Goal: Task Accomplishment & Management: Use online tool/utility

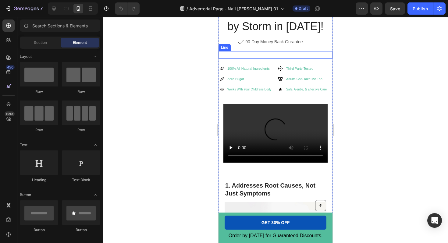
scroll to position [230, 0]
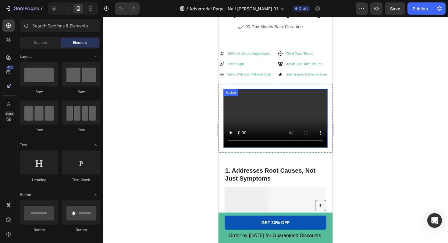
click at [270, 117] on video at bounding box center [275, 118] width 104 height 59
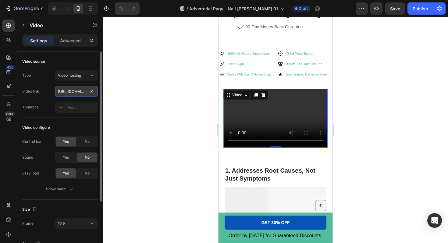
click at [73, 91] on input "https://cdn.shopify.com/videos/c/o/v/dd18425e45b64f3b8f967625f5b84b5a.mp4" at bounding box center [76, 91] width 43 height 11
type input "https://cdn.shopify.com/videos/c/o/v/c5059466c9b5498d86263cd7d6e9190d.mp4"
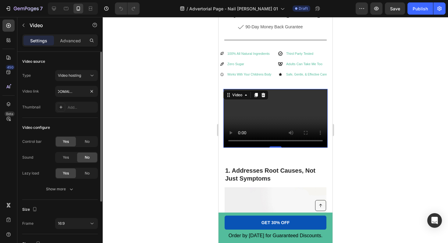
click at [92, 61] on div "Video source" at bounding box center [60, 62] width 76 height 10
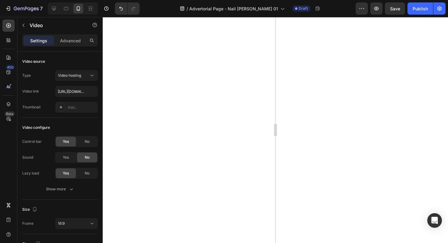
scroll to position [297, 0]
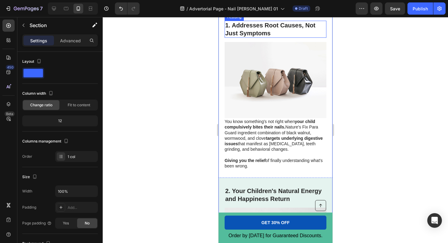
scroll to position [376, 0]
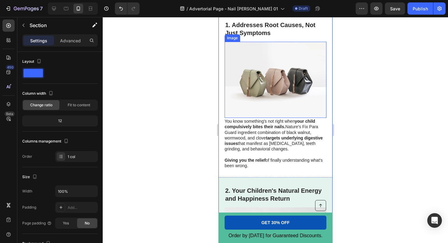
click at [277, 74] on img at bounding box center [276, 80] width 102 height 77
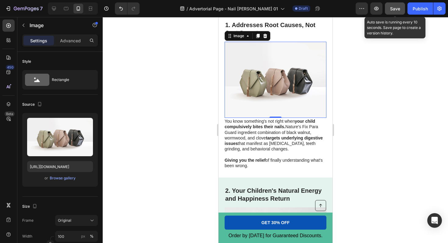
click at [395, 7] on span "Save" at bounding box center [395, 8] width 10 height 5
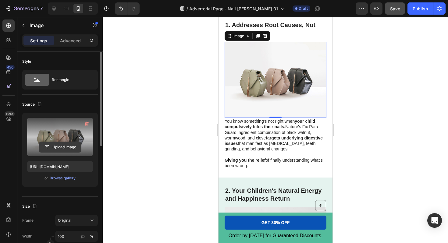
click at [60, 149] on input "file" at bounding box center [60, 147] width 42 height 10
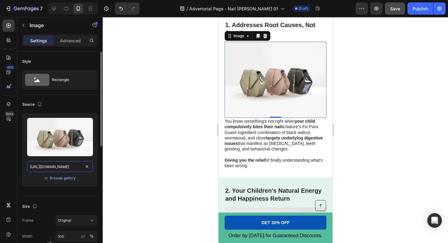
click at [71, 167] on input "[URL][DOMAIN_NAME]" at bounding box center [60, 166] width 66 height 11
paste input "0648/6353/5206/files/gempages_577445842814764020-09d87e90-cd10-41d2-8bd8-8ce2c9…"
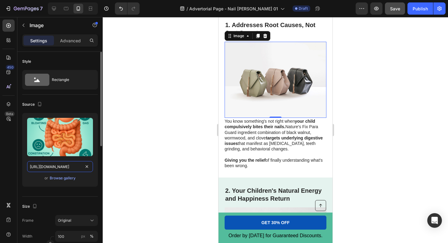
scroll to position [0, 189]
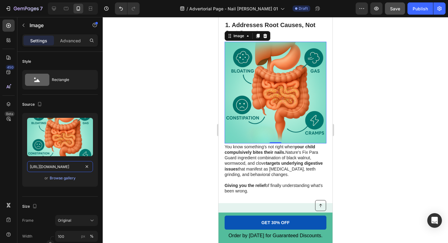
type input "https://cdn.shopify.com/s/files/1/0648/6353/5206/files/gempages_577445842814764…"
click at [197, 112] on div at bounding box center [276, 130] width 346 height 226
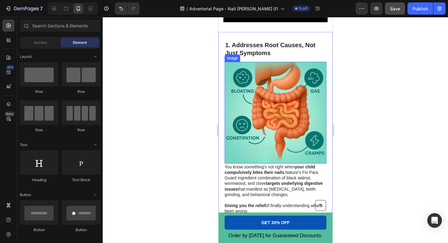
scroll to position [332, 0]
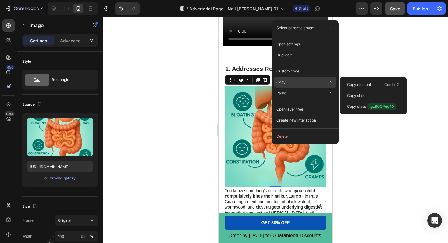
click at [296, 85] on div "Copy Copy element Cmd + C Copy style Copy class .gz8OQPuq40" at bounding box center [305, 82] width 62 height 11
click at [348, 81] on div "Copy element Cmd + C" at bounding box center [374, 84] width 62 height 11
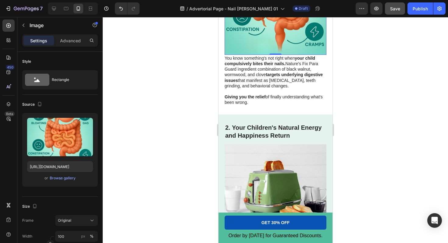
scroll to position [466, 0]
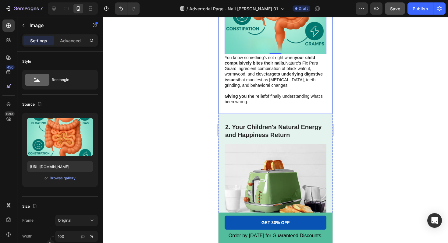
click at [375, 61] on div at bounding box center [276, 130] width 346 height 226
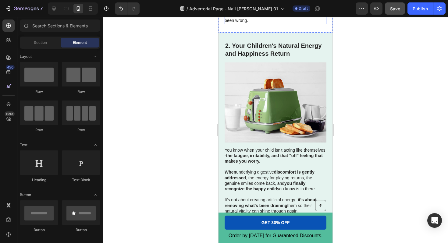
scroll to position [543, 0]
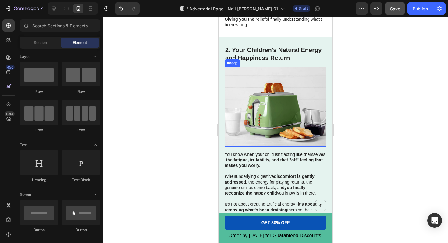
click at [289, 108] on img at bounding box center [276, 107] width 102 height 80
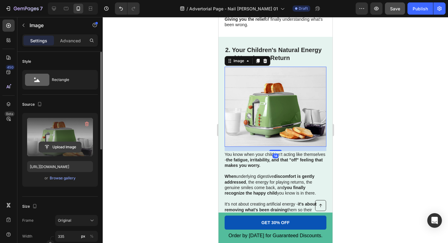
click at [57, 146] on input "file" at bounding box center [60, 147] width 42 height 10
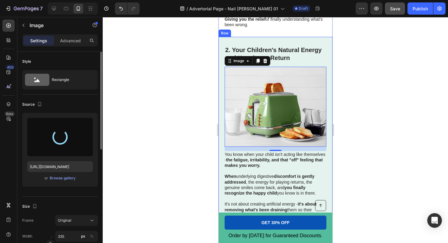
type input "https://cdn.shopify.com/s/files/1/0648/6353/5206/files/gempages_577445842814764…"
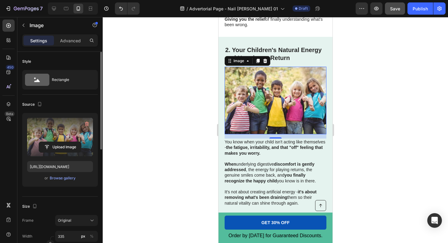
click at [367, 56] on div at bounding box center [276, 130] width 346 height 226
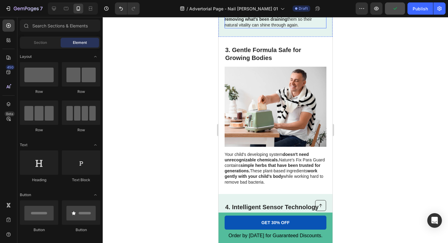
scroll to position [723, 0]
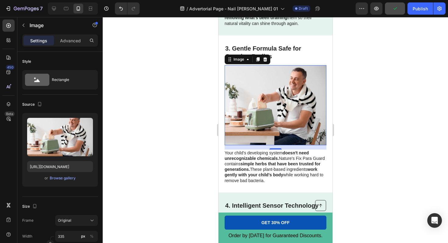
click at [294, 102] on img at bounding box center [276, 105] width 102 height 80
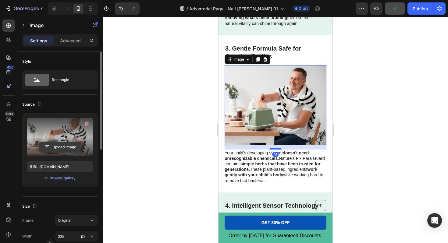
click at [51, 147] on input "file" at bounding box center [60, 147] width 42 height 10
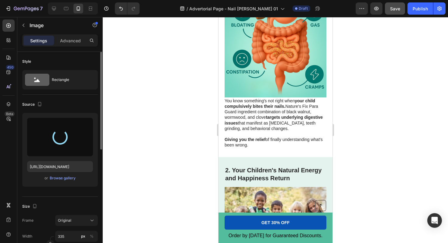
type input "https://cdn.shopify.com/s/files/1/0648/6353/5206/files/gempages_577445842814764…"
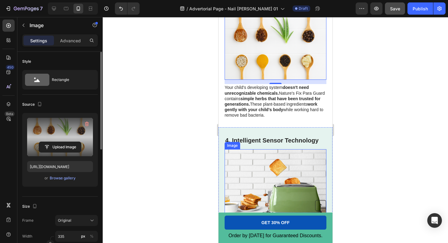
scroll to position [750, 0]
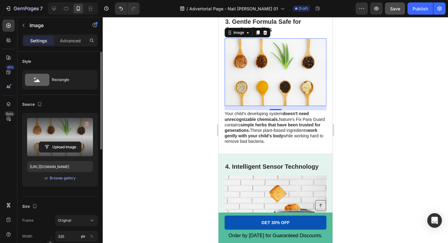
click at [372, 85] on div at bounding box center [276, 130] width 346 height 226
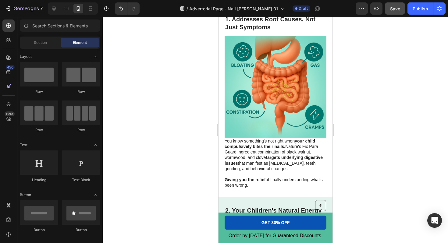
scroll to position [375, 0]
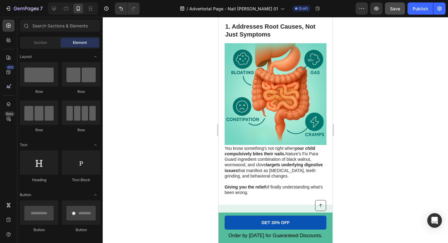
click at [267, 115] on img at bounding box center [276, 94] width 102 height 102
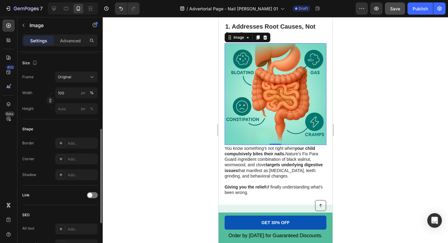
scroll to position [156, 0]
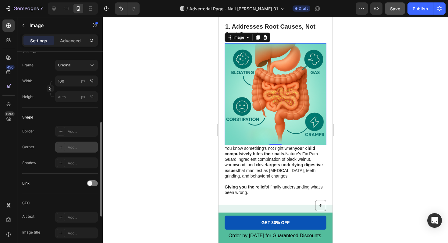
click at [61, 149] on icon at bounding box center [61, 147] width 5 height 5
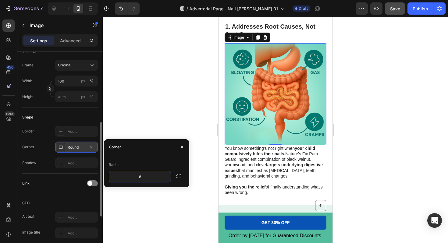
click at [150, 115] on div at bounding box center [276, 130] width 346 height 226
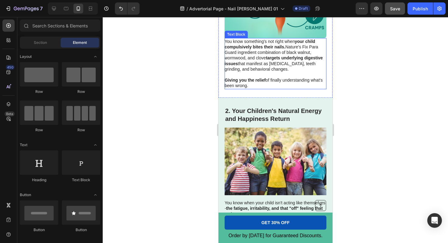
scroll to position [482, 0]
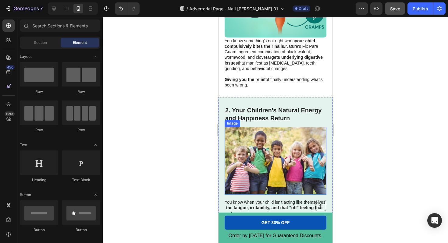
click at [258, 160] on img at bounding box center [276, 161] width 102 height 68
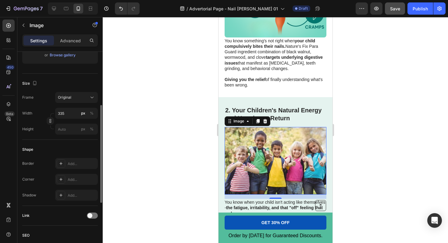
scroll to position [124, 0]
click at [59, 180] on icon at bounding box center [61, 179] width 5 height 5
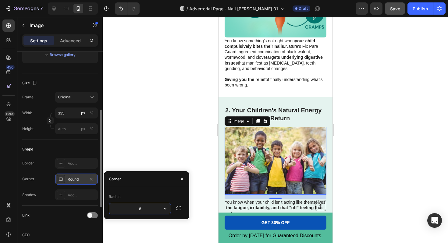
click at [159, 138] on div at bounding box center [276, 130] width 346 height 226
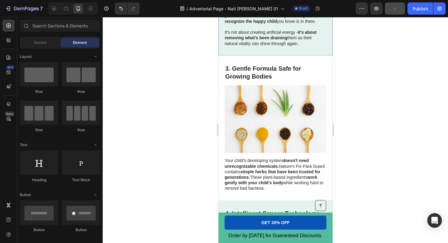
scroll to position [725, 0]
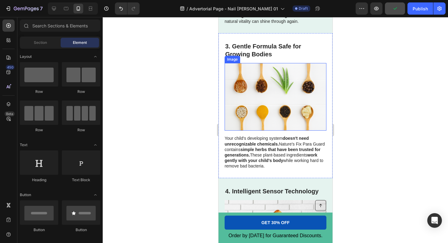
click at [263, 103] on img at bounding box center [276, 97] width 102 height 68
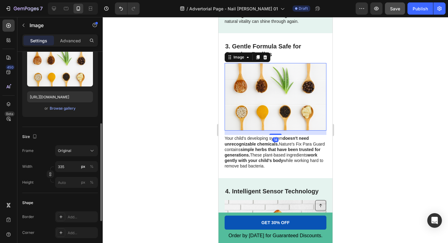
scroll to position [96, 0]
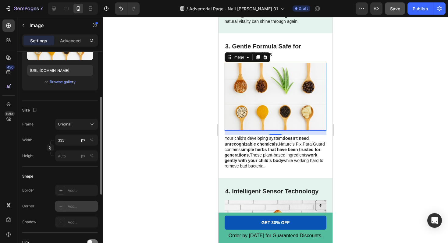
click at [61, 207] on icon at bounding box center [60, 206] width 3 height 3
click at [153, 168] on div at bounding box center [276, 130] width 346 height 226
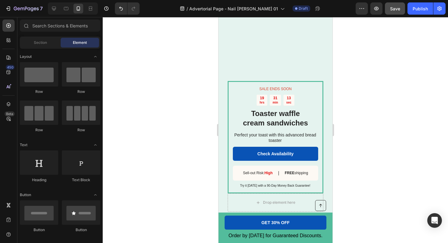
scroll to position [1298, 0]
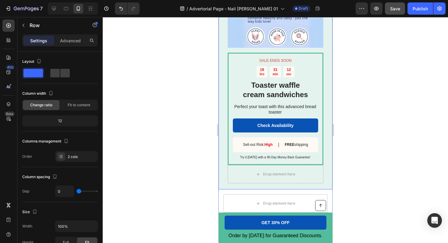
click at [225, 154] on div "Drop element here Product Images SALE ENDS SOON Text Block 19 hrs 31 min 12 sec…" at bounding box center [275, 69] width 114 height 241
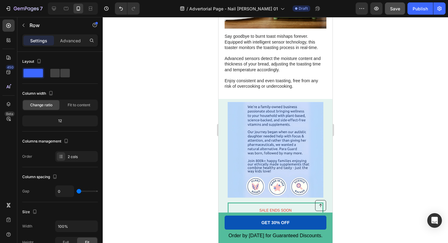
scroll to position [1170, 0]
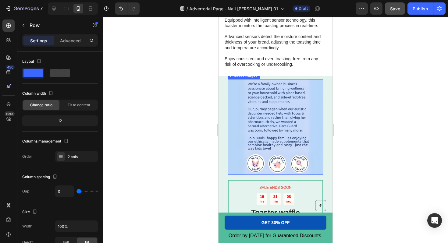
click at [286, 109] on img at bounding box center [276, 127] width 96 height 96
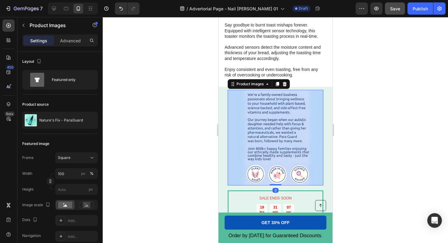
scroll to position [1156, 0]
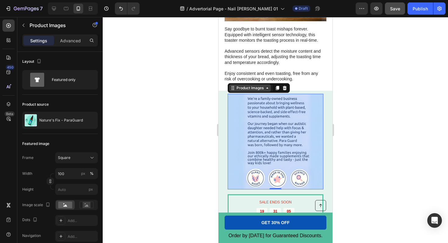
click at [261, 91] on div "Product Images" at bounding box center [250, 87] width 30 height 5
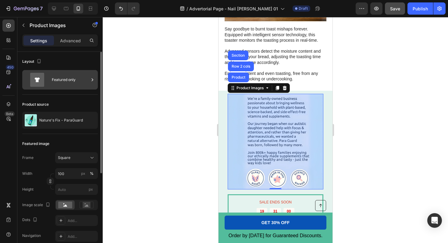
click at [59, 79] on div "Featured only" at bounding box center [70, 80] width 37 height 14
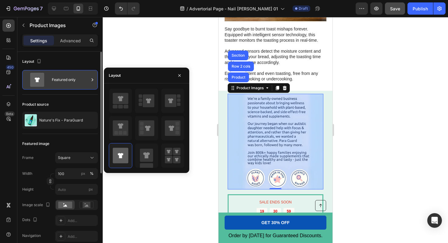
click at [60, 79] on div "Featured only" at bounding box center [70, 80] width 37 height 14
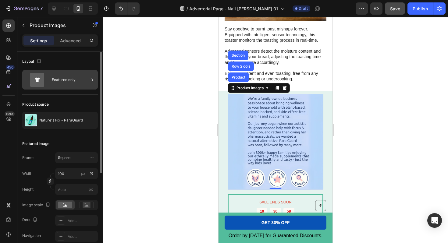
click at [60, 79] on div "Featured only" at bounding box center [70, 80] width 37 height 14
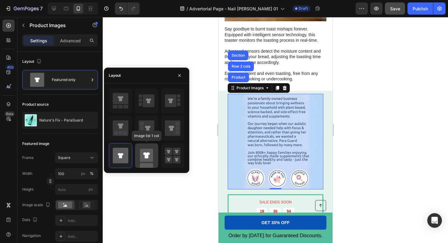
click at [145, 154] on icon at bounding box center [146, 156] width 7 height 6
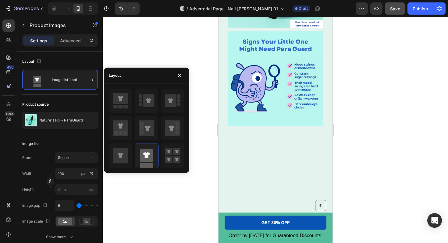
scroll to position [1325, 0]
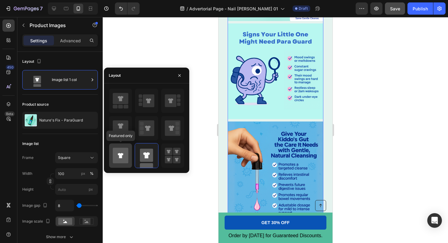
click at [120, 157] on icon at bounding box center [120, 155] width 5 height 5
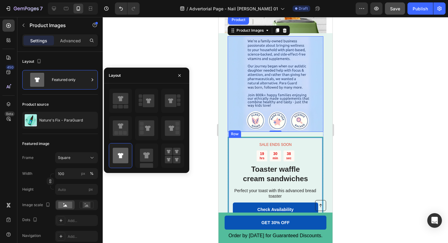
scroll to position [1109, 0]
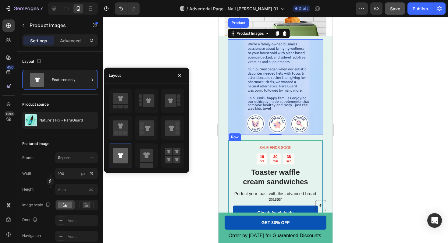
click at [279, 66] on img at bounding box center [276, 87] width 96 height 96
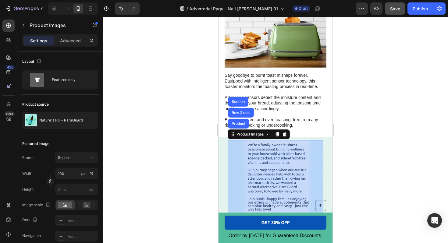
click at [275, 140] on img at bounding box center [276, 188] width 96 height 96
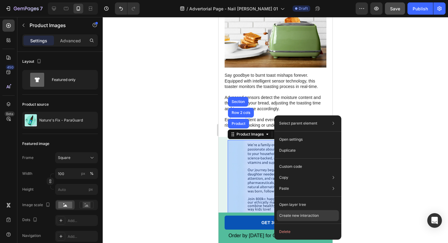
drag, startPoint x: 289, startPoint y: 217, endPoint x: 289, endPoint y: 211, distance: 5.5
click at [289, 211] on div "Create new interaction" at bounding box center [308, 215] width 62 height 11
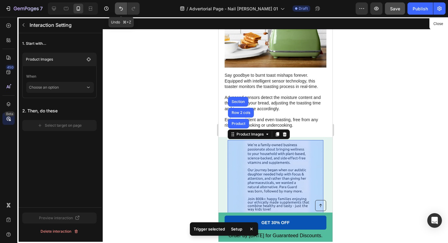
click at [119, 7] on icon "Undo/Redo" at bounding box center [121, 8] width 6 height 6
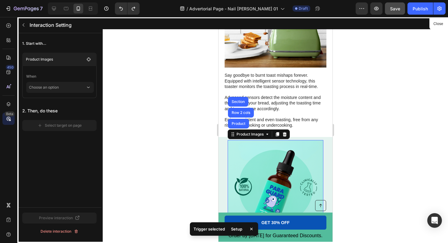
click at [162, 105] on div at bounding box center [276, 130] width 346 height 226
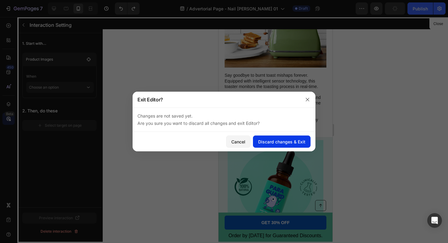
click at [279, 144] on div "Discard changes & Exit" at bounding box center [281, 142] width 47 height 6
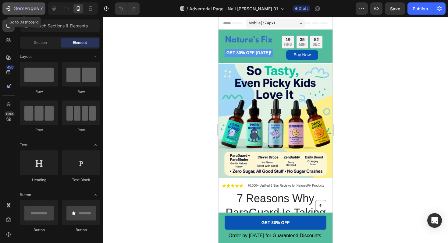
click at [9, 8] on icon "button" at bounding box center [9, 8] width 3 height 4
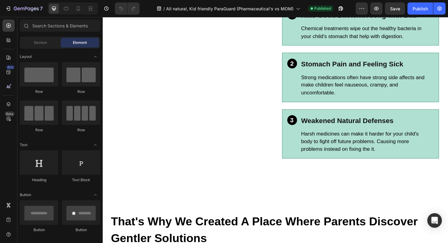
scroll to position [629, 0]
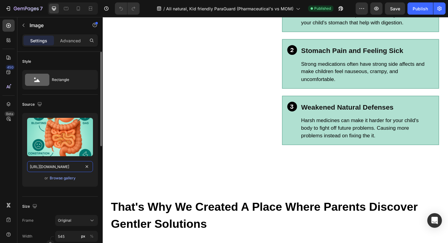
click at [67, 168] on input "https://cdn.shopify.com/s/files/1/0648/6353/5206/files/gempages_577445842814764…" at bounding box center [60, 166] width 66 height 11
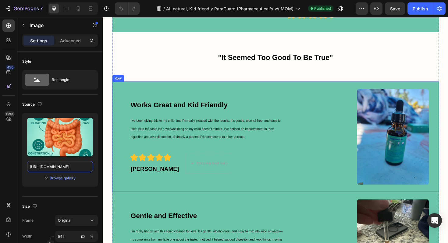
scroll to position [1206, 0]
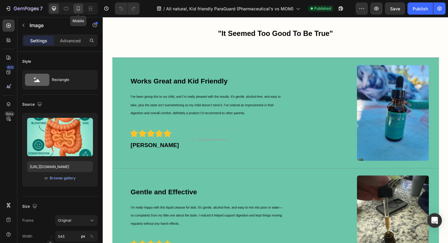
click at [79, 7] on icon at bounding box center [78, 8] width 6 height 6
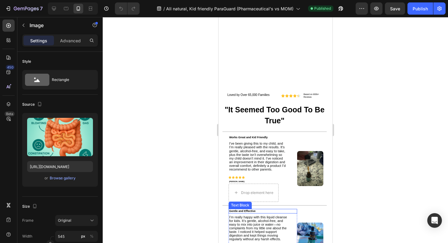
scroll to position [923, 0]
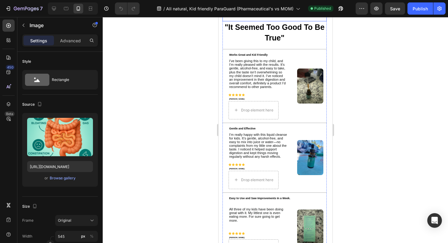
click at [277, 21] on div "Loved by Over 65,000 Families Text Block Icon Icon Icon Icon Icon Icon List Bas…" at bounding box center [274, 15] width 104 height 14
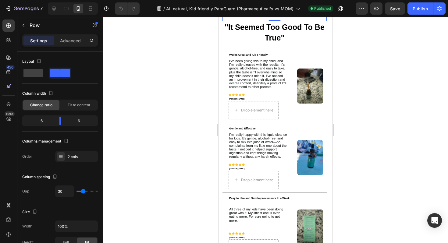
click at [184, 120] on div at bounding box center [276, 130] width 346 height 226
click at [277, 21] on div "Loved by Over 65,000 Families Text Block Icon Icon Icon Icon Icon Icon List Bas…" at bounding box center [274, 15] width 104 height 14
click at [260, 4] on icon at bounding box center [260, 2] width 4 height 4
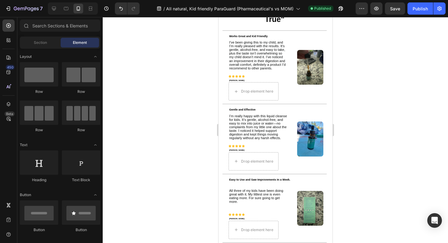
click at [189, 98] on div at bounding box center [276, 130] width 346 height 226
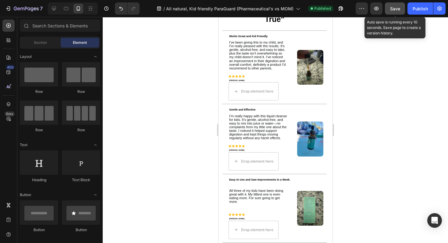
click at [397, 9] on span "Save" at bounding box center [395, 8] width 10 height 5
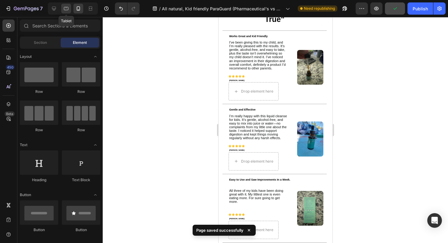
click at [67, 9] on icon at bounding box center [66, 8] width 6 height 6
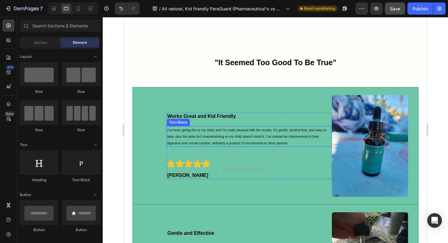
scroll to position [1073, 0]
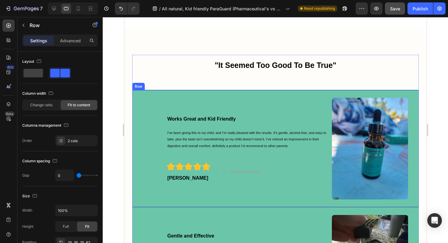
click at [145, 106] on div "Works Great and Kid Friendly Text Block I’ve been giving this to my child, and …" at bounding box center [275, 148] width 287 height 117
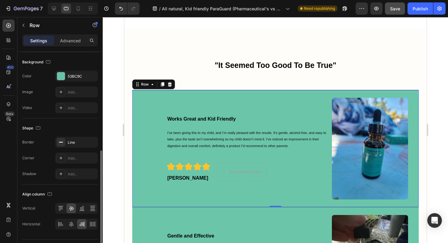
scroll to position [209, 0]
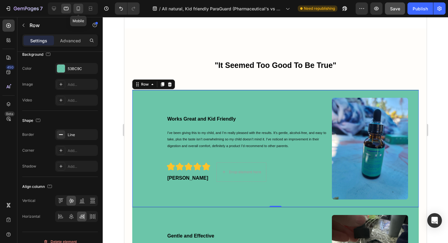
click at [76, 9] on icon at bounding box center [78, 8] width 6 height 6
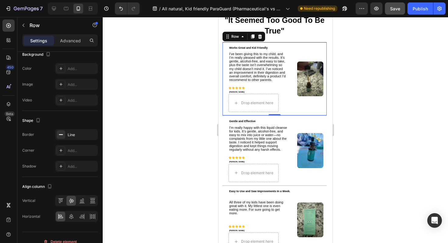
scroll to position [1077, 0]
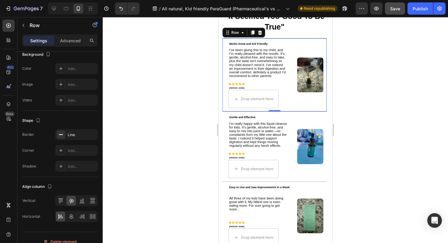
click at [156, 50] on div at bounding box center [276, 130] width 346 height 226
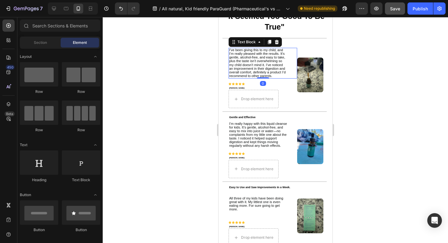
click at [246, 67] on span "I’ve been giving this to my child, and I’m really pleased with the results. It’…" at bounding box center [257, 63] width 56 height 30
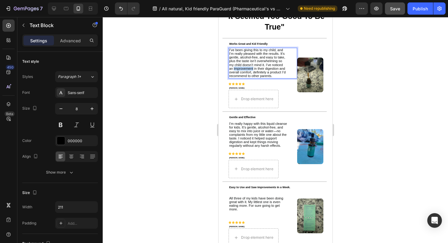
click at [246, 67] on span "I’ve been giving this to my child, and I’m really pleased with the results. It’…" at bounding box center [257, 63] width 56 height 30
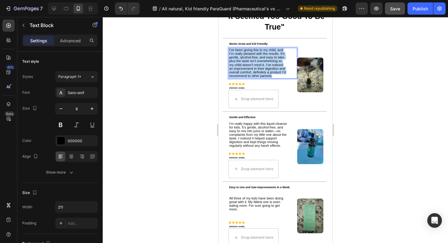
click at [246, 67] on span "I’ve been giving this to my child, and I’m really pleased with the results. It’…" at bounding box center [257, 63] width 56 height 30
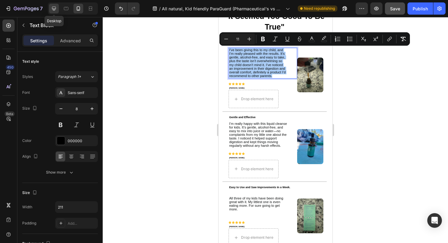
click at [52, 10] on icon at bounding box center [54, 8] width 6 height 6
type input "20"
type input "542"
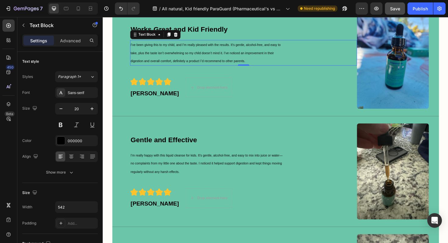
scroll to position [1141, 0]
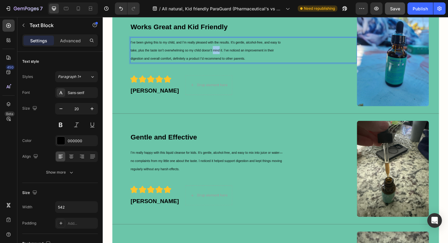
click at [219, 55] on p "I’ve been giving this to my child, and I’m really pleased with the results. It’…" at bounding box center [214, 52] width 164 height 26
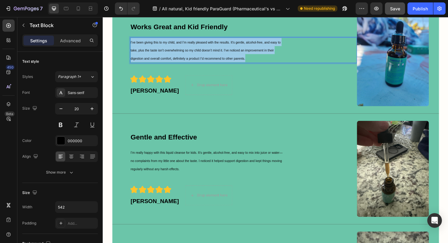
click at [219, 55] on p "I’ve been giving this to my child, and I’m really pleased with the results. It’…" at bounding box center [214, 52] width 164 height 26
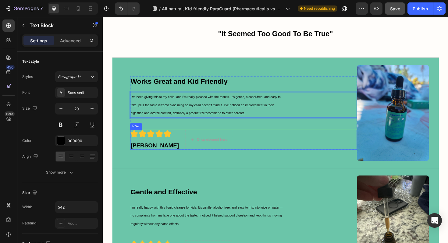
scroll to position [1084, 0]
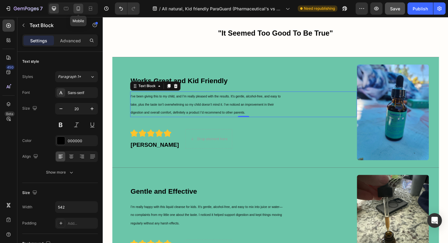
click at [78, 10] on icon at bounding box center [78, 8] width 3 height 4
type input "8"
type input "211"
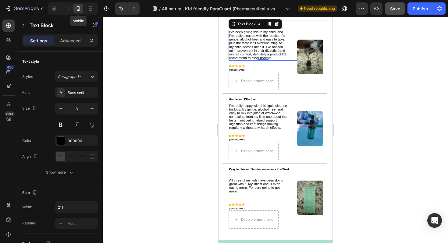
scroll to position [1086, 0]
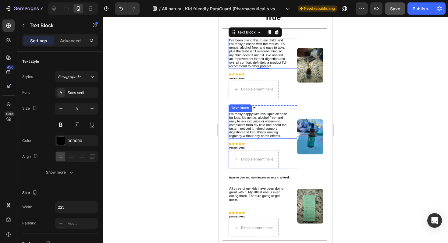
click at [254, 124] on span "I’m really happy with this liquid cleanse for kids. It’s gentle, alcohol-free, …" at bounding box center [258, 125] width 58 height 26
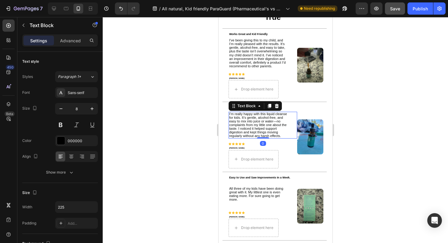
scroll to position [153, 0]
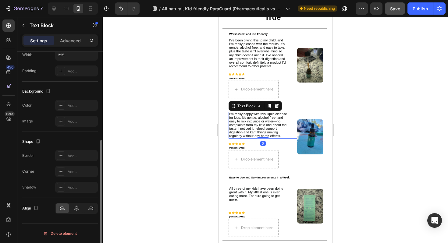
click at [254, 124] on span "I’m really happy with this liquid cleanse for kids. It’s gentle, alcohol-free, …" at bounding box center [258, 125] width 58 height 26
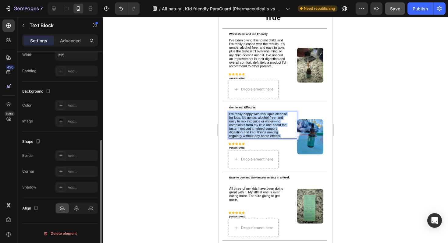
click at [254, 124] on span "I’m really happy with this liquid cleanse for kids. It’s gentle, alcohol-free, …" at bounding box center [258, 125] width 58 height 26
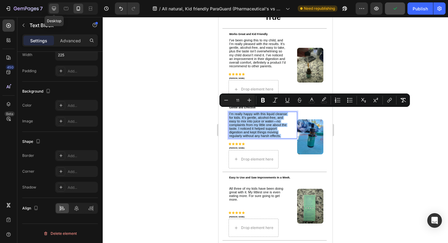
click at [56, 9] on icon at bounding box center [54, 8] width 6 height 6
type input "20"
type input "542"
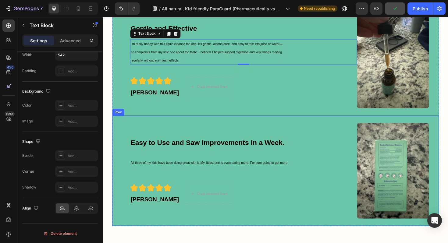
scroll to position [1258, 0]
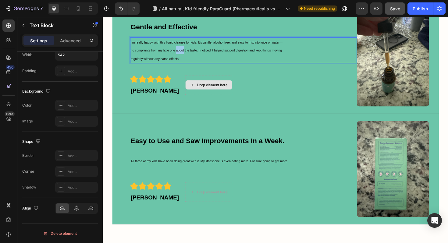
click at [183, 55] on p "I’m really happy with this liquid cleanse for kids. It’s gentle, alcohol-free, …" at bounding box center [214, 52] width 164 height 26
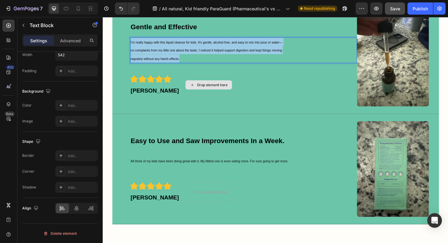
click at [183, 55] on p "I’m really happy with this liquid cleanse for kids. It’s gentle, alcohol-free, …" at bounding box center [214, 52] width 164 height 26
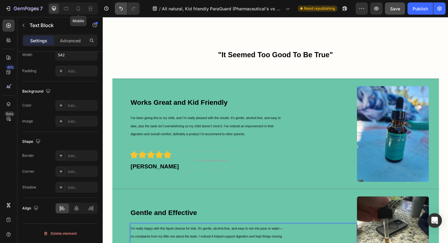
scroll to position [1117, 0]
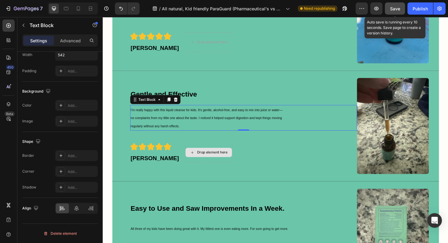
click at [394, 10] on span "Save" at bounding box center [395, 8] width 10 height 5
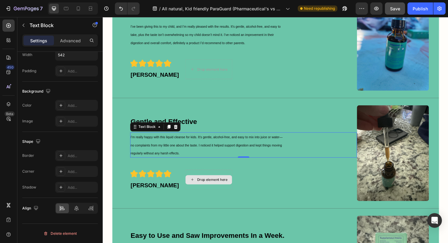
scroll to position [1239, 0]
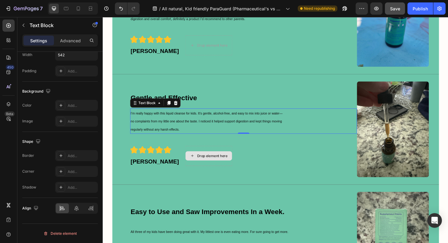
click at [186, 128] on span "I’m really happy with this liquid cleanse for kids. It’s gentle, alcohol-free, …" at bounding box center [212, 127] width 161 height 21
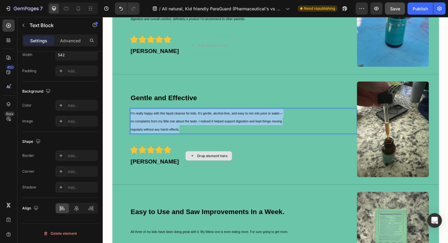
click at [186, 128] on span "I’m really happy with this liquid cleanse for kids. It’s gentle, alcohol-free, …" at bounding box center [212, 127] width 161 height 21
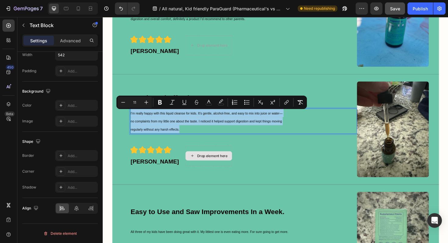
copy span "I’m really happy with this liquid cleanse for kids. It’s gentle, alcohol-free, …"
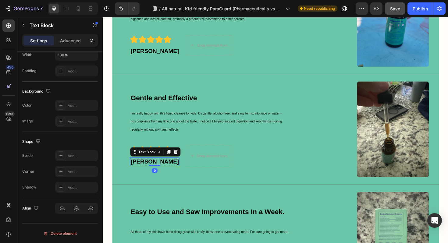
click at [147, 172] on p "[PERSON_NAME]" at bounding box center [157, 171] width 51 height 8
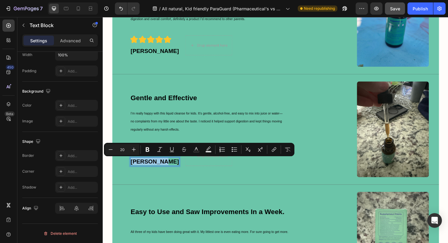
copy p "[PERSON_NAME]"
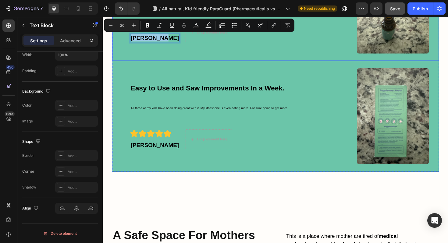
scroll to position [1384, 0]
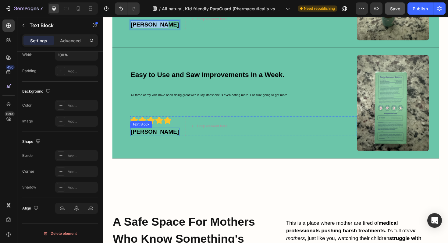
click at [150, 137] on p "[PERSON_NAME]" at bounding box center [157, 139] width 51 height 8
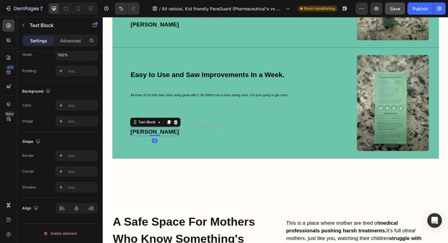
click at [150, 137] on p "[PERSON_NAME]" at bounding box center [157, 139] width 51 height 8
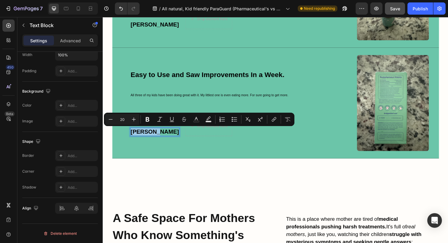
copy p "[PERSON_NAME]"
click at [182, 96] on p "All three of my kids have been doing great with it. My littlest one is even eat…" at bounding box center [220, 99] width 176 height 9
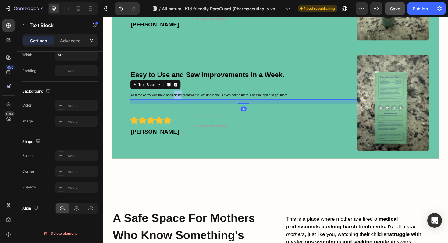
click at [182, 96] on p "All three of my kids have been doing great with it. My littlest one is even eat…" at bounding box center [220, 99] width 176 height 9
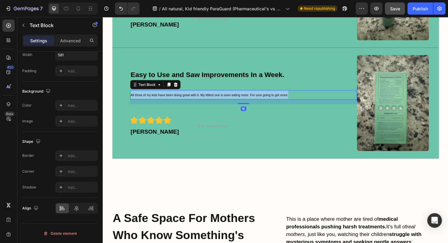
click at [182, 96] on p "All three of my kids have been doing great with it. My littlest one is even eat…" at bounding box center [220, 99] width 176 height 9
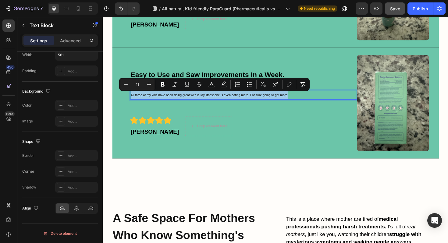
copy span "All three of my kids have been doing great with it. My littlest one is even eat…"
click at [168, 76] on p "Easy to Use and Saw Improvements In a Week." at bounding box center [251, 78] width 239 height 9
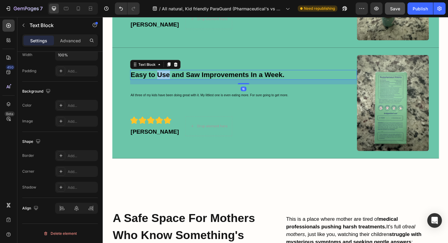
click at [168, 76] on p "Easy to Use and Saw Improvements In a Week." at bounding box center [251, 78] width 239 height 9
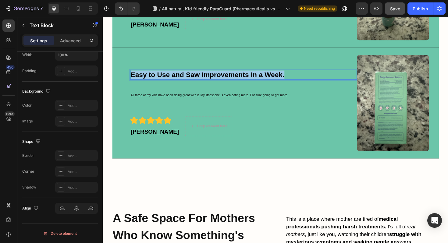
click at [168, 76] on p "Easy to Use and Saw Improvements In a Week." at bounding box center [251, 78] width 239 height 9
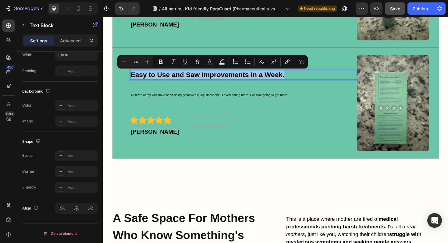
copy p "Easy to Use and Saw Improvements In a Week."
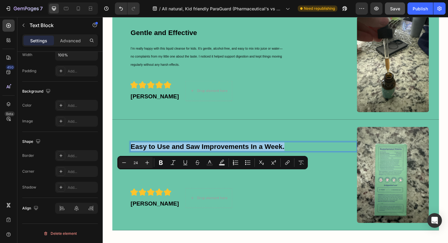
scroll to position [1277, 0]
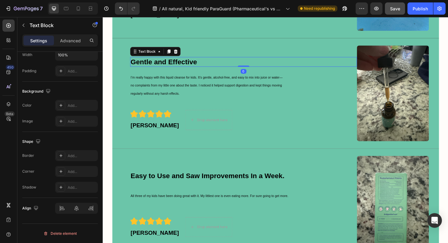
click at [152, 58] on div "Gentle and Effective Text Block 0 I’m really happy with this liquid cleanse for…" at bounding box center [252, 98] width 240 height 102
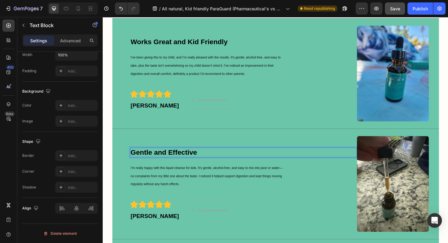
scroll to position [1171, 0]
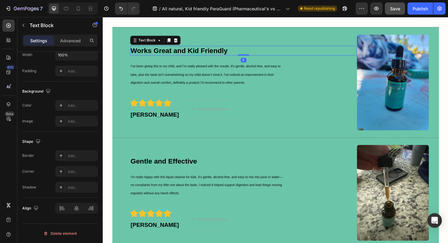
click at [150, 51] on strong "Works Great and Kid Friendly" at bounding box center [183, 53] width 103 height 8
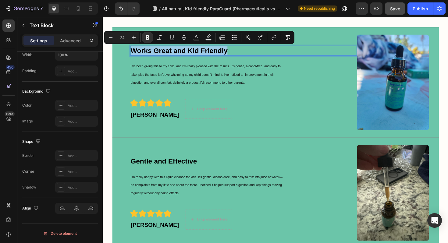
click at [150, 51] on strong "Works Great and Kid Friendly" at bounding box center [183, 53] width 103 height 8
copy strong "Works Great and Kid Friendly"
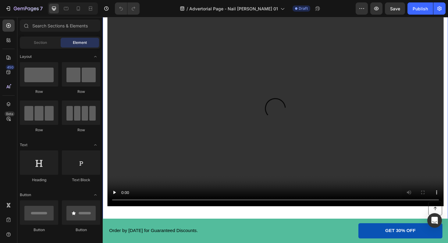
scroll to position [316, 0]
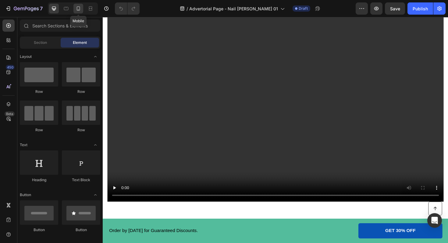
click at [79, 9] on icon at bounding box center [78, 8] width 6 height 6
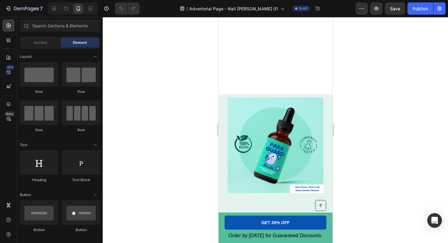
scroll to position [1113, 0]
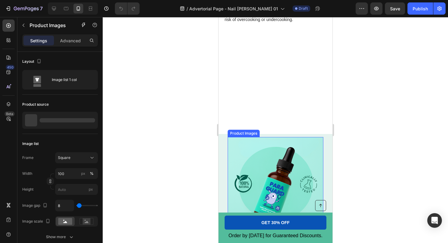
click at [260, 165] on img at bounding box center [276, 185] width 96 height 96
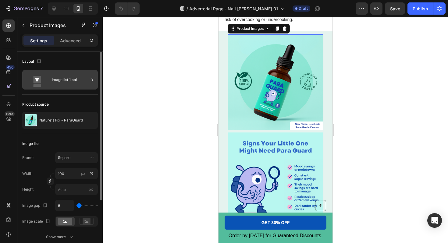
click at [77, 82] on div "Image list 1 col" at bounding box center [70, 80] width 37 height 14
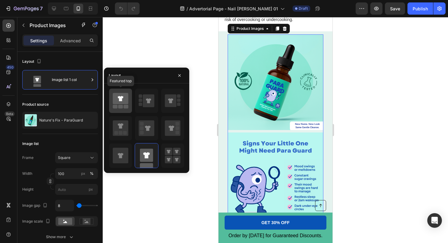
click at [120, 103] on icon at bounding box center [121, 98] width 16 height 11
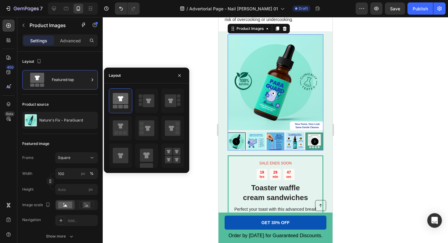
click at [376, 153] on div at bounding box center [276, 130] width 346 height 226
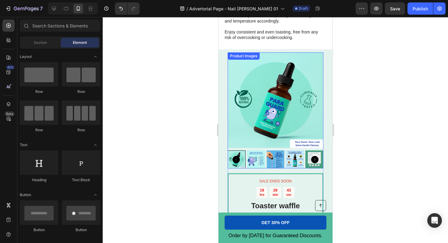
scroll to position [1198, 0]
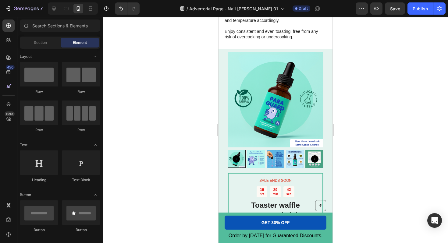
click at [181, 136] on div at bounding box center [276, 130] width 346 height 226
click at [260, 161] on img at bounding box center [256, 159] width 18 height 18
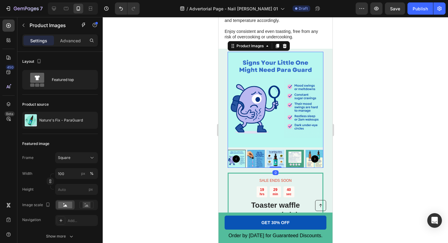
click at [258, 161] on img at bounding box center [256, 159] width 18 height 18
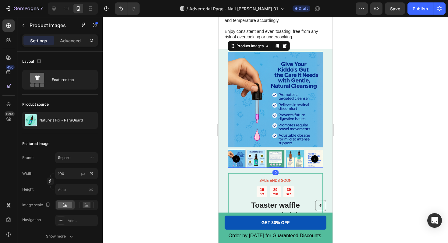
click at [258, 161] on img at bounding box center [256, 159] width 18 height 18
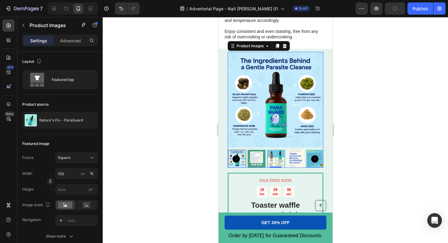
click at [258, 161] on img at bounding box center [257, 159] width 18 height 18
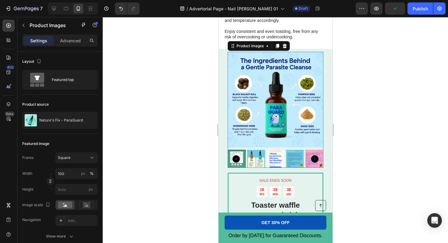
click at [258, 161] on img at bounding box center [256, 159] width 18 height 18
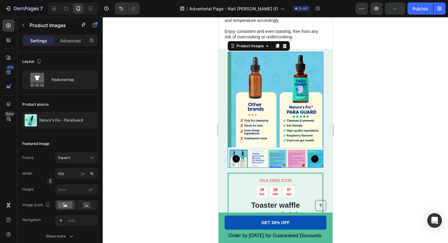
click at [262, 161] on img at bounding box center [258, 159] width 18 height 18
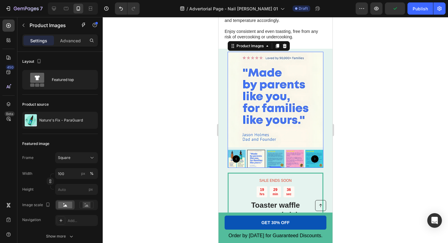
click at [262, 161] on div at bounding box center [256, 159] width 18 height 18
click at [273, 160] on img at bounding box center [276, 159] width 18 height 18
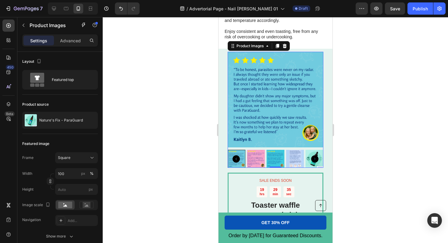
click at [282, 161] on img at bounding box center [276, 159] width 18 height 18
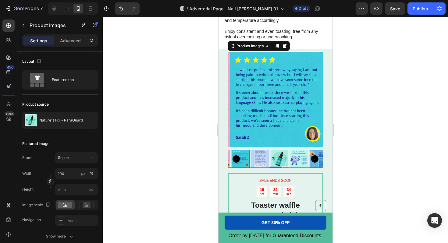
click at [282, 161] on img at bounding box center [280, 159] width 18 height 18
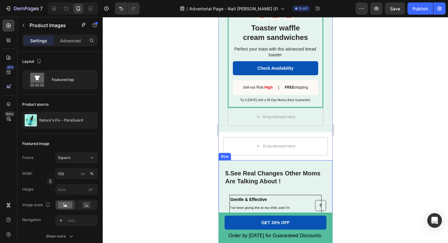
scroll to position [1386, 0]
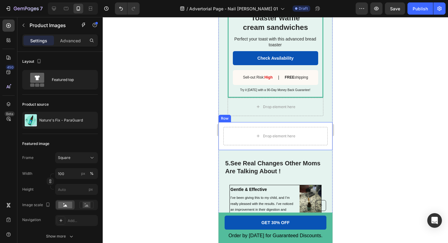
click at [317, 146] on div "Drop element here Row" at bounding box center [275, 136] width 114 height 28
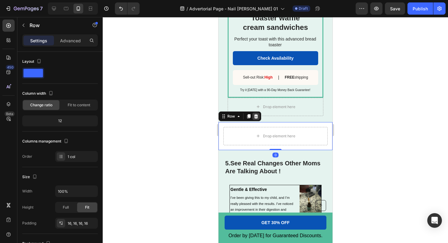
click at [257, 116] on icon at bounding box center [256, 116] width 4 height 4
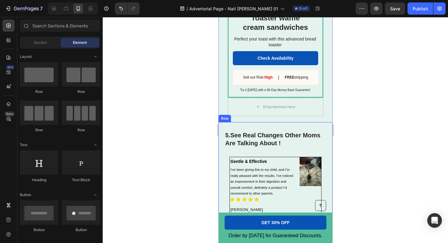
click at [222, 128] on div "Nature's Fix Para Guard has been tested by real families dealing with mysteriou…" at bounding box center [275, 224] width 114 height 205
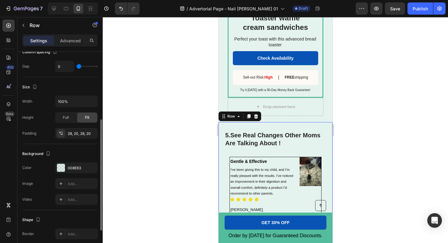
scroll to position [126, 0]
click at [60, 169] on div at bounding box center [61, 168] width 8 height 8
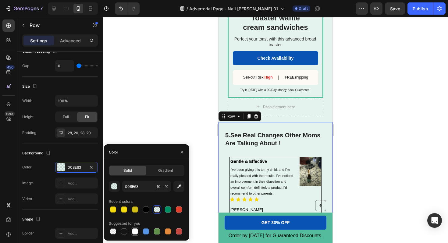
click at [135, 233] on div at bounding box center [135, 232] width 6 height 6
type input "FFFFFF"
type input "100"
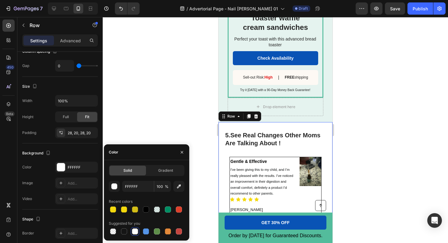
click at [177, 114] on div at bounding box center [276, 130] width 346 height 226
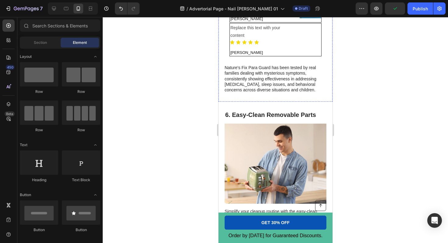
scroll to position [1613, 0]
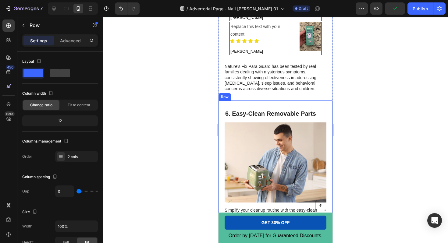
click at [262, 106] on div "6. Easy-Clean Removable Parts Heading Image Simplify your cleanup routine with …" at bounding box center [275, 187] width 114 height 172
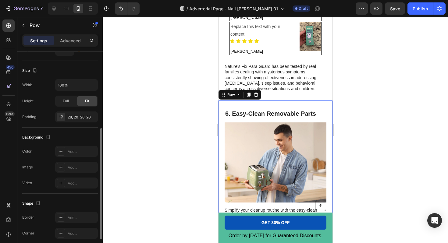
scroll to position [142, 0]
click at [66, 152] on div "Add..." at bounding box center [76, 151] width 43 height 11
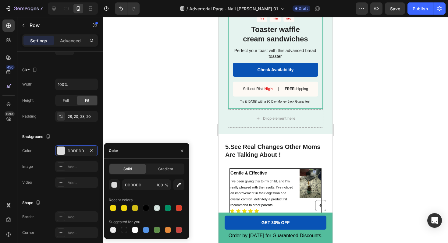
scroll to position [1367, 0]
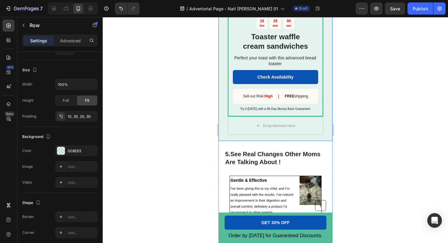
click at [222, 131] on div "Drop element here Product Images SALE ENDS SOON Text Block 19 hrs 29 min 00 sec…" at bounding box center [275, 10] width 114 height 261
click at [85, 153] on div "008E63" at bounding box center [76, 151] width 43 height 11
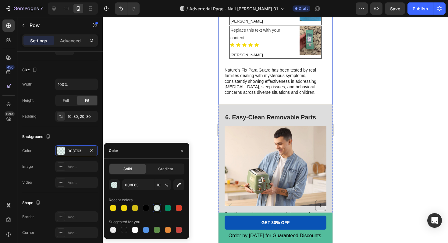
scroll to position [1610, 0]
click at [222, 122] on div "6. Easy-Clean Removable Parts Heading Image Simplify your cleanup routine with …" at bounding box center [275, 190] width 114 height 172
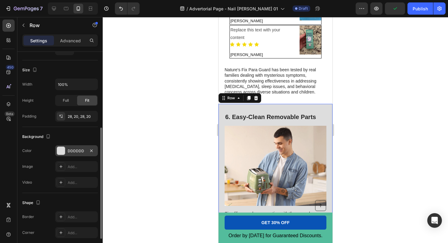
click at [69, 150] on div "DDDDDD" at bounding box center [77, 151] width 18 height 5
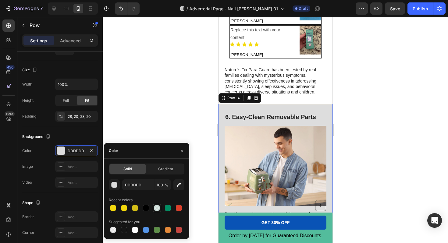
click at [157, 209] on div at bounding box center [157, 208] width 6 height 6
type input "008E63"
type input "10"
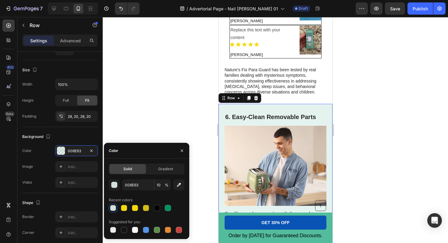
click at [192, 143] on div at bounding box center [276, 130] width 346 height 226
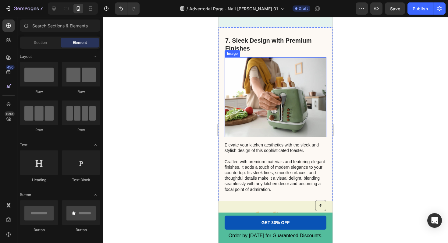
scroll to position [1847, 0]
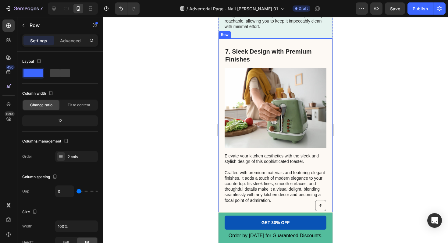
click at [222, 71] on div "Elevate your kitchen aesthetics with the sleek and stylish design of this sophi…" at bounding box center [275, 125] width 114 height 174
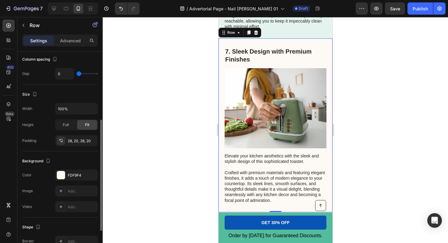
scroll to position [131, 0]
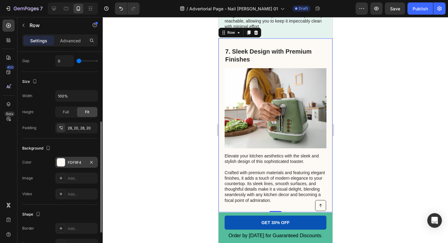
click at [70, 159] on div "FDF9F4" at bounding box center [76, 162] width 43 height 11
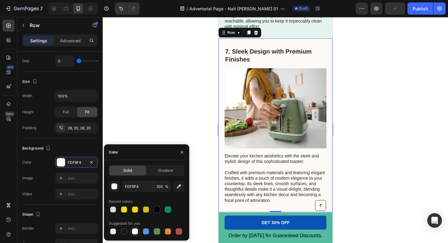
click at [136, 232] on div at bounding box center [135, 232] width 6 height 6
type input "FFFFFF"
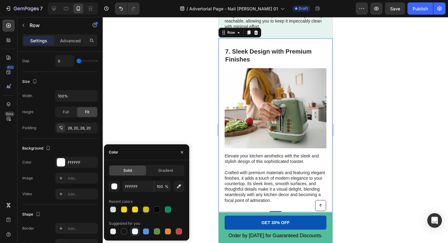
click at [164, 106] on div at bounding box center [276, 130] width 346 height 226
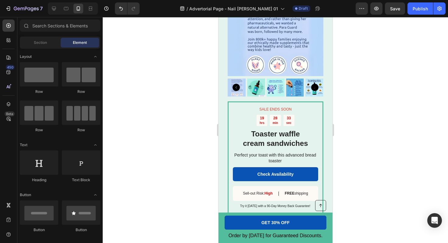
scroll to position [1283, 0]
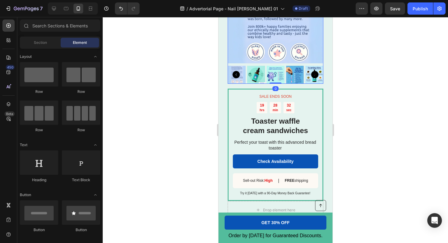
click at [256, 79] on img at bounding box center [256, 75] width 18 height 18
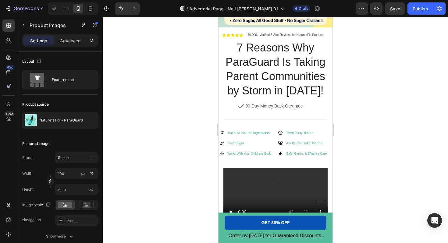
scroll to position [149, 0]
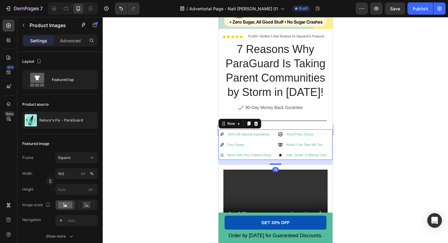
click at [274, 135] on div "100% All Natural Ingredients Zero Sugar Works With Your Childrens Body Item Lis…" at bounding box center [275, 145] width 114 height 31
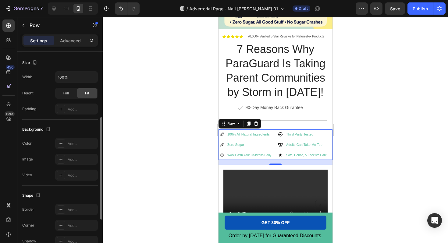
scroll to position [150, 0]
click at [61, 141] on icon at bounding box center [61, 143] width 5 height 5
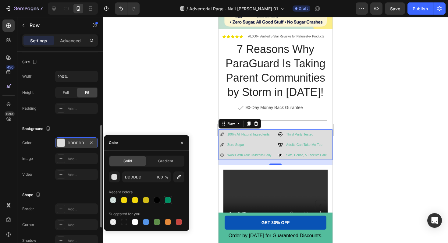
click at [168, 202] on div at bounding box center [168, 200] width 6 height 6
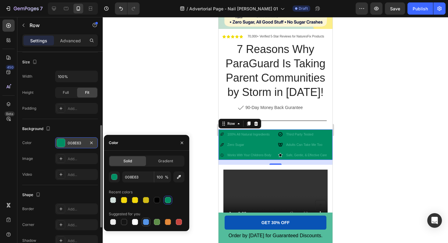
click at [145, 224] on div at bounding box center [146, 222] width 6 height 6
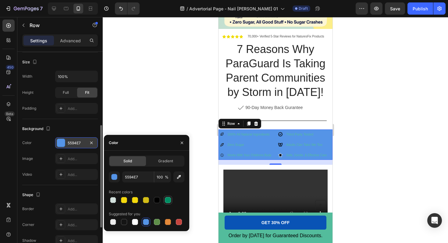
click at [164, 203] on div at bounding box center [168, 200] width 9 height 9
type input "008E63"
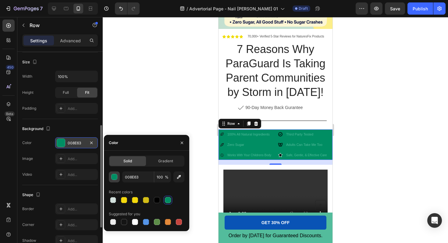
click at [113, 178] on div "button" at bounding box center [115, 178] width 6 height 6
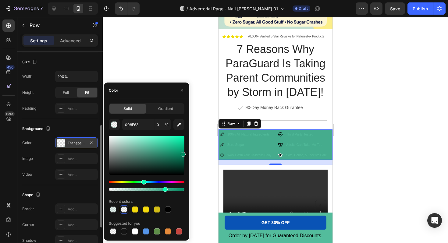
drag, startPoint x: 183, startPoint y: 191, endPoint x: 164, endPoint y: 185, distance: 20.0
click at [164, 185] on div at bounding box center [147, 186] width 76 height 10
type input "73"
click at [257, 135] on span "100% All Natural Ingredients" at bounding box center [248, 135] width 42 height 4
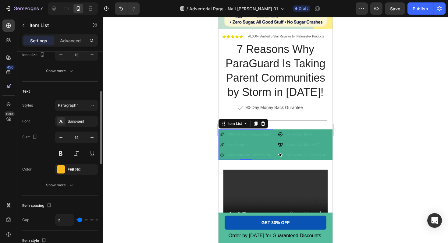
scroll to position [141, 0]
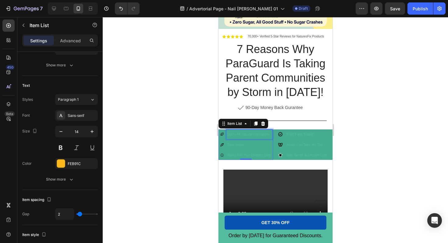
click at [246, 136] on span "100% All Natural Ingredients" at bounding box center [248, 135] width 42 height 4
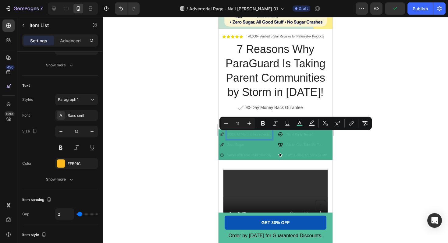
click at [235, 134] on span "100% All Natural Ingredients" at bounding box center [248, 135] width 42 height 4
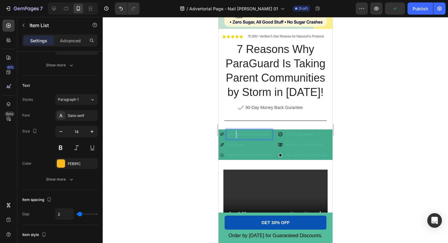
click at [235, 134] on span "100% All Natural Ingredients" at bounding box center [248, 135] width 42 height 4
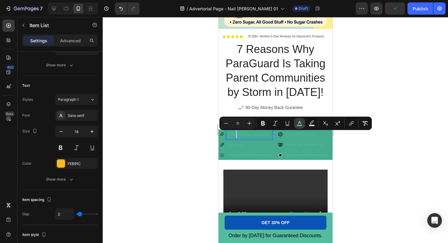
click at [300, 125] on rect "Editor contextual toolbar" at bounding box center [300, 126] width 6 height 2
type input "53BC9C"
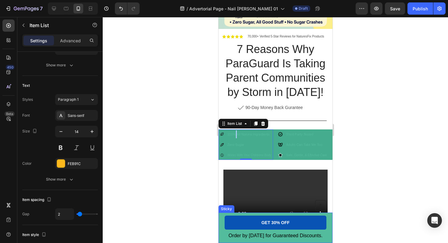
drag, startPoint x: 494, startPoint y: 233, endPoint x: 255, endPoint y: 215, distance: 239.6
click at [252, 131] on p "100% All Natural Ingredients" at bounding box center [249, 135] width 44 height 8
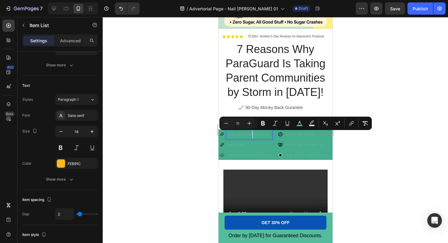
click at [253, 136] on span "100% All Natural Ingredients" at bounding box center [248, 135] width 42 height 4
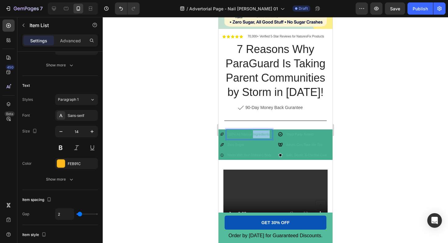
click at [253, 136] on span "100% All Natural Ingredients" at bounding box center [248, 135] width 42 height 4
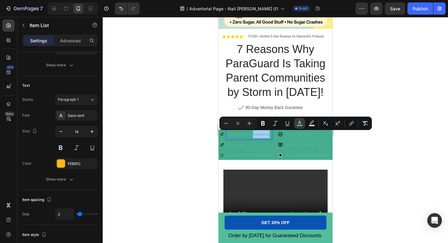
click at [298, 120] on button "color" at bounding box center [299, 123] width 11 height 11
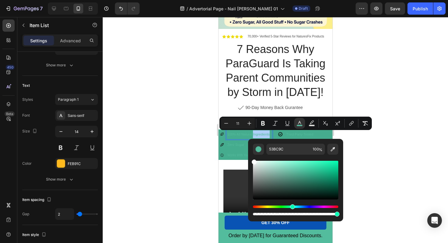
drag, startPoint x: 302, startPoint y: 173, endPoint x: 252, endPoint y: 159, distance: 51.6
click at [252, 159] on div "53BC9C 100 %" at bounding box center [295, 178] width 95 height 78
type input "FFFFFF"
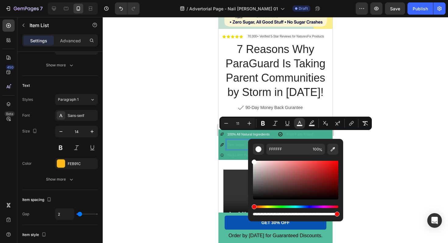
click at [241, 144] on span "Zero Sugar" at bounding box center [235, 145] width 17 height 4
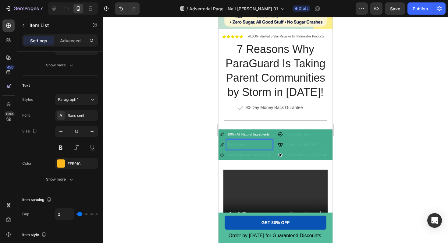
click at [251, 146] on p "Zero Sugar" at bounding box center [249, 145] width 44 height 8
drag, startPoint x: 252, startPoint y: 146, endPoint x: 240, endPoint y: 146, distance: 11.3
click at [240, 146] on p "Zero Sugar" at bounding box center [249, 145] width 44 height 8
click at [240, 146] on span "Zero Sugar" at bounding box center [235, 145] width 17 height 4
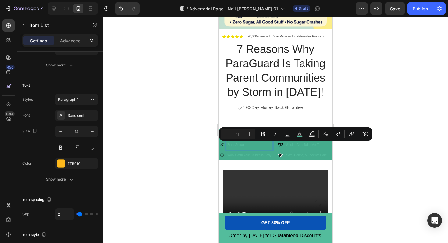
click at [256, 145] on p "Zero Sugar" at bounding box center [249, 145] width 44 height 8
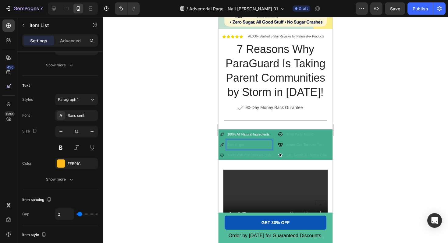
click at [256, 145] on p "Zero Sugar" at bounding box center [249, 145] width 44 height 8
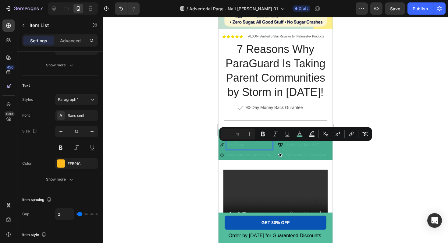
click at [256, 145] on p "Zero Sugar" at bounding box center [249, 145] width 44 height 8
click at [302, 132] on icon "Editor contextual toolbar" at bounding box center [300, 134] width 6 height 6
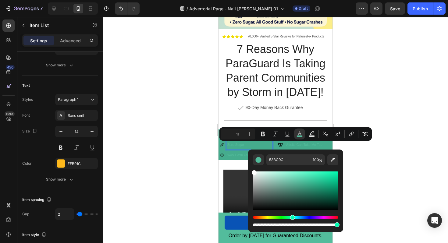
type input "FFFFFF"
drag, startPoint x: 520, startPoint y: 201, endPoint x: 246, endPoint y: 164, distance: 277.2
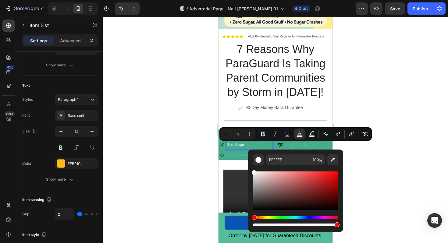
click at [238, 157] on span "Works With Your Childrens Body" at bounding box center [249, 155] width 44 height 3
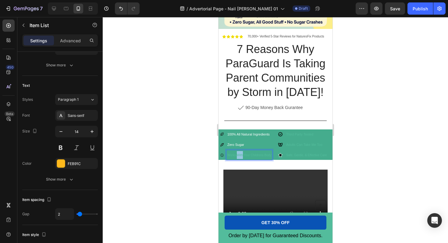
click at [238, 157] on span "Works With Your Childrens Body" at bounding box center [249, 155] width 44 height 3
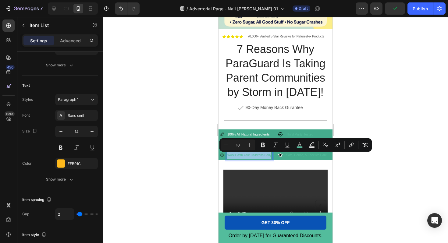
click at [238, 157] on span "Works With Your Childrens Body" at bounding box center [249, 155] width 44 height 3
click at [303, 146] on button "color" at bounding box center [299, 145] width 11 height 11
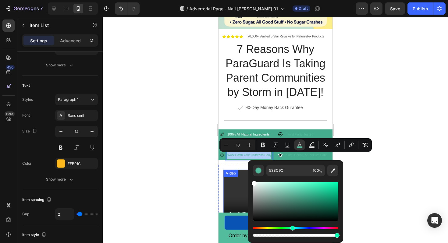
drag, startPoint x: 520, startPoint y: 212, endPoint x: 245, endPoint y: 179, distance: 277.1
type input "FFFFFF"
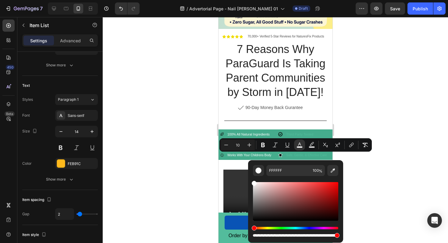
click at [188, 193] on div at bounding box center [276, 130] width 346 height 226
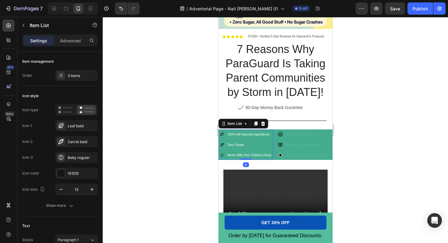
click at [256, 155] on span "Works With Your Childrens Body" at bounding box center [249, 155] width 44 height 3
click at [258, 157] on span "Works With Your Childrens Body" at bounding box center [249, 155] width 44 height 3
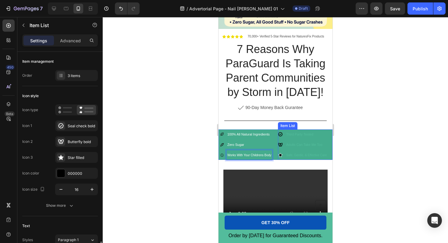
click at [308, 135] on span "Third Party Tested" at bounding box center [299, 135] width 27 height 4
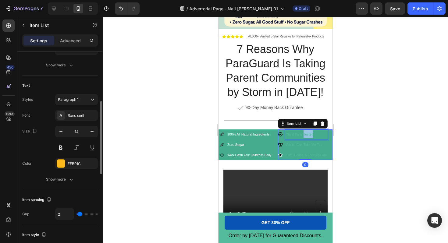
click at [308, 135] on span "Third Party Tested" at bounding box center [299, 135] width 27 height 4
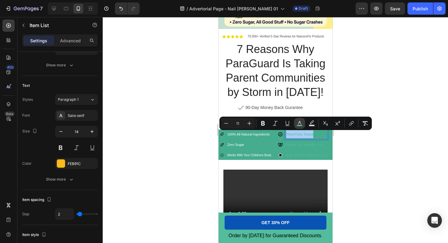
click at [298, 124] on icon "Editor contextual toolbar" at bounding box center [300, 124] width 6 height 6
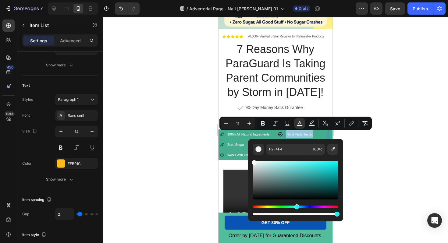
drag, startPoint x: 254, startPoint y: 162, endPoint x: 250, endPoint y: 157, distance: 6.6
click at [250, 157] on div "F2F4F4 100 %" at bounding box center [295, 178] width 95 height 78
type input "FFFFFF"
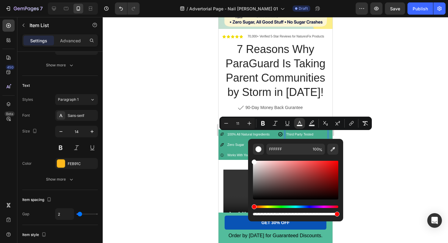
click at [152, 160] on div at bounding box center [276, 130] width 346 height 226
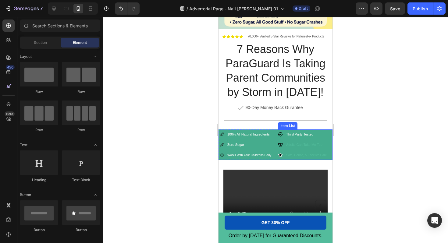
click at [307, 146] on span "Adults Can Take Me Too" at bounding box center [304, 145] width 36 height 4
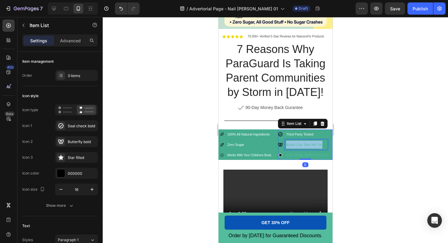
click at [307, 146] on span "Adults Can Take Me Too" at bounding box center [304, 145] width 36 height 4
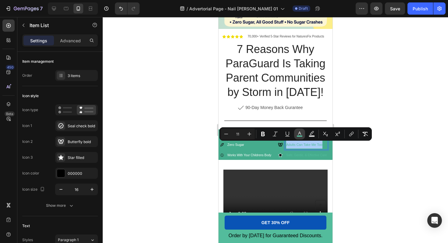
click at [301, 136] on rect "Editor contextual toolbar" at bounding box center [300, 137] width 6 height 2
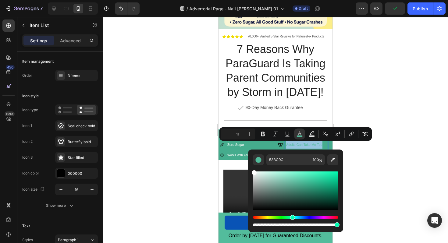
type input "FFFFFF"
drag, startPoint x: 521, startPoint y: 200, endPoint x: 241, endPoint y: 157, distance: 283.2
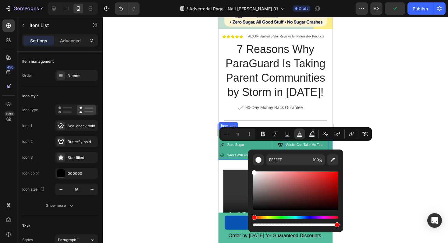
click at [167, 172] on div at bounding box center [276, 130] width 346 height 226
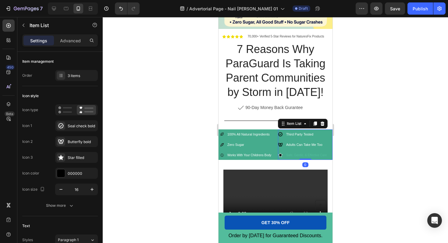
click at [287, 156] on span "Safe, Gentle, & Effective Care" at bounding box center [306, 155] width 41 height 3
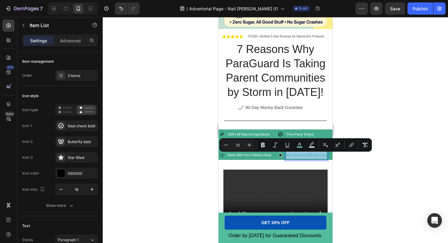
click at [287, 156] on span "Safe, Gentle, & Effective Care" at bounding box center [306, 155] width 41 height 3
click at [299, 144] on icon "Editor contextual toolbar" at bounding box center [300, 145] width 6 height 6
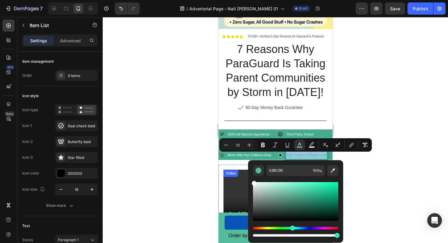
drag, startPoint x: 520, startPoint y: 210, endPoint x: 232, endPoint y: 167, distance: 291.5
type input "FFFFFF"
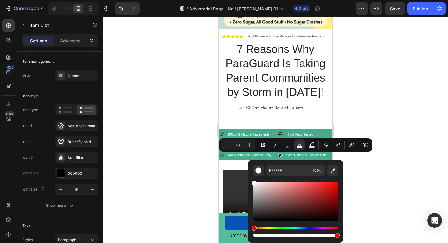
click at [175, 166] on div at bounding box center [276, 130] width 346 height 226
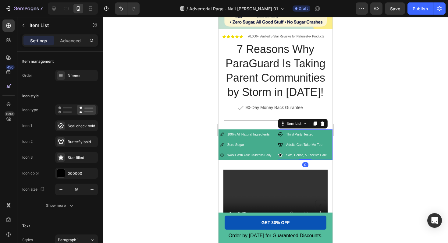
click at [279, 156] on icon at bounding box center [280, 155] width 3 height 3
click at [281, 156] on icon at bounding box center [280, 155] width 3 height 3
click at [66, 158] on div "Star filled" at bounding box center [76, 157] width 43 height 11
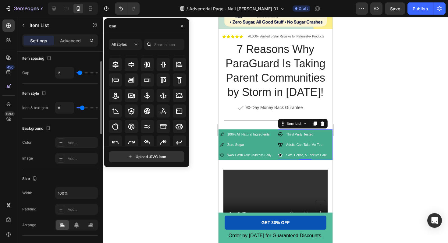
scroll to position [0, 0]
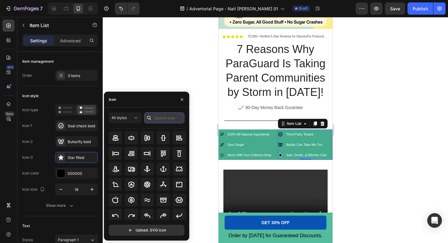
click at [169, 117] on input "text" at bounding box center [164, 118] width 40 height 11
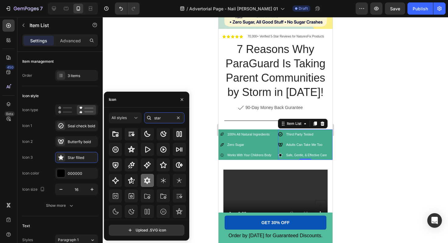
scroll to position [31, 0]
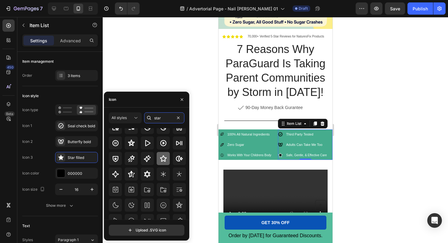
type input "star"
click at [164, 160] on icon at bounding box center [163, 158] width 7 height 7
click at [139, 77] on div at bounding box center [276, 130] width 346 height 226
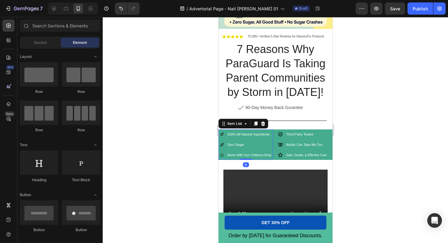
click at [222, 157] on icon at bounding box center [222, 155] width 4 height 4
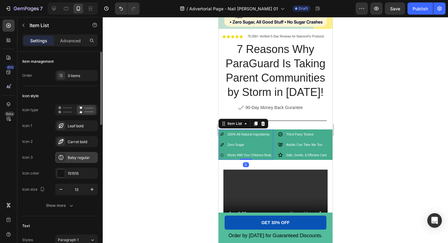
click at [71, 160] on div "Baby regular" at bounding box center [82, 157] width 29 height 5
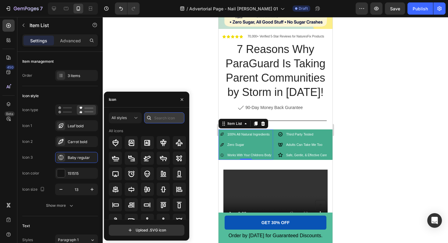
click at [160, 117] on input "text" at bounding box center [164, 118] width 40 height 11
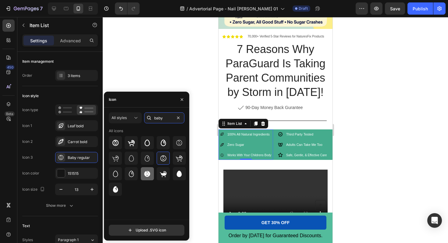
type input "baby"
click at [146, 175] on icon at bounding box center [148, 174] width 6 height 6
click at [164, 142] on icon at bounding box center [163, 143] width 5 height 7
click at [177, 142] on icon at bounding box center [179, 142] width 7 height 7
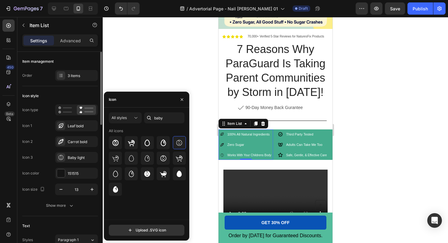
click at [85, 93] on div "Icon style" at bounding box center [60, 96] width 76 height 10
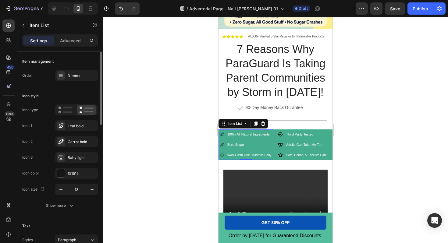
click at [88, 93] on div "Icon style" at bounding box center [60, 96] width 76 height 10
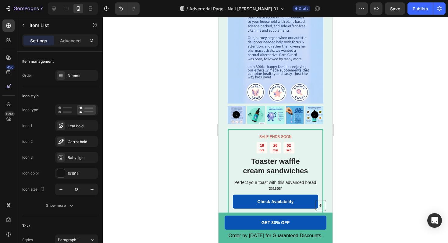
scroll to position [1229, 0]
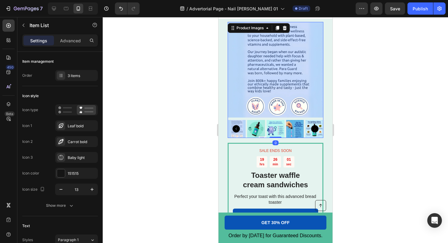
click at [256, 130] on img at bounding box center [256, 129] width 18 height 18
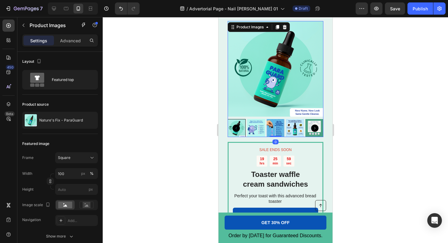
click at [235, 130] on icon "Carousel Back Arrow" at bounding box center [235, 128] width 7 height 7
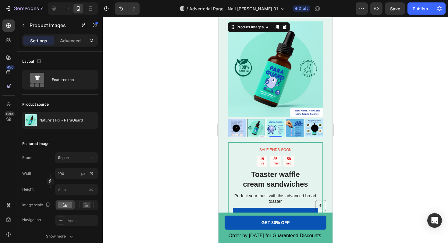
click at [244, 133] on img at bounding box center [237, 128] width 18 height 18
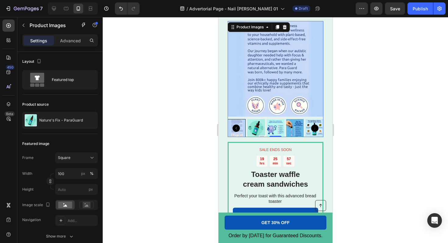
click at [250, 132] on img at bounding box center [256, 128] width 18 height 18
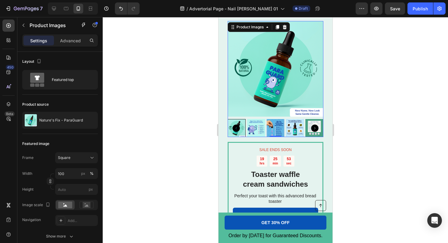
click at [237, 128] on icon "Carousel Back Arrow" at bounding box center [235, 128] width 7 height 7
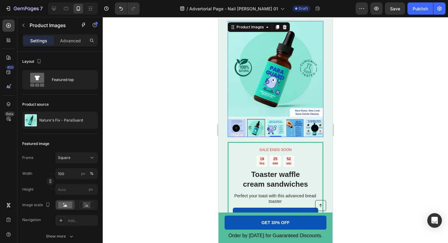
click at [243, 135] on img at bounding box center [237, 128] width 18 height 18
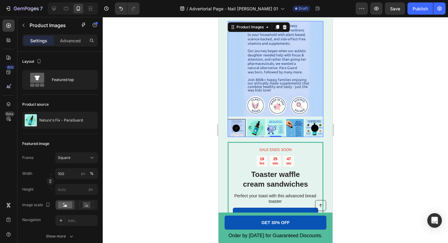
click at [254, 131] on img at bounding box center [256, 128] width 18 height 18
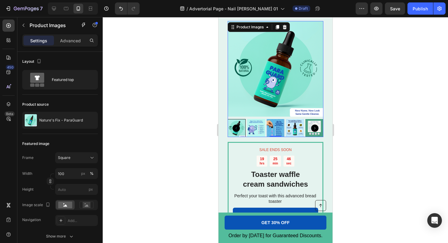
click at [254, 131] on img at bounding box center [256, 128] width 18 height 18
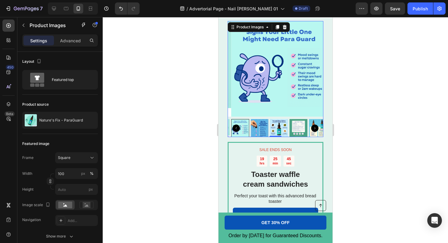
click at [254, 131] on img at bounding box center [259, 128] width 18 height 18
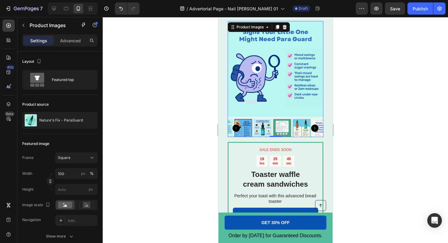
click at [254, 131] on img at bounding box center [263, 128] width 18 height 18
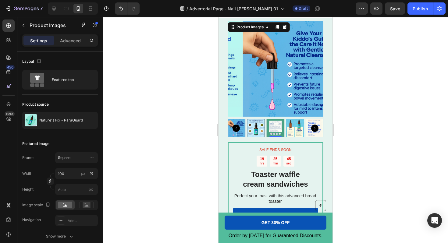
click at [254, 131] on div at bounding box center [276, 128] width 96 height 18
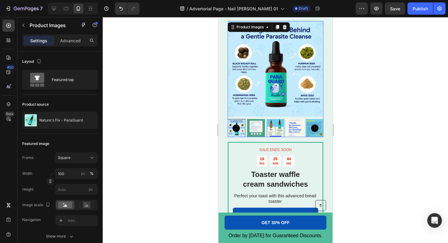
click at [254, 131] on img at bounding box center [256, 128] width 18 height 18
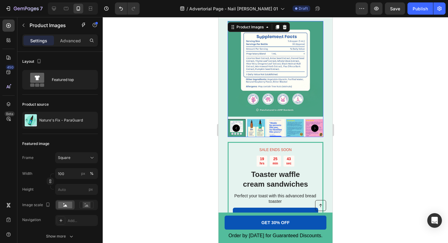
click at [232, 129] on icon "Carousel Back Arrow" at bounding box center [235, 128] width 7 height 7
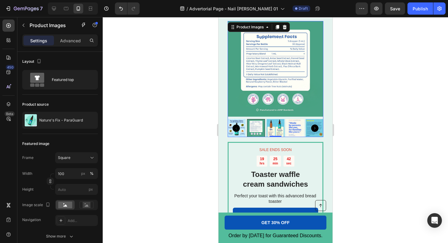
click at [235, 129] on icon "Carousel Back Arrow" at bounding box center [235, 128] width 7 height 7
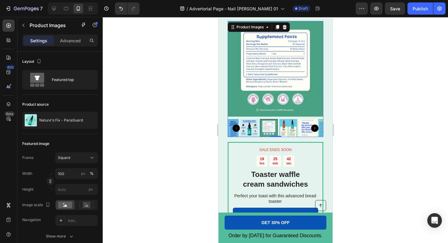
click at [235, 129] on icon "Carousel Back Arrow" at bounding box center [235, 128] width 7 height 7
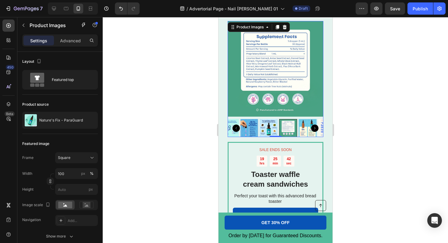
click at [235, 129] on icon "Carousel Back Arrow" at bounding box center [235, 128] width 7 height 7
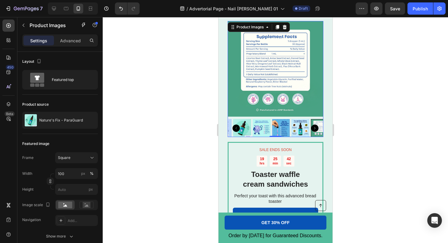
click at [235, 129] on icon "Carousel Back Arrow" at bounding box center [235, 128] width 7 height 7
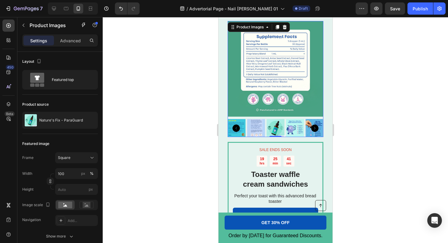
click at [235, 129] on icon "Carousel Back Arrow" at bounding box center [235, 128] width 7 height 7
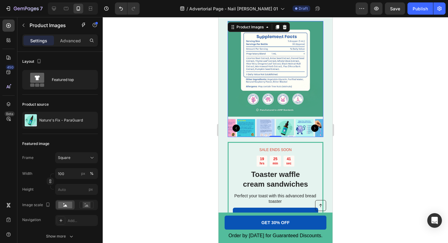
click at [235, 129] on icon "Carousel Back Arrow" at bounding box center [235, 128] width 7 height 7
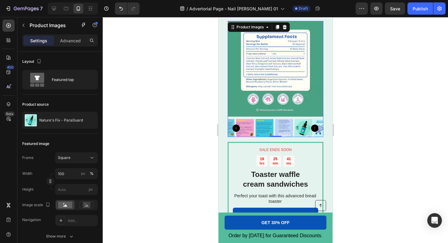
click at [235, 129] on icon "Carousel Back Arrow" at bounding box center [235, 128] width 7 height 7
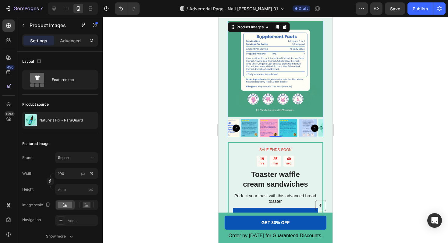
click at [235, 129] on icon "Carousel Back Arrow" at bounding box center [235, 128] width 7 height 7
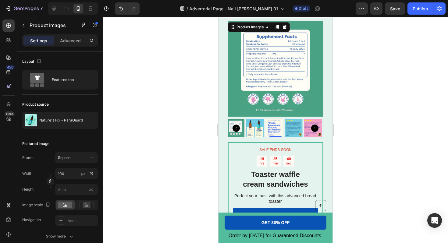
click at [235, 129] on icon "Carousel Back Arrow" at bounding box center [235, 128] width 7 height 7
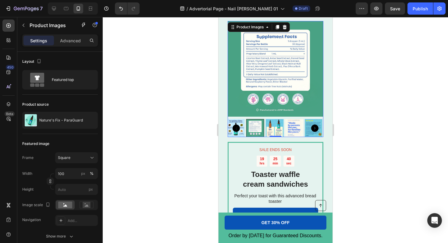
click at [235, 129] on icon "Carousel Back Arrow" at bounding box center [235, 128] width 7 height 7
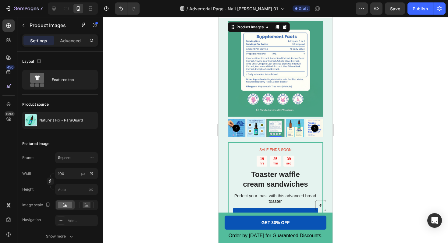
click at [237, 129] on icon "Carousel Back Arrow" at bounding box center [235, 128] width 7 height 7
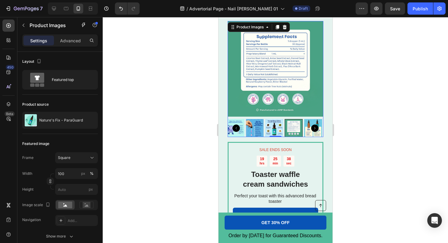
click at [237, 129] on icon "Carousel Back Arrow" at bounding box center [235, 128] width 7 height 7
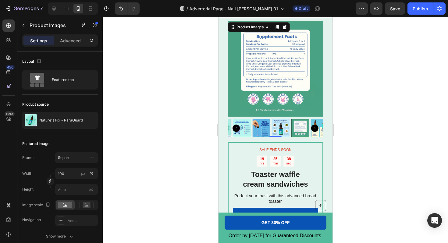
click at [237, 129] on icon "Carousel Back Arrow" at bounding box center [235, 128] width 7 height 7
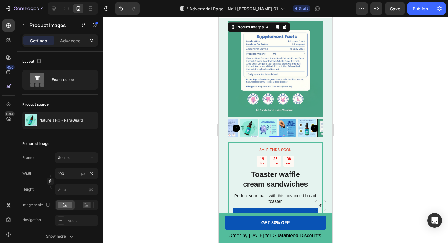
click at [237, 129] on icon "Carousel Back Arrow" at bounding box center [235, 128] width 7 height 7
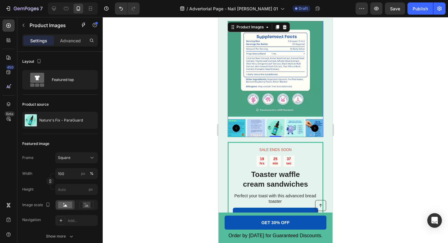
click at [275, 132] on img at bounding box center [276, 128] width 18 height 18
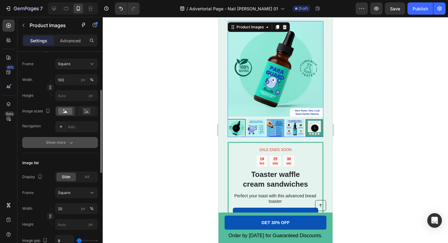
scroll to position [95, 0]
click at [71, 141] on icon "button" at bounding box center [71, 142] width 6 height 6
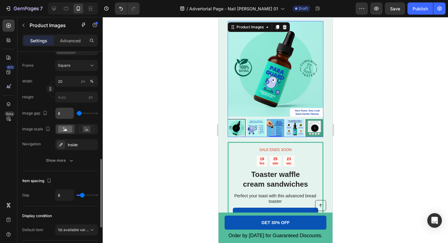
scroll to position [334, 0]
click at [64, 145] on div at bounding box center [61, 144] width 9 height 9
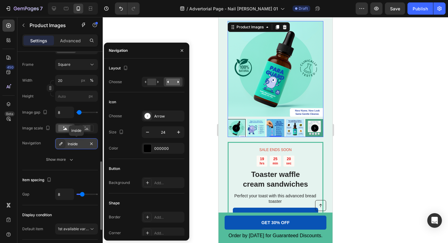
click at [64, 145] on div at bounding box center [61, 144] width 9 height 9
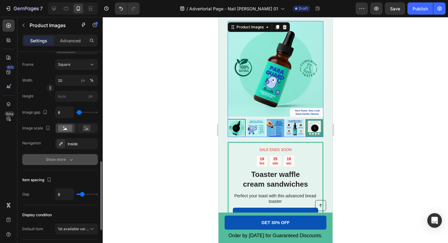
click at [63, 161] on div "Show more" at bounding box center [60, 160] width 28 height 6
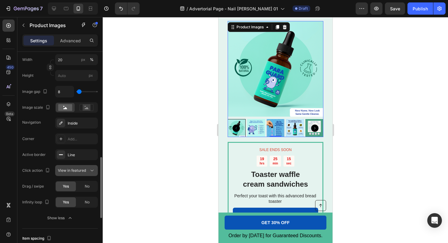
scroll to position [356, 0]
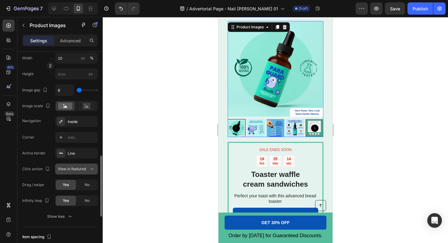
click at [69, 168] on span "View in featured" at bounding box center [72, 169] width 28 height 5
click at [66, 198] on span "Open Gallery" at bounding box center [69, 195] width 23 height 5
click at [67, 171] on span "Open Gallery" at bounding box center [69, 169] width 23 height 5
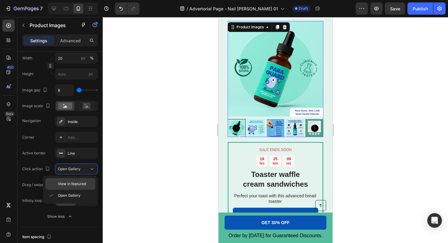
click at [66, 188] on div "View in featured" at bounding box center [70, 184] width 50 height 12
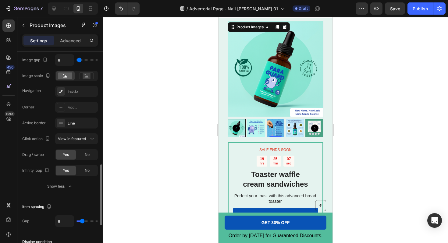
scroll to position [388, 0]
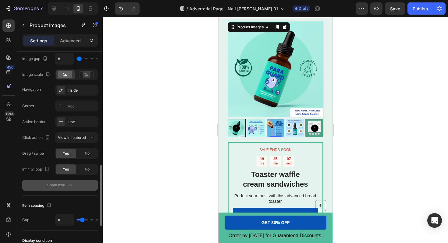
click at [68, 186] on icon "button" at bounding box center [70, 185] width 6 height 6
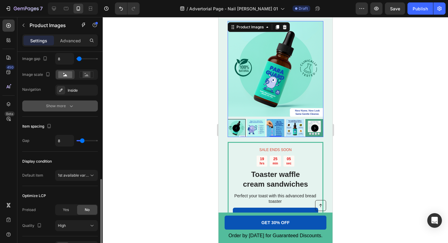
click at [69, 104] on icon "button" at bounding box center [71, 106] width 6 height 6
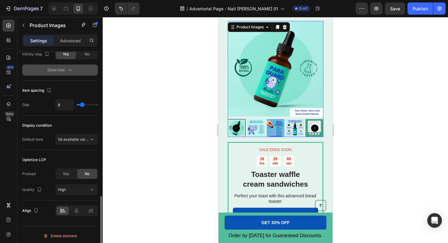
scroll to position [506, 0]
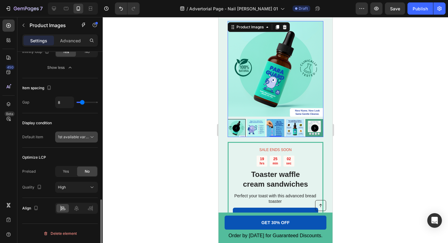
click at [77, 140] on span "1st available variant" at bounding box center [73, 137] width 31 height 5
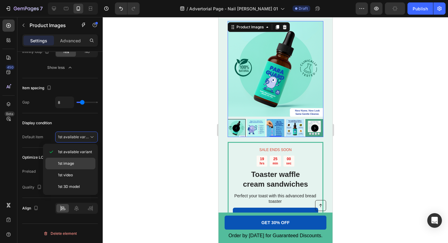
click at [66, 165] on span "1st image" at bounding box center [66, 163] width 16 height 5
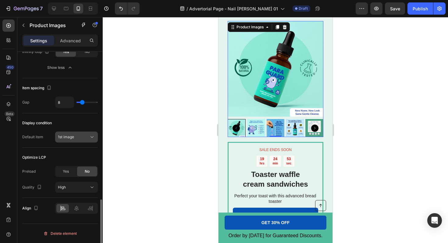
click at [74, 137] on div "1st image" at bounding box center [73, 137] width 31 height 5
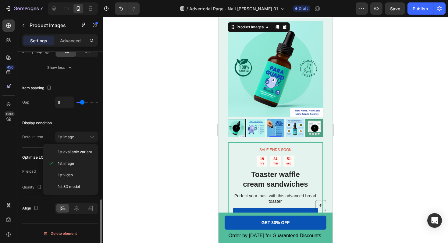
click at [78, 119] on div "Display condition" at bounding box center [60, 123] width 76 height 10
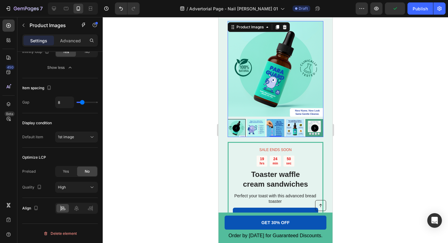
click at [260, 130] on img at bounding box center [256, 128] width 18 height 18
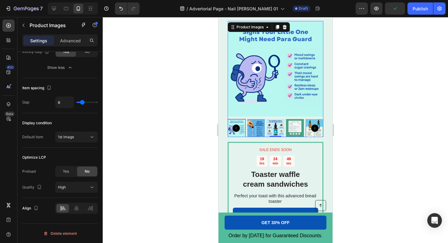
click at [235, 126] on icon "Carousel Back Arrow" at bounding box center [235, 128] width 7 height 7
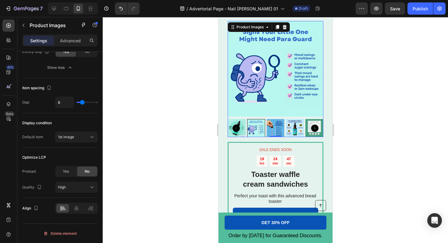
click at [240, 122] on img at bounding box center [237, 128] width 18 height 18
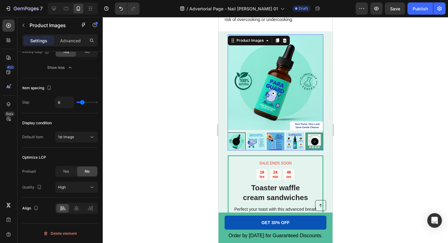
scroll to position [1218, 0]
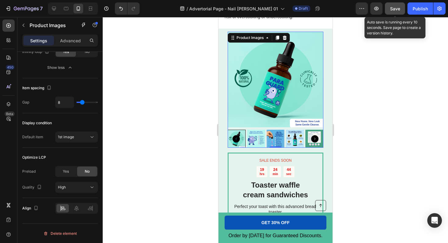
click at [395, 5] on div "Save" at bounding box center [395, 8] width 10 height 6
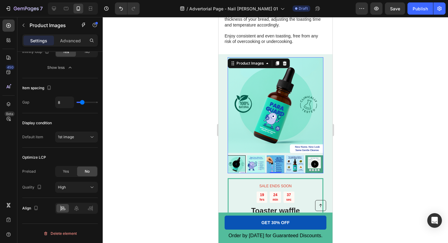
scroll to position [1193, 0]
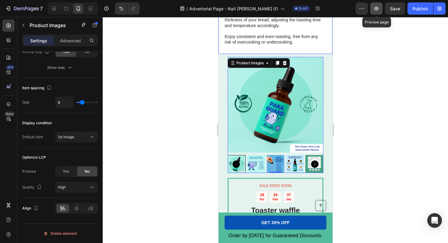
click at [374, 11] on icon "button" at bounding box center [377, 8] width 6 height 6
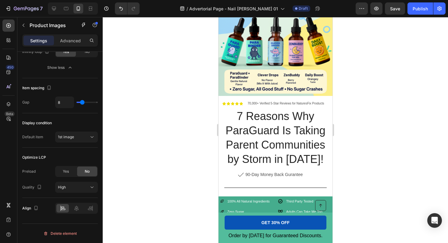
scroll to position [0, 0]
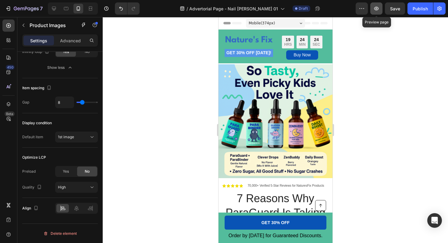
click at [379, 9] on icon "button" at bounding box center [377, 9] width 5 height 4
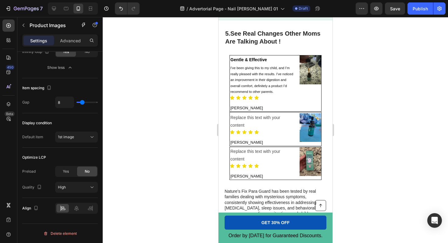
scroll to position [1489, 0]
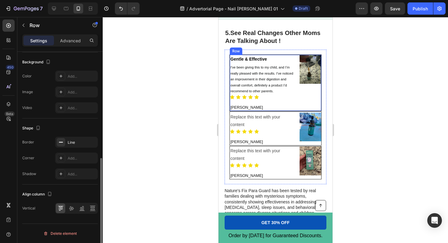
click at [264, 111] on div "Gentle & Effective Text Block I’ve been giving this to my child, and I’m really…" at bounding box center [275, 83] width 92 height 57
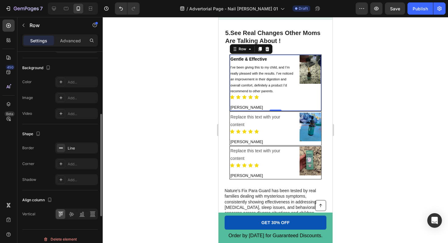
scroll to position [214, 0]
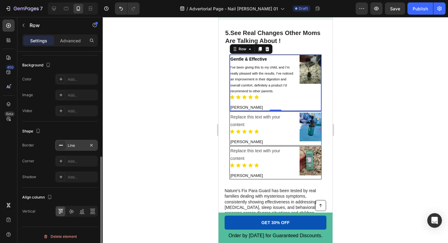
click at [66, 145] on div "Line" at bounding box center [76, 145] width 43 height 11
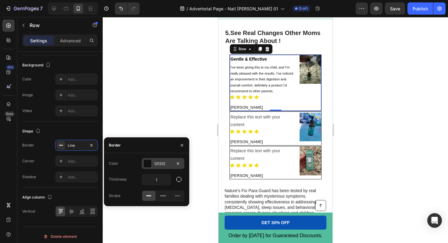
click at [160, 162] on div "121212" at bounding box center [163, 163] width 18 height 5
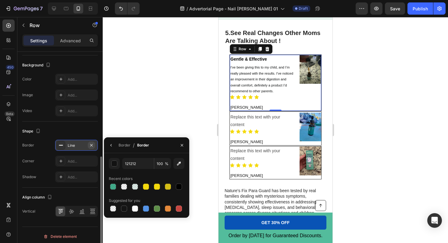
click at [92, 144] on icon "button" at bounding box center [91, 145] width 5 height 5
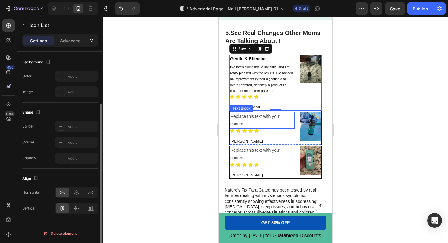
click at [275, 129] on div "Icon Icon Icon Icon Icon" at bounding box center [262, 131] width 65 height 5
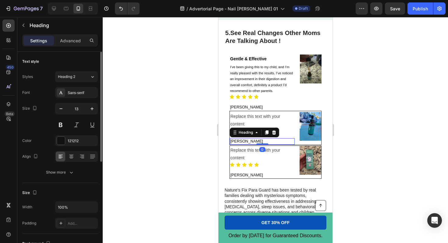
click at [290, 141] on h2 "Cynthia M." at bounding box center [262, 142] width 65 height 6
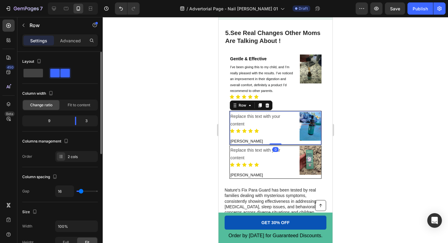
click at [296, 116] on div "Replace this text with your content Text Block Icon Icon Icon Icon Icon Icon Li…" at bounding box center [275, 128] width 92 height 34
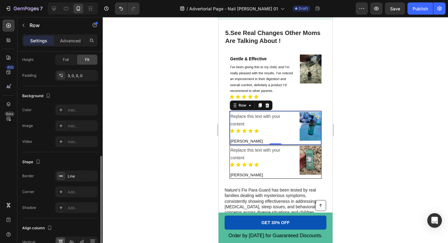
scroll to position [193, 0]
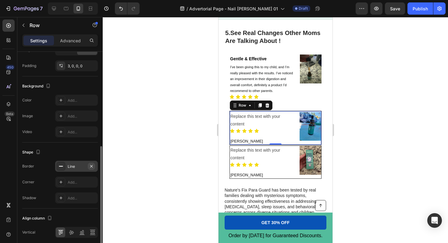
click at [92, 168] on icon "button" at bounding box center [91, 166] width 5 height 5
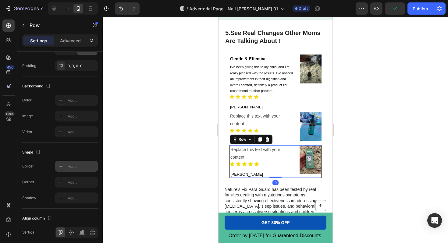
click at [297, 159] on div "Replace this text with your content Text Block Icon Icon Icon Icon Icon Icon Li…" at bounding box center [275, 161] width 92 height 33
click at [90, 165] on icon "button" at bounding box center [91, 166] width 5 height 5
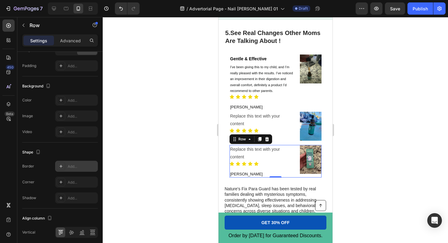
click at [185, 150] on div at bounding box center [276, 130] width 346 height 226
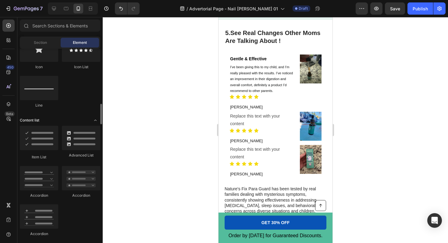
scroll to position [412, 0]
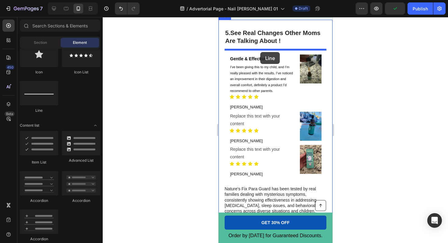
drag, startPoint x: 257, startPoint y: 108, endPoint x: 260, endPoint y: 52, distance: 55.9
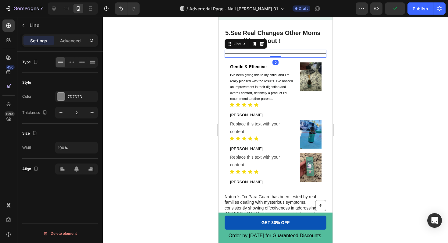
click at [130, 80] on div at bounding box center [276, 130] width 346 height 226
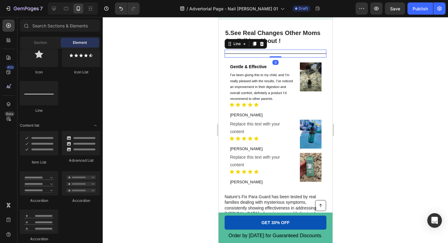
click at [249, 53] on div at bounding box center [276, 53] width 102 height 1
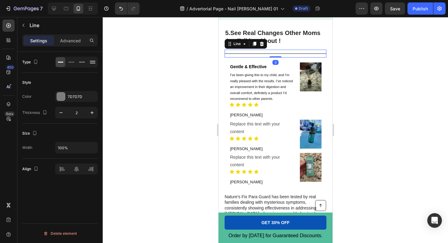
click at [51, 89] on div "Style Color 7D7D7D Thickness 2" at bounding box center [60, 98] width 76 height 51
click at [59, 94] on div at bounding box center [61, 97] width 8 height 8
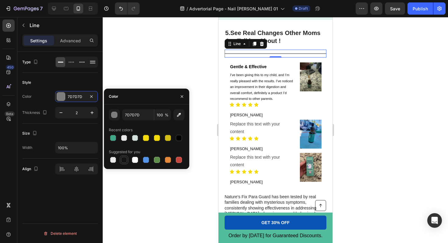
click at [124, 162] on div at bounding box center [124, 160] width 6 height 6
type input "151515"
click at [155, 77] on div at bounding box center [276, 130] width 346 height 226
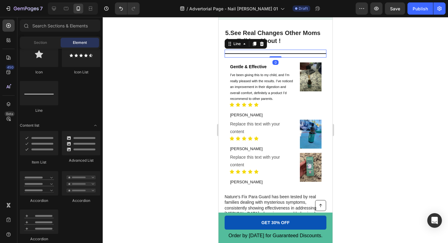
click at [285, 52] on div "Title Line 0" at bounding box center [276, 54] width 102 height 8
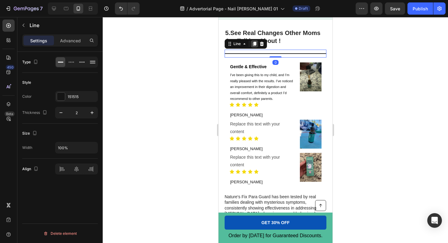
click at [254, 44] on icon at bounding box center [254, 44] width 3 height 4
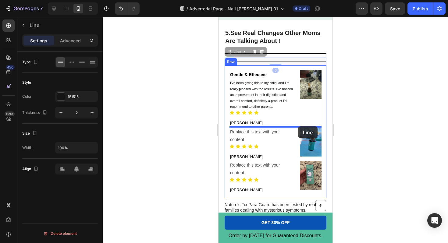
drag, startPoint x: 291, startPoint y: 60, endPoint x: 298, endPoint y: 127, distance: 66.5
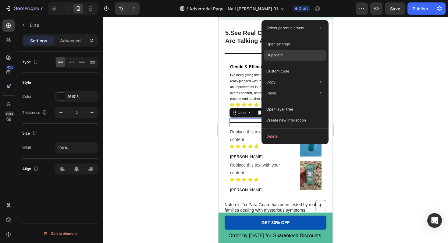
click at [281, 56] on p "Duplicate" at bounding box center [275, 54] width 16 height 5
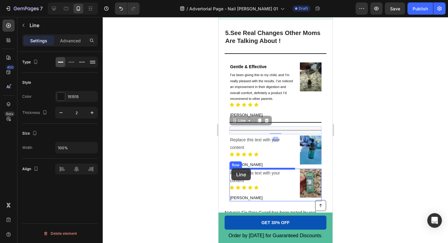
drag, startPoint x: 288, startPoint y: 129, endPoint x: 231, endPoint y: 169, distance: 69.1
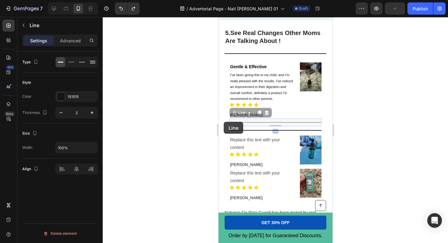
drag, startPoint x: 259, startPoint y: 122, endPoint x: 224, endPoint y: 122, distance: 35.4
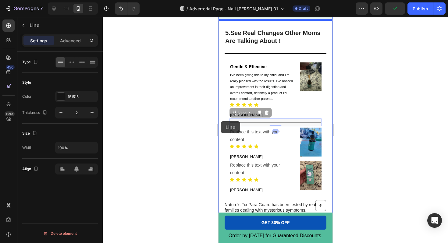
drag, startPoint x: 242, startPoint y: 122, endPoint x: 221, endPoint y: 121, distance: 21.1
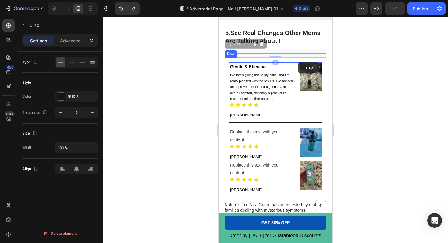
drag, startPoint x: 293, startPoint y: 50, endPoint x: 298, endPoint y: 62, distance: 12.6
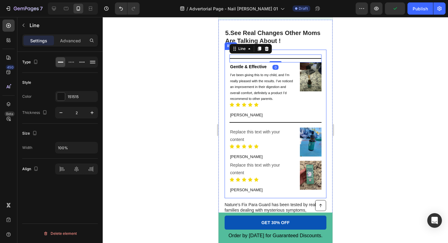
click at [354, 65] on div at bounding box center [276, 130] width 346 height 226
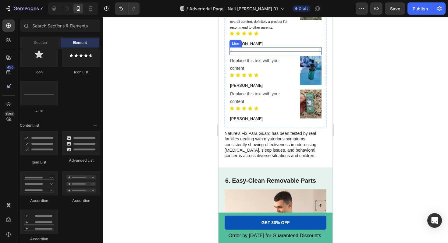
scroll to position [1567, 0]
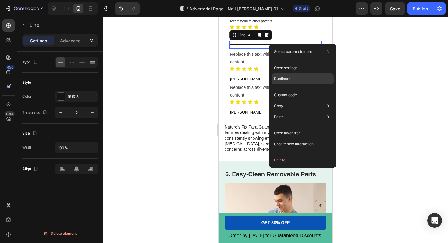
click at [282, 81] on p "Duplicate" at bounding box center [282, 78] width 16 height 5
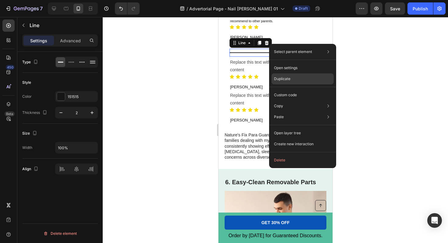
scroll to position [1574, 0]
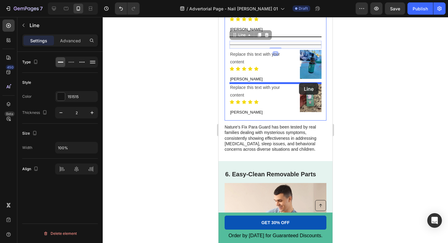
drag, startPoint x: 283, startPoint y: 42, endPoint x: 299, endPoint y: 83, distance: 43.5
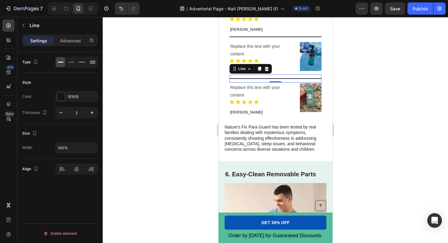
click at [349, 89] on div at bounding box center [276, 130] width 346 height 226
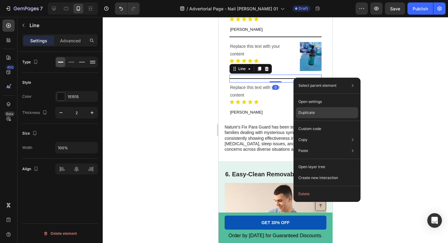
click at [306, 116] on div "Duplicate" at bounding box center [327, 112] width 62 height 11
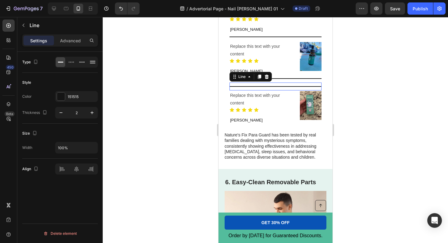
scroll to position [1582, 0]
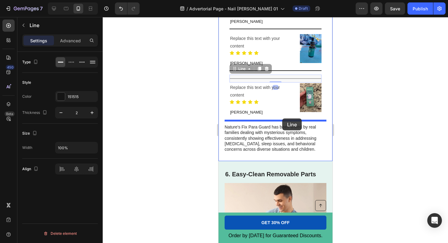
drag, startPoint x: 283, startPoint y: 77, endPoint x: 282, endPoint y: 119, distance: 41.8
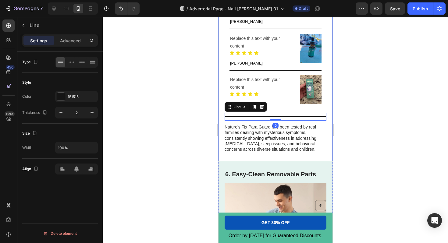
click at [351, 116] on div at bounding box center [276, 130] width 346 height 226
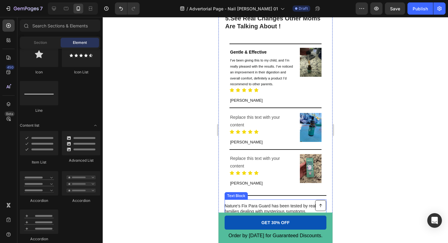
scroll to position [1474, 0]
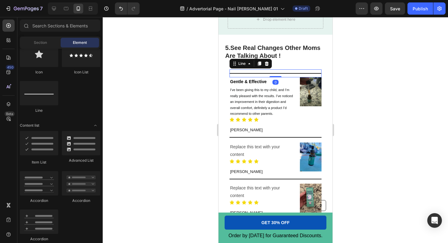
click at [257, 75] on div "Title Line 0" at bounding box center [275, 74] width 92 height 8
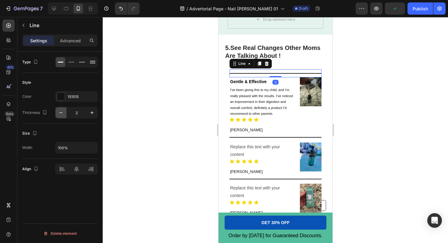
click at [64, 112] on icon "button" at bounding box center [61, 113] width 6 height 6
type input "1"
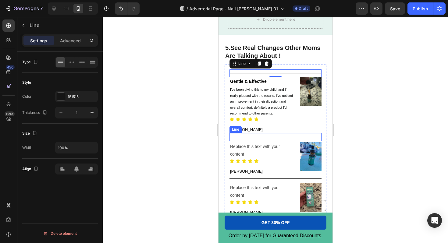
click at [250, 138] on div "Title Line" at bounding box center [275, 137] width 92 height 8
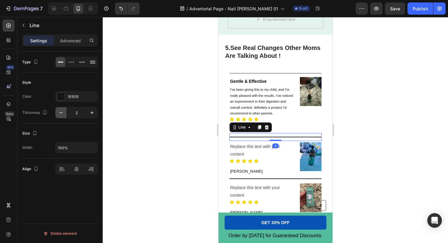
click at [61, 109] on button "button" at bounding box center [61, 112] width 11 height 11
type input "1"
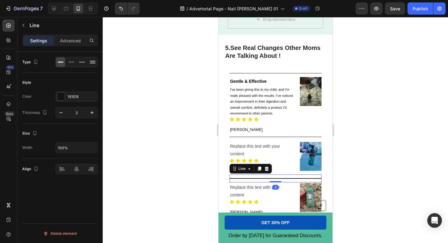
click at [261, 178] on div at bounding box center [275, 178] width 92 height 1
click at [64, 110] on icon "button" at bounding box center [61, 113] width 6 height 6
type input "1"
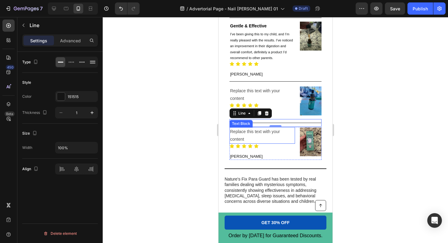
scroll to position [1550, 0]
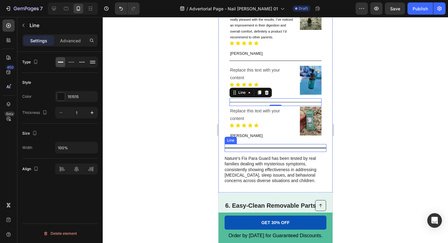
click at [260, 147] on div "Title Line" at bounding box center [276, 148] width 102 height 8
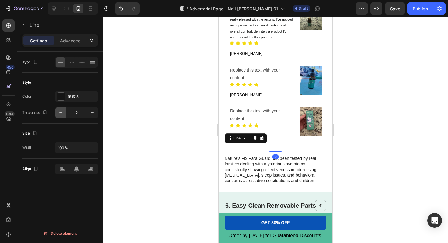
click at [60, 113] on icon "button" at bounding box center [60, 113] width 3 height 1
type input "1"
click at [172, 114] on div at bounding box center [276, 130] width 346 height 226
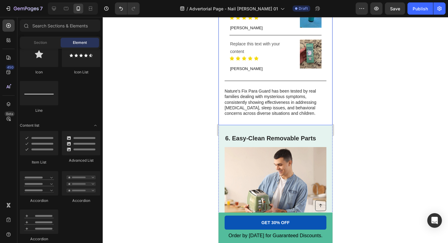
scroll to position [1629, 0]
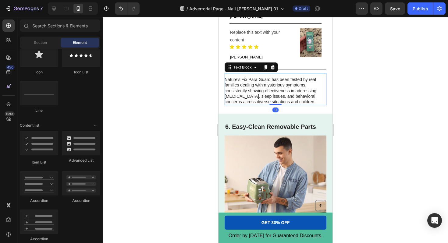
click at [293, 92] on p "Nature's Fix Para Guard has been tested by real families dealing with mysteriou…" at bounding box center [275, 91] width 101 height 28
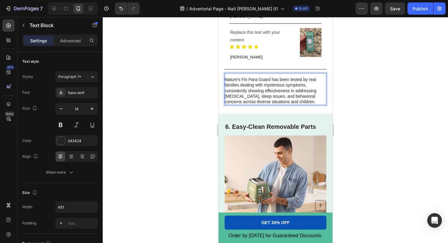
click at [315, 92] on p "Nature's Fix Para Guard has been tested by real families dealing with mysteriou…" at bounding box center [275, 91] width 101 height 28
drag, startPoint x: 316, startPoint y: 92, endPoint x: 282, endPoint y: 90, distance: 33.3
click at [283, 90] on p "Nature's Fix Para Guard has been tested by real families dealing with mysteriou…" at bounding box center [275, 91] width 101 height 28
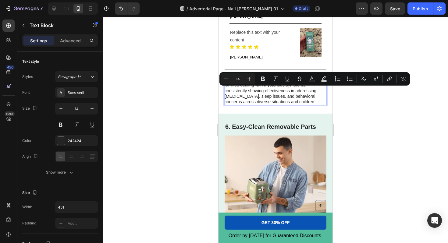
click at [245, 91] on p "Nature's Fix Para Guard has been tested by real families dealing with mysteriou…" at bounding box center [275, 91] width 101 height 28
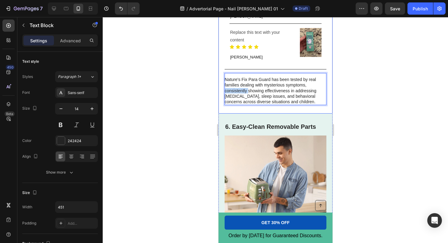
drag, startPoint x: 247, startPoint y: 91, endPoint x: 222, endPoint y: 90, distance: 25.6
click at [228, 92] on p "Nature's Fix Para Guard has been tested by real families dealing with mysteriou…" at bounding box center [275, 91] width 101 height 28
click at [245, 99] on p "Nature's Fix Para Guard has been tested by real families dealing with mysteriou…" at bounding box center [275, 91] width 101 height 28
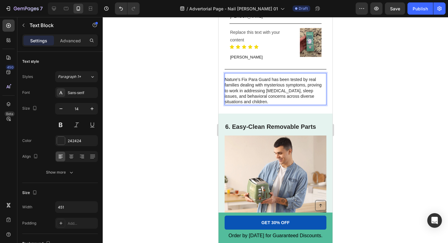
click at [245, 99] on p "Nature's Fix Para Guard has been tested by real families dealing with mysteriou…" at bounding box center [275, 91] width 101 height 28
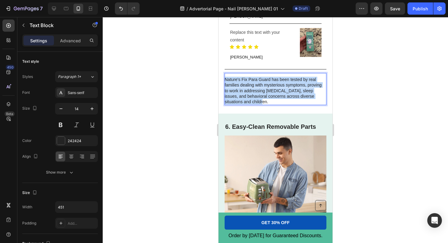
click at [245, 99] on p "Nature's Fix Para Guard has been tested by real families dealing with mysteriou…" at bounding box center [275, 91] width 101 height 28
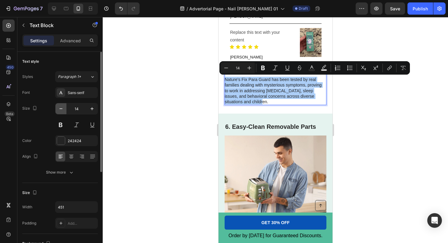
click at [64, 110] on button "button" at bounding box center [61, 108] width 11 height 11
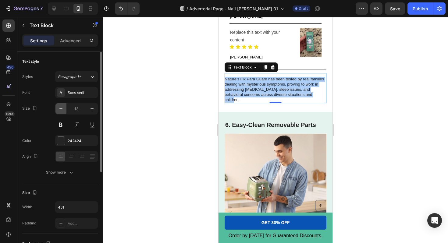
click at [64, 110] on button "button" at bounding box center [61, 108] width 11 height 11
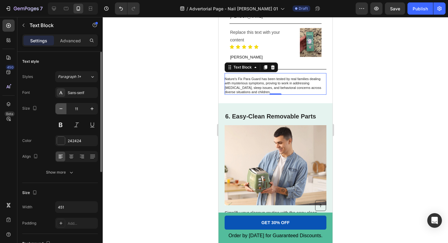
click at [64, 110] on button "button" at bounding box center [61, 108] width 11 height 11
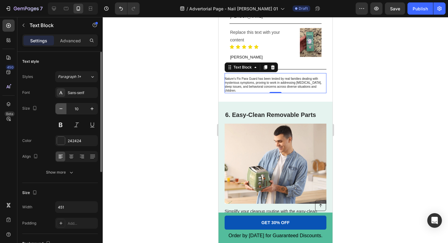
click at [64, 110] on button "button" at bounding box center [61, 108] width 11 height 11
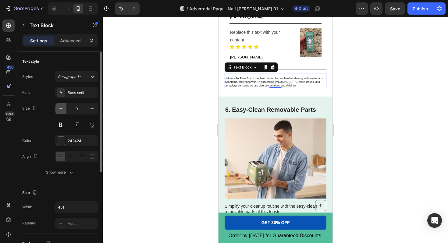
click at [64, 110] on button "button" at bounding box center [61, 108] width 11 height 11
type input "8"
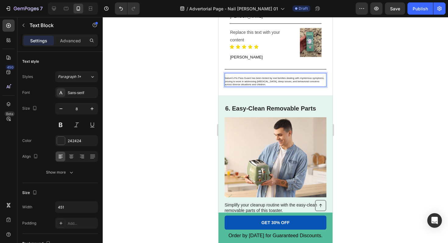
click at [225, 77] on p "Nature's Fix Para Guard has been tested by real families dealing with mysteriou…" at bounding box center [275, 81] width 101 height 9
click at [226, 77] on p "Nature's Fix Para Guard has been tested by real families dealing with mysteriou…" at bounding box center [275, 81] width 101 height 9
click at [192, 89] on div at bounding box center [276, 130] width 346 height 226
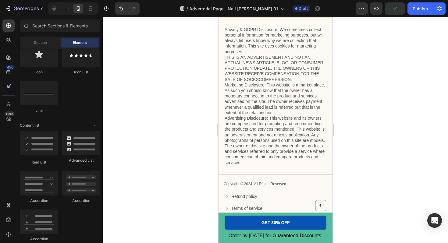
scroll to position [2283, 0]
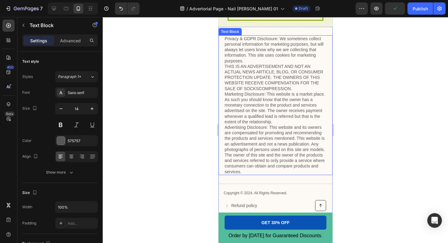
click at [271, 137] on p "Privacy & GDPR Disclosure: We sometimes collect personal information for market…" at bounding box center [276, 105] width 102 height 139
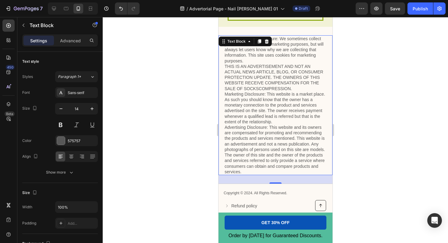
click at [246, 170] on p "Privacy & GDPR Disclosure: We sometimes collect personal information for market…" at bounding box center [276, 105] width 102 height 139
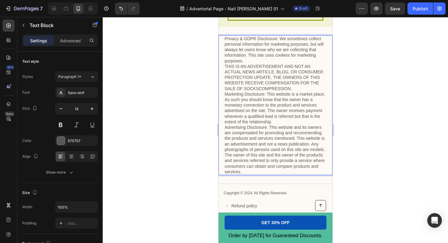
click at [246, 170] on p "Privacy & GDPR Disclosure: We sometimes collect personal information for market…" at bounding box center [276, 105] width 102 height 139
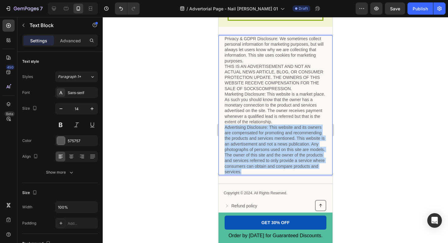
click at [246, 170] on p "Privacy & GDPR Disclosure: We sometimes collect personal information for market…" at bounding box center [276, 105] width 102 height 139
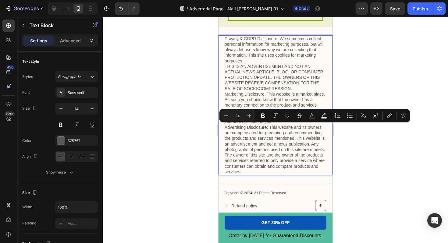
click at [232, 62] on p "Privacy & GDPR Disclosure: We sometimes collect personal information for market…" at bounding box center [276, 105] width 102 height 139
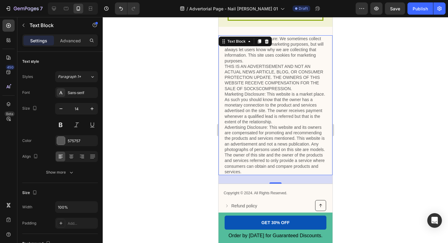
drag, startPoint x: 224, startPoint y: 37, endPoint x: 258, endPoint y: 148, distance: 116.2
click at [258, 148] on div "Privacy & GDPR Disclosure: We sometimes collect personal information for market…" at bounding box center [275, 105] width 114 height 140
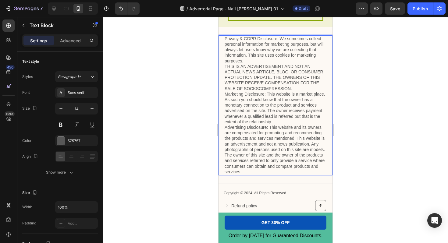
click at [250, 171] on p "Privacy & GDPR Disclosure: We sometimes collect personal information for market…" at bounding box center [276, 105] width 102 height 139
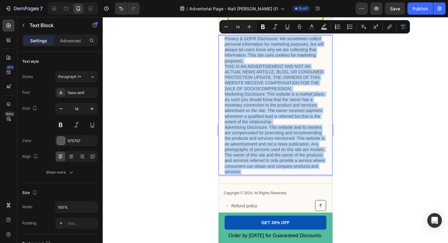
drag, startPoint x: 243, startPoint y: 172, endPoint x: 221, endPoint y: 38, distance: 136.1
click at [221, 38] on div "Privacy & GDPR Disclosure: We sometimes collect personal information for market…" at bounding box center [275, 105] width 114 height 140
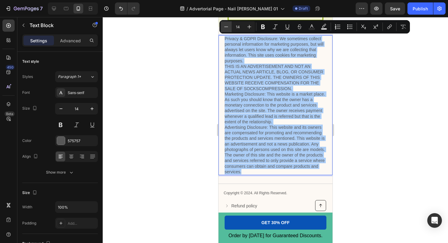
click at [225, 25] on icon "Editor contextual toolbar" at bounding box center [226, 27] width 6 height 6
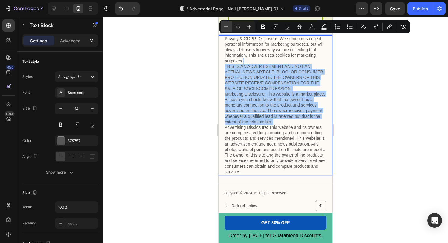
click at [225, 25] on icon "Editor contextual toolbar" at bounding box center [226, 27] width 6 height 6
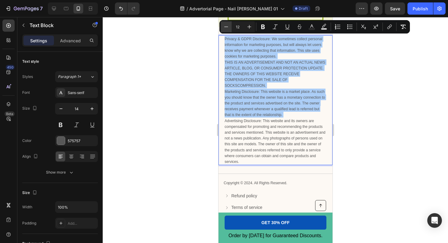
click at [225, 25] on icon "Editor contextual toolbar" at bounding box center [226, 27] width 6 height 6
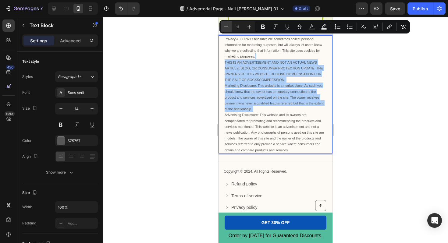
click at [225, 25] on icon "Editor contextual toolbar" at bounding box center [226, 27] width 6 height 6
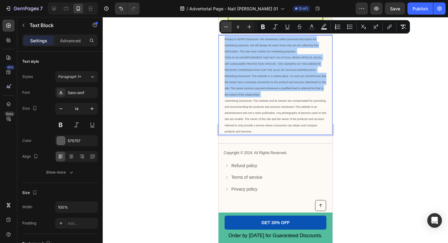
click at [225, 25] on icon "Editor contextual toolbar" at bounding box center [226, 27] width 6 height 6
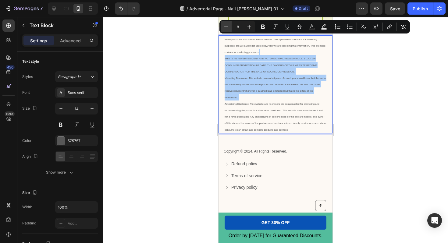
click at [225, 25] on icon "Editor contextual toolbar" at bounding box center [226, 27] width 6 height 6
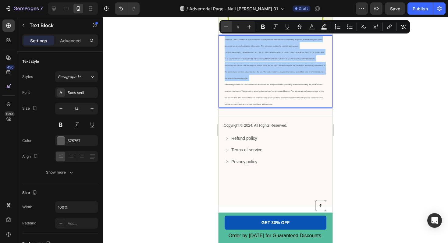
click at [225, 25] on icon "Editor contextual toolbar" at bounding box center [226, 27] width 6 height 6
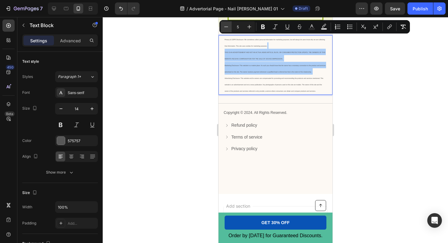
click at [225, 25] on icon "Editor contextual toolbar" at bounding box center [226, 27] width 6 height 6
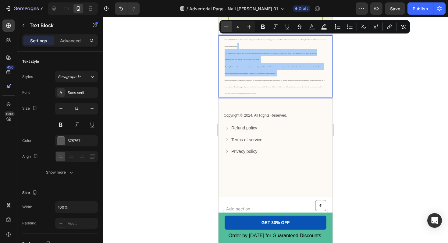
click at [225, 25] on icon "Editor contextual toolbar" at bounding box center [226, 27] width 6 height 6
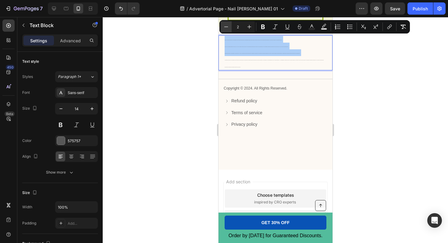
click at [225, 25] on icon "Editor contextual toolbar" at bounding box center [226, 27] width 6 height 6
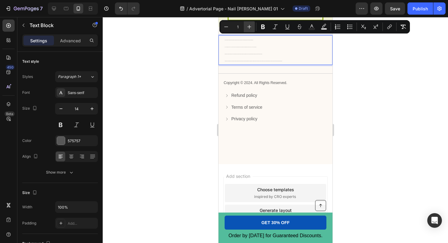
click at [246, 27] on icon "Editor contextual toolbar" at bounding box center [249, 27] width 6 height 6
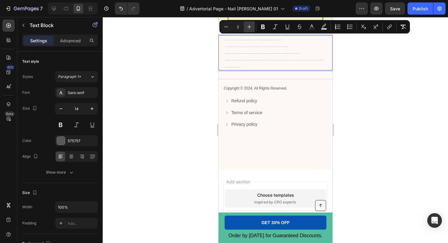
click at [247, 27] on icon "Editor contextual toolbar" at bounding box center [249, 27] width 6 height 6
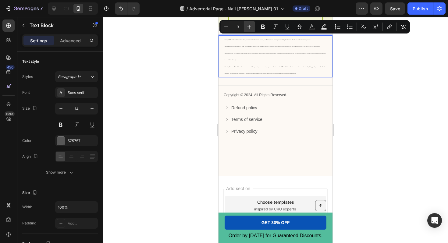
click at [247, 27] on icon "Editor contextual toolbar" at bounding box center [249, 27] width 6 height 6
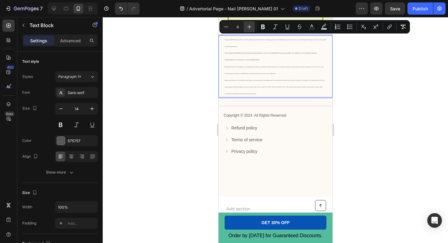
click at [246, 27] on icon "Editor contextual toolbar" at bounding box center [249, 27] width 6 height 6
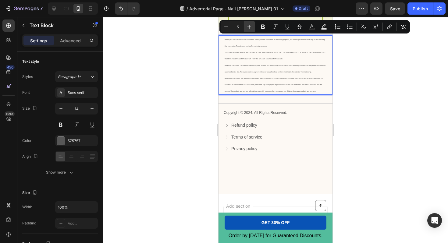
click at [247, 27] on icon "Editor contextual toolbar" at bounding box center [249, 27] width 6 height 6
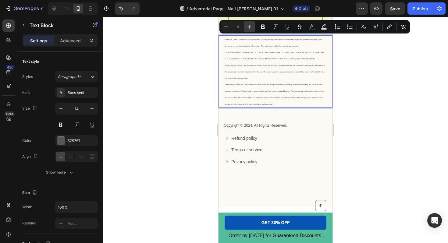
click at [247, 27] on icon "Editor contextual toolbar" at bounding box center [249, 27] width 6 height 6
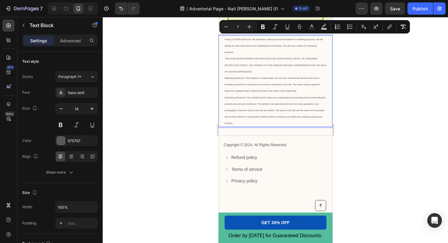
click at [220, 27] on div "Minus 7 Plus Bold Italic Underline Strikethrough Text Color Text Background Col…" at bounding box center [315, 26] width 191 height 13
click at [224, 28] on icon "Editor contextual toolbar" at bounding box center [226, 27] width 6 height 6
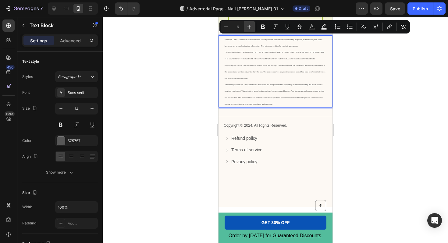
click at [248, 28] on icon "Editor contextual toolbar" at bounding box center [249, 27] width 6 height 6
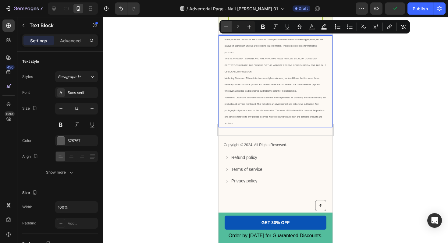
click at [223, 28] on icon "Editor contextual toolbar" at bounding box center [226, 27] width 6 height 6
type input "6"
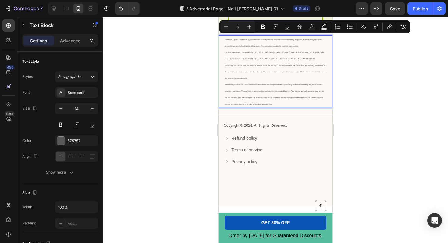
click at [197, 54] on div at bounding box center [276, 130] width 346 height 226
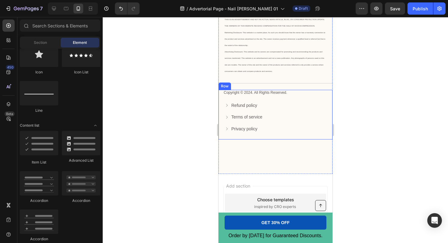
scroll to position [2317, 0]
click at [248, 93] on p "Copyright © 2024. All Rights Reserved." at bounding box center [276, 92] width 104 height 5
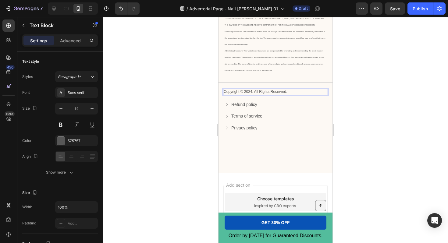
click at [260, 93] on p "Copyright © 2024. All Rights Reserved." at bounding box center [276, 92] width 104 height 5
click at [251, 92] on p "Copyright © 2024. All Rights Reserved." at bounding box center [276, 92] width 104 height 5
click at [244, 93] on p "Copyright © 2024. All Rights Reserved." at bounding box center [276, 92] width 104 height 5
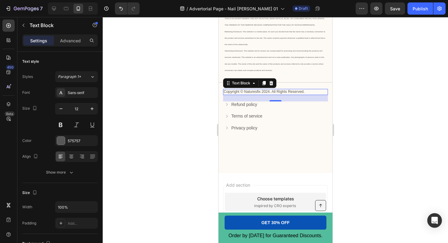
click at [393, 78] on div at bounding box center [276, 130] width 346 height 226
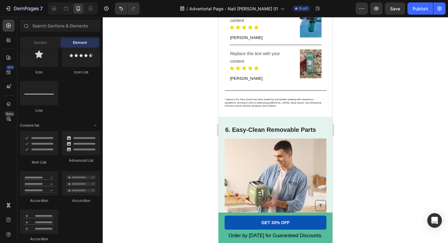
scroll to position [1605, 0]
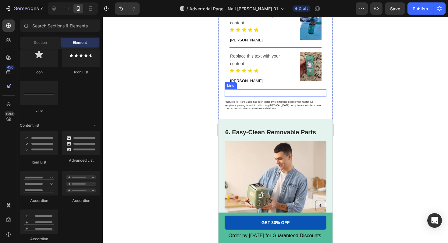
click at [290, 93] on div "Title Line" at bounding box center [276, 93] width 102 height 8
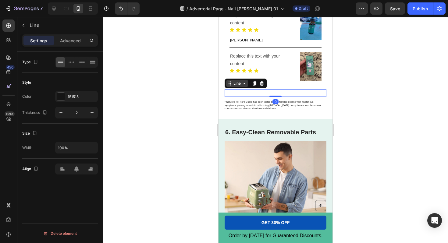
click at [236, 84] on div "Line" at bounding box center [237, 83] width 10 height 5
click at [236, 85] on div "Line" at bounding box center [237, 83] width 10 height 5
click at [60, 114] on icon "button" at bounding box center [61, 113] width 6 height 6
type input "1"
click at [136, 120] on div at bounding box center [276, 130] width 346 height 226
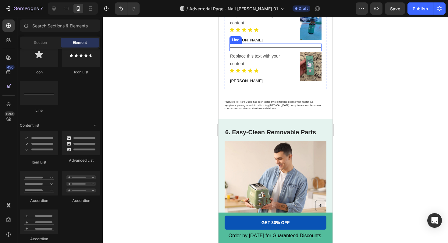
click at [255, 47] on div at bounding box center [275, 47] width 92 height 0
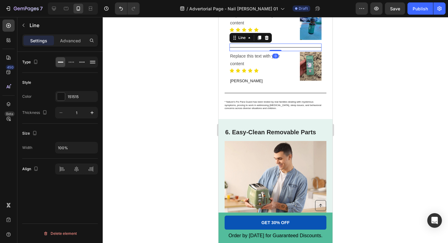
click at [128, 109] on div at bounding box center [276, 130] width 346 height 226
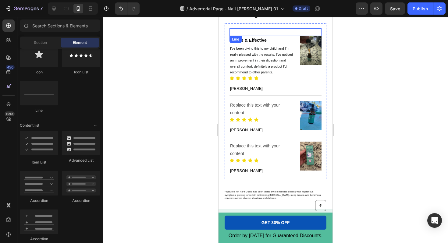
scroll to position [1513, 0]
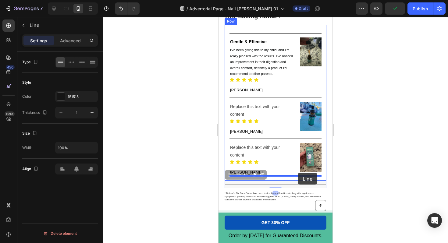
drag, startPoint x: 297, startPoint y: 185, endPoint x: 297, endPoint y: 173, distance: 12.2
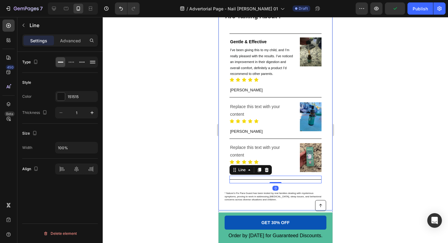
click at [372, 153] on div at bounding box center [276, 130] width 346 height 226
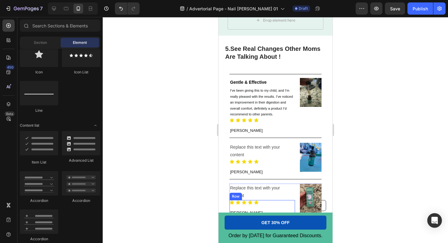
scroll to position [1469, 0]
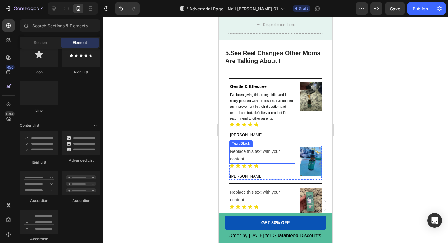
click at [257, 151] on div "Replace this text with your content" at bounding box center [262, 155] width 66 height 16
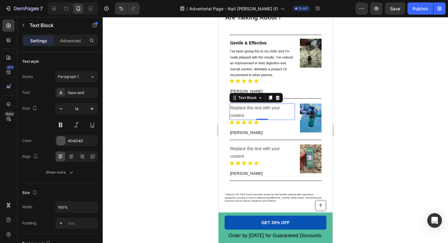
scroll to position [1513, 0]
click at [175, 131] on div at bounding box center [276, 130] width 346 height 226
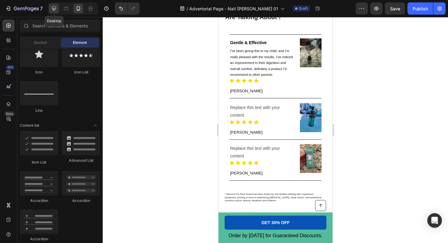
click at [50, 8] on div at bounding box center [54, 9] width 10 height 10
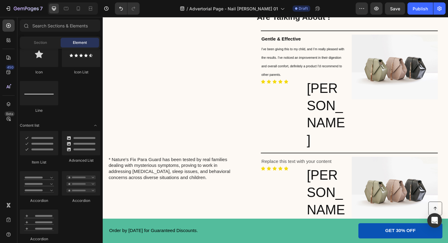
scroll to position [1726, 0]
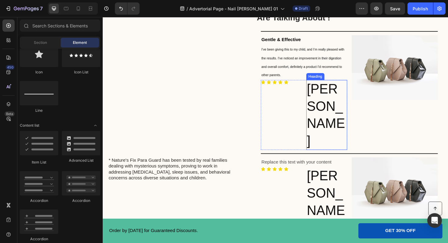
click at [339, 102] on h2 "[PERSON_NAME]" at bounding box center [339, 121] width 43 height 74
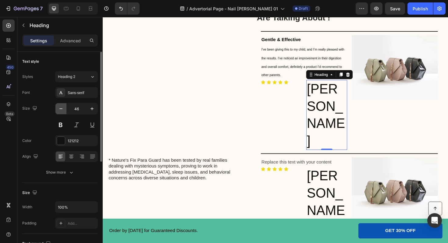
click at [61, 106] on icon "button" at bounding box center [61, 109] width 6 height 6
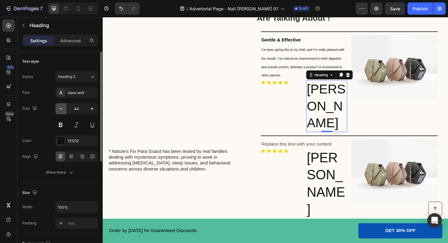
click at [61, 106] on icon "button" at bounding box center [61, 109] width 6 height 6
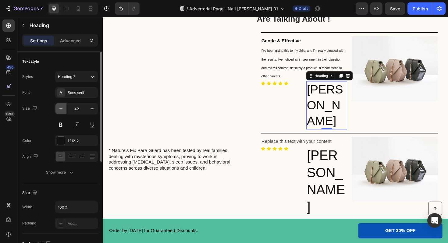
click at [61, 106] on icon "button" at bounding box center [61, 109] width 6 height 6
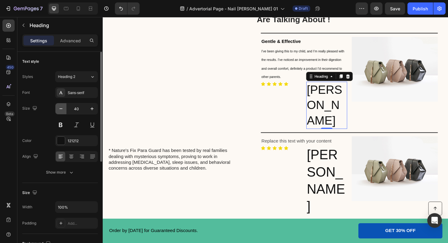
click at [61, 106] on icon "button" at bounding box center [61, 109] width 6 height 6
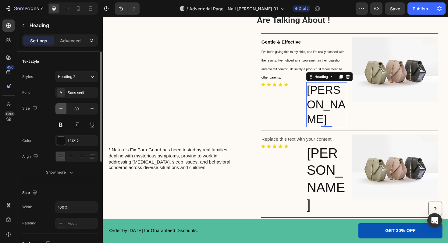
click at [61, 106] on icon "button" at bounding box center [61, 109] width 6 height 6
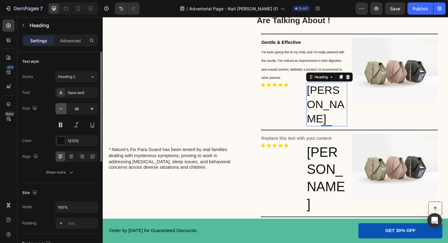
click at [61, 106] on icon "button" at bounding box center [61, 109] width 6 height 6
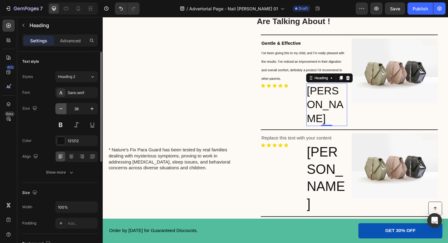
click at [61, 106] on icon "button" at bounding box center [61, 109] width 6 height 6
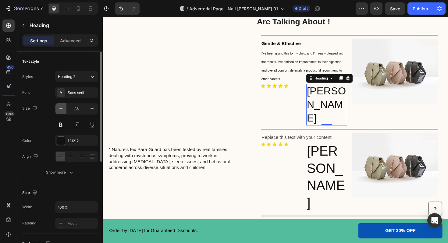
click at [61, 106] on icon "button" at bounding box center [61, 109] width 6 height 6
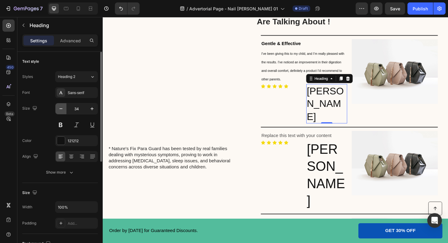
click at [61, 106] on icon "button" at bounding box center [61, 109] width 6 height 6
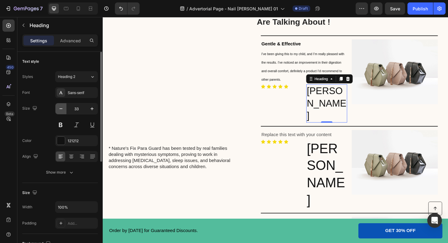
click at [61, 106] on icon "button" at bounding box center [61, 109] width 6 height 6
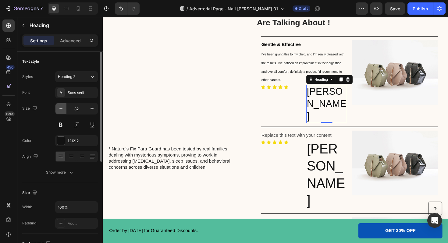
click at [61, 106] on icon "button" at bounding box center [61, 109] width 6 height 6
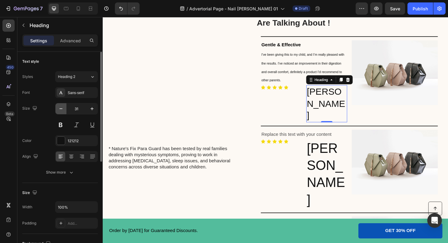
click at [61, 106] on icon "button" at bounding box center [61, 109] width 6 height 6
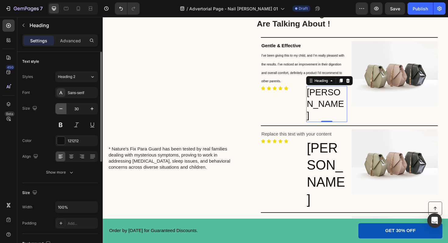
click at [61, 106] on icon "button" at bounding box center [61, 109] width 6 height 6
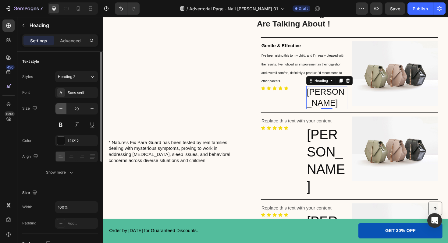
click at [61, 106] on icon "button" at bounding box center [61, 109] width 6 height 6
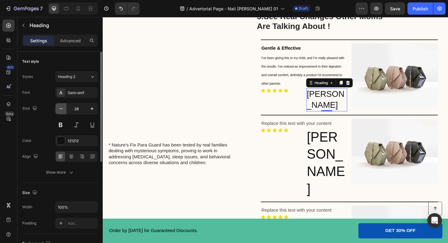
click at [61, 106] on icon "button" at bounding box center [61, 109] width 6 height 6
type input "27"
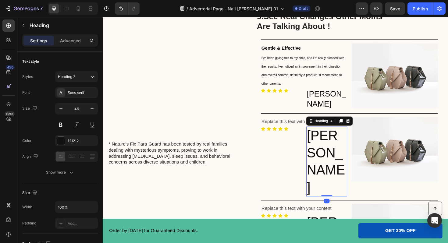
scroll to position [187, 0]
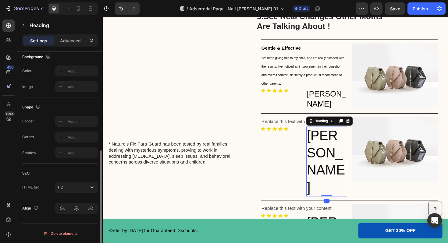
click at [329, 147] on h2 "Cynthia M." at bounding box center [339, 170] width 43 height 74
click at [347, 97] on h2 "[PERSON_NAME]" at bounding box center [339, 104] width 43 height 23
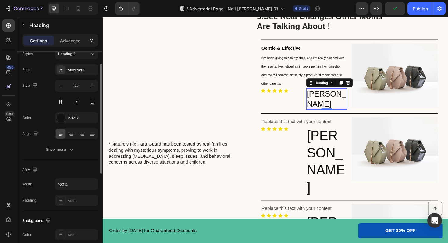
scroll to position [11, 0]
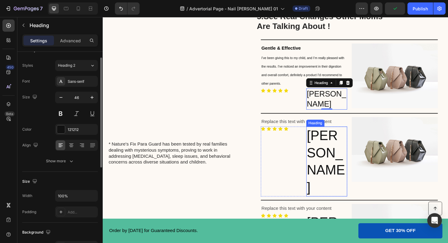
click at [339, 148] on h2 "Cynthia M." at bounding box center [339, 170] width 43 height 74
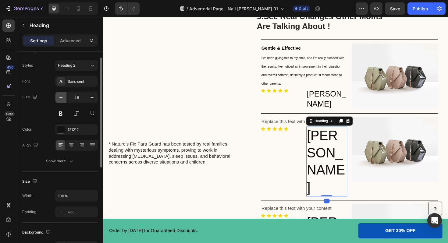
click at [62, 97] on icon "button" at bounding box center [61, 98] width 6 height 6
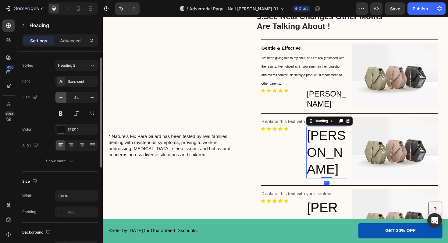
click at [62, 97] on icon "button" at bounding box center [61, 98] width 6 height 6
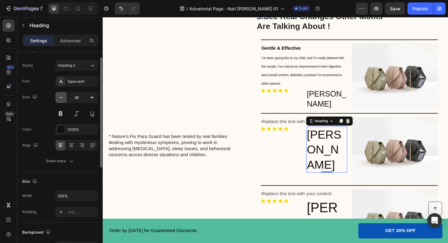
click at [62, 97] on icon "button" at bounding box center [61, 98] width 6 height 6
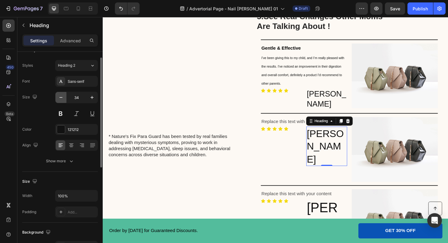
click at [62, 97] on icon "button" at bounding box center [61, 98] width 6 height 6
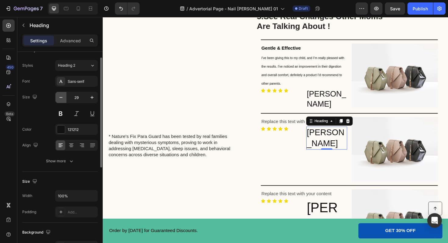
click at [62, 97] on icon "button" at bounding box center [61, 98] width 6 height 6
click at [88, 98] on button "button" at bounding box center [92, 97] width 11 height 11
type input "27"
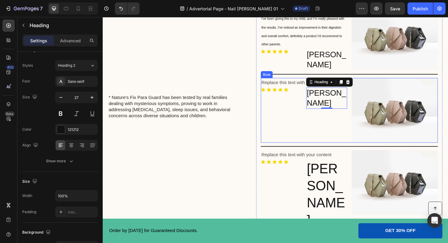
scroll to position [1762, 0]
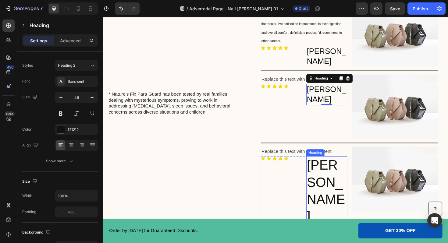
click at [339, 181] on h2 "Cynthia M." at bounding box center [339, 202] width 43 height 74
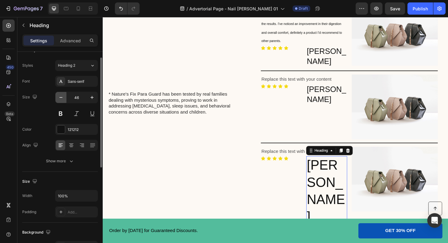
click at [61, 100] on icon "button" at bounding box center [61, 98] width 6 height 6
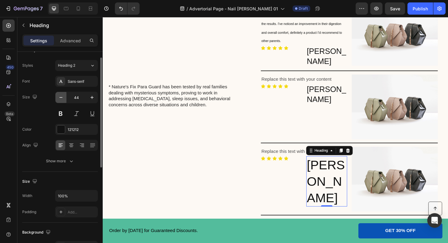
click at [61, 100] on icon "button" at bounding box center [61, 98] width 6 height 6
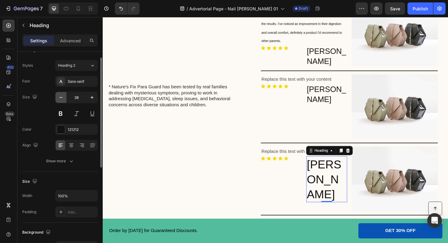
click at [61, 100] on icon "button" at bounding box center [61, 98] width 6 height 6
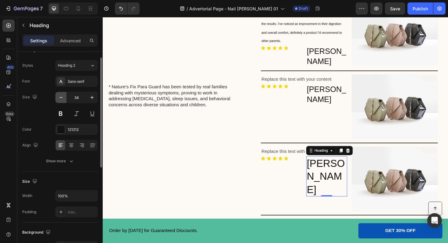
click at [61, 100] on icon "button" at bounding box center [61, 98] width 6 height 6
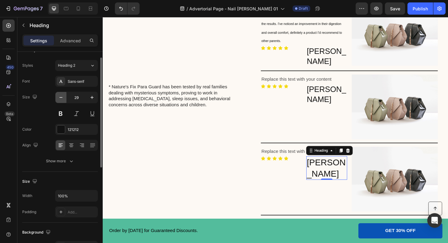
click at [61, 100] on icon "button" at bounding box center [61, 98] width 6 height 6
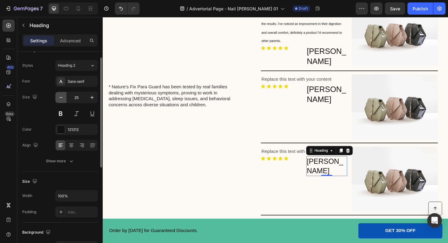
type input "24"
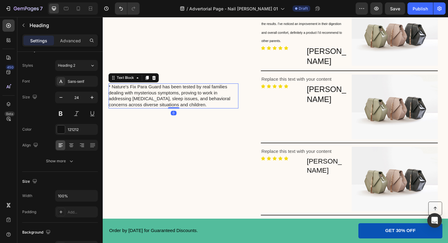
click at [161, 98] on p "* Nature's Fix Para Guard has been tested by real families dealing with mysteri…" at bounding box center [177, 100] width 137 height 25
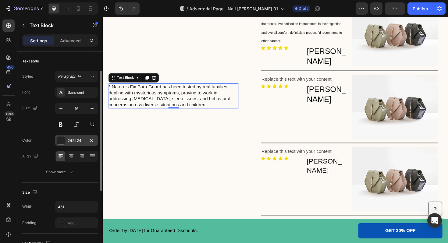
scroll to position [0, 0]
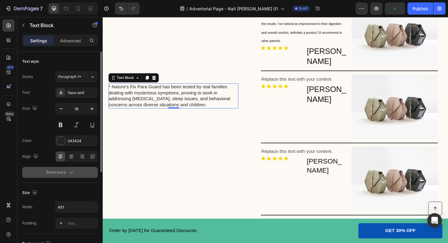
click at [65, 174] on div "Show more" at bounding box center [60, 173] width 28 height 6
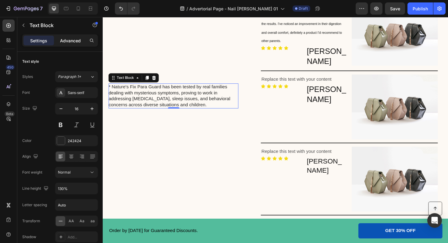
click at [75, 41] on p "Advanced" at bounding box center [70, 41] width 21 height 6
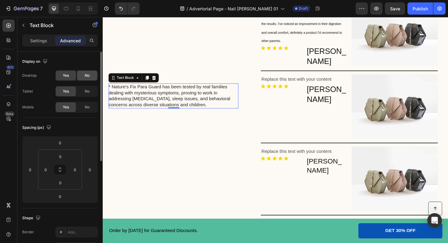
click at [92, 76] on div "No" at bounding box center [87, 76] width 20 height 10
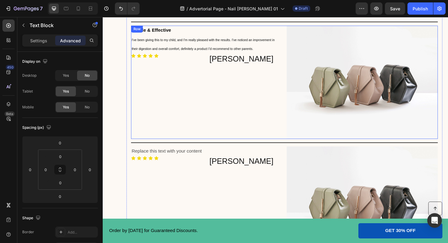
scroll to position [1666, 0]
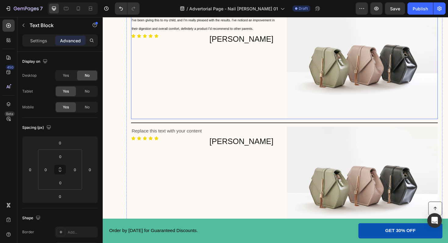
scroll to position [1779, 0]
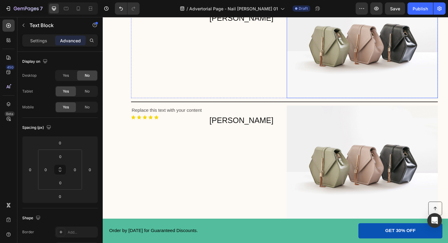
click at [363, 63] on img at bounding box center [378, 43] width 160 height 120
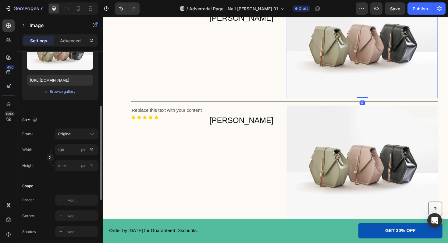
scroll to position [128, 0]
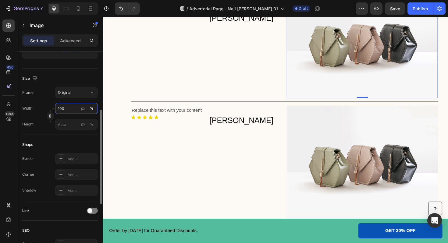
click at [69, 108] on input "100" at bounding box center [76, 108] width 43 height 11
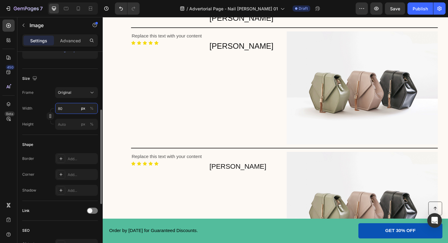
click at [65, 110] on input "80" at bounding box center [76, 108] width 43 height 11
type input "8"
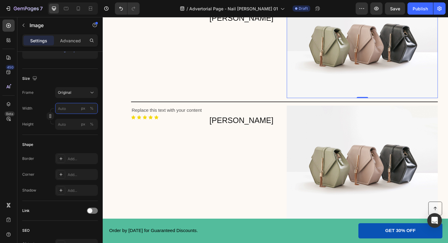
type input "8"
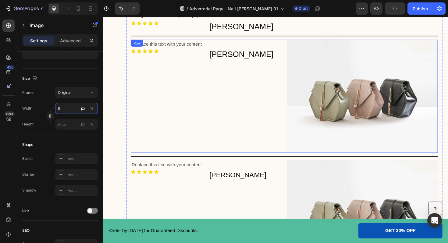
scroll to position [1768, 0]
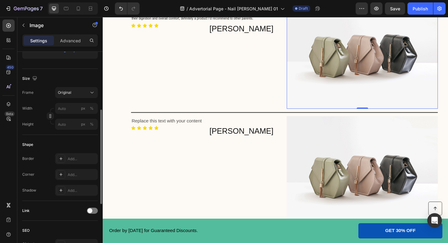
click at [86, 76] on div "Size" at bounding box center [60, 79] width 76 height 10
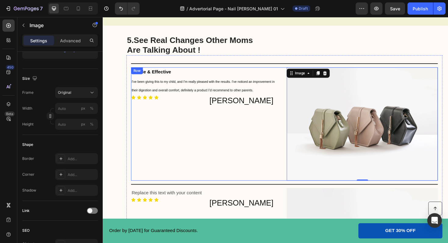
scroll to position [1639, 0]
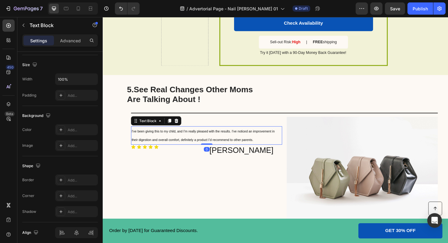
click at [162, 140] on span "I’ve been giving this to my child, and I’m really pleased with the results. I’v…" at bounding box center [209, 142] width 152 height 13
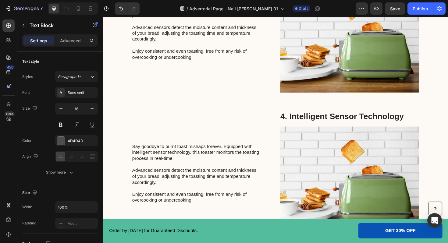
scroll to position [1085, 0]
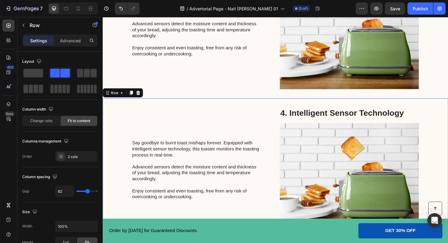
click at [261, 147] on div "Say goodbye to burnt toast mishaps forever. Equipped with intelligent sensor te…" at bounding box center [203, 179] width 138 height 132
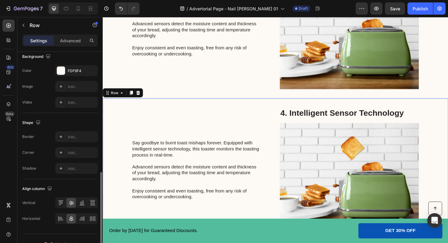
scroll to position [233, 0]
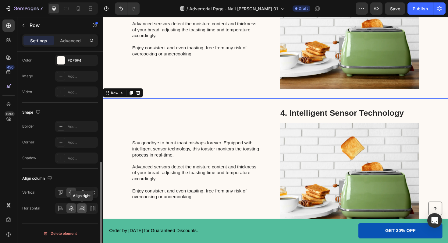
click at [80, 211] on icon at bounding box center [82, 209] width 6 height 6
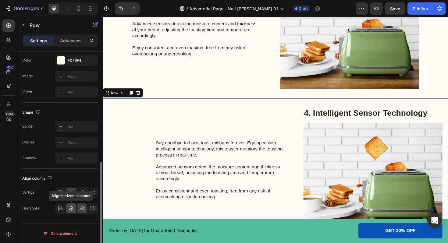
click at [70, 209] on icon at bounding box center [71, 209] width 6 height 6
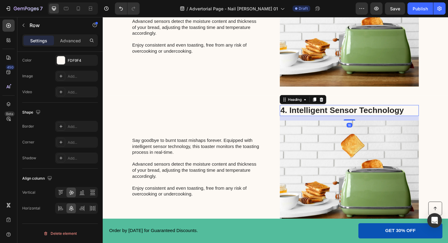
scroll to position [0, 0]
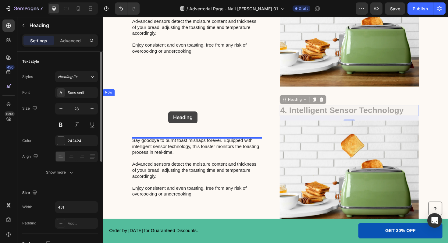
drag, startPoint x: 306, startPoint y: 118, endPoint x: 172, endPoint y: 117, distance: 134.2
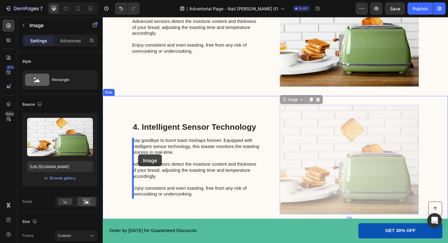
drag, startPoint x: 356, startPoint y: 150, endPoint x: 140, endPoint y: 163, distance: 215.8
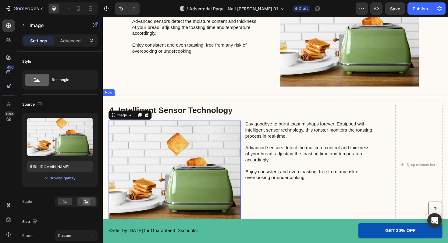
click at [244, 109] on div "4. Intelligent Sensor Technology Heading Image 0 Say goodbye to burnt toast mis…" at bounding box center [286, 174] width 366 height 146
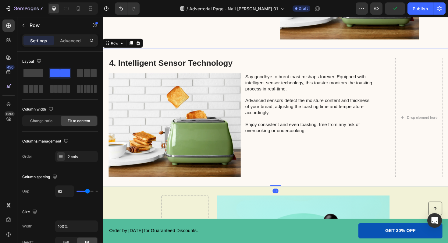
scroll to position [1159, 0]
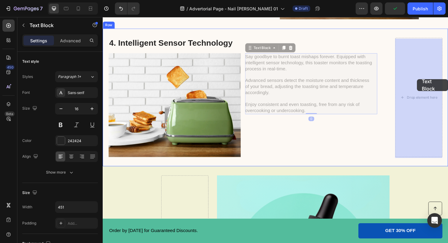
drag, startPoint x: 305, startPoint y: 79, endPoint x: 436, endPoint y: 83, distance: 130.9
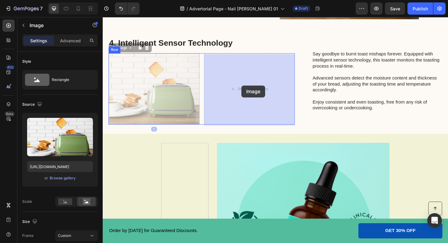
drag, startPoint x: 176, startPoint y: 90, endPoint x: 249, endPoint y: 89, distance: 72.9
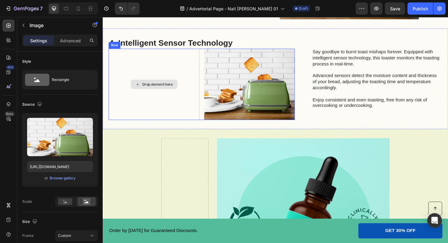
click at [161, 87] on div "Drop element here" at bounding box center [161, 88] width 32 height 5
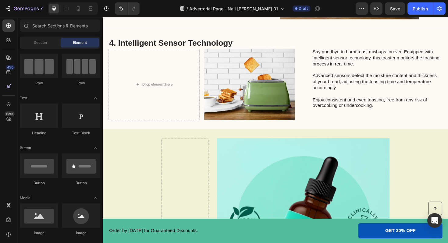
scroll to position [0, 0]
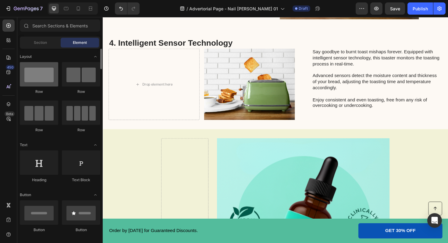
click at [48, 80] on div at bounding box center [39, 74] width 38 height 24
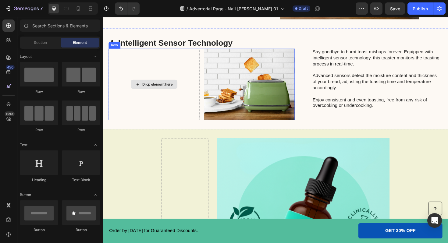
click at [147, 84] on div "Drop element here" at bounding box center [157, 89] width 96 height 76
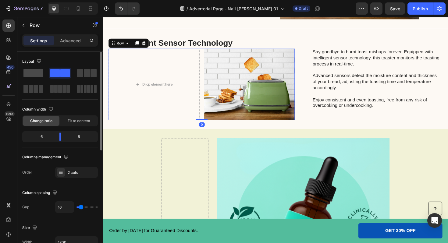
click at [32, 75] on span at bounding box center [33, 73] width 20 height 9
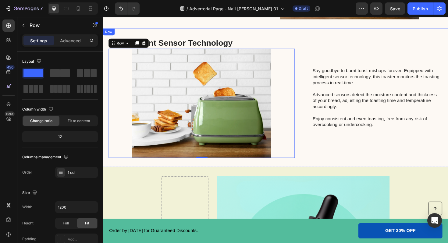
click at [271, 34] on div "4. Intelligent Sensor Technology Heading Image Row 0 Say goodbye to burnt toast…" at bounding box center [286, 102] width 366 height 147
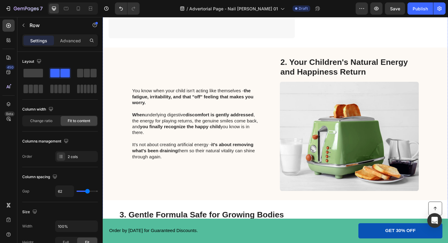
scroll to position [685, 0]
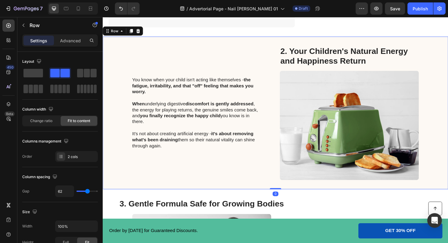
click at [262, 64] on div "You know when your child isn't acting like themselves - the fatigue, irritabili…" at bounding box center [203, 119] width 138 height 142
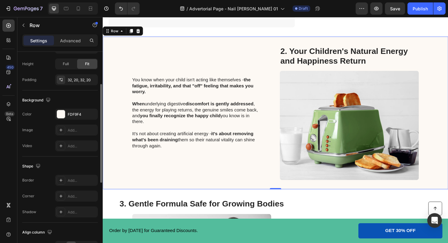
scroll to position [196, 0]
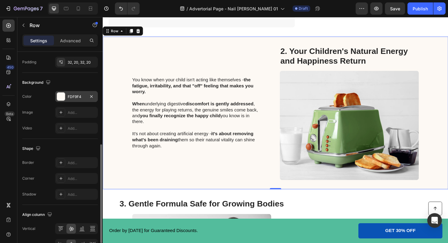
click at [66, 97] on div "FDF9F4" at bounding box center [76, 96] width 43 height 11
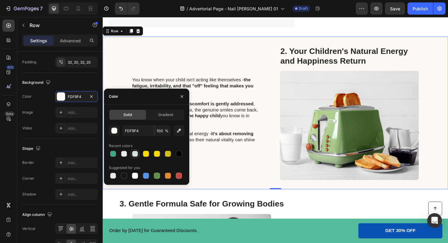
click at [137, 155] on div at bounding box center [135, 154] width 6 height 6
type input "008E63"
type input "10"
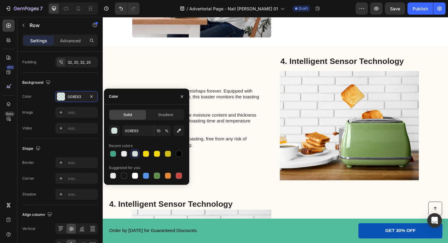
scroll to position [995, 0]
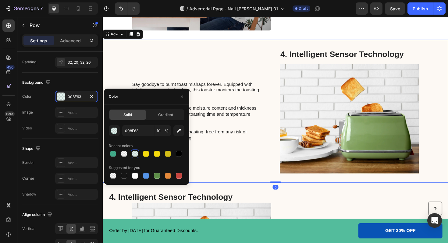
click at [272, 135] on div "Say goodbye to burnt toast mishaps forever. Equipped with intelligent sensor te…" at bounding box center [286, 117] width 366 height 152
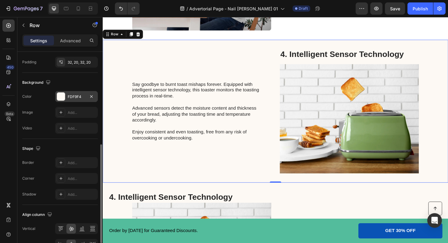
click at [68, 98] on div "FDF9F4" at bounding box center [77, 96] width 18 height 5
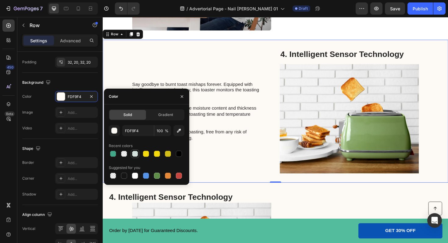
click at [131, 154] on div at bounding box center [134, 153] width 7 height 7
type input "008E63"
type input "10"
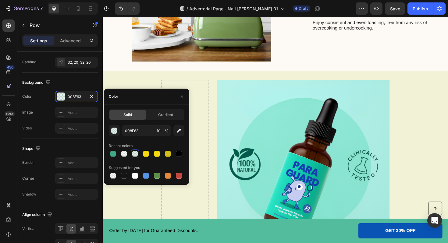
scroll to position [1270, 0]
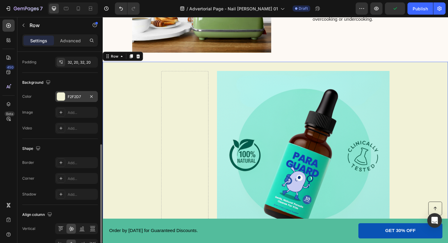
click at [60, 98] on div at bounding box center [61, 97] width 8 height 8
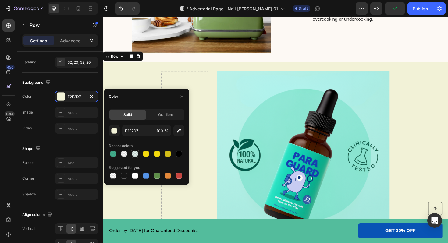
click at [138, 154] on div at bounding box center [134, 153] width 7 height 7
type input "008E63"
type input "10"
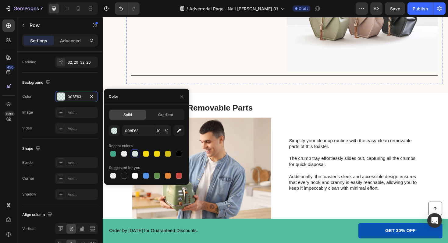
scroll to position [2099, 0]
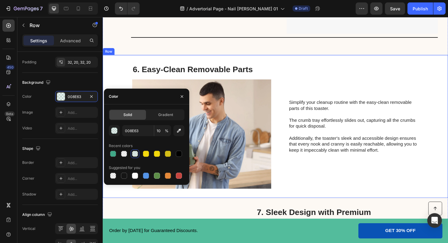
click at [284, 71] on div "6. Easy-Clean Removable Parts Heading Image Simplify your cleanup routine with …" at bounding box center [286, 133] width 366 height 152
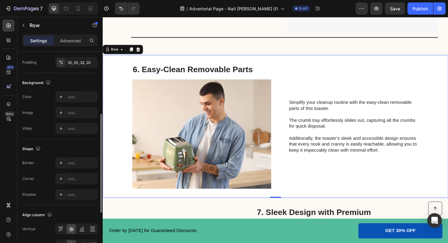
scroll to position [175, 0]
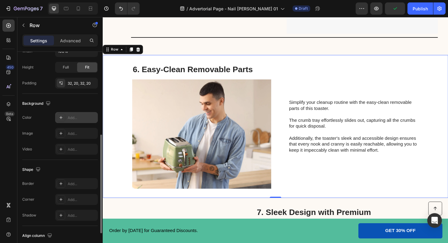
click at [69, 123] on div "Add..." at bounding box center [76, 117] width 43 height 11
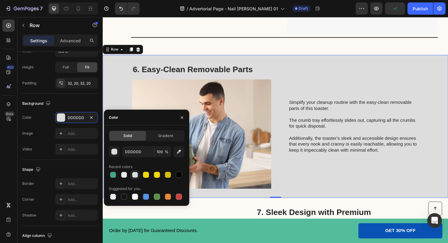
click at [134, 176] on div at bounding box center [135, 175] width 6 height 6
type input "008E63"
type input "10"
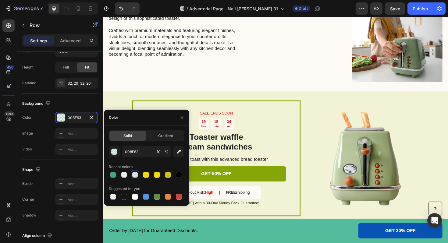
scroll to position [2337, 0]
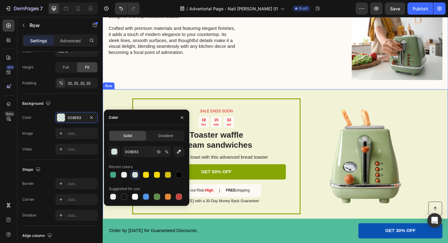
click at [333, 110] on img at bounding box center [380, 165] width 116 height 116
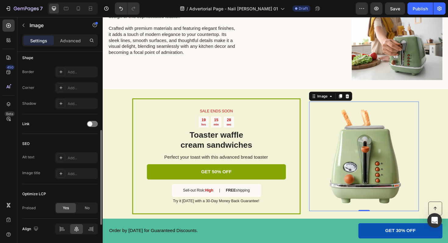
scroll to position [185, 0]
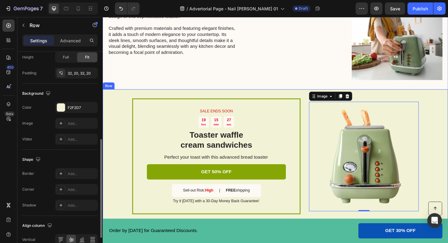
click at [115, 106] on div "SALE ENDS SOON Text Block 19 hrs 15 min 27 sec Countdown Timer Toaster waffle c…" at bounding box center [286, 165] width 366 height 142
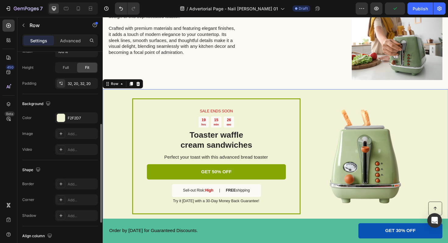
scroll to position [181, 0]
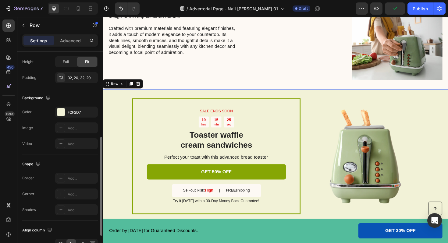
click at [66, 106] on div "Background The changes might be hidden by the video. Color F2F2D7 Image Add... …" at bounding box center [60, 121] width 76 height 66
click at [66, 113] on div "F2F2D7" at bounding box center [76, 112] width 43 height 11
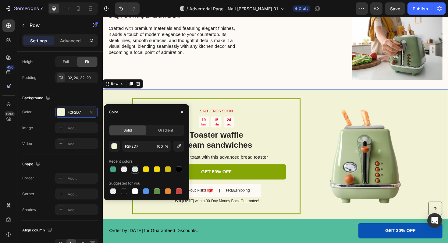
click at [136, 171] on div at bounding box center [135, 170] width 6 height 6
type input "008E63"
type input "10"
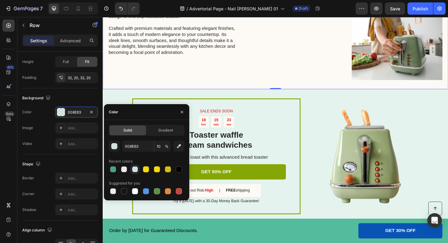
click at [170, 77] on div "Elevate your kitchen aesthetics with the sleek and stylish design of this sophi…" at bounding box center [178, 32] width 138 height 102
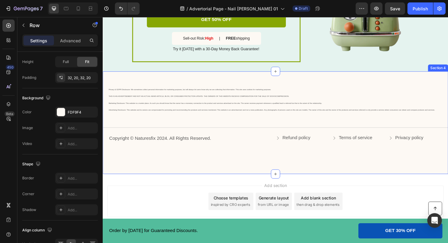
scroll to position [163, 0]
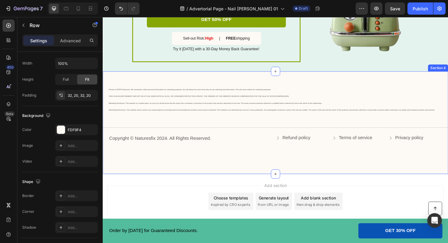
click at [147, 84] on div "Privacy & GDPR Disclosure: We sometimes collect personal information for market…" at bounding box center [286, 129] width 366 height 109
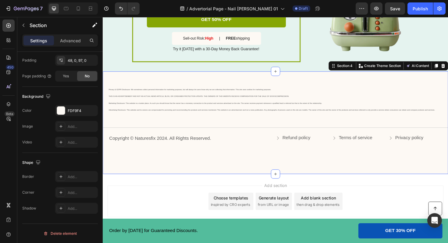
scroll to position [0, 0]
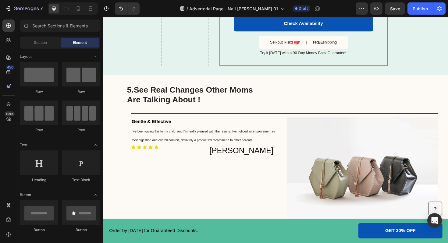
scroll to position [1634, 0]
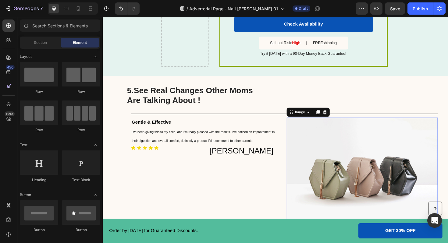
click at [329, 158] on img at bounding box center [378, 184] width 160 height 120
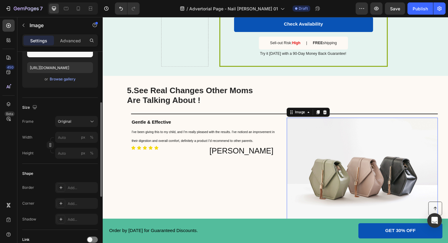
scroll to position [103, 0]
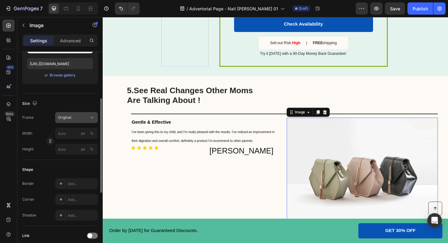
click at [64, 119] on span "Original" at bounding box center [64, 117] width 13 height 5
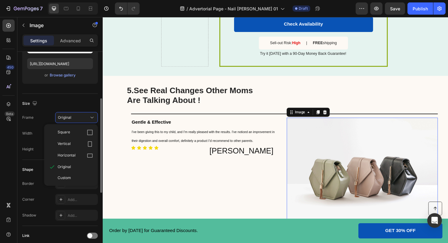
click at [67, 98] on div "Size Frame Original Square Vertical Horizontal Original Custom Width px % Heigh…" at bounding box center [60, 127] width 76 height 66
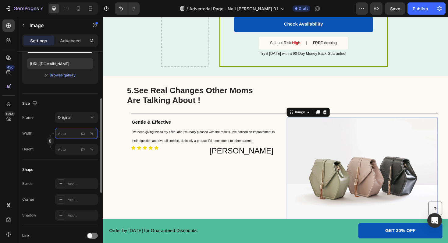
click at [65, 133] on input "px %" at bounding box center [76, 133] width 43 height 11
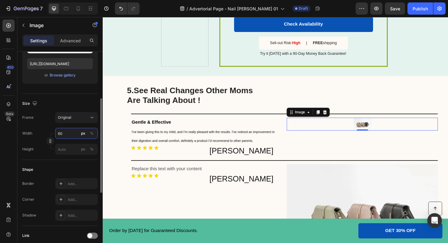
type input "6"
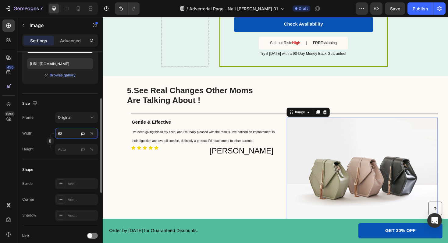
type input "6"
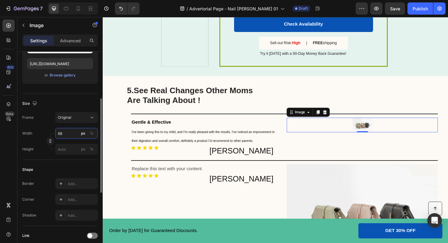
type input "6"
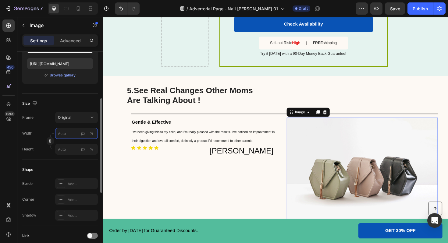
type input "6"
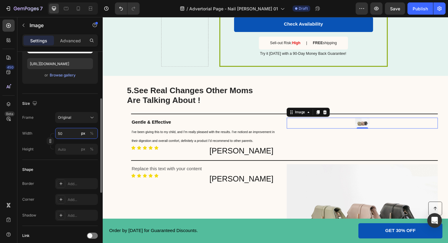
type input "5"
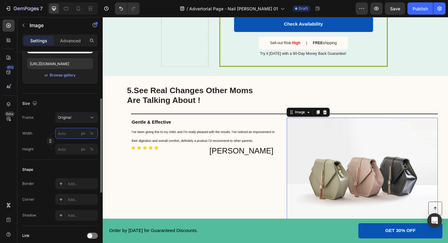
type input "5"
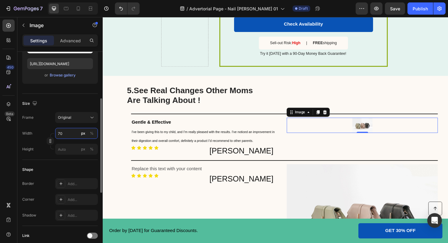
type input "7"
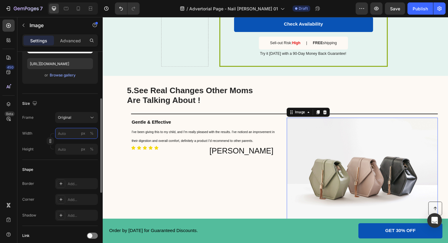
type input "7"
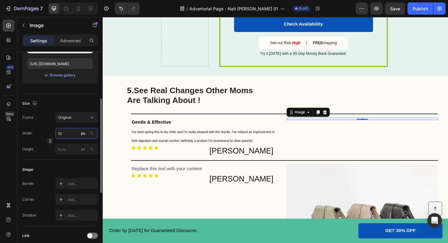
type input "1"
type input "180"
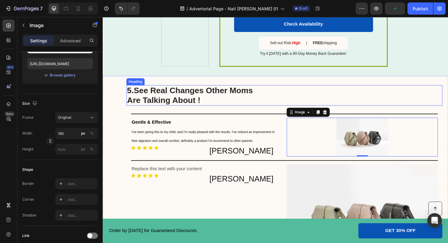
click at [376, 101] on div "5. See Real Changes Other Moms Are Talking About !" at bounding box center [295, 100] width 335 height 22
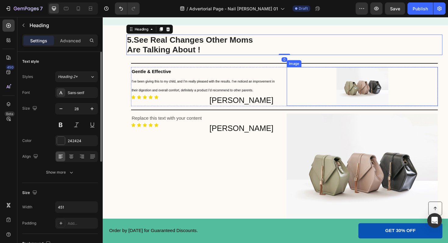
scroll to position [1715, 0]
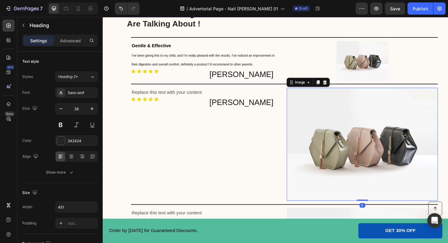
click at [379, 144] on img at bounding box center [378, 152] width 160 height 120
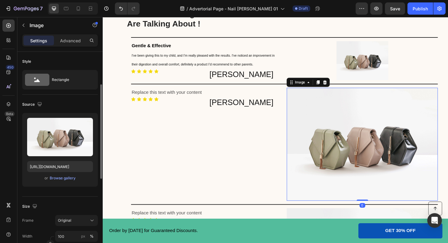
scroll to position [65, 0]
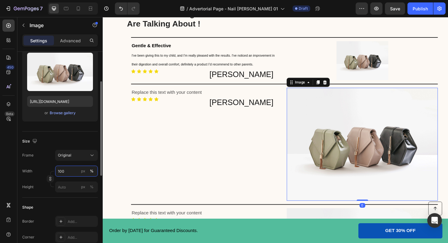
click at [68, 170] on input "100" at bounding box center [76, 171] width 43 height 11
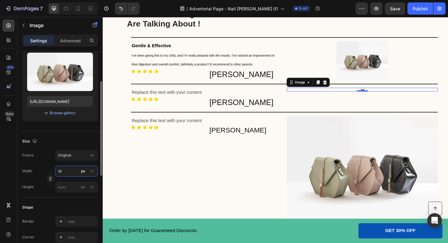
type input "180"
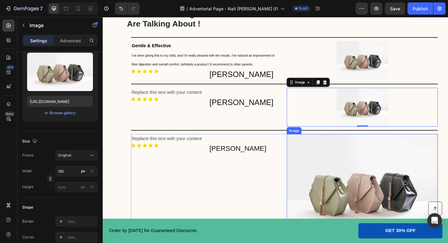
click at [320, 189] on img at bounding box center [378, 201] width 160 height 120
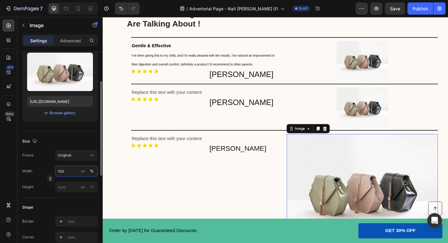
click at [65, 173] on input "100" at bounding box center [76, 171] width 43 height 11
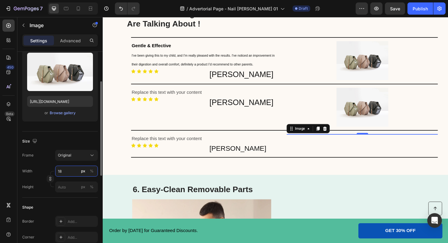
type input "180"
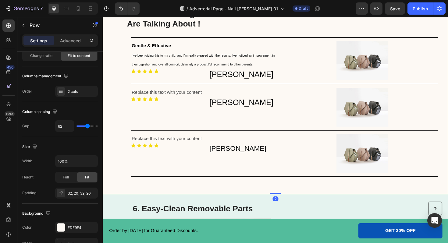
click at [127, 192] on div "* Nature's Fix Para Guard has been tested by real families dealing with mysteri…" at bounding box center [286, 101] width 366 height 207
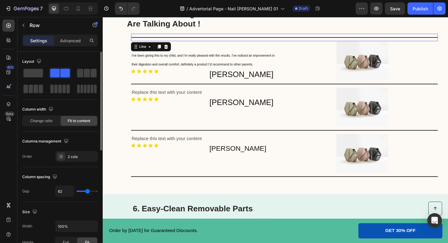
click at [275, 41] on div "Title Line 0" at bounding box center [295, 39] width 325 height 8
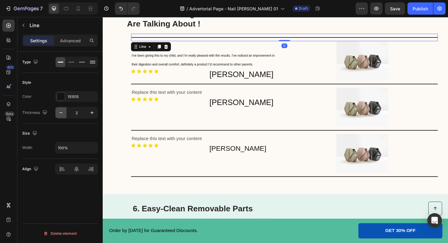
click at [59, 116] on button "button" at bounding box center [61, 112] width 11 height 11
type input "1"
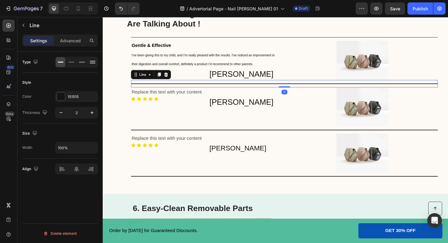
click at [176, 92] on div "Title Line 0" at bounding box center [295, 88] width 325 height 8
click at [62, 115] on icon "button" at bounding box center [61, 113] width 6 height 6
type input "1"
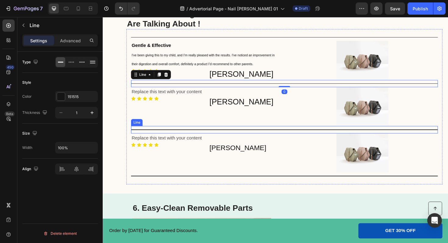
click at [165, 135] on div "Title Line" at bounding box center [295, 137] width 325 height 8
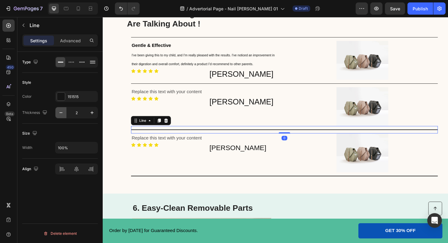
click at [61, 114] on icon "button" at bounding box center [61, 113] width 6 height 6
type input "1"
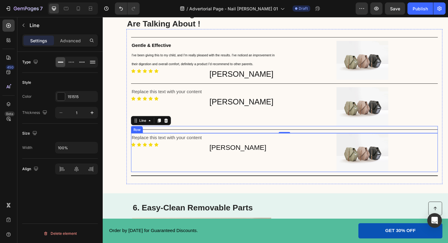
click at [181, 182] on div "Title Line" at bounding box center [295, 186] width 325 height 8
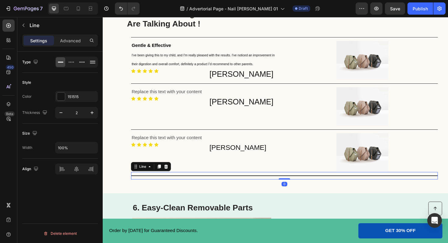
click at [181, 183] on div "Title Line 0" at bounding box center [295, 186] width 325 height 8
click at [62, 114] on icon "button" at bounding box center [61, 113] width 6 height 6
type input "1"
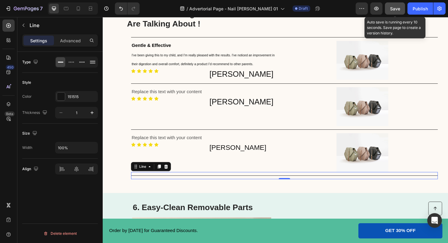
click at [397, 8] on span "Save" at bounding box center [395, 8] width 10 height 5
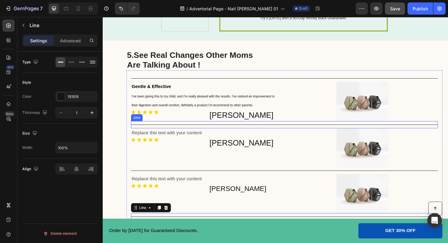
scroll to position [1667, 0]
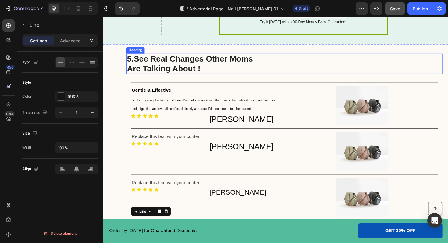
click at [159, 62] on strong "See Real Changes Other Moms Are Talking About !" at bounding box center [194, 67] width 133 height 20
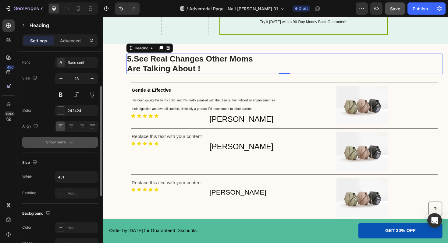
scroll to position [45, 0]
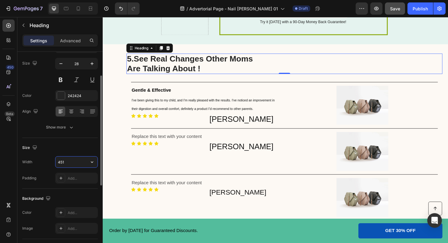
click at [70, 164] on input "451" at bounding box center [77, 162] width 42 height 11
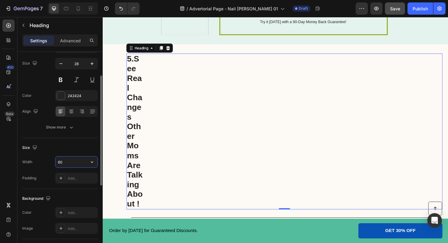
type input "6"
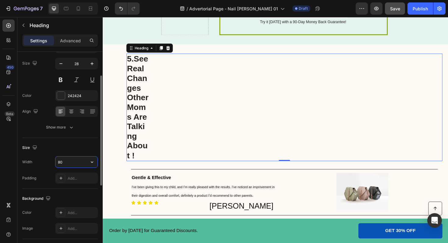
type input "800"
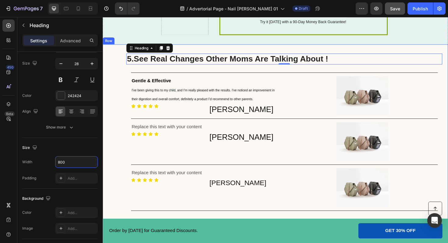
click at [125, 53] on div "* Nature's Fix Para Guard has been tested by real families dealing with mysteri…" at bounding box center [286, 143] width 366 height 195
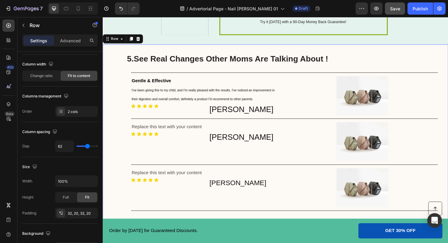
scroll to position [0, 0]
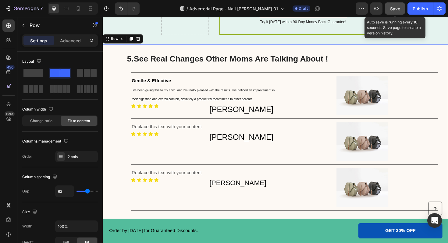
click at [392, 11] on div "Save" at bounding box center [395, 8] width 10 height 6
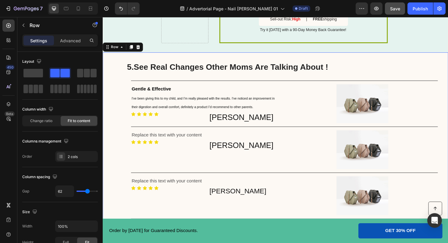
scroll to position [1657, 0]
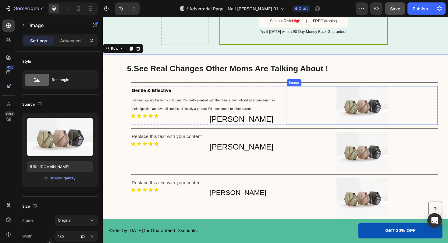
click at [389, 109] on img at bounding box center [378, 110] width 55 height 41
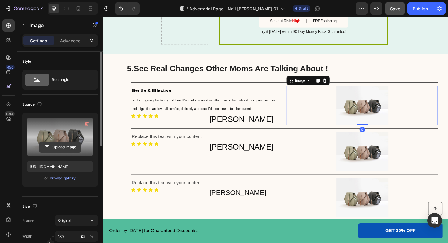
click at [66, 148] on input "file" at bounding box center [60, 147] width 42 height 10
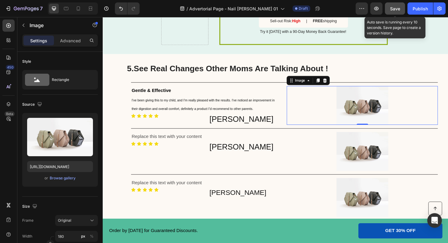
click at [396, 6] on span "Save" at bounding box center [395, 8] width 10 height 5
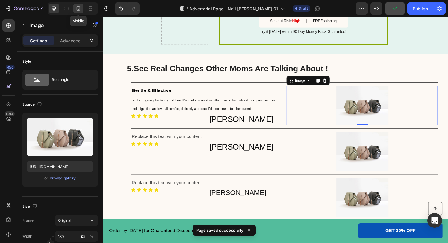
click at [74, 8] on div at bounding box center [79, 9] width 10 height 10
type input "https://cdn.shopify.com/s/files/1/0648/6353/5206/files/gempages_577445842814764…"
type input "100"
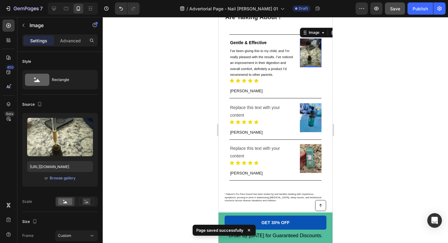
scroll to position [1601, 0]
click at [308, 57] on img at bounding box center [311, 52] width 22 height 29
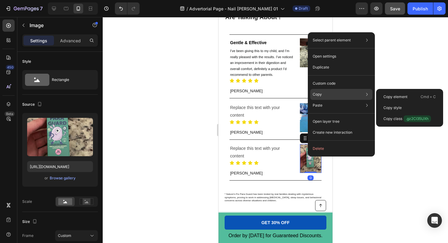
click at [322, 96] on div "Copy Copy element Cmd + C Copy style Copy class .gz2CI35UXh" at bounding box center [342, 94] width 62 height 11
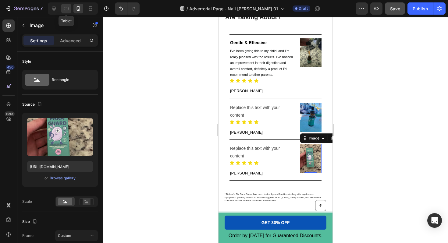
click at [65, 8] on icon at bounding box center [66, 8] width 6 height 6
type input "https://cdn.shopify.com/s/files/1/2005/9307/files/image_demo.jpg"
type input "180"
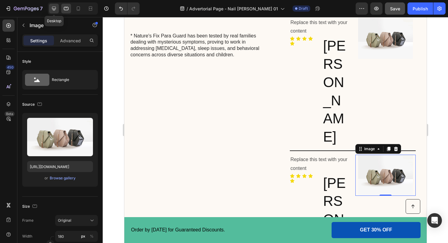
click at [57, 9] on div at bounding box center [54, 9] width 10 height 10
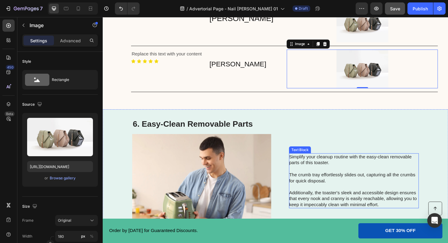
scroll to position [1748, 0]
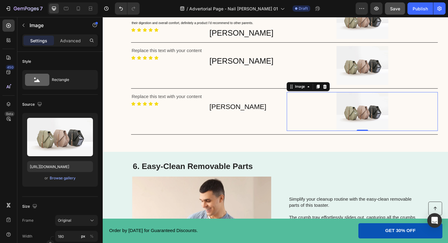
click at [370, 115] on img at bounding box center [378, 117] width 55 height 41
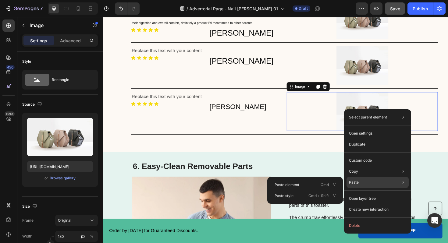
click at [362, 182] on div "Paste Paste element Cmd + V Paste style Cmd + Shift + V" at bounding box center [378, 182] width 62 height 11
click at [299, 181] on div "Paste element Cmd + V" at bounding box center [305, 185] width 71 height 11
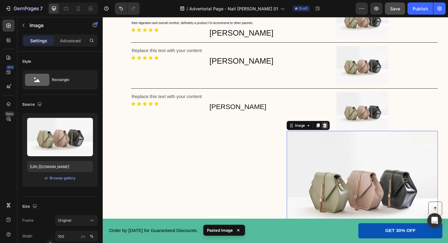
click at [335, 132] on div at bounding box center [338, 131] width 7 height 7
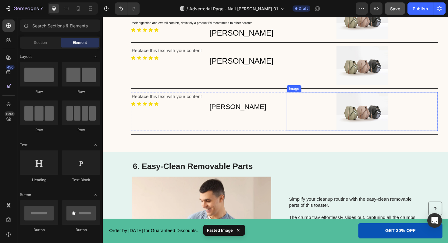
click at [373, 116] on img at bounding box center [378, 117] width 55 height 41
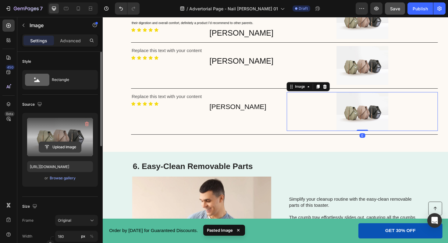
click at [58, 146] on input "file" at bounding box center [60, 147] width 42 height 10
click at [48, 143] on input "file" at bounding box center [60, 147] width 42 height 10
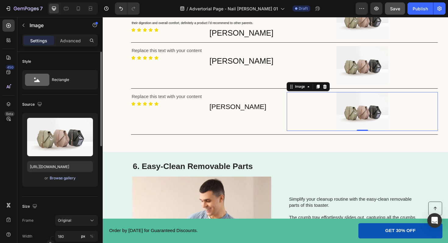
click at [54, 179] on div "Browse gallery" at bounding box center [63, 178] width 26 height 5
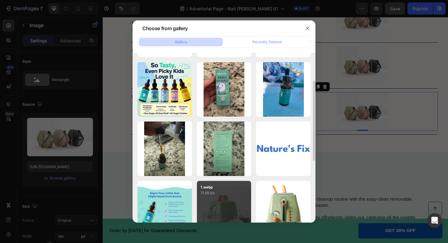
scroll to position [54, 0]
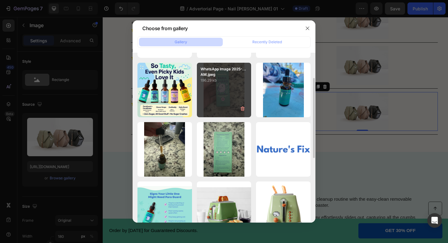
click at [228, 113] on div "WhatsApp Image 2025-...AM.jpeg 196.29 kb" at bounding box center [224, 90] width 55 height 55
type input "https://cdn.shopify.com/s/files/1/0648/6353/5206/files/gempages_577445842814764…"
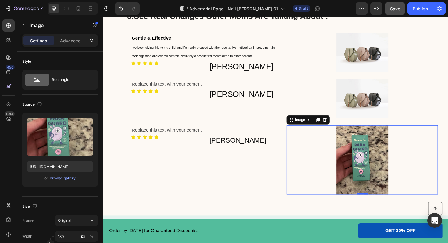
scroll to position [1704, 0]
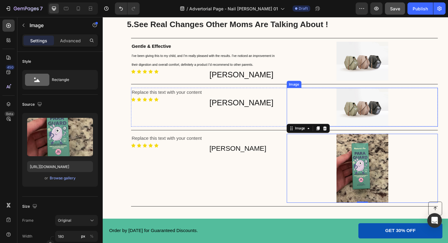
click at [378, 107] on img at bounding box center [378, 112] width 55 height 41
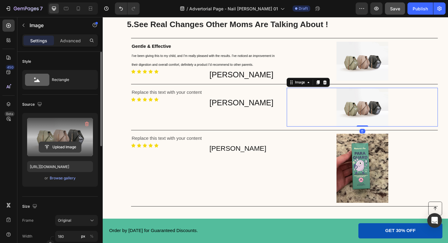
click at [55, 145] on input "file" at bounding box center [60, 147] width 42 height 10
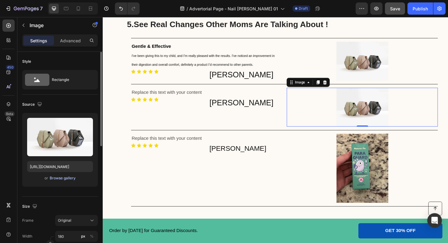
click at [63, 179] on div "Browse gallery" at bounding box center [63, 178] width 26 height 5
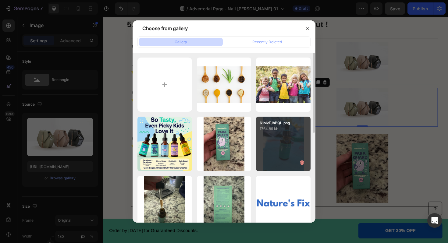
click at [279, 149] on div "61olvFJhPQL.png 1764.89 kb" at bounding box center [283, 144] width 55 height 55
type input "https://cdn.shopify.com/s/files/1/0648/6353/5206/files/gempages_577445842814764…"
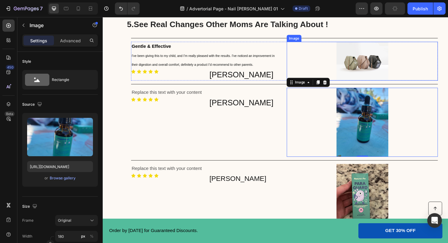
click at [378, 64] on img at bounding box center [378, 63] width 55 height 41
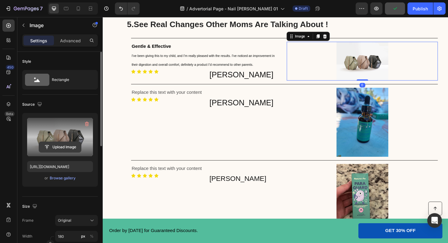
click at [56, 148] on input "file" at bounding box center [60, 147] width 42 height 10
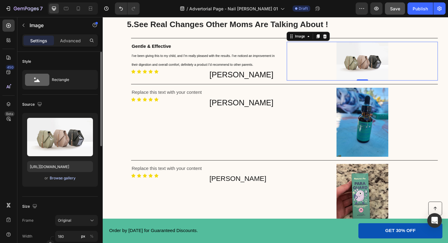
click at [60, 178] on div "Browse gallery" at bounding box center [63, 178] width 26 height 5
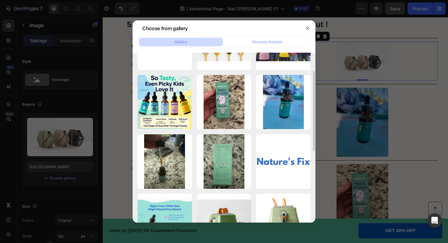
scroll to position [42, 0]
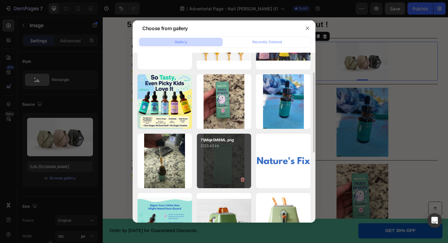
click at [240, 146] on p "2123.43 kb" at bounding box center [224, 146] width 47 height 6
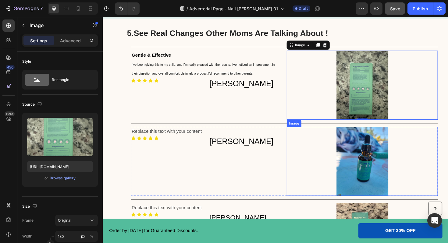
scroll to position [1692, 0]
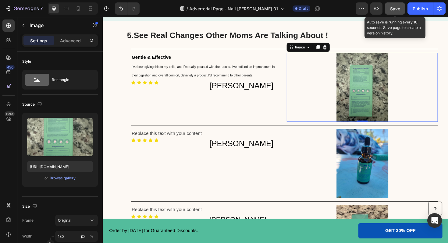
click at [392, 10] on span "Save" at bounding box center [395, 8] width 10 height 5
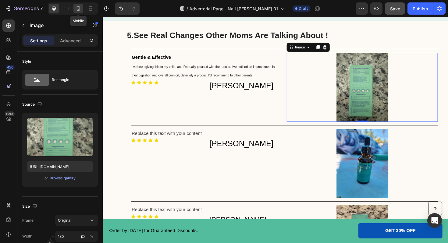
click at [75, 11] on icon at bounding box center [78, 8] width 6 height 6
type input "https://cdn.shopify.com/s/files/1/0648/6353/5206/files/gempages_577445842814764…"
type input "100"
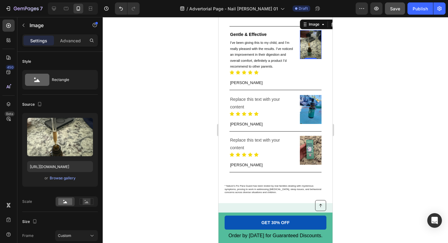
scroll to position [1601, 0]
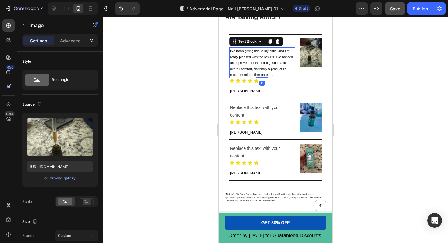
click at [264, 67] on span "I’ve been giving this to my child, and I’m really pleased with the results. I’v…" at bounding box center [261, 62] width 63 height 27
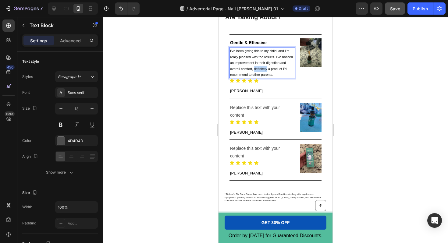
click at [264, 67] on span "I’ve been giving this to my child, and I’m really pleased with the results. I’v…" at bounding box center [261, 62] width 63 height 27
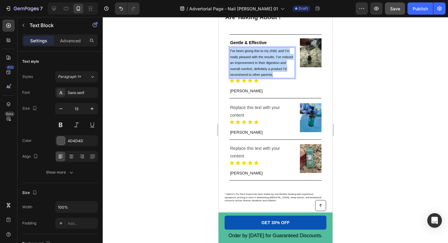
click at [264, 67] on span "I’ve been giving this to my child, and I’m really pleased with the results. I’v…" at bounding box center [261, 62] width 63 height 27
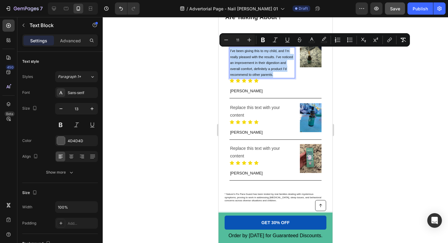
copy span "I’ve been giving this to my child, and I’m really pleased with the results. I’v…"
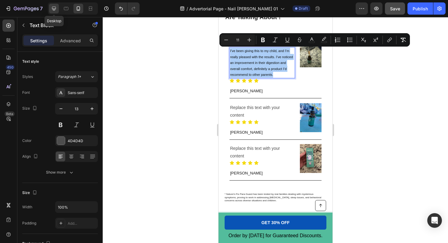
click at [53, 9] on icon at bounding box center [54, 8] width 6 height 6
type input "16"
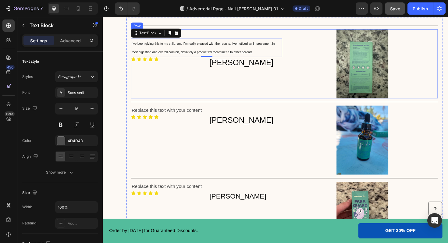
scroll to position [1718, 0]
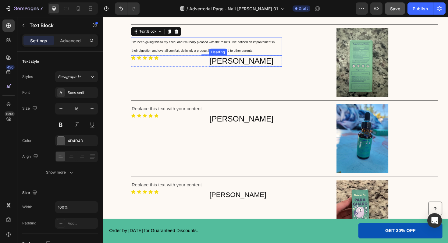
click at [228, 55] on div "Heading" at bounding box center [225, 54] width 17 height 5
click at [228, 55] on span "I’ve been giving this to my child, and I’m really pleased with the results. I’v…" at bounding box center [209, 48] width 152 height 13
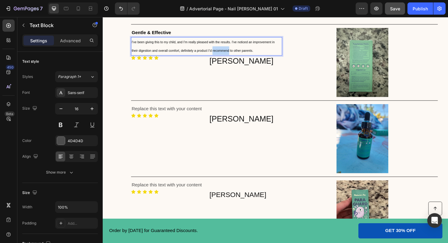
click at [228, 55] on span "I’ve been giving this to my child, and I’m really pleased with the results. I’v…" at bounding box center [209, 48] width 152 height 13
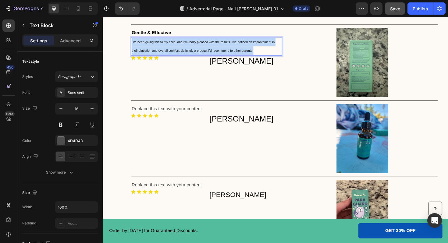
click at [228, 55] on span "I’ve been giving this to my child, and I’m really pleased with the results. I’v…" at bounding box center [209, 48] width 152 height 13
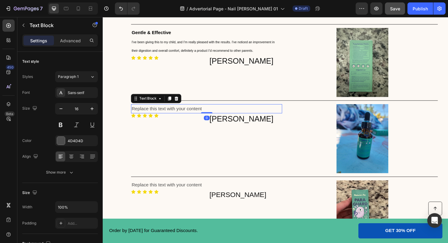
click at [160, 113] on div "Replace this text with your content" at bounding box center [213, 115] width 160 height 10
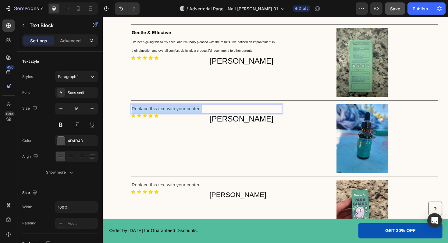
click at [160, 113] on p "Replace this text with your content" at bounding box center [212, 114] width 159 height 9
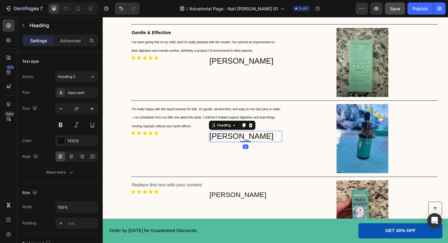
click at [240, 143] on h2 "Cynthia M." at bounding box center [254, 144] width 78 height 12
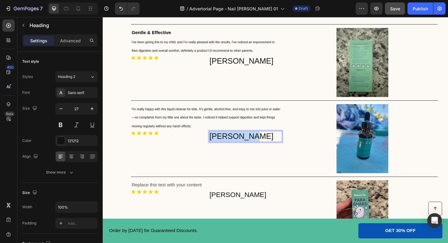
click at [240, 143] on p "Cynthia M." at bounding box center [254, 144] width 77 height 11
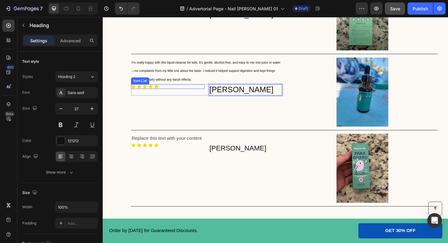
scroll to position [1768, 0]
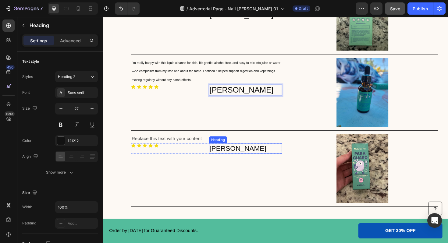
click at [229, 155] on h2 "Cynthia M." at bounding box center [254, 156] width 78 height 11
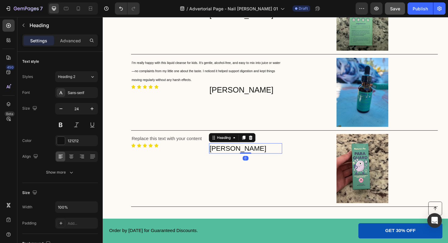
click at [229, 155] on h2 "Cynthia M." at bounding box center [254, 156] width 78 height 11
click at [229, 155] on p "Cynthia M." at bounding box center [254, 156] width 77 height 9
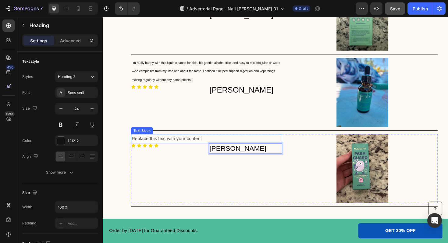
click at [165, 143] on div "Replace this text with your content" at bounding box center [213, 146] width 160 height 10
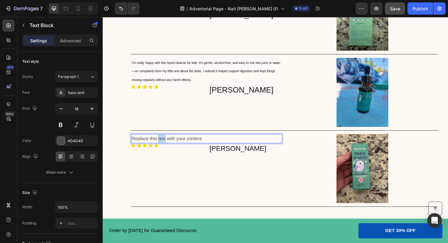
click at [165, 143] on div "Replace this text with your content" at bounding box center [213, 146] width 160 height 10
click at [165, 143] on p "Replace this text with your content" at bounding box center [212, 146] width 159 height 9
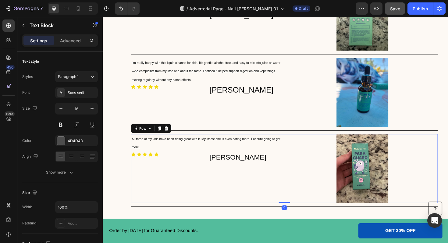
click at [287, 186] on div "All three of my kids have been doing great with it. My littlest one is even eat…" at bounding box center [213, 177] width 160 height 73
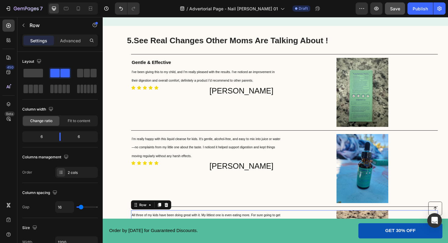
scroll to position [1633, 0]
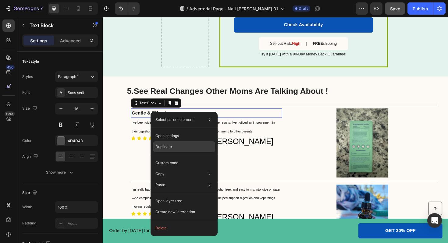
click at [169, 143] on div "Duplicate" at bounding box center [184, 147] width 62 height 11
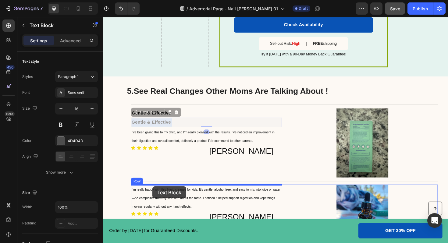
drag, startPoint x: 180, startPoint y: 129, endPoint x: 156, endPoint y: 197, distance: 72.2
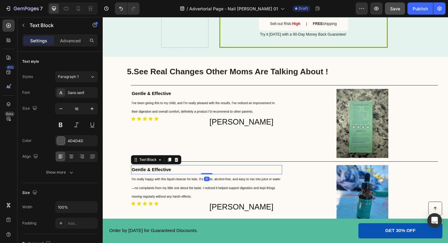
scroll to position [1669, 0]
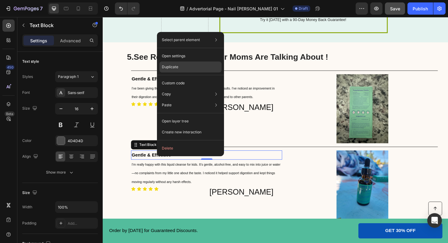
click at [190, 67] on div "Duplicate" at bounding box center [191, 67] width 62 height 11
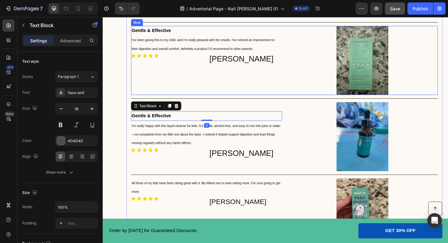
scroll to position [1780, 0]
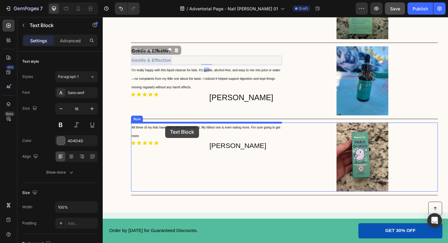
drag, startPoint x: 188, startPoint y: 62, endPoint x: 169, endPoint y: 133, distance: 73.0
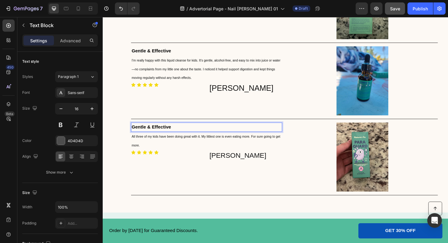
click at [164, 136] on strong "Gentle & Effective" at bounding box center [154, 133] width 42 height 5
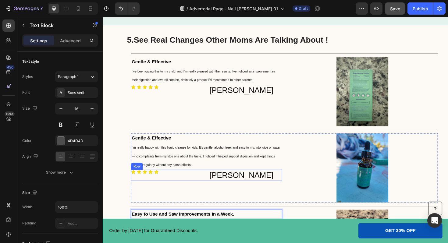
scroll to position [1687, 0]
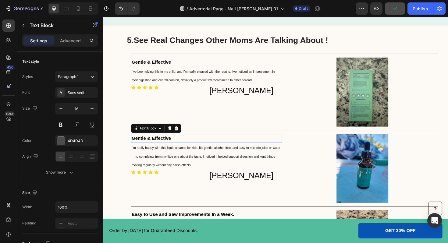
click at [160, 144] on strong "Gentle & Effective" at bounding box center [154, 145] width 42 height 5
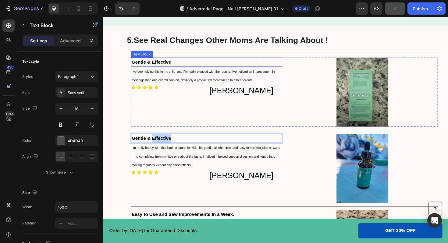
click at [159, 64] on strong "Gentle & Effective" at bounding box center [154, 64] width 42 height 5
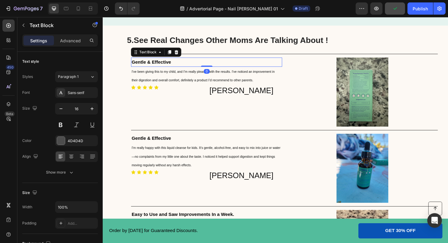
click at [159, 64] on strong "Gentle & Effective" at bounding box center [154, 64] width 42 height 5
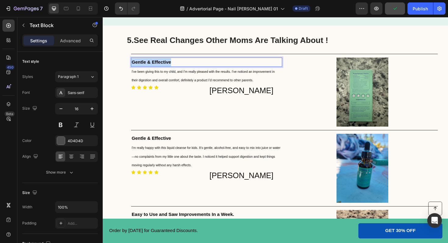
click at [159, 64] on strong "Gentle & Effective" at bounding box center [154, 64] width 42 height 5
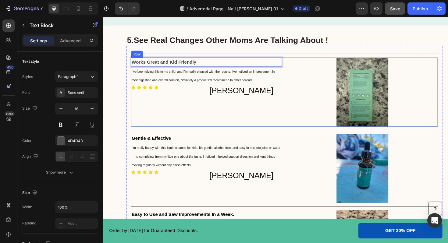
click at [210, 110] on div "Works Great and Kid Friendly ⁠⁠⁠⁠⁠⁠⁠ Text Block 0 I’ve been giving this to my c…" at bounding box center [213, 96] width 160 height 73
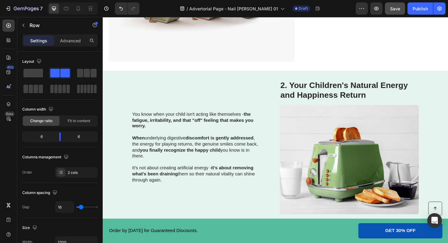
scroll to position [648, 0]
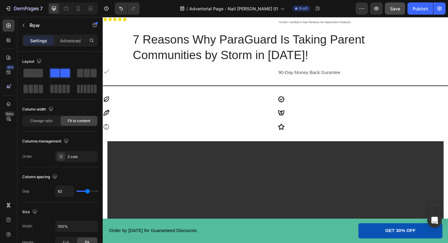
scroll to position [183, 0]
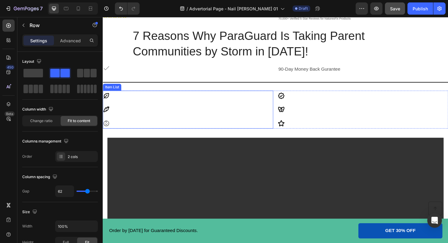
click at [256, 100] on div "100% All Natural Ingredients Zero Sugar Works With Your Childrens Body" at bounding box center [193, 115] width 181 height 40
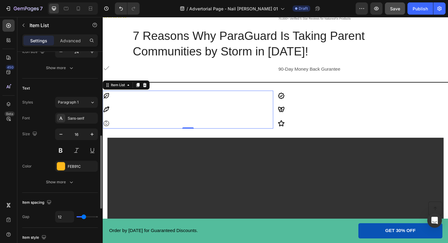
scroll to position [164, 0]
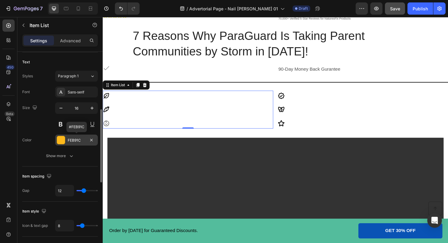
click at [62, 142] on div at bounding box center [61, 140] width 8 height 8
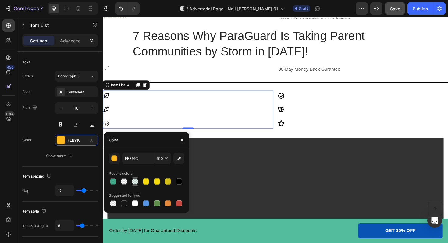
click at [134, 180] on div at bounding box center [135, 182] width 6 height 6
type input "008E63"
type input "10"
click at [135, 182] on div at bounding box center [135, 182] width 6 height 6
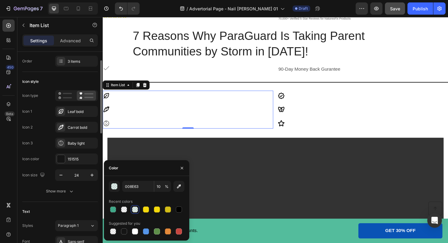
scroll to position [0, 0]
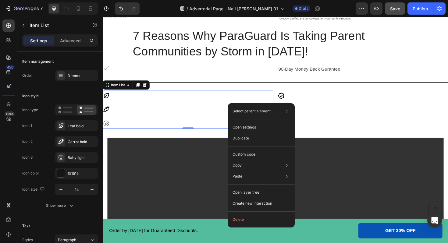
click at [228, 100] on div "100% All Natural Ingredients Zero Sugar Works With Your Childrens Body" at bounding box center [193, 115] width 181 height 40
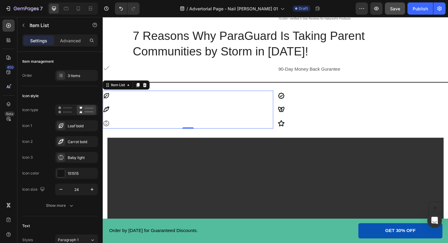
click at [228, 100] on div "100% All Natural Ingredients Zero Sugar Works With Your Childrens Body" at bounding box center [193, 115] width 181 height 40
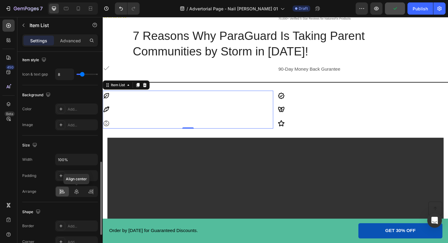
scroll to position [317, 0]
click at [59, 110] on icon at bounding box center [61, 107] width 5 height 5
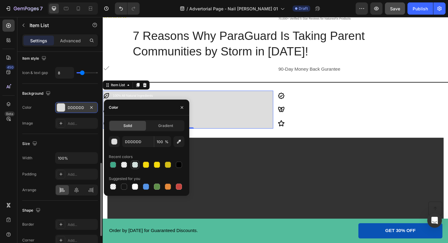
click at [136, 164] on div at bounding box center [135, 165] width 6 height 6
type input "008E63"
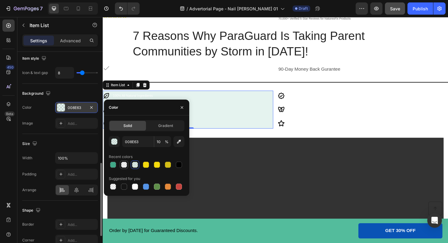
click at [123, 164] on div at bounding box center [124, 165] width 6 height 6
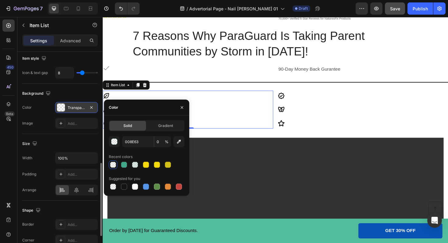
click at [112, 165] on div at bounding box center [113, 165] width 6 height 6
click at [125, 165] on div at bounding box center [124, 165] width 6 height 6
type input "73"
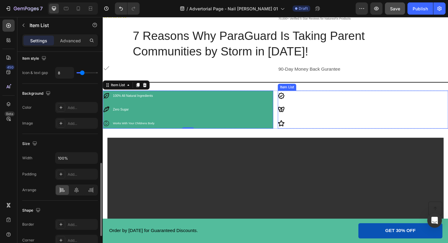
click at [364, 100] on div "Third Party Tested Adults Can Take Me Too Safe, Gentle, & Effective Care" at bounding box center [378, 115] width 181 height 40
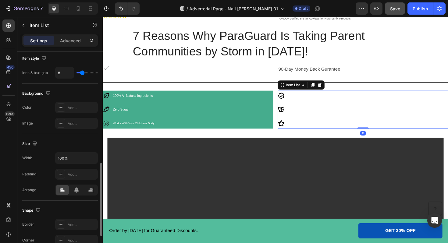
scroll to position [163, 0]
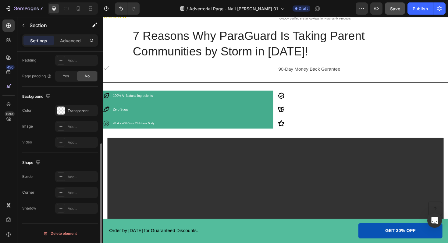
scroll to position [0, 0]
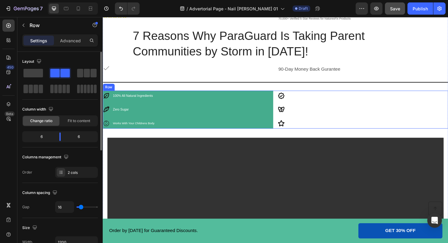
click at [287, 101] on div "100% All Natural Ingredients Zero Sugar Works With Your Childrens Body Item Lis…" at bounding box center [286, 115] width 366 height 40
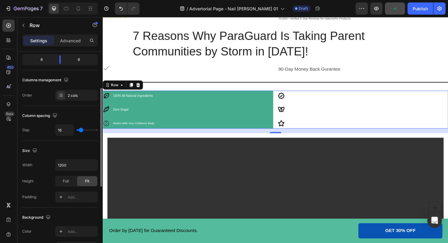
scroll to position [137, 0]
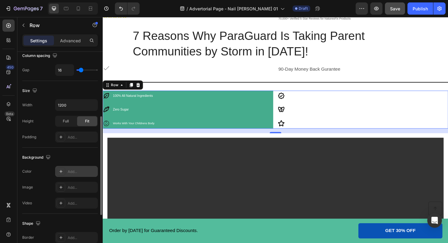
click at [61, 173] on icon at bounding box center [61, 171] width 5 height 5
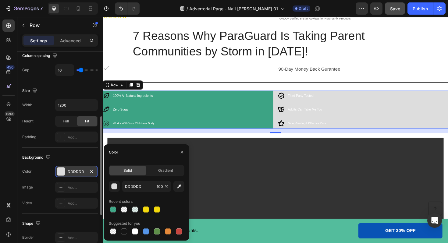
click at [117, 205] on div "Recent colors" at bounding box center [147, 202] width 76 height 10
click at [115, 210] on div at bounding box center [113, 210] width 6 height 6
type input "008E63"
type input "73"
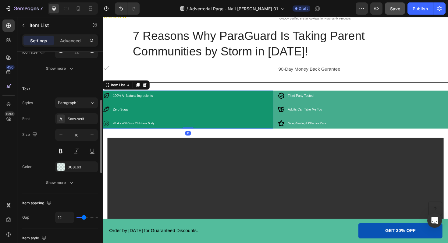
click at [211, 111] on div "100% All Natural Ingredients Zero Sugar Works With Your Childrens Body" at bounding box center [193, 115] width 181 height 40
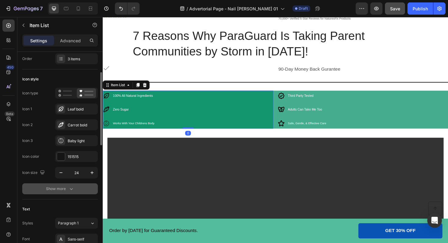
scroll to position [28, 0]
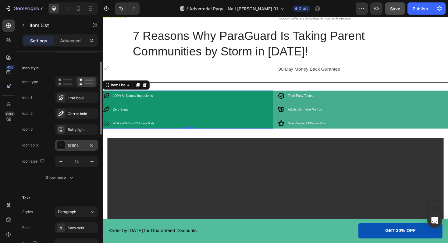
click at [63, 147] on div at bounding box center [61, 146] width 8 height 8
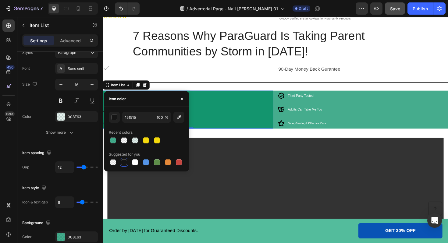
scroll to position [271, 0]
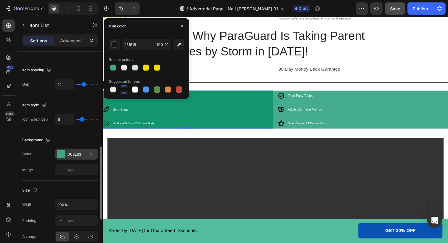
click at [63, 153] on div at bounding box center [61, 154] width 8 height 8
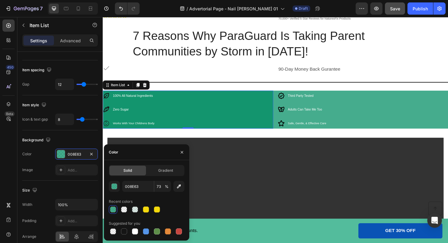
click at [113, 208] on div at bounding box center [113, 210] width 6 height 6
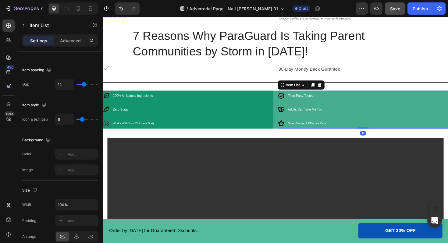
click at [351, 99] on div "Third Party Tested Adults Can Take Me Too Safe, Gentle, & Effective Care" at bounding box center [378, 115] width 181 height 40
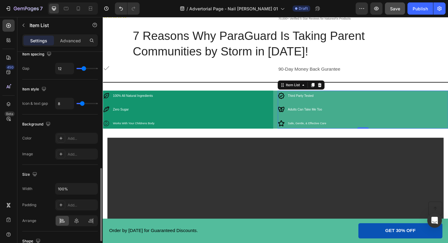
scroll to position [298, 0]
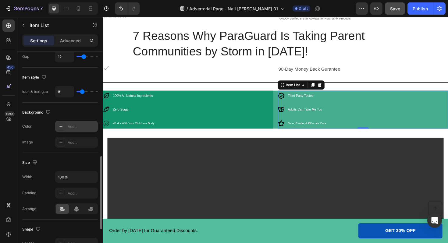
click at [60, 129] on icon at bounding box center [61, 126] width 5 height 5
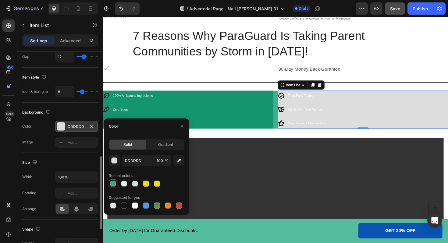
click at [113, 183] on div at bounding box center [113, 184] width 6 height 6
type input "008E63"
type input "73"
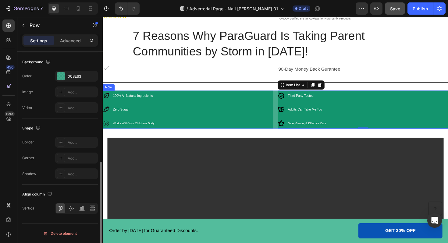
scroll to position [0, 0]
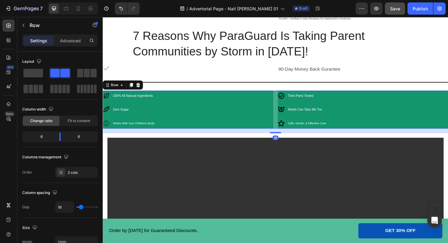
click at [286, 103] on div "100% All Natural Ingredients Zero Sugar Works With Your Childrens Body Item Lis…" at bounding box center [286, 115] width 366 height 40
click at [284, 103] on div "100% All Natural Ingredients Zero Sugar Works With Your Childrens Body Item Lis…" at bounding box center [286, 115] width 366 height 40
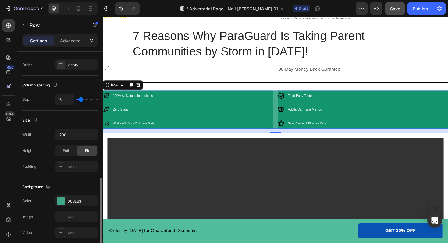
scroll to position [159, 0]
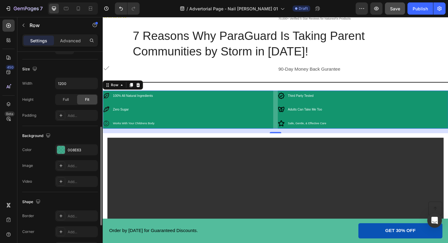
click at [63, 144] on div "Background The changes might be hidden by the video. Color 008E63 Image Add... …" at bounding box center [60, 159] width 76 height 66
click at [63, 149] on div at bounding box center [61, 150] width 8 height 8
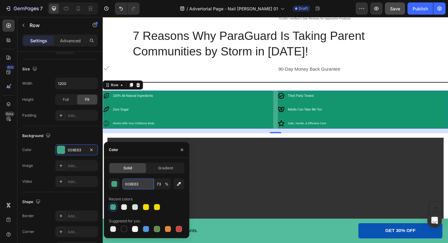
click at [143, 186] on input "008E63" at bounding box center [138, 184] width 32 height 11
click at [266, 102] on div "100% All Natural Ingredients Zero Sugar Works With Your Childrens Body" at bounding box center [193, 115] width 181 height 40
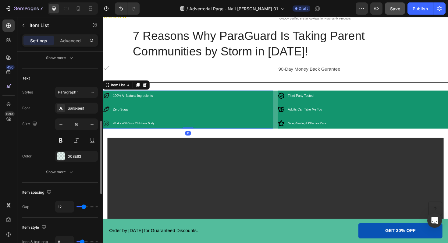
scroll to position [166, 0]
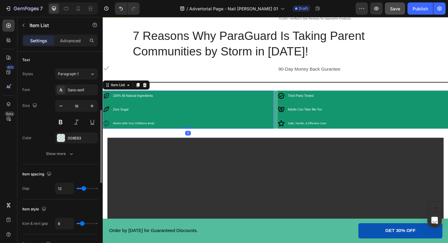
click at [67, 136] on div "008E63" at bounding box center [76, 138] width 43 height 11
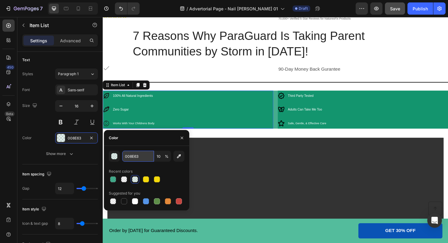
click at [140, 159] on input "008E63" at bounding box center [138, 156] width 32 height 11
click at [161, 159] on input "10" at bounding box center [162, 156] width 17 height 11
type input "73"
click at [160, 143] on div "Color" at bounding box center [146, 138] width 85 height 16
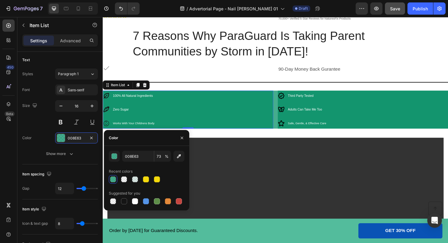
click at [250, 111] on div "100% All Natural Ingredients Zero Sugar Works With Your Childrens Body" at bounding box center [193, 115] width 181 height 40
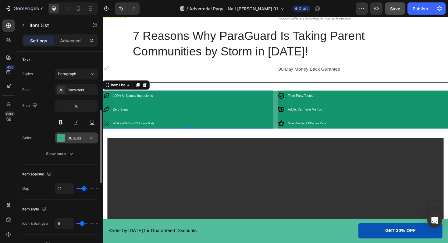
click at [77, 137] on div "008E63" at bounding box center [77, 138] width 18 height 5
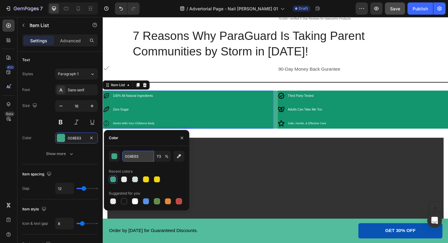
click at [146, 157] on input "008E63" at bounding box center [138, 156] width 32 height 11
click at [159, 160] on input "73" at bounding box center [162, 156] width 17 height 11
type input "9"
click at [169, 168] on div "Recent colors" at bounding box center [147, 172] width 76 height 10
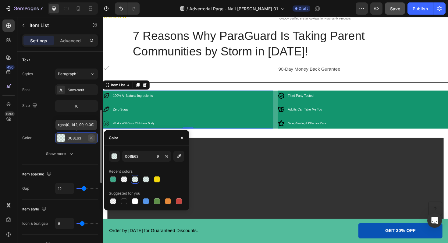
click at [92, 139] on icon "button" at bounding box center [91, 138] width 2 height 2
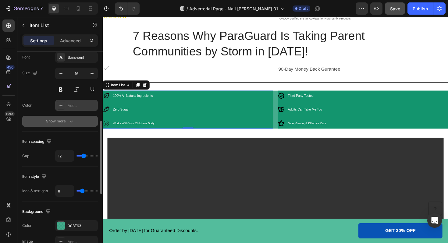
scroll to position [198, 0]
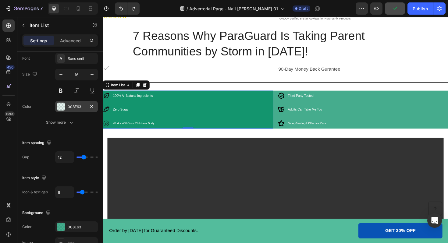
click at [243, 119] on div "100% All Natural Ingredients Zero Sugar Works With Your Childrens Body" at bounding box center [193, 115] width 181 height 40
click at [184, 117] on div "100% All Natural Ingredients Zero Sugar Works With Your Childrens Body" at bounding box center [193, 115] width 181 height 40
click at [175, 105] on div "100% All Natural Ingredients Zero Sugar Works With Your Childrens Body" at bounding box center [193, 115] width 181 height 40
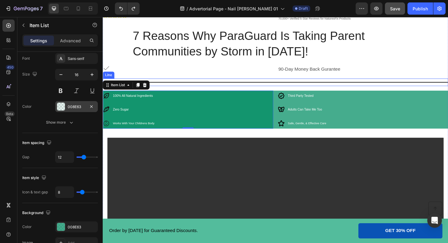
scroll to position [0, 0]
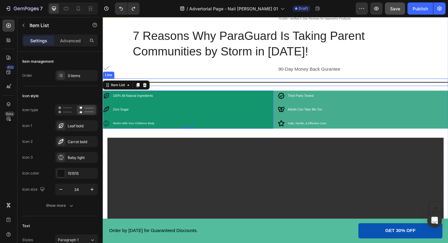
click at [216, 90] on div "Title Line" at bounding box center [286, 86] width 366 height 8
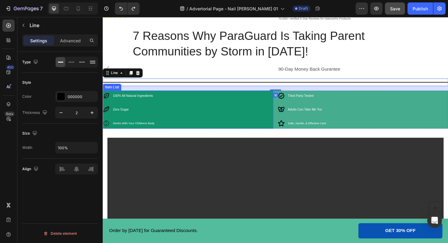
click at [208, 108] on div "100% All Natural Ingredients Zero Sugar Works With Your Childrens Body" at bounding box center [193, 115] width 181 height 40
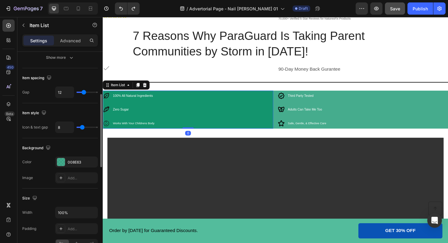
scroll to position [276, 0]
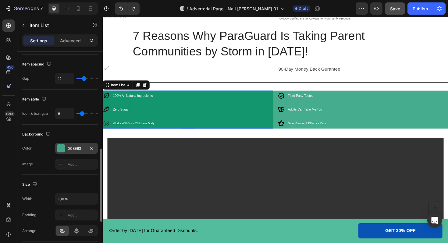
click at [66, 150] on div "008E63" at bounding box center [76, 148] width 43 height 11
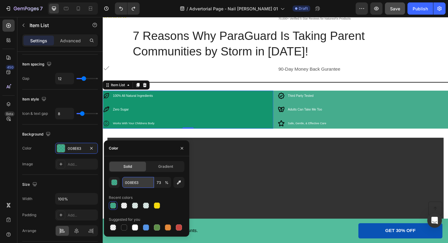
click at [139, 183] on input "008E63" at bounding box center [138, 182] width 32 height 11
click at [161, 184] on input "73" at bounding box center [162, 182] width 17 height 11
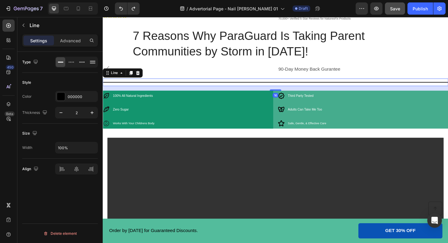
click at [207, 83] on div "Title Line 16" at bounding box center [286, 86] width 366 height 8
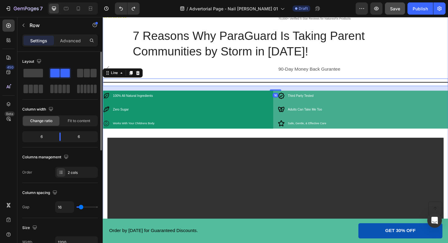
click at [204, 77] on div "Icon" at bounding box center [193, 72] width 181 height 10
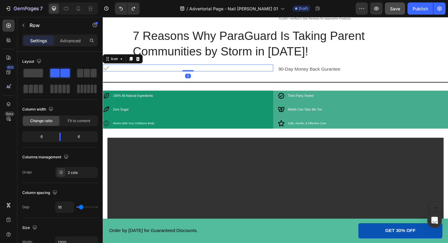
click at [205, 74] on div "Icon 0" at bounding box center [193, 70] width 181 height 7
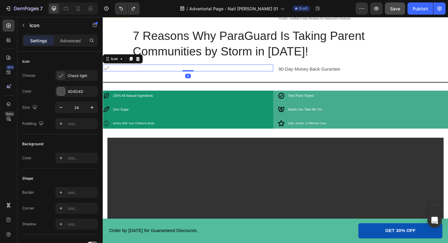
click at [205, 74] on div "Icon 0" at bounding box center [193, 70] width 181 height 7
click at [72, 37] on div "Advanced" at bounding box center [70, 41] width 31 height 10
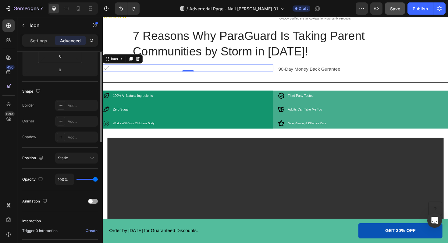
scroll to position [162, 0]
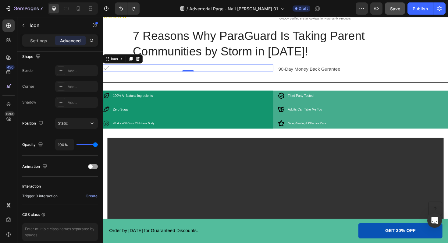
click at [208, 70] on div "Icon 0" at bounding box center [193, 70] width 181 height 7
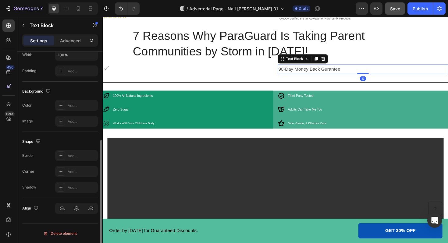
scroll to position [0, 0]
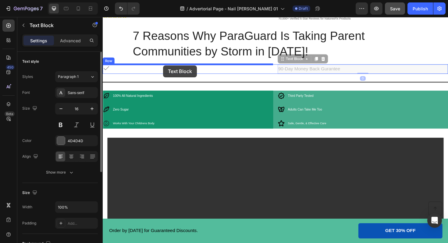
drag, startPoint x: 304, startPoint y: 72, endPoint x: 167, endPoint y: 68, distance: 137.6
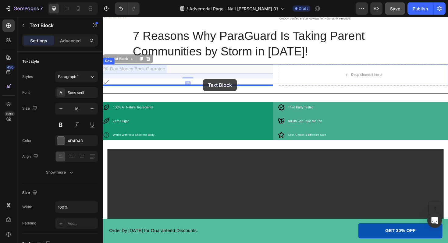
drag, startPoint x: 160, startPoint y: 70, endPoint x: 208, endPoint y: 82, distance: 49.0
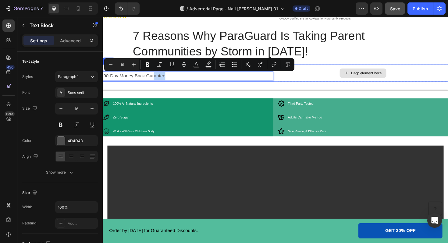
drag, startPoint x: 157, startPoint y: 79, endPoint x: 316, endPoint y: 78, distance: 158.9
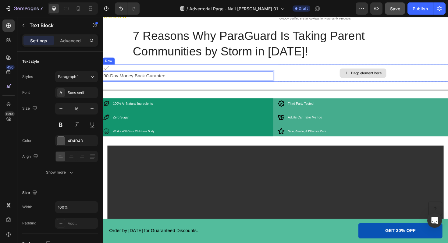
drag, startPoint x: 245, startPoint y: 82, endPoint x: 316, endPoint y: 77, distance: 71.2
click at [317, 77] on div "Icon 90-Day Money Back Gurantee Text Block 16 Drop element here Row" at bounding box center [286, 76] width 366 height 18
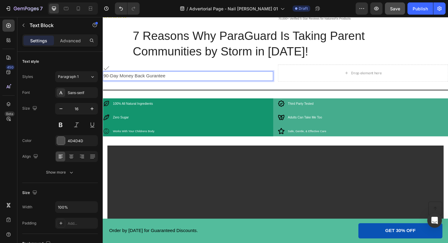
click at [266, 80] on p "90-Day Money Back Gurantee" at bounding box center [192, 79] width 179 height 9
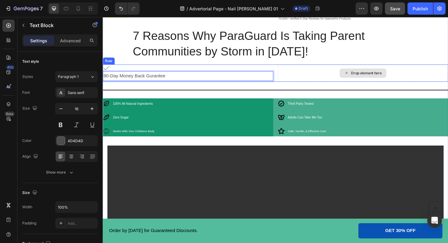
drag, startPoint x: 266, startPoint y: 80, endPoint x: 299, endPoint y: 80, distance: 33.3
click at [300, 80] on div "Icon 90-Day Money Back Gurantee Text Block 16 Drop element here Row" at bounding box center [286, 76] width 366 height 18
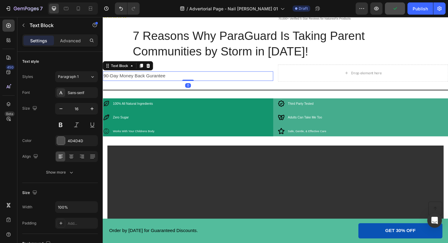
click at [197, 76] on p "90-Day Money Back Gurantee" at bounding box center [192, 79] width 179 height 9
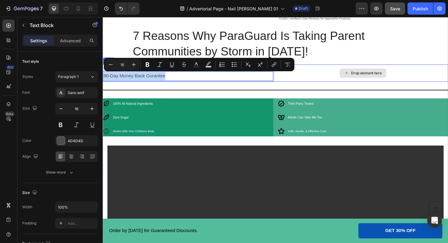
drag, startPoint x: 196, startPoint y: 78, endPoint x: 309, endPoint y: 74, distance: 113.0
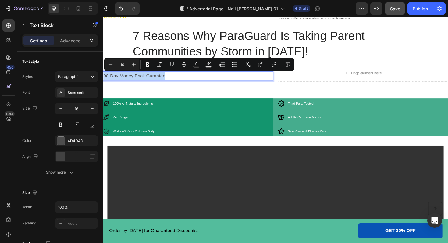
click at [209, 84] on p "90-Day Money Back Gurantee" at bounding box center [192, 79] width 179 height 9
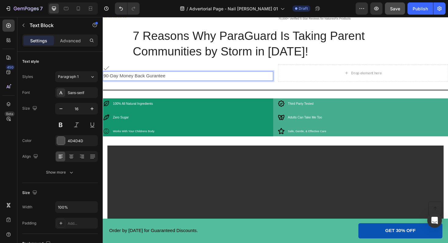
click at [209, 84] on p "90-Day Money Back Gurantee" at bounding box center [192, 79] width 179 height 9
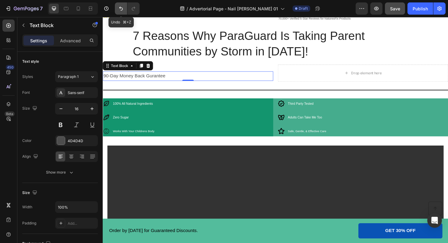
click at [122, 7] on icon "Undo/Redo" at bounding box center [121, 8] width 6 height 6
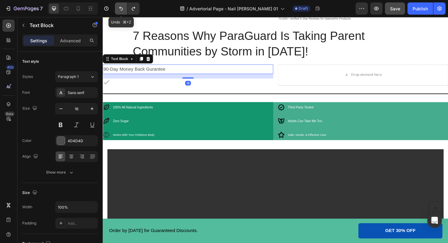
click at [122, 7] on icon "Undo/Redo" at bounding box center [121, 8] width 6 height 6
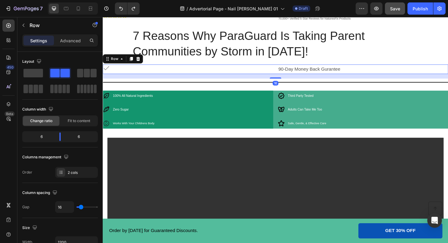
click at [201, 75] on div "Icon" at bounding box center [193, 72] width 181 height 10
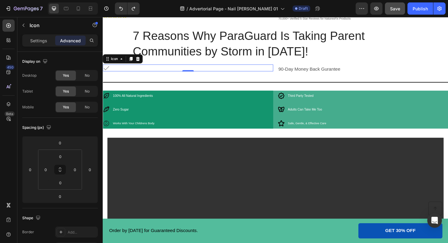
click at [216, 71] on div "Icon 0" at bounding box center [193, 70] width 181 height 7
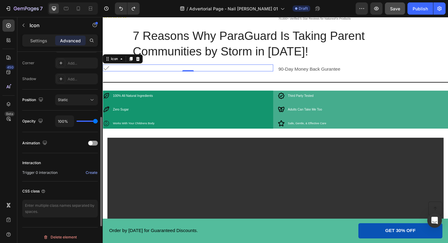
scroll to position [189, 0]
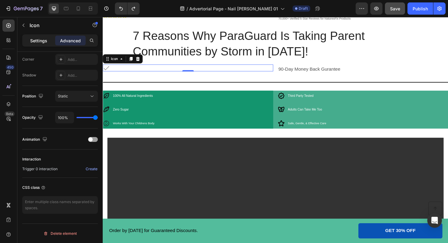
click at [36, 42] on p "Settings" at bounding box center [38, 41] width 17 height 6
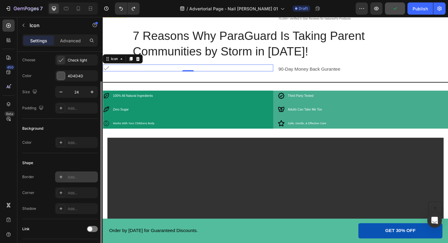
scroll to position [0, 0]
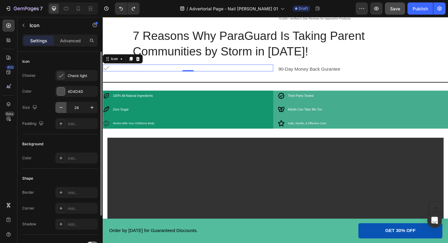
click at [60, 110] on icon "button" at bounding box center [61, 108] width 6 height 6
click at [92, 110] on icon "button" at bounding box center [92, 108] width 6 height 6
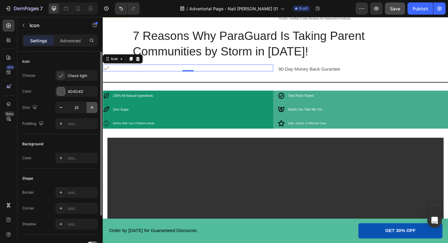
click at [92, 110] on icon "button" at bounding box center [92, 108] width 6 height 6
type input "27"
click at [69, 127] on div "Add..." at bounding box center [76, 123] width 43 height 11
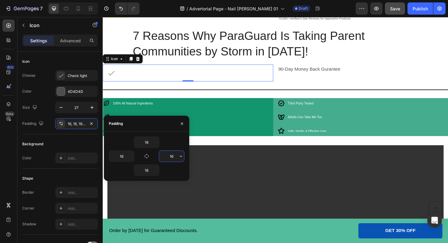
click at [177, 155] on input "16" at bounding box center [171, 156] width 25 height 11
type input "0"
click at [150, 141] on input "16" at bounding box center [146, 142] width 25 height 11
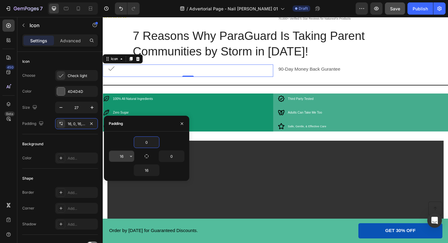
type input "0"
click at [125, 155] on input "16" at bounding box center [121, 156] width 25 height 11
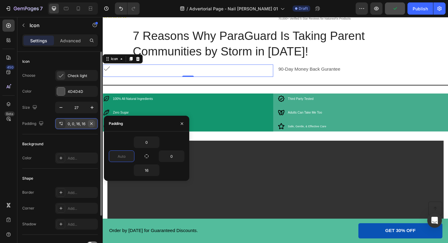
type input "0"
click at [91, 125] on icon "button" at bounding box center [91, 123] width 5 height 5
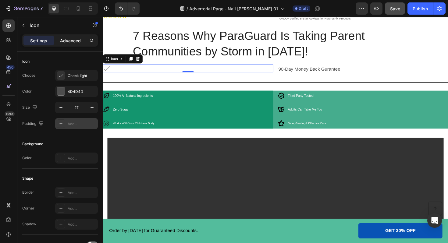
click at [71, 38] on p "Advanced" at bounding box center [70, 41] width 21 height 6
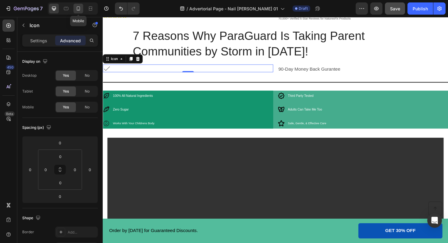
click at [79, 10] on icon at bounding box center [78, 8] width 3 height 4
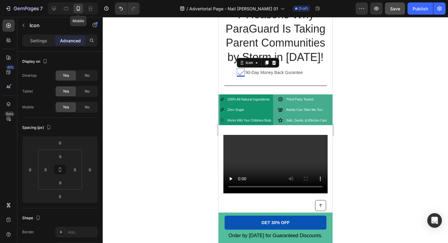
scroll to position [215, 0]
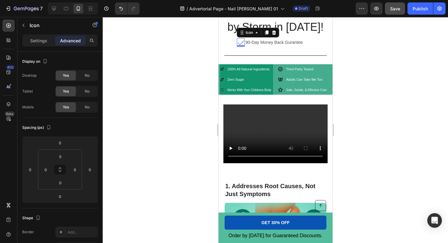
click at [241, 45] on div "0" at bounding box center [241, 46] width 6 height 5
click at [45, 39] on p "Settings" at bounding box center [38, 41] width 17 height 6
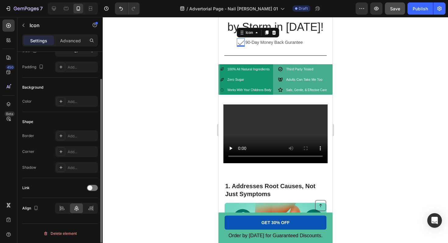
scroll to position [0, 0]
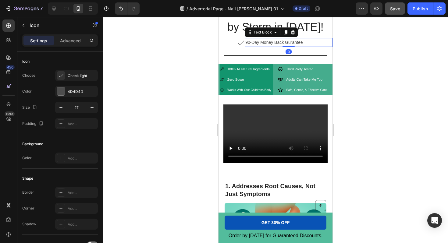
click at [268, 45] on p "90-Day Money Back Gurantee" at bounding box center [288, 43] width 87 height 8
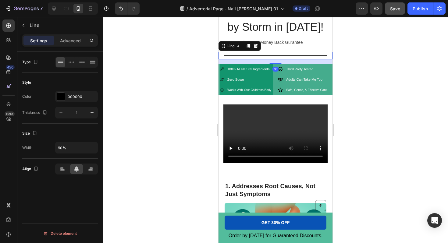
click at [229, 52] on div "Title Line 16" at bounding box center [275, 56] width 114 height 8
click at [289, 43] on p "90-Day Money Back Gurantee" at bounding box center [288, 43] width 87 height 8
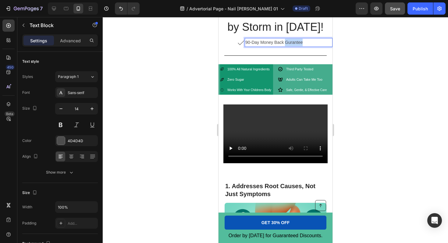
click at [289, 43] on p "90-Day Money Back Gurantee" at bounding box center [288, 43] width 87 height 8
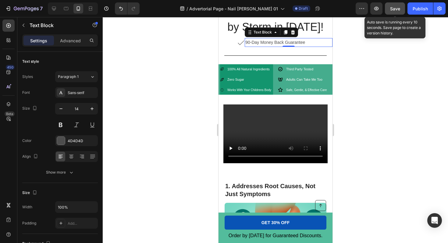
click at [401, 6] on button "Save" at bounding box center [395, 8] width 20 height 12
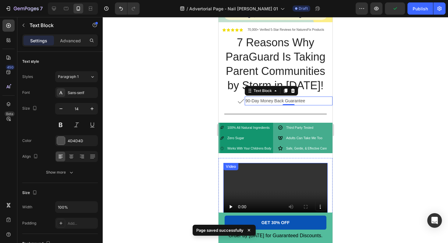
scroll to position [162, 0]
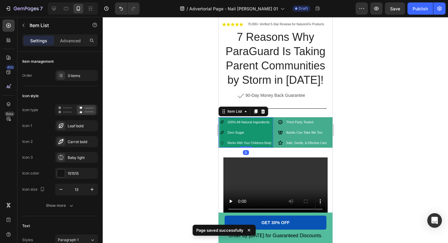
click at [223, 147] on div "Works With Your Childrens Body" at bounding box center [246, 143] width 52 height 10
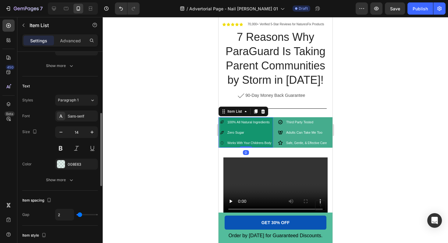
scroll to position [157, 0]
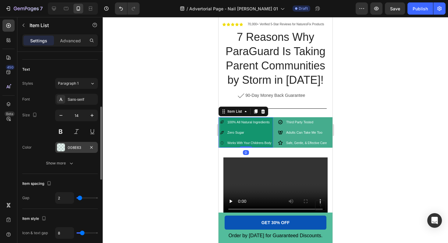
click at [67, 144] on div "008E63" at bounding box center [76, 147] width 43 height 11
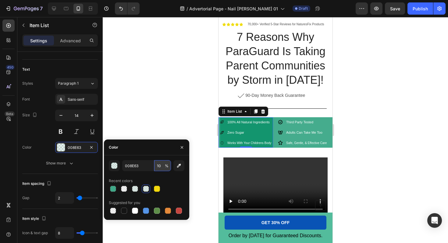
click at [161, 167] on input "10" at bounding box center [162, 165] width 17 height 11
type input "73"
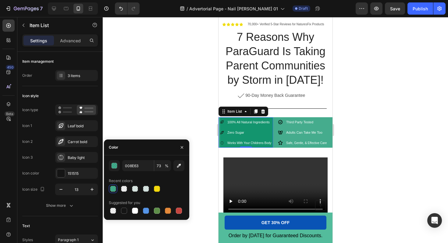
scroll to position [157, 0]
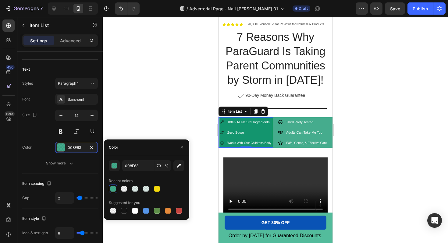
click at [259, 130] on p "Zero Sugar" at bounding box center [249, 133] width 44 height 8
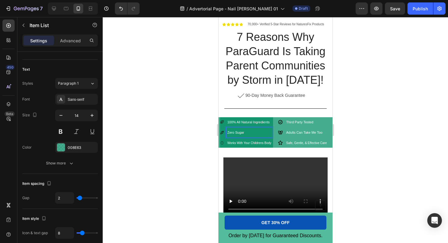
click at [272, 122] on div "100% All Natural Ingredients" at bounding box center [249, 122] width 46 height 10
click at [221, 118] on div "100% All Natural Ingredients" at bounding box center [246, 122] width 52 height 10
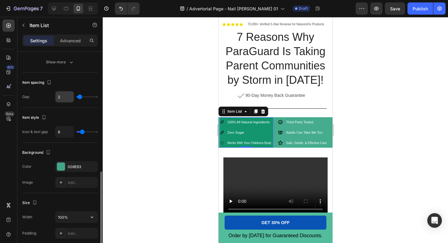
scroll to position [280, 0]
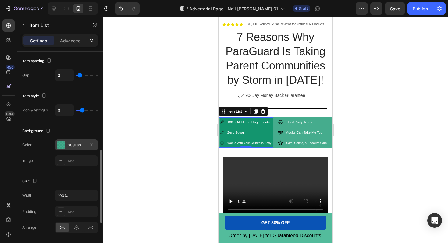
click at [62, 148] on div at bounding box center [61, 145] width 8 height 8
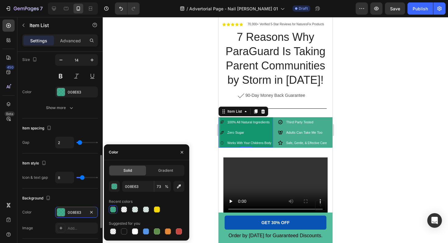
scroll to position [191, 0]
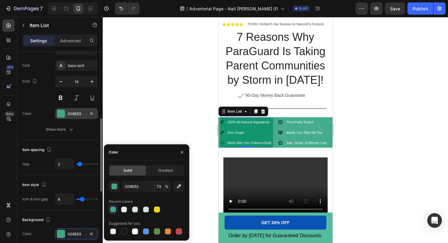
click at [74, 117] on div "008E63" at bounding box center [76, 113] width 43 height 11
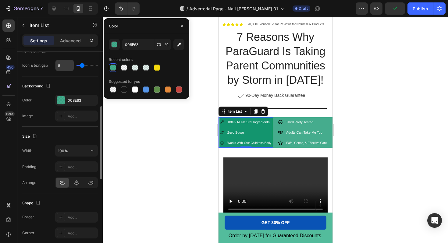
scroll to position [386, 0]
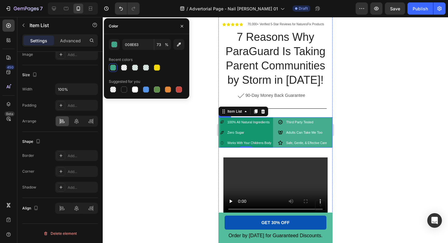
click at [274, 133] on div "100% All Natural Ingredients Zero Sugar Works With Your Childrens Body Item Lis…" at bounding box center [275, 132] width 114 height 31
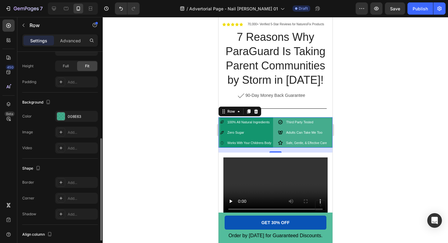
scroll to position [179, 0]
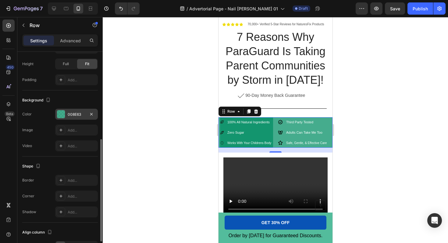
click at [70, 111] on div "008E63" at bounding box center [76, 114] width 43 height 11
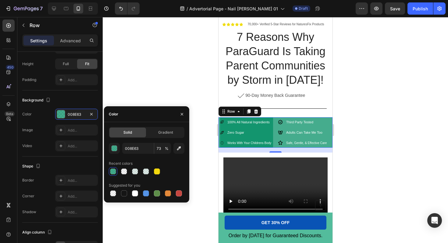
click at [275, 131] on div "100% All Natural Ingredients Zero Sugar Works With Your Childrens Body Item Lis…" at bounding box center [275, 132] width 114 height 31
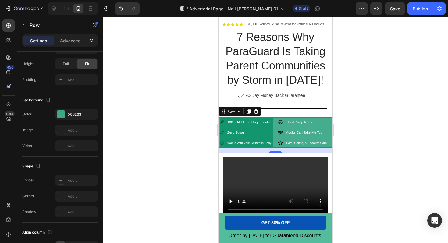
click at [275, 131] on div "100% All Natural Ingredients Zero Sugar Works With Your Childrens Body Item Lis…" at bounding box center [275, 132] width 114 height 31
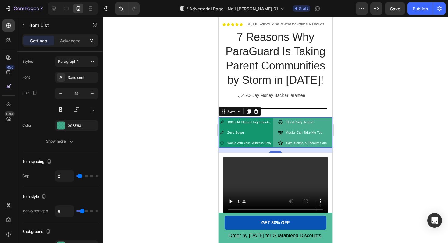
click at [255, 128] on div "Zero Sugar" at bounding box center [249, 133] width 46 height 10
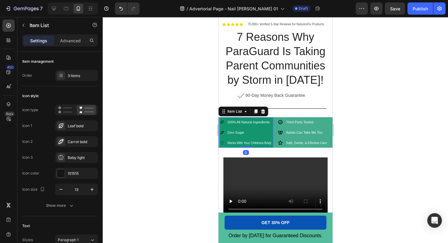
click at [255, 128] on div "Zero Sugar" at bounding box center [249, 133] width 46 height 10
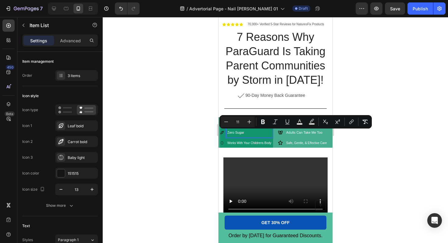
click at [221, 129] on div "Zero Sugar" at bounding box center [246, 133] width 52 height 10
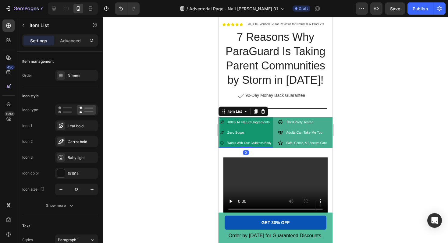
click at [221, 129] on div "Zero Sugar" at bounding box center [246, 133] width 52 height 10
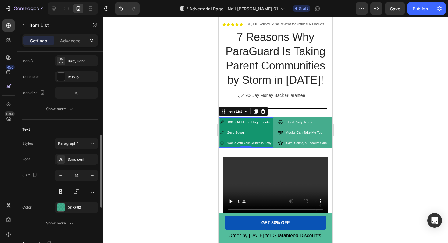
scroll to position [133, 0]
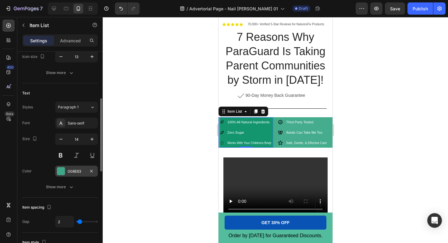
click at [60, 174] on div at bounding box center [61, 171] width 8 height 8
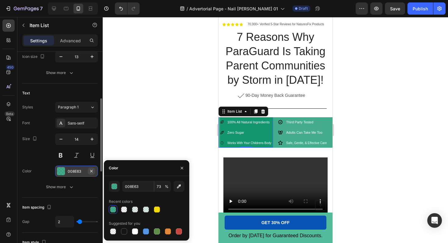
click at [93, 171] on icon "button" at bounding box center [91, 171] width 5 height 5
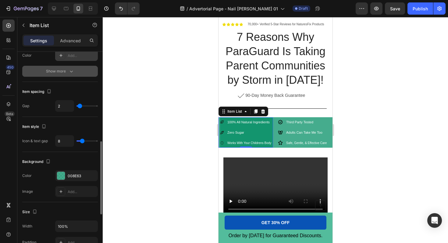
scroll to position [254, 0]
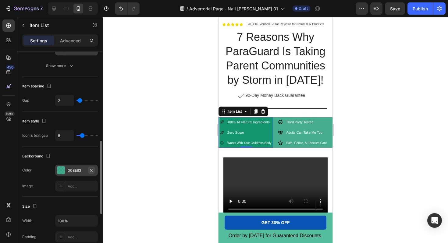
click at [91, 170] on icon "button" at bounding box center [91, 170] width 5 height 5
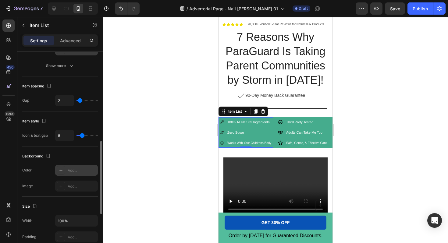
click at [158, 102] on div at bounding box center [276, 130] width 346 height 226
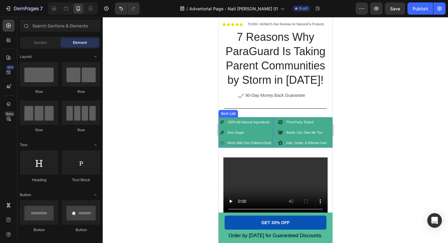
click at [221, 144] on icon at bounding box center [222, 143] width 4 height 4
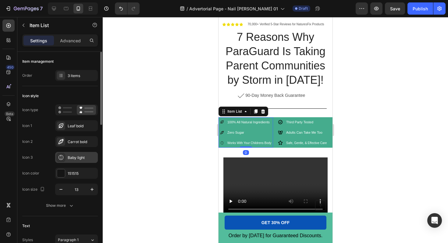
click at [71, 160] on div "Baby light" at bounding box center [82, 157] width 29 height 5
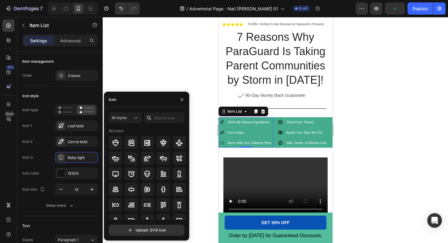
click at [154, 116] on div at bounding box center [149, 118] width 10 height 11
click at [155, 118] on input "text" at bounding box center [164, 118] width 40 height 11
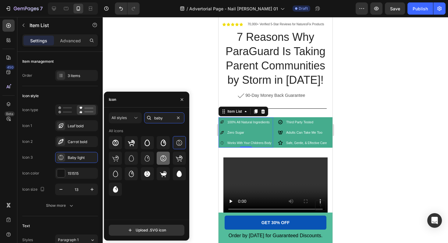
type input "baby"
click at [164, 158] on icon at bounding box center [163, 158] width 7 height 7
click at [164, 159] on icon at bounding box center [163, 158] width 7 height 7
click at [115, 146] on icon at bounding box center [115, 142] width 7 height 7
click at [146, 75] on div at bounding box center [276, 130] width 346 height 226
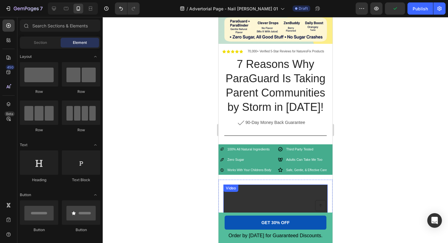
scroll to position [138, 0]
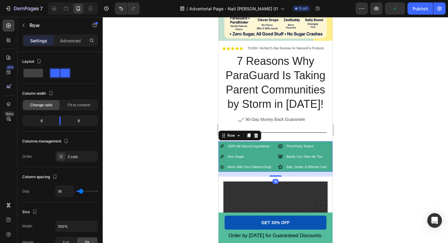
click at [276, 171] on div "100% All Natural Ingredients Zero Sugar Works With Your Childrens Body Item Lis…" at bounding box center [275, 157] width 114 height 31
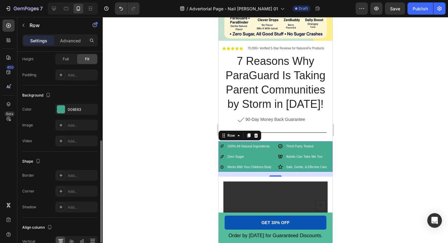
scroll to position [184, 0]
click at [64, 191] on div at bounding box center [61, 191] width 9 height 9
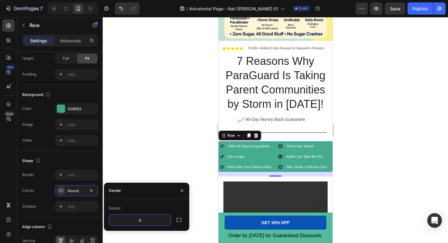
click at [159, 154] on div at bounding box center [276, 130] width 346 height 226
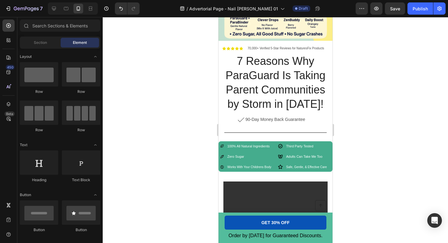
click at [159, 154] on div at bounding box center [276, 130] width 346 height 226
click at [141, 132] on div at bounding box center [276, 130] width 346 height 226
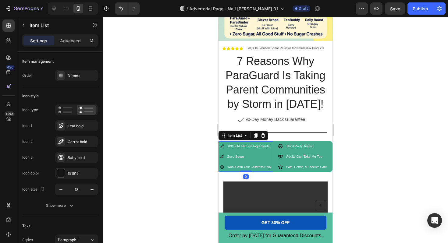
click at [224, 143] on div "100% All Natural Ingredients" at bounding box center [246, 147] width 52 height 10
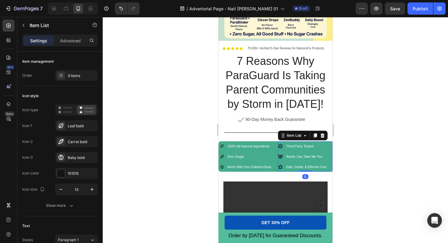
click at [280, 142] on div "Third Party Tested" at bounding box center [303, 147] width 50 height 10
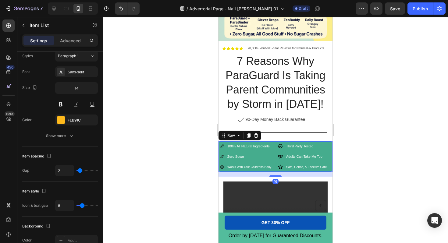
click at [275, 172] on div "100% All Natural Ingredients Zero Sugar Works With Your Childrens Body Item Lis…" at bounding box center [275, 157] width 114 height 31
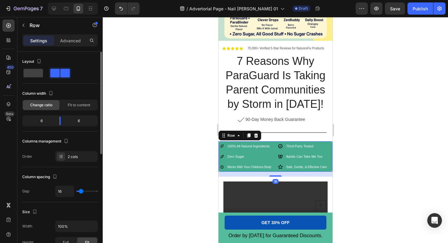
click at [276, 173] on div "16" at bounding box center [275, 174] width 114 height 5
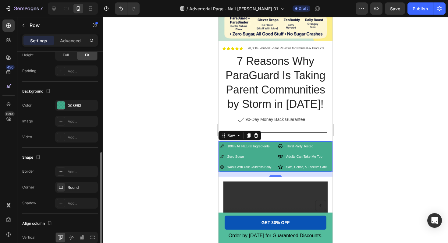
scroll to position [193, 0]
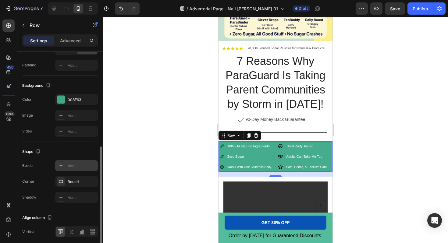
click at [66, 164] on div "Add..." at bounding box center [76, 165] width 43 height 11
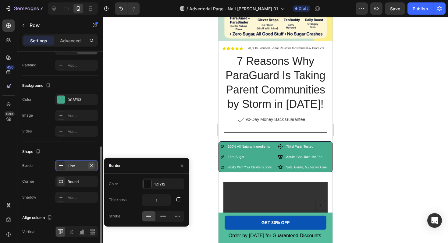
click at [89, 166] on icon "button" at bounding box center [91, 166] width 5 height 5
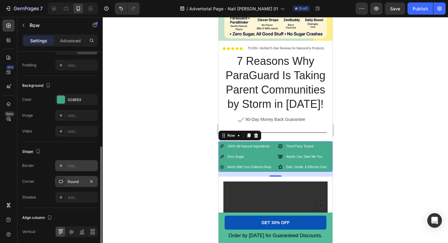
click at [85, 184] on div "Round" at bounding box center [77, 181] width 18 height 5
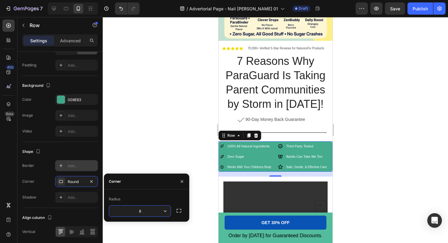
click at [146, 214] on input "8" at bounding box center [140, 211] width 62 height 11
type input "10"
click at [159, 179] on div "Corner" at bounding box center [146, 182] width 85 height 16
click at [155, 147] on div at bounding box center [276, 130] width 346 height 226
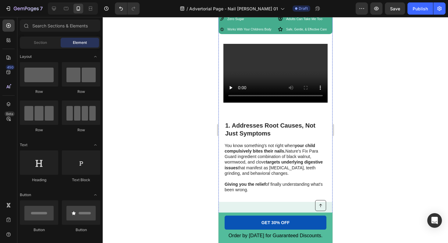
scroll to position [272, 0]
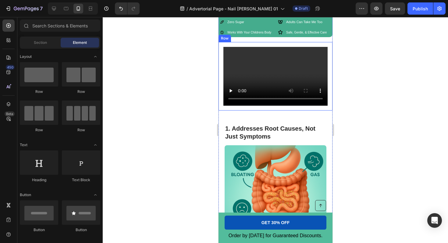
click at [294, 108] on div "Video Row" at bounding box center [275, 76] width 114 height 68
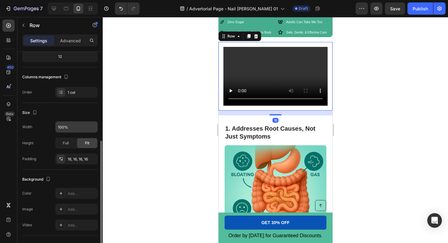
scroll to position [117, 0]
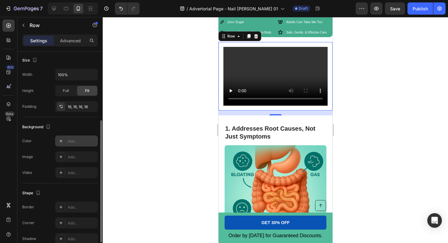
click at [61, 141] on icon at bounding box center [61, 141] width 5 height 5
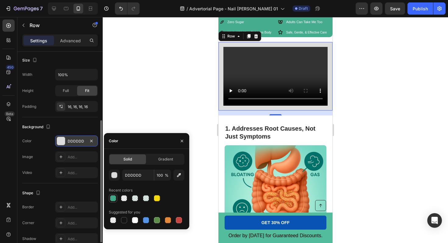
click at [114, 200] on div at bounding box center [113, 199] width 6 height 6
type input "008E63"
type input "73"
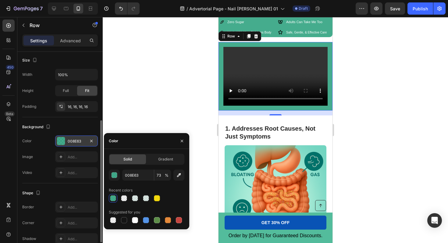
click at [167, 89] on div at bounding box center [276, 130] width 346 height 226
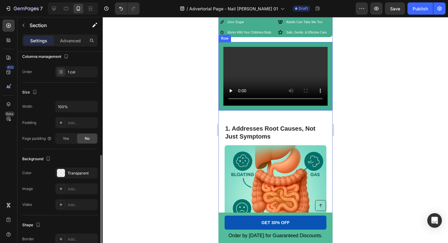
scroll to position [119, 0]
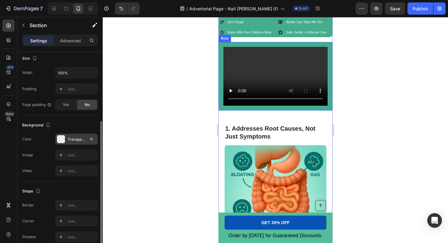
click at [62, 140] on div at bounding box center [61, 139] width 8 height 8
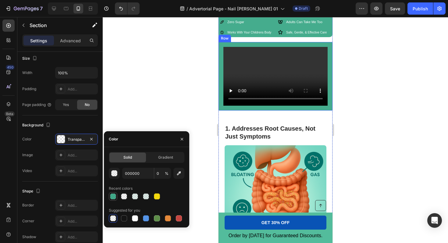
click at [113, 194] on div at bounding box center [113, 197] width 6 height 6
type input "008E63"
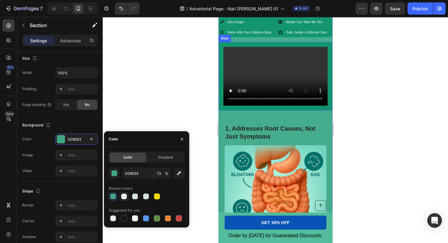
click at [124, 197] on div at bounding box center [124, 197] width 6 height 6
type input "0"
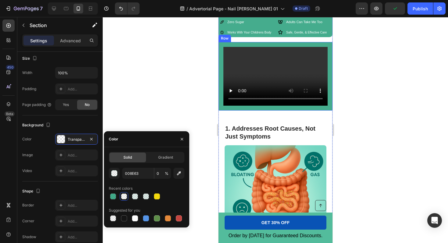
click at [125, 106] on div at bounding box center [276, 130] width 346 height 226
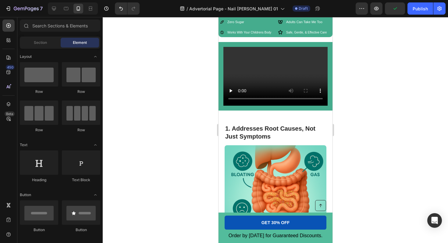
click at [202, 102] on div at bounding box center [276, 130] width 346 height 226
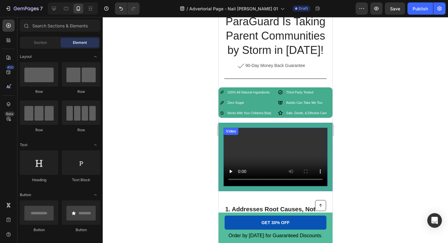
scroll to position [193, 0]
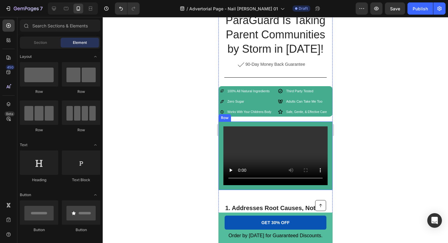
click at [221, 124] on div "Video Row" at bounding box center [275, 156] width 114 height 68
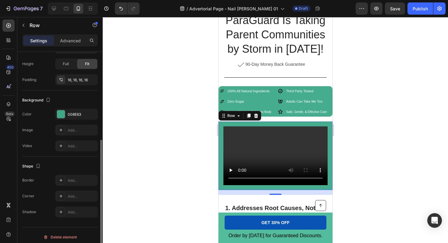
scroll to position [147, 0]
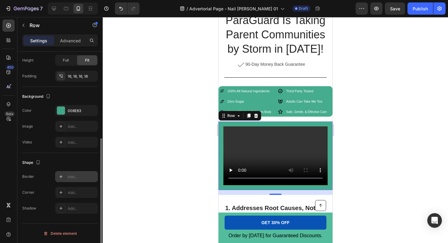
click at [67, 173] on div "Add..." at bounding box center [76, 176] width 43 height 11
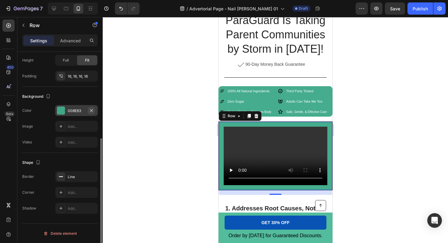
click at [92, 111] on icon "button" at bounding box center [91, 110] width 2 height 2
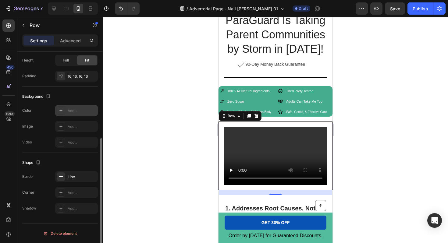
click at [141, 121] on div at bounding box center [276, 130] width 346 height 226
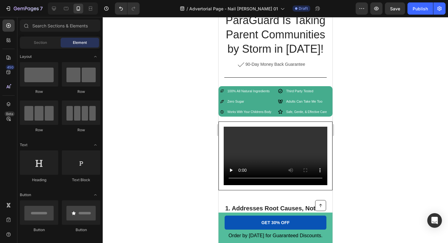
click at [368, 110] on div at bounding box center [276, 130] width 346 height 226
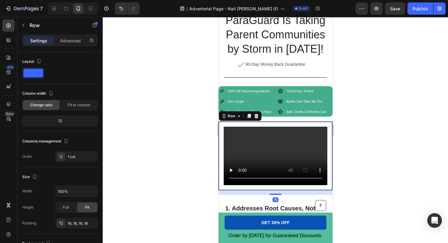
click at [300, 124] on div "Video Row 16" at bounding box center [275, 156] width 114 height 69
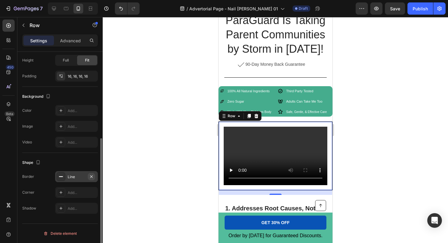
click at [92, 178] on icon "button" at bounding box center [91, 177] width 5 height 5
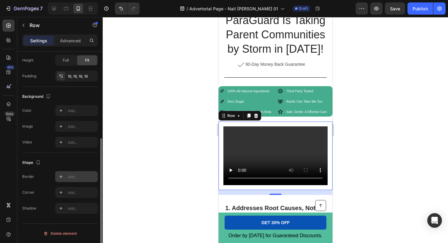
click at [163, 112] on div at bounding box center [276, 130] width 346 height 226
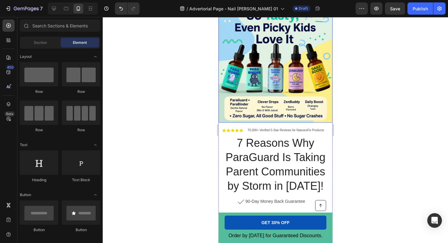
scroll to position [0, 0]
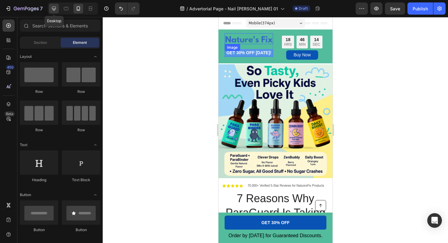
click at [55, 9] on icon at bounding box center [54, 9] width 4 height 4
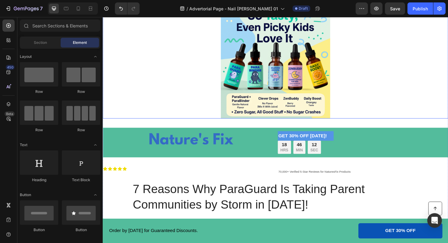
scroll to position [7, 0]
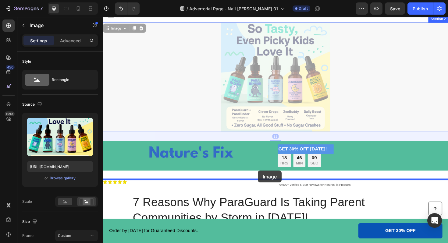
drag, startPoint x: 289, startPoint y: 52, endPoint x: 267, endPoint y: 180, distance: 129.4
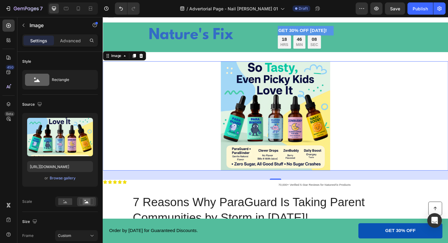
click at [234, 148] on img at bounding box center [285, 122] width 147 height 116
click at [203, 141] on div at bounding box center [286, 122] width 366 height 116
click at [215, 187] on div "32" at bounding box center [286, 185] width 366 height 10
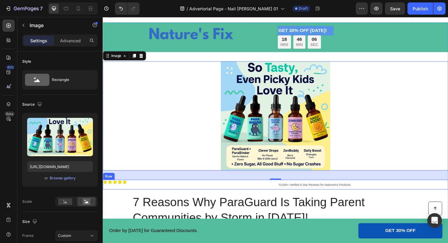
click at [219, 198] on div "Icon Icon Icon Icon Icon Icon List" at bounding box center [193, 195] width 181 height 11
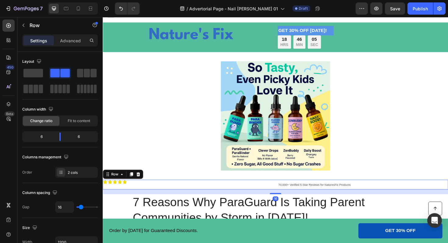
click at [215, 195] on div "Icon Icon Icon Icon Icon Icon List" at bounding box center [193, 195] width 181 height 11
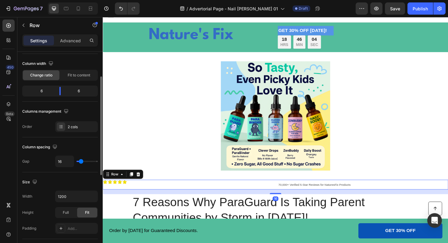
scroll to position [48, 0]
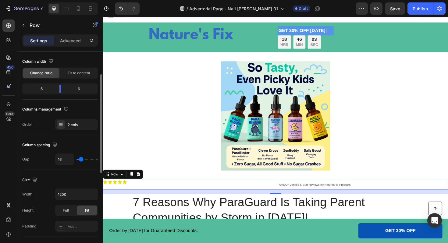
type input "12"
type input "9"
type input "5"
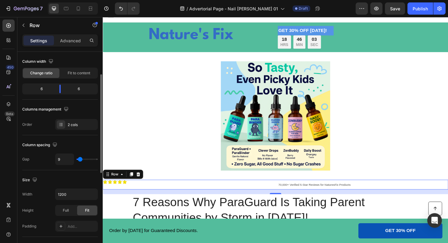
type input "5"
type input "4"
type input "0"
drag, startPoint x: 81, startPoint y: 160, endPoint x: 71, endPoint y: 160, distance: 10.4
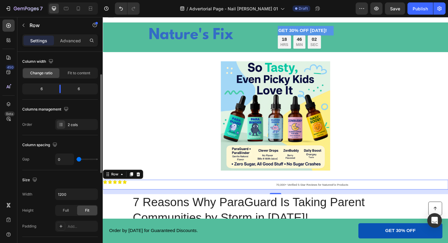
type input "0"
click at [77, 160] on input "range" at bounding box center [87, 159] width 21 height 1
click at [80, 149] on div "Column spacing" at bounding box center [60, 145] width 76 height 10
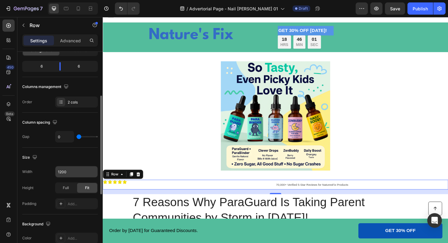
scroll to position [78, 0]
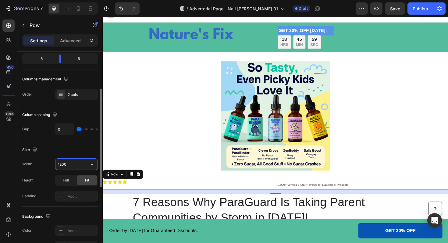
click at [75, 167] on input "1200" at bounding box center [77, 164] width 42 height 11
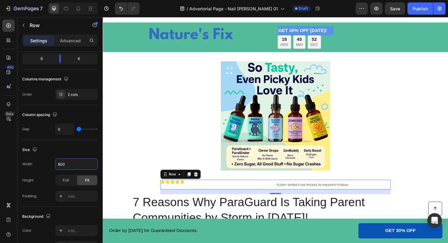
type input "800"
click at [207, 196] on div "Icon Icon Icon Icon Icon Icon List" at bounding box center [225, 195] width 122 height 11
click at [276, 196] on div "Icon Icon Icon Icon Icon Icon List" at bounding box center [225, 195] width 122 height 11
click at [284, 196] on div "Icon Icon Icon Icon Icon Icon List" at bounding box center [225, 195] width 122 height 11
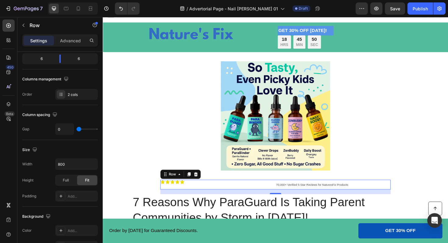
click at [284, 196] on div "Icon Icon Icon Icon Icon Icon List" at bounding box center [225, 195] width 122 height 11
click at [287, 196] on span "70,000+ Verified 5-Star Reviews for NaturesFix Products" at bounding box center [324, 194] width 77 height 3
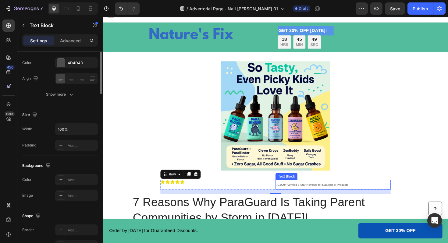
scroll to position [0, 0]
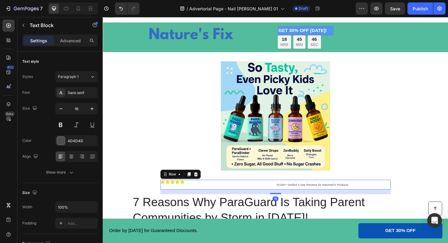
click at [276, 196] on div "Icon Icon Icon Icon Icon Icon List" at bounding box center [225, 195] width 122 height 11
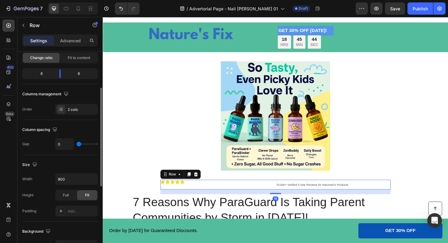
scroll to position [78, 0]
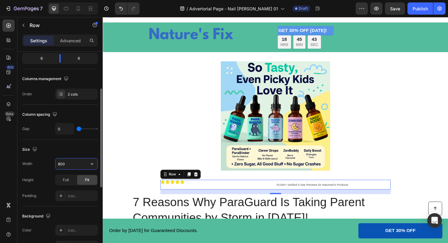
click at [71, 166] on input "800" at bounding box center [77, 164] width 42 height 11
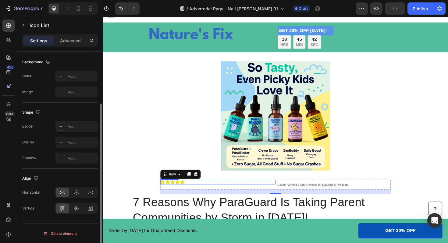
scroll to position [69, 0]
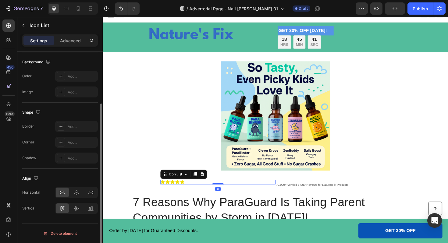
click at [199, 194] on div "Icon Icon Icon Icon Icon" at bounding box center [225, 192] width 122 height 5
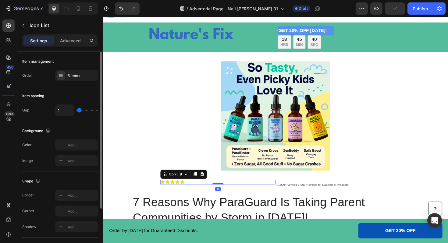
click at [196, 191] on div "Icon Icon Icon Icon Icon" at bounding box center [225, 192] width 122 height 5
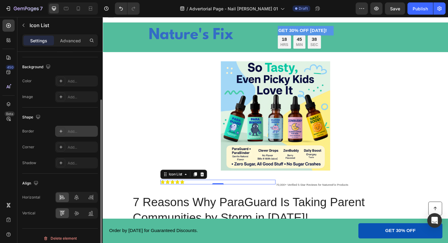
scroll to position [69, 0]
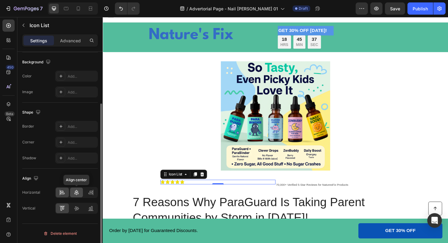
click at [77, 194] on icon at bounding box center [76, 192] width 4 height 5
click at [90, 193] on icon at bounding box center [90, 194] width 4 height 2
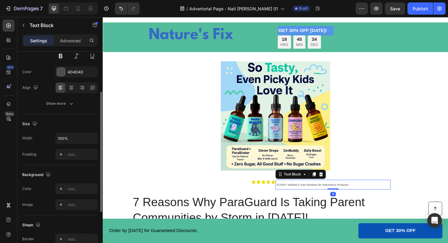
click at [316, 195] on span "70,000+ Verified 5-Star Reviews for NaturesFix Products" at bounding box center [324, 194] width 77 height 3
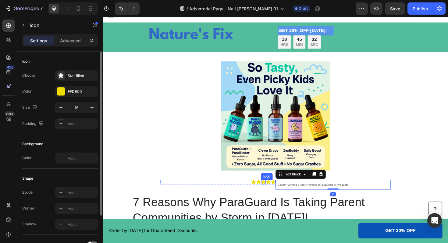
click at [271, 193] on div "Icon" at bounding box center [273, 192] width 5 height 5
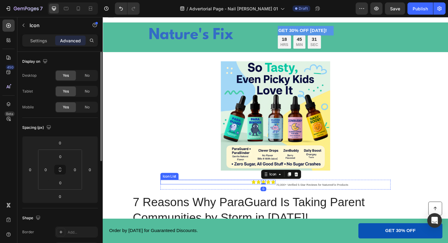
click at [246, 193] on div "Icon Icon Icon 0 Icon Icon" at bounding box center [225, 192] width 122 height 5
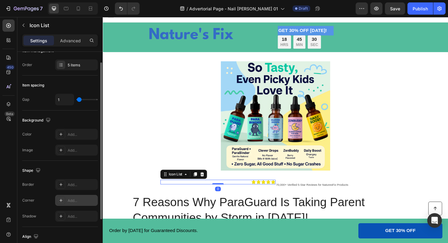
scroll to position [14, 0]
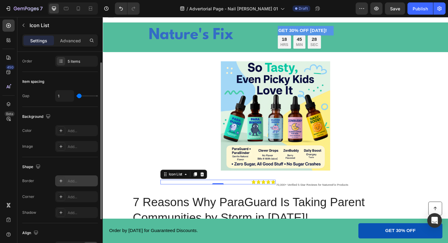
click at [59, 183] on icon at bounding box center [61, 181] width 5 height 5
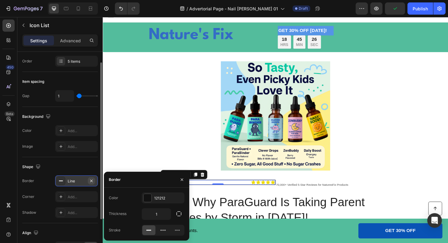
click at [93, 179] on icon "button" at bounding box center [91, 181] width 5 height 5
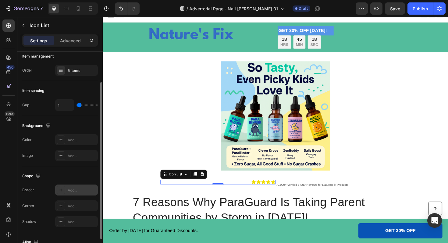
scroll to position [0, 0]
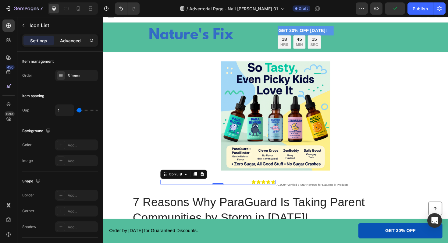
click at [70, 43] on p "Advanced" at bounding box center [70, 41] width 21 height 6
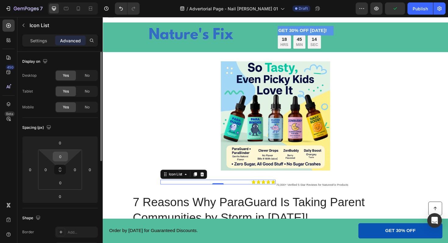
click at [62, 160] on input "0" at bounding box center [60, 156] width 12 height 9
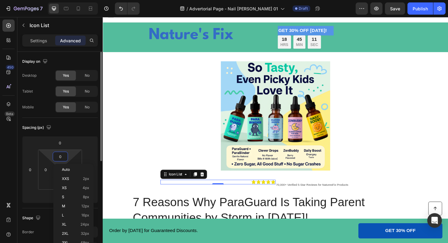
type input "5"
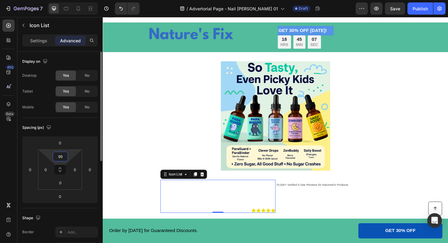
type input "9"
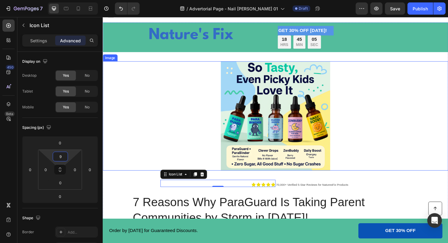
click at [139, 106] on div at bounding box center [286, 122] width 366 height 116
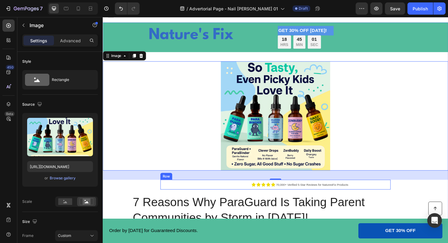
click at [279, 199] on div "Icon Icon Icon Icon Icon Icon List" at bounding box center [225, 195] width 122 height 11
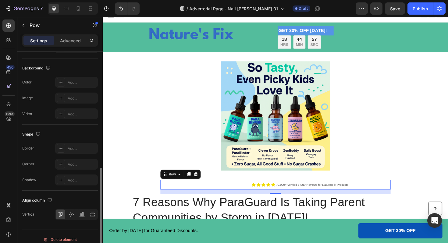
scroll to position [233, 0]
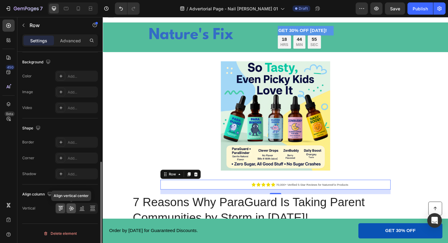
click at [72, 209] on icon at bounding box center [71, 209] width 5 height 4
click at [85, 209] on div at bounding box center [81, 209] width 9 height 10
click at [94, 209] on icon at bounding box center [93, 209] width 6 height 6
click at [99, 189] on div at bounding box center [100, 211] width 3 height 99
click at [91, 194] on div "Align column" at bounding box center [60, 195] width 76 height 10
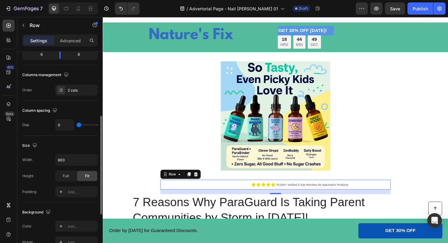
scroll to position [77, 0]
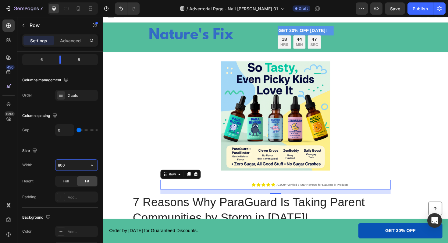
click at [70, 170] on input "800" at bounding box center [77, 165] width 42 height 11
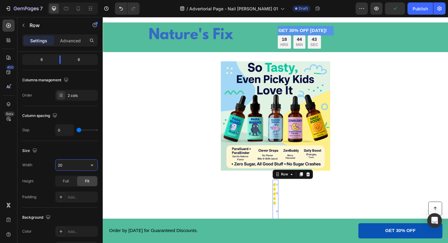
type input "2"
type input "5"
type input "1"
type input "3"
type input "4"
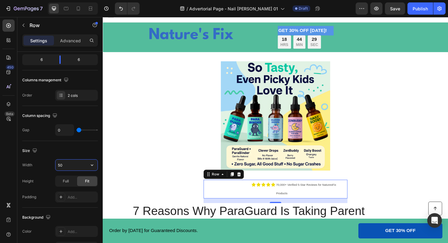
type input "5"
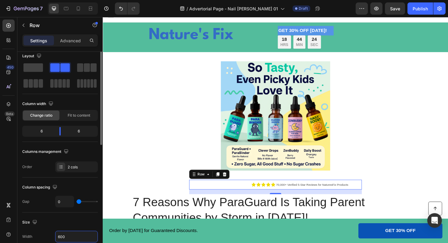
scroll to position [0, 0]
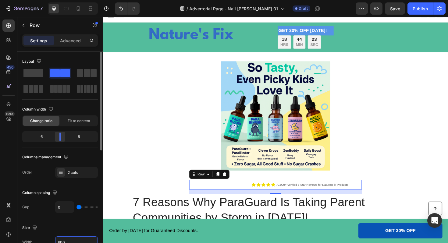
type input "600"
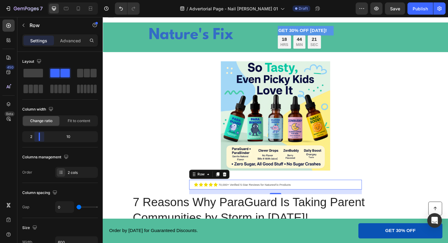
drag, startPoint x: 60, startPoint y: 137, endPoint x: 32, endPoint y: 137, distance: 27.8
click at [32, 0] on body "7 Version history / Advertorial Page - Nail Bitting 01 Draft Preview Save Publi…" at bounding box center [224, 0] width 448 height 0
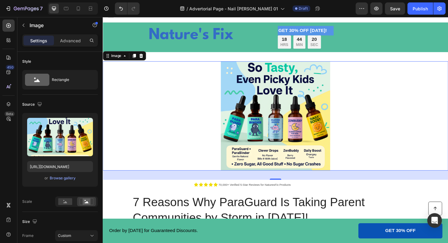
click at [125, 91] on div at bounding box center [286, 122] width 366 height 116
click at [145, 147] on div at bounding box center [286, 122] width 366 height 116
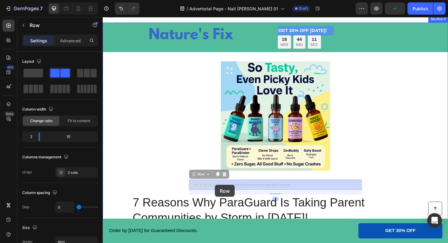
drag, startPoint x: 210, startPoint y: 198, endPoint x: 222, endPoint y: 195, distance: 12.0
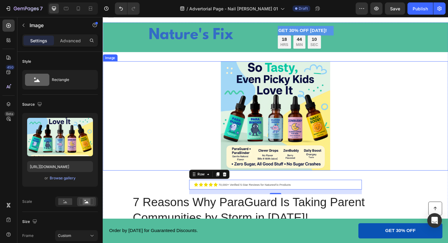
click at [418, 155] on div at bounding box center [286, 122] width 366 height 116
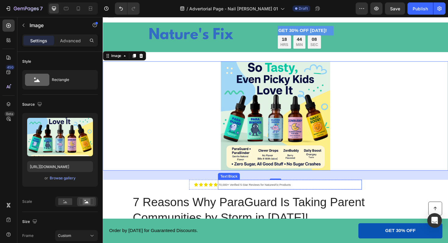
click at [256, 194] on span "70,000+ Verified 5-Star Reviews for NaturesFix Products" at bounding box center [263, 194] width 77 height 3
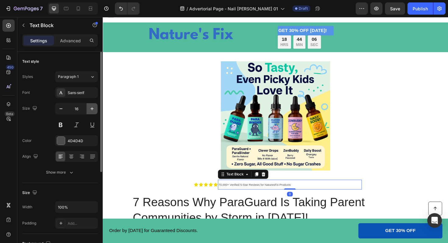
click at [92, 108] on icon "button" at bounding box center [92, 108] width 3 height 3
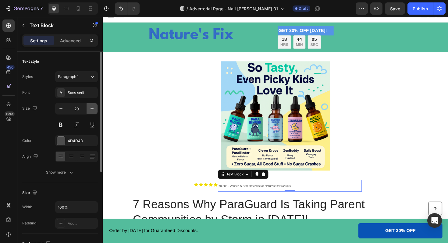
click at [92, 108] on icon "button" at bounding box center [92, 108] width 3 height 3
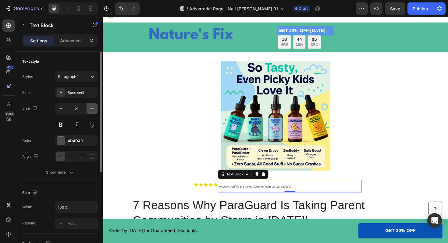
click at [92, 108] on icon "button" at bounding box center [92, 108] width 3 height 3
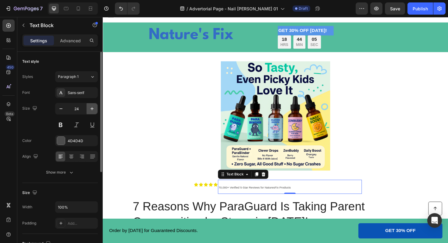
click at [92, 108] on icon "button" at bounding box center [92, 108] width 3 height 3
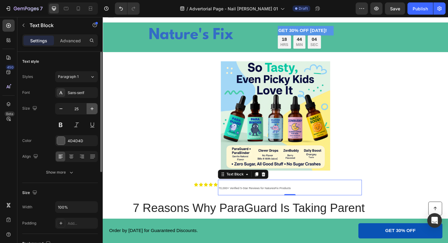
click at [92, 108] on icon "button" at bounding box center [92, 108] width 3 height 3
click at [58, 109] on icon "button" at bounding box center [61, 109] width 6 height 6
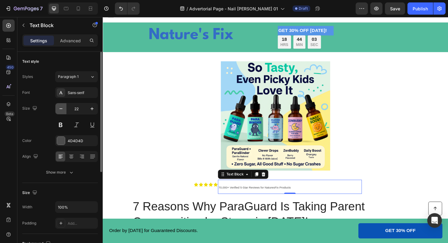
click at [58, 109] on icon "button" at bounding box center [61, 109] width 6 height 6
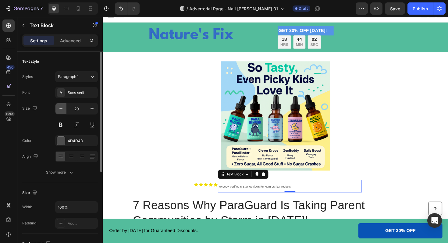
click at [58, 109] on icon "button" at bounding box center [61, 109] width 6 height 6
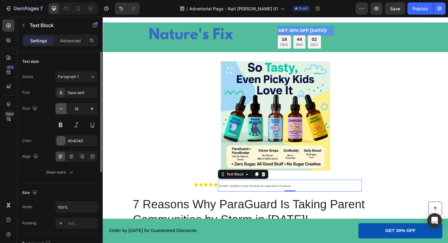
click at [58, 109] on icon "button" at bounding box center [61, 109] width 6 height 6
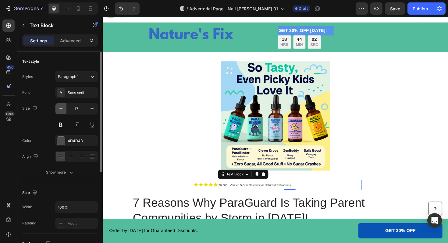
click at [58, 109] on icon "button" at bounding box center [61, 109] width 6 height 6
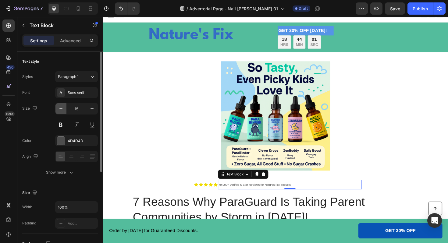
click at [58, 109] on icon "button" at bounding box center [61, 109] width 6 height 6
type input "14"
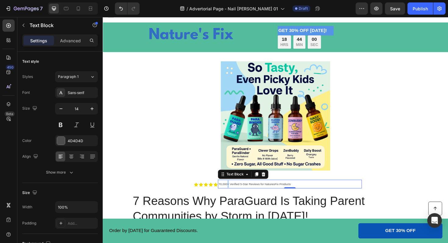
click at [234, 192] on p "70,000+ Verified 5-Star Reviews for NaturesFix Products" at bounding box center [300, 194] width 151 height 8
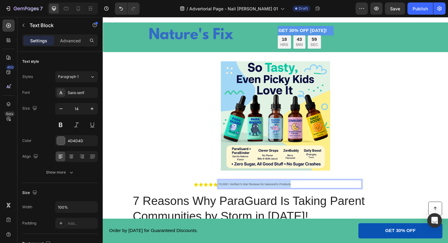
click at [234, 192] on p "70,000+ Verified 5-Star Reviews for NaturesFix Products" at bounding box center [300, 194] width 151 height 8
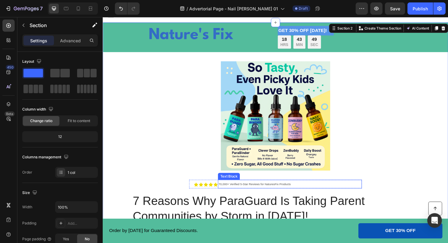
click at [325, 196] on p "70,000+ Verified 5-Star Reviews for NaturesFix Products" at bounding box center [300, 194] width 151 height 8
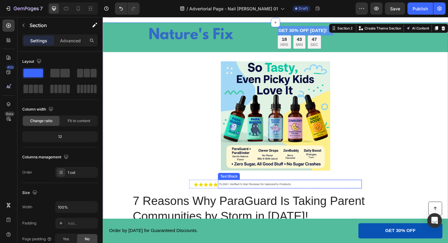
click at [306, 191] on p "70,000+ Verified 5-Star Reviews for NaturesFix Products" at bounding box center [300, 194] width 151 height 8
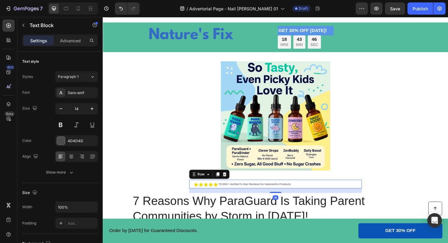
click at [219, 197] on div "Icon Icon Icon Icon Icon Icon List" at bounding box center [209, 194] width 31 height 9
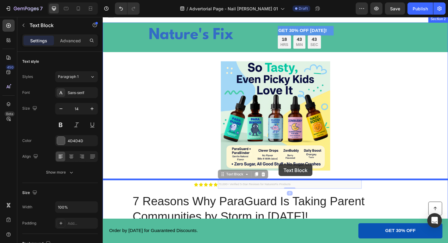
drag, startPoint x: 318, startPoint y: 192, endPoint x: 289, endPoint y: 174, distance: 33.7
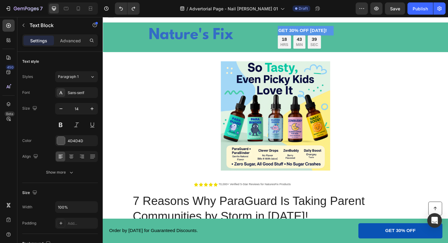
click at [235, 196] on span "70,000+ Verified 5-Star Reviews for NaturesFix Products" at bounding box center [263, 194] width 77 height 3
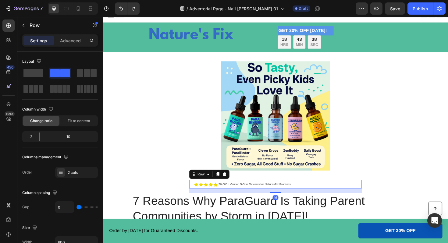
click at [202, 197] on div "Icon Icon Icon Icon Icon Icon List" at bounding box center [209, 194] width 31 height 9
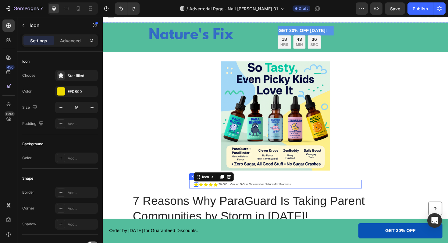
click at [208, 198] on div "Icon 0 Icon Icon Icon Icon Icon List" at bounding box center [209, 194] width 31 height 9
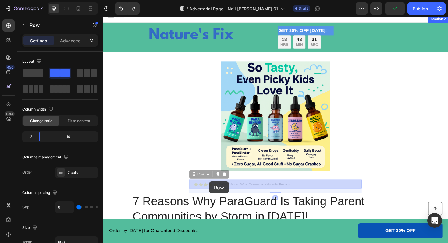
drag, startPoint x: 208, startPoint y: 198, endPoint x: 216, endPoint y: 192, distance: 9.9
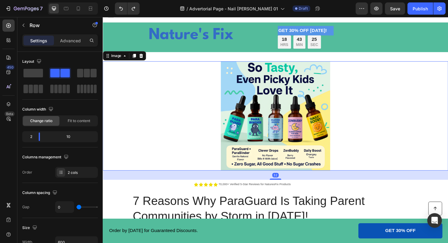
click at [362, 161] on div at bounding box center [286, 122] width 366 height 116
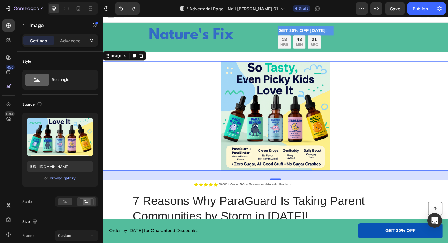
click at [353, 147] on img at bounding box center [285, 122] width 147 height 116
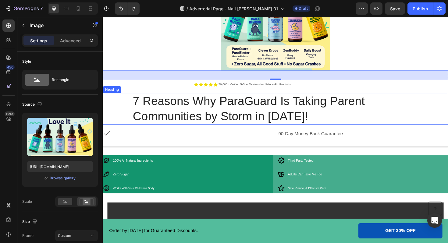
scroll to position [130, 0]
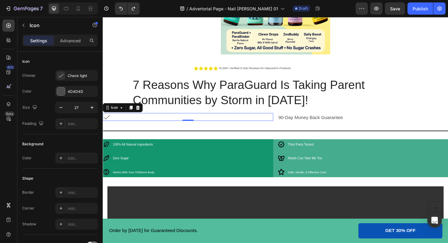
click at [254, 124] on div "Icon 0" at bounding box center [193, 123] width 181 height 8
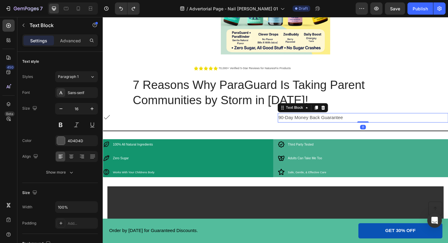
click at [288, 129] on div "90-Day Money Back Guarantee" at bounding box center [378, 124] width 181 height 10
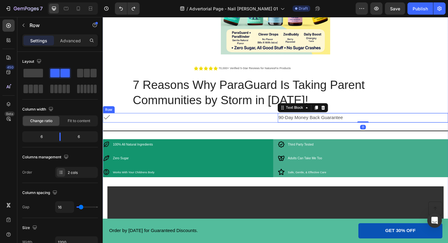
click at [286, 129] on div "Icon 90-Day Money Back Guarantee Text Block 0 Row" at bounding box center [286, 124] width 366 height 10
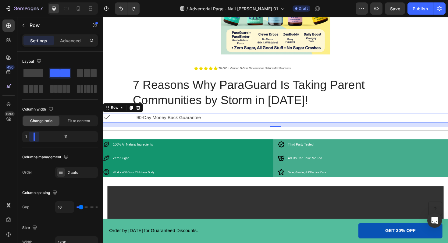
drag, startPoint x: 61, startPoint y: 138, endPoint x: 25, endPoint y: 136, distance: 36.0
click at [25, 0] on body "7 Version history / Advertorial Page - Nail Bitting 01 Draft Preview Save Publi…" at bounding box center [224, 0] width 448 height 0
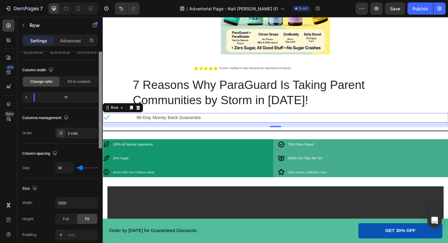
scroll to position [46, 0]
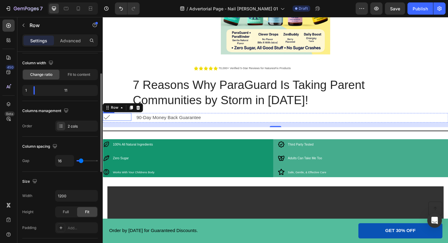
click at [111, 127] on div "Icon" at bounding box center [118, 123] width 30 height 8
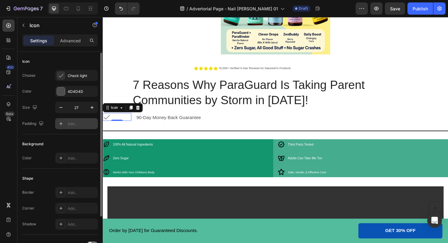
scroll to position [57, 0]
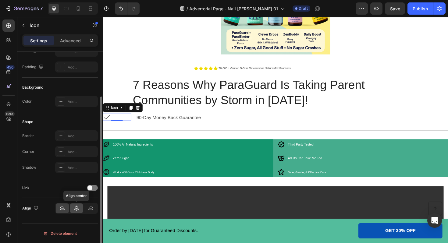
click at [75, 212] on div at bounding box center [76, 209] width 13 height 10
click at [93, 210] on icon at bounding box center [93, 208] width 0 height 5
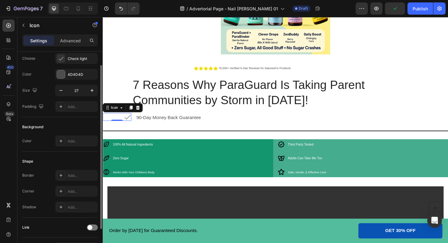
scroll to position [0, 0]
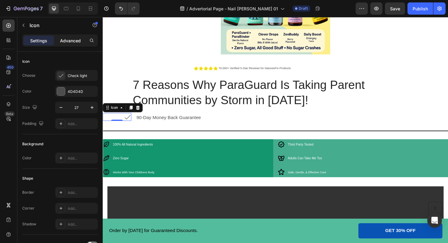
click at [69, 39] on p "Advanced" at bounding box center [70, 41] width 21 height 6
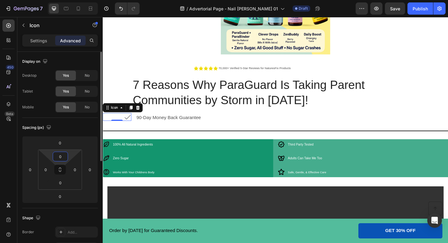
click at [63, 155] on input "0" at bounding box center [60, 156] width 12 height 9
type input "5"
type input "4"
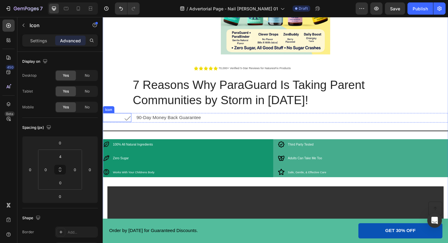
click at [123, 125] on div "Icon" at bounding box center [118, 123] width 30 height 9
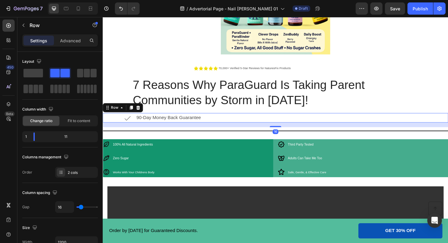
click at [135, 128] on div "Icon 90-Day Money Back Guarantee Text Block Row 16" at bounding box center [286, 124] width 366 height 10
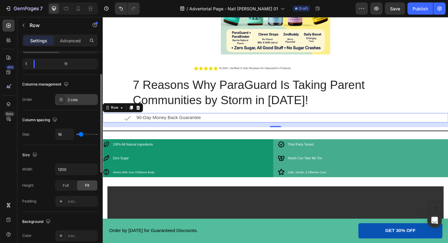
scroll to position [76, 0]
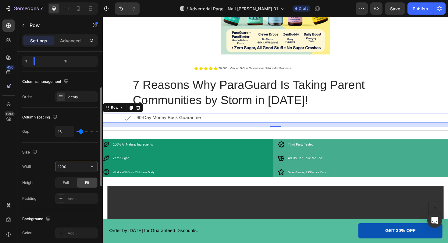
click at [72, 167] on input "1200" at bounding box center [77, 166] width 42 height 11
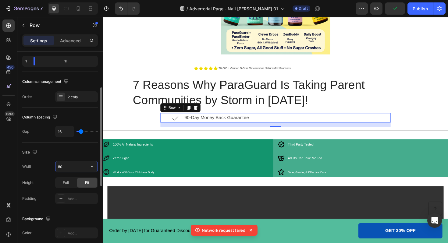
type input "8"
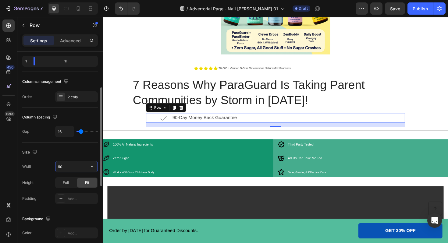
type input "9"
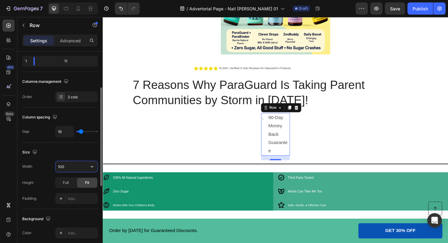
type input "1000"
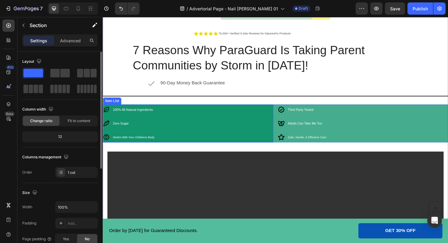
scroll to position [169, 0]
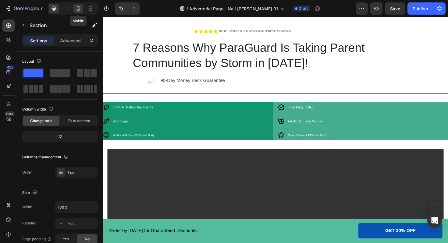
click at [78, 11] on icon at bounding box center [78, 8] width 6 height 6
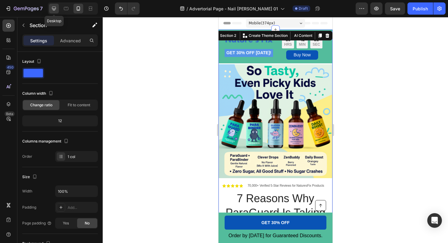
click at [54, 9] on icon at bounding box center [54, 8] width 6 height 6
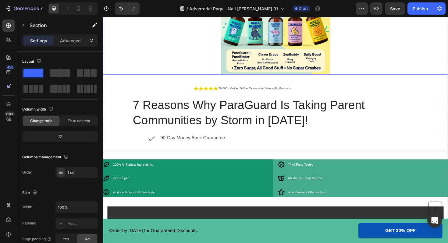
scroll to position [114, 0]
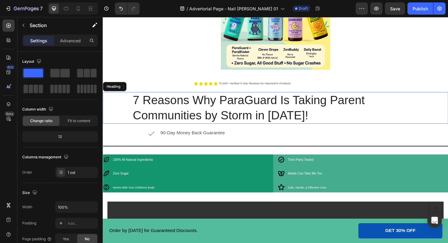
click at [201, 108] on h1 "7 Reasons Why ParaGuard Is Taking Parent Communities by Storm in [DATE]!" at bounding box center [286, 114] width 304 height 34
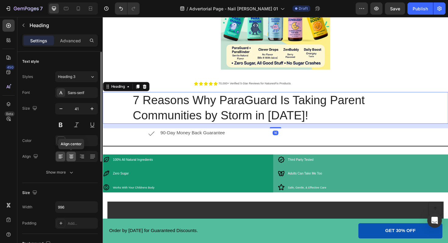
click at [71, 157] on icon at bounding box center [71, 157] width 4 height 1
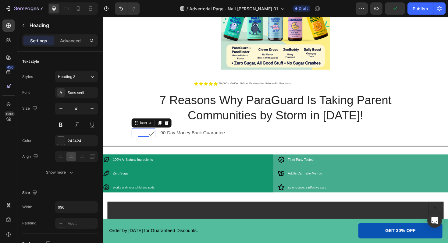
click at [149, 141] on div "Icon 0" at bounding box center [145, 139] width 25 height 9
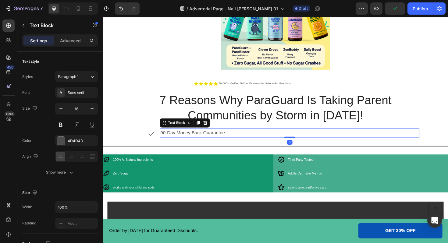
click at [239, 141] on p "90-Day Money Back Guarantee" at bounding box center [301, 140] width 274 height 9
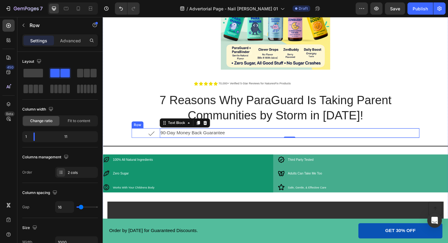
click at [161, 144] on div "Icon 90-Day Money Back Guarantee Text Block 0 Row" at bounding box center [285, 140] width 305 height 10
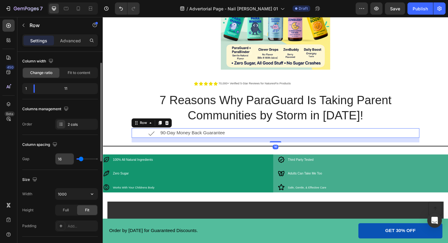
scroll to position [72, 0]
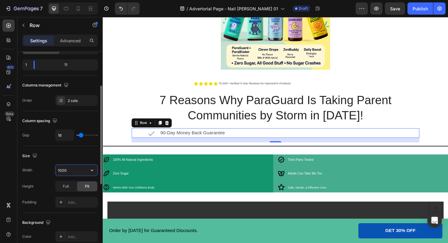
click at [68, 174] on input "1000" at bounding box center [77, 170] width 42 height 11
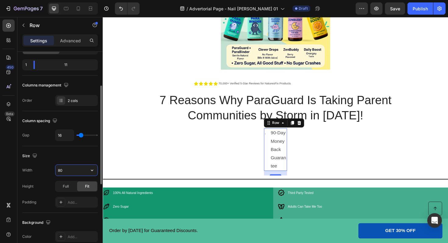
type input "8"
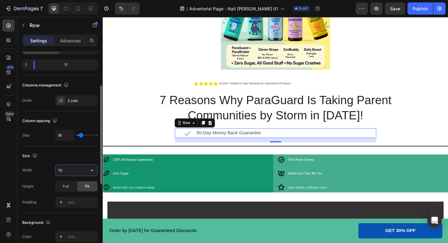
type input "7"
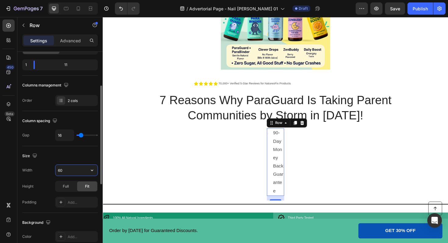
type input "6"
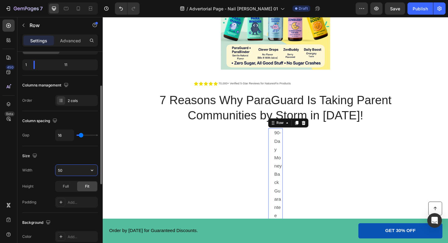
type input "5"
type input "4"
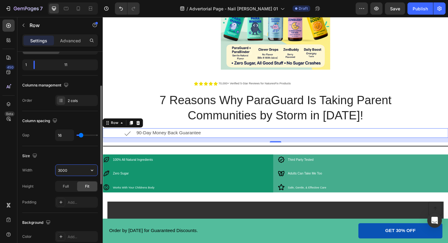
type input "300"
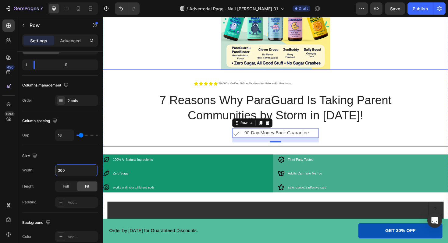
click at [159, 60] on div at bounding box center [286, 15] width 366 height 116
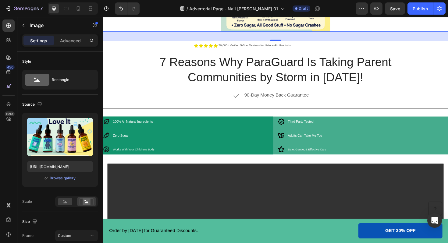
scroll to position [155, 0]
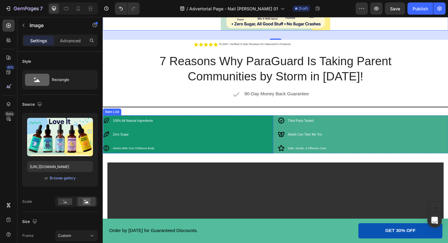
click at [267, 131] on div "100% All Natural Ingredients Zero Sugar Works With Your Childrens Body" at bounding box center [193, 141] width 181 height 40
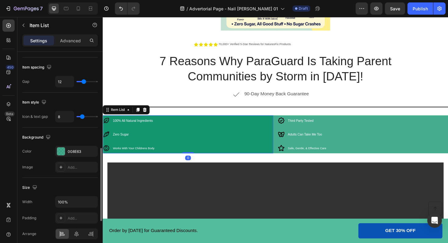
scroll to position [274, 0]
click at [93, 151] on icon "button" at bounding box center [91, 151] width 5 height 5
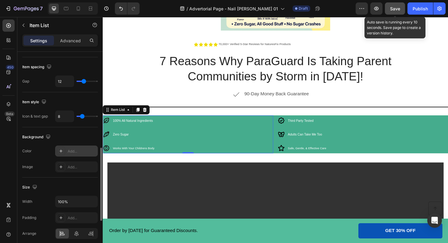
click at [399, 5] on button "Save" at bounding box center [395, 8] width 20 height 12
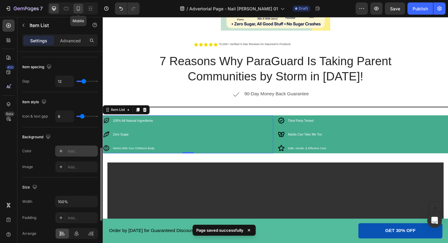
click at [79, 9] on icon at bounding box center [78, 8] width 6 height 6
type input "13"
type input "14"
type input "2"
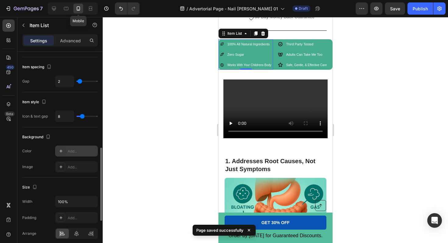
scroll to position [241, 0]
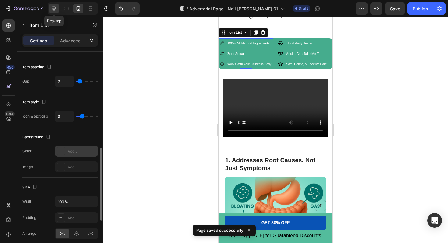
click at [53, 8] on icon at bounding box center [54, 8] width 6 height 6
type input "24"
type input "16"
type input "12"
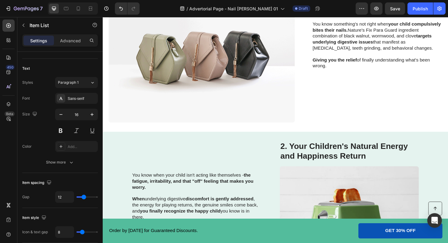
scroll to position [582, 0]
click at [190, 74] on img at bounding box center [207, 55] width 197 height 148
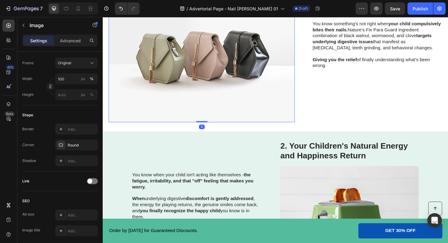
scroll to position [0, 0]
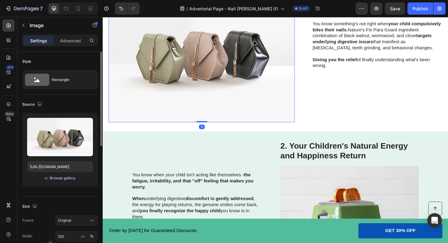
click at [62, 178] on div "Browse gallery" at bounding box center [63, 178] width 26 height 5
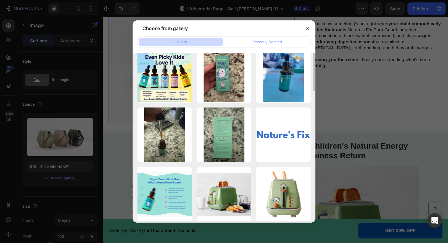
scroll to position [93, 0]
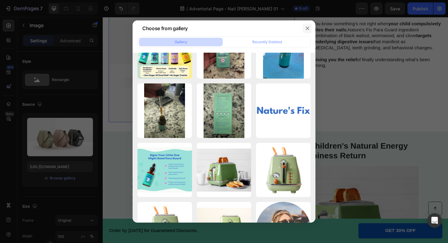
click at [308, 27] on icon "button" at bounding box center [307, 28] width 5 height 5
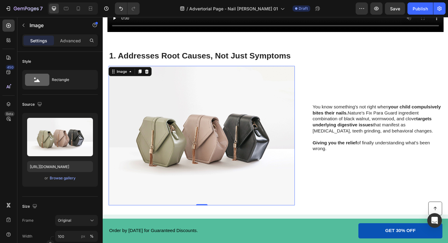
scroll to position [493, 0]
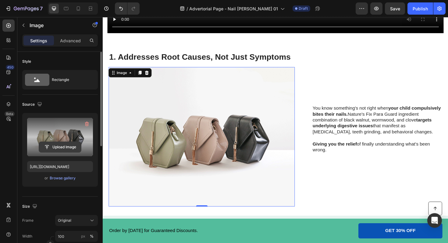
click at [63, 146] on input "file" at bounding box center [60, 147] width 42 height 10
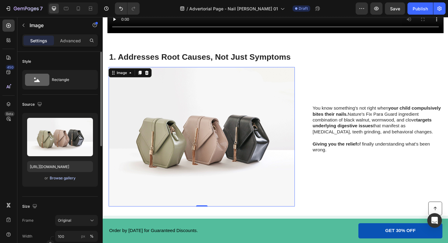
click at [63, 178] on div "Browse gallery" at bounding box center [63, 178] width 26 height 5
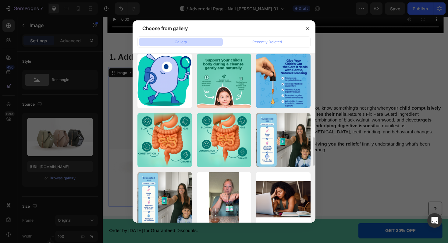
scroll to position [483, 0]
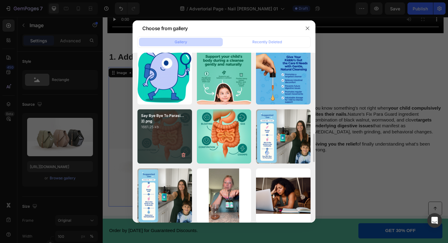
click at [172, 139] on div "Say Bye Bye To Parasi...2).png 1661.25 kb" at bounding box center [165, 137] width 55 height 55
type input "[URL][DOMAIN_NAME]"
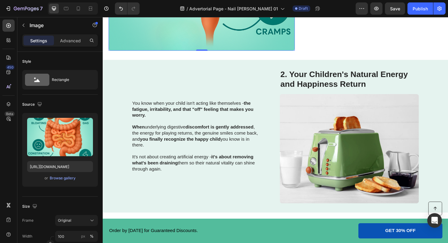
scroll to position [708, 0]
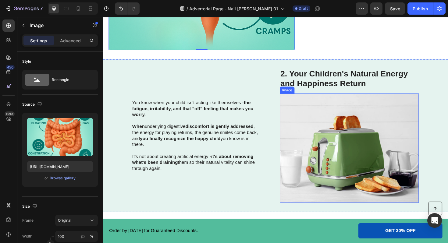
click at [374, 138] on img at bounding box center [363, 156] width 147 height 116
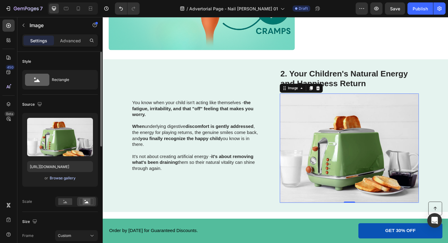
click at [60, 179] on div "Browse gallery" at bounding box center [63, 178] width 26 height 5
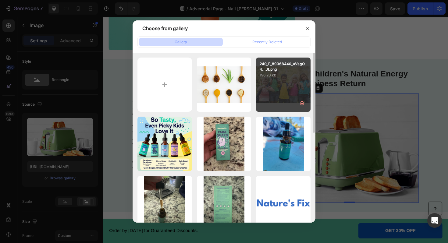
click at [299, 82] on div "240_F_89368440_uVsgO4...Jf.png 196.20 kb" at bounding box center [283, 85] width 55 height 55
type input "https://cdn.shopify.com/s/files/1/0648/6353/5206/files/gempages_577445842814764…"
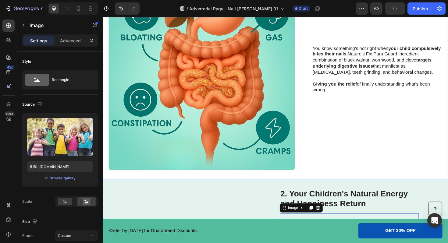
scroll to position [578, 0]
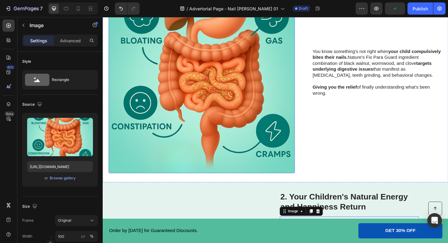
click at [259, 124] on img at bounding box center [207, 83] width 197 height 197
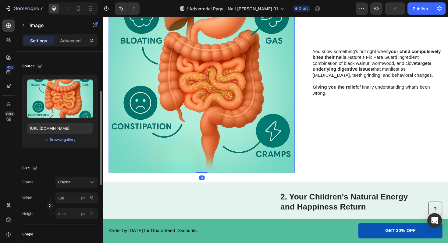
scroll to position [53, 0]
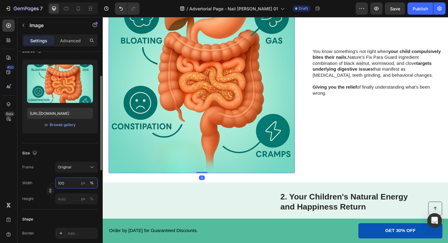
click at [69, 185] on input "100" at bounding box center [76, 183] width 43 height 11
click at [77, 169] on div "Original" at bounding box center [73, 167] width 30 height 5
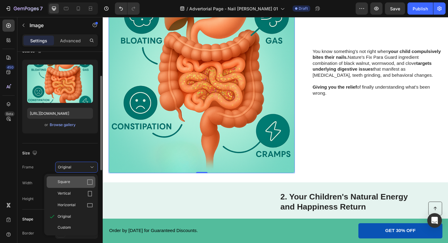
click at [75, 177] on div "Square" at bounding box center [71, 183] width 49 height 12
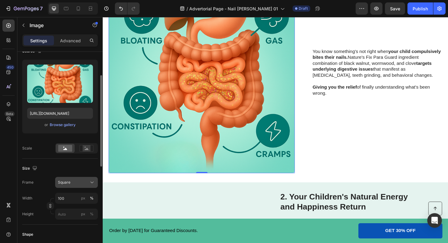
click at [73, 184] on div "Square" at bounding box center [73, 182] width 30 height 5
click at [69, 199] on input "100" at bounding box center [76, 198] width 43 height 11
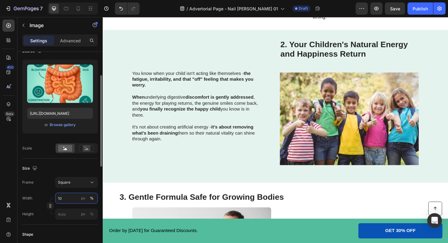
type input "1"
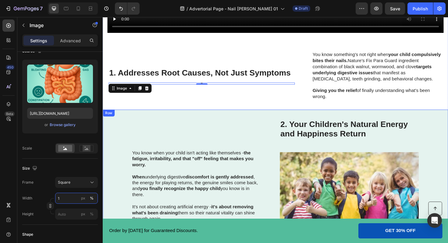
scroll to position [490, 0]
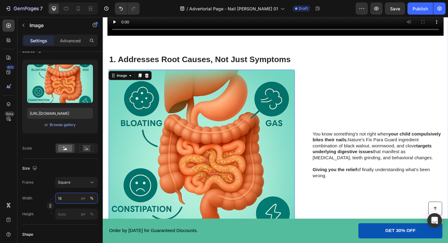
type input "1"
type input "8"
type input "80"
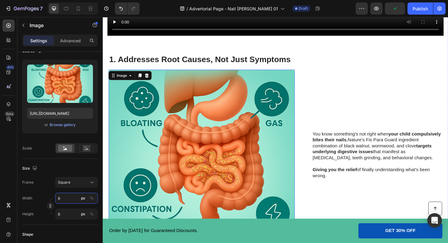
type input "80"
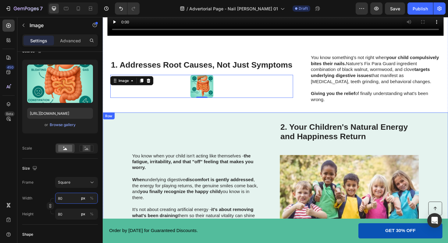
type input "8"
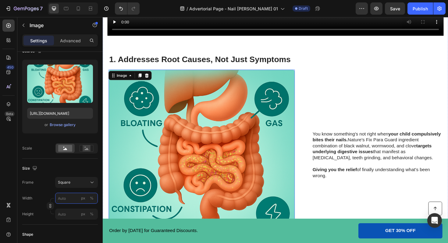
type input "8"
type input "9"
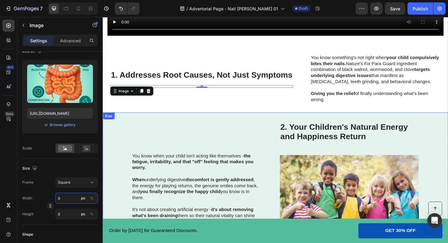
type input "90"
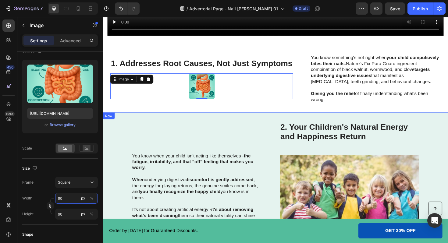
type input "9"
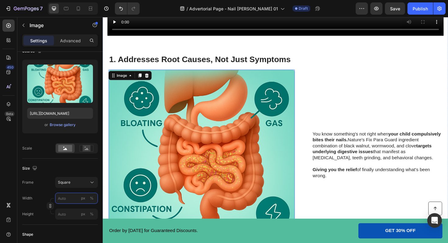
type input "9"
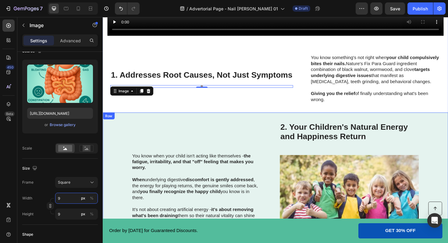
type input "91"
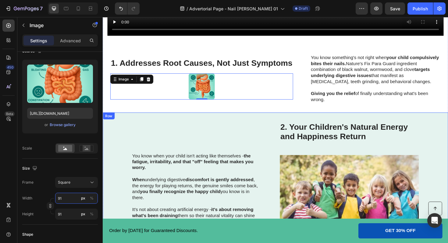
type input "9"
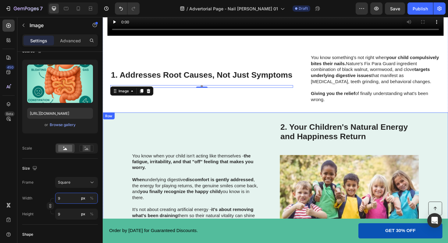
type input "99"
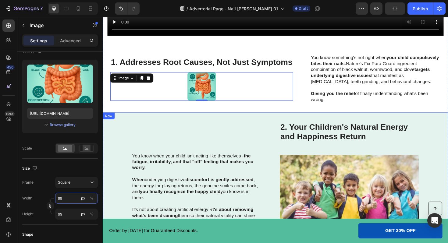
type input "9"
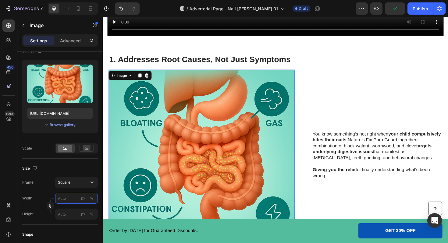
type input "1"
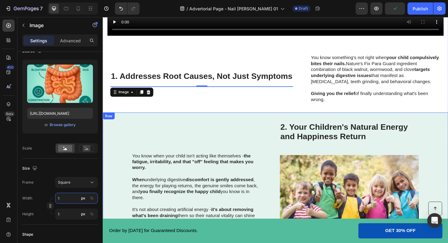
type input "10"
type input "100"
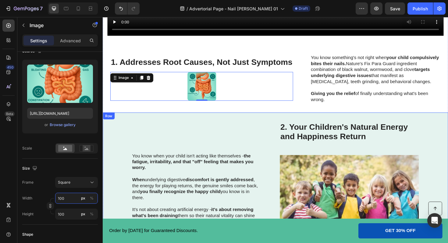
type input "1000"
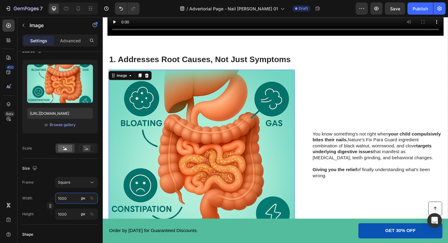
type input "100"
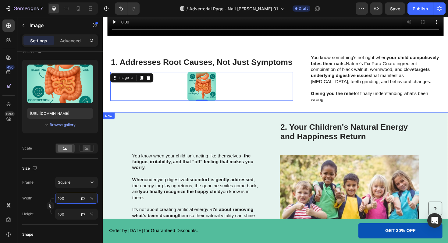
type input "10"
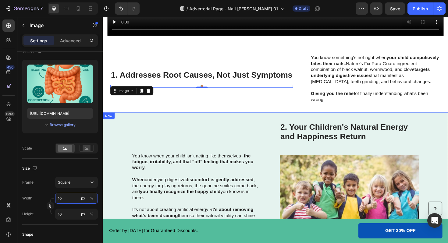
type input "1"
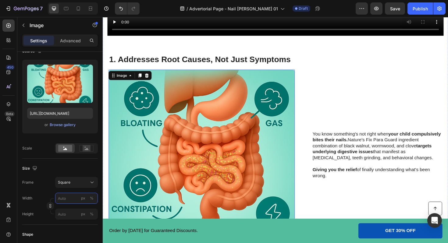
type input "8"
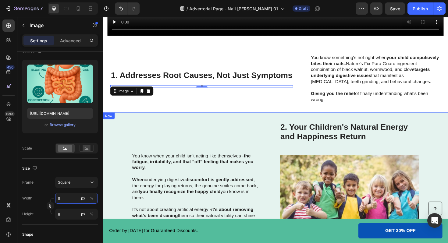
type input "80"
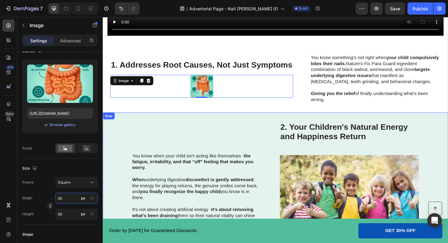
type input "800"
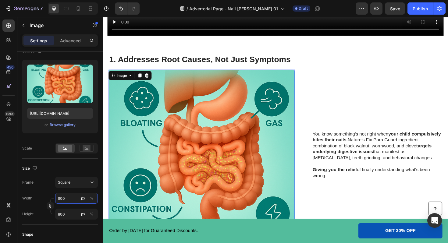
type input "80"
type input "8"
type input "7"
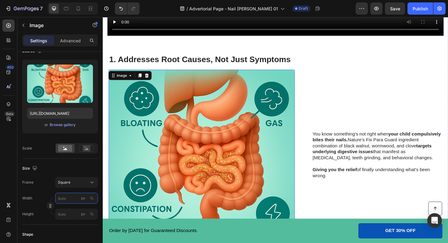
type input "7"
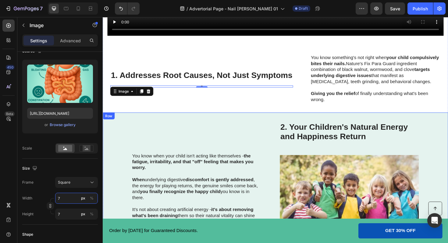
type input "70"
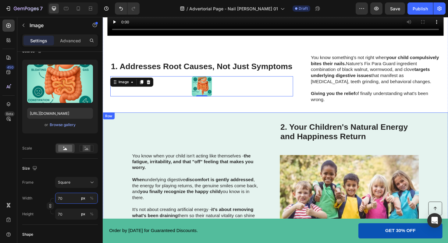
type input "700"
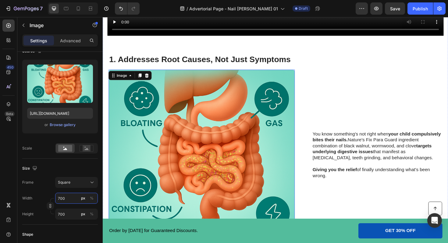
type input "70"
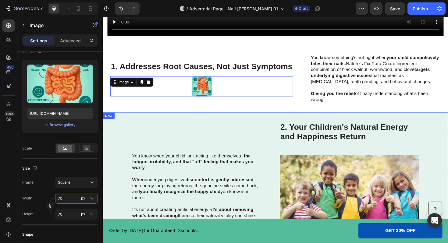
type input "705"
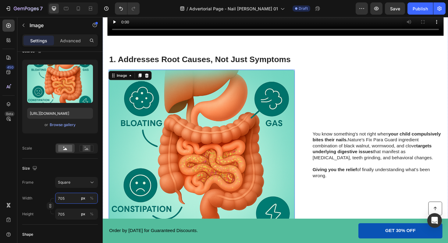
type input "7050"
type input "70500"
type input "7050"
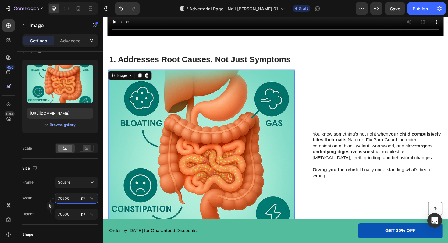
type input "7050"
type input "705"
type input "70"
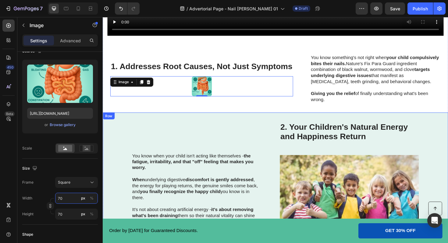
type input "7"
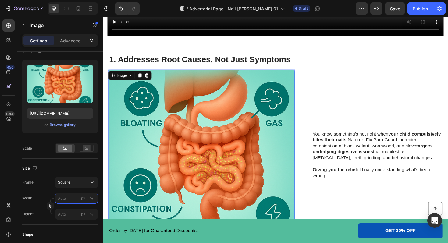
type input "7"
type input "5"
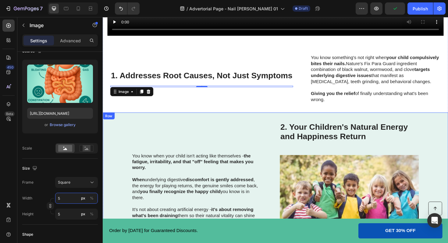
type input "50"
type input "500"
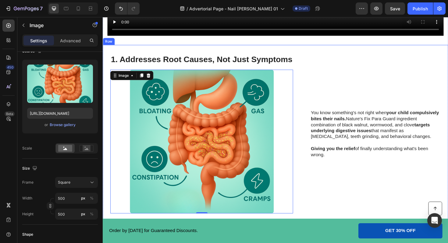
click at [367, 84] on div "You know something's not right when your child compulsively bites their nails. …" at bounding box center [392, 140] width 138 height 169
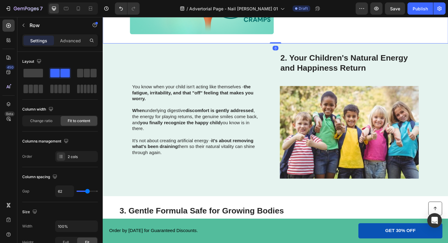
scroll to position [688, 0]
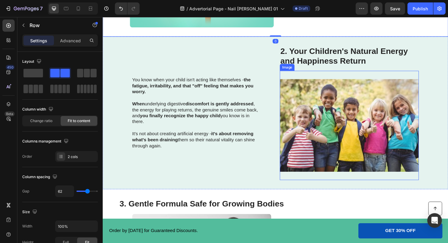
click at [351, 107] on img at bounding box center [363, 132] width 147 height 116
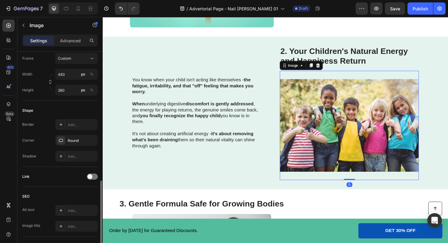
scroll to position [160, 0]
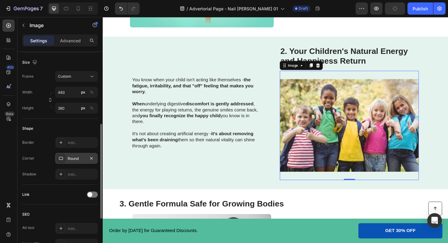
click at [60, 161] on div at bounding box center [61, 158] width 9 height 9
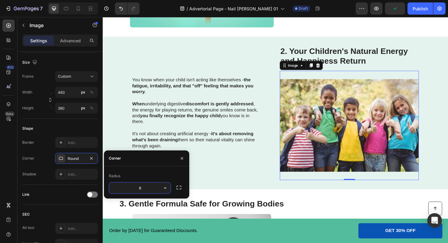
click at [145, 186] on input "8" at bounding box center [140, 188] width 62 height 11
click at [220, 50] on div "You know when your child isn't acting like themselves - the fatigue, irritabili…" at bounding box center [203, 119] width 138 height 142
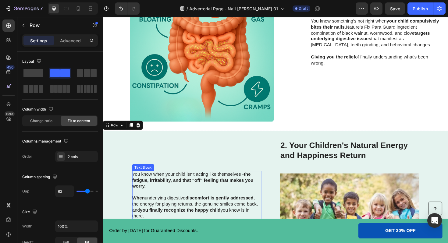
scroll to position [578, 0]
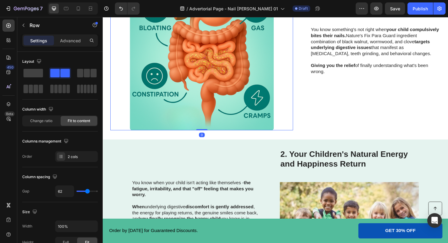
click at [229, 70] on img at bounding box center [207, 61] width 153 height 153
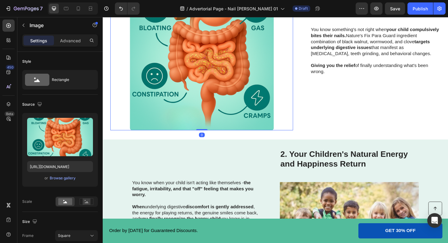
click at [193, 83] on img at bounding box center [207, 61] width 153 height 153
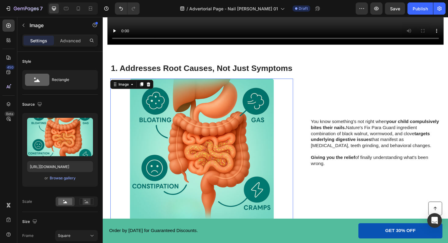
click at [217, 101] on img at bounding box center [207, 158] width 153 height 153
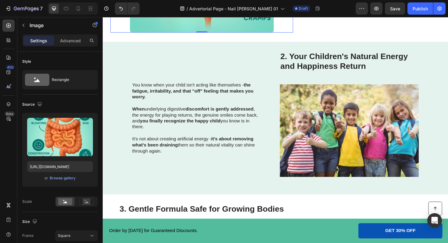
scroll to position [689, 0]
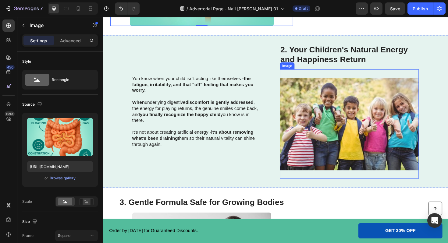
click at [318, 129] on img at bounding box center [363, 131] width 147 height 116
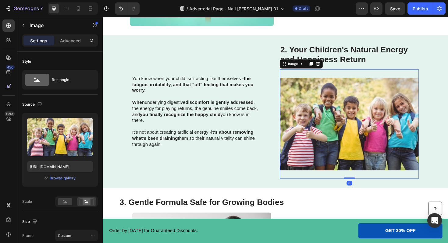
click at [318, 129] on img at bounding box center [363, 131] width 147 height 116
click at [314, 129] on img at bounding box center [363, 131] width 147 height 116
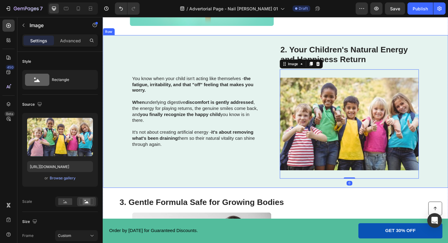
click at [266, 180] on div "You know when your child isn't acting like themselves - the fatigue, irritabili…" at bounding box center [203, 117] width 138 height 142
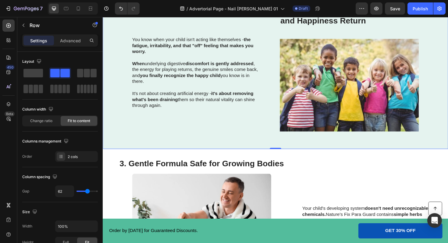
scroll to position [725, 0]
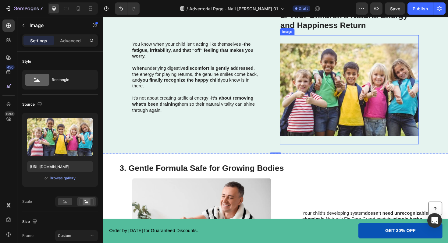
click at [305, 37] on div "2. Your Children's Natural Energy and Happiness Return Heading Image" at bounding box center [363, 81] width 147 height 142
click at [373, 41] on img at bounding box center [363, 94] width 147 height 116
click at [362, 76] on img at bounding box center [363, 94] width 147 height 116
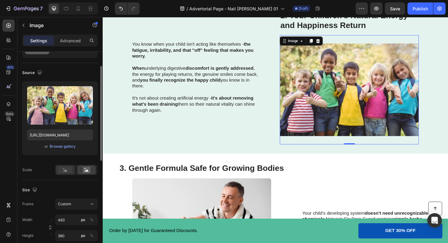
scroll to position [35, 0]
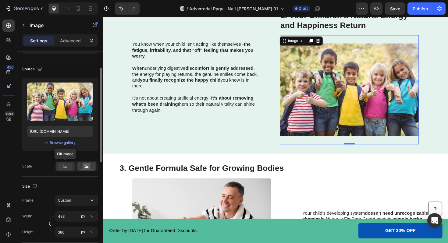
click at [63, 167] on rect at bounding box center [65, 166] width 14 height 7
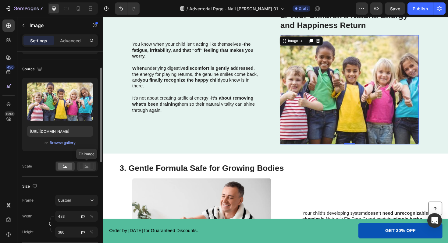
click at [89, 165] on rect at bounding box center [87, 167] width 8 height 6
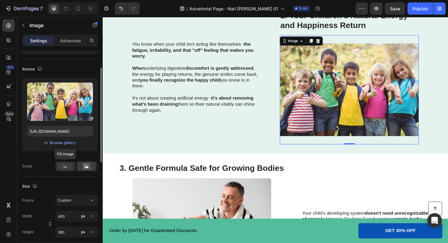
click at [68, 166] on rect at bounding box center [65, 166] width 14 height 7
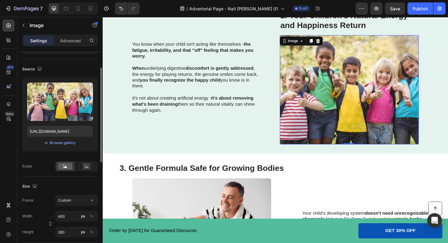
click at [86, 157] on div "Upload Image https://cdn.shopify.com/s/files/1/0648/6353/5206/files/gempages_57…" at bounding box center [60, 125] width 76 height 94
click at [245, 142] on div "You know when your child isn't acting like themselves - the fatigue, irritabili…" at bounding box center [203, 81] width 138 height 142
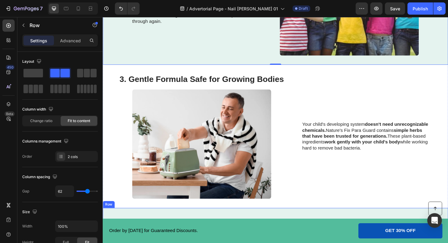
scroll to position [842, 0]
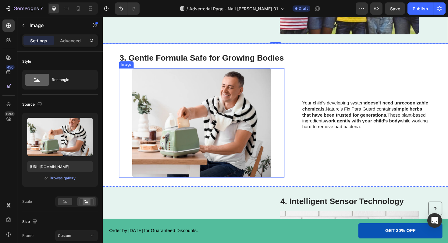
click at [211, 140] on img at bounding box center [207, 129] width 147 height 116
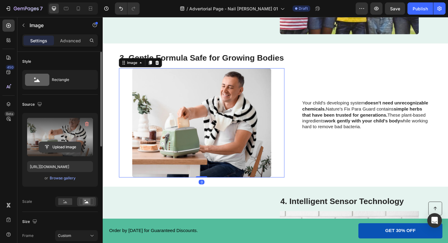
click at [69, 142] on input "file" at bounding box center [60, 147] width 42 height 10
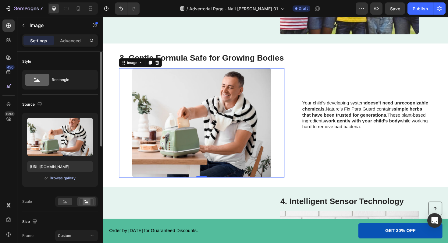
click at [67, 180] on div "Browse gallery" at bounding box center [63, 178] width 26 height 5
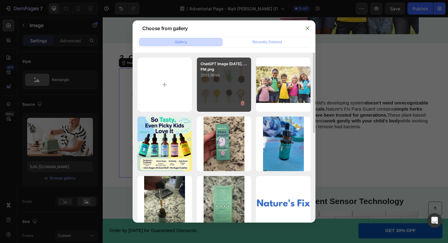
click at [241, 71] on p "ChatGPT Image Sep 5, ...PM.png" at bounding box center [224, 66] width 47 height 11
type input "https://cdn.shopify.com/s/files/1/0648/6353/5206/files/gempages_577445842814764…"
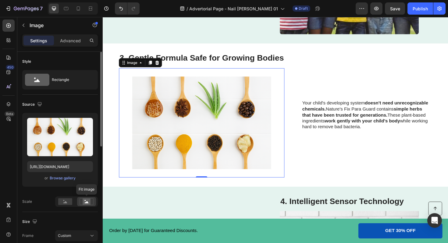
click at [86, 201] on rect at bounding box center [87, 202] width 8 height 6
click at [61, 206] on div at bounding box center [65, 201] width 19 height 9
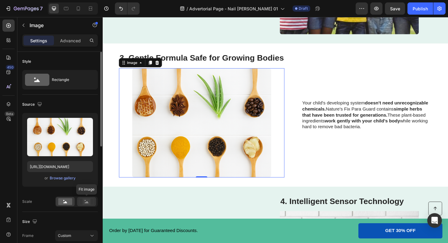
click at [90, 201] on rect at bounding box center [87, 202] width 8 height 6
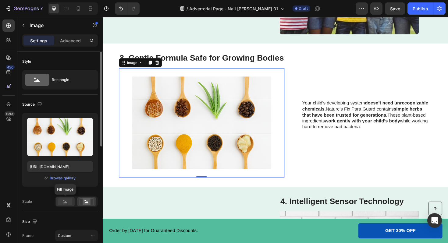
click at [69, 201] on rect at bounding box center [65, 202] width 14 height 7
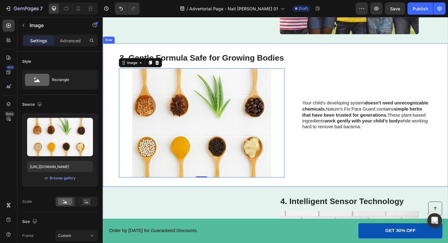
click at [338, 181] on div "Your child's developing system doesn't need unrecognizable chemicals. Nature's …" at bounding box center [383, 121] width 138 height 132
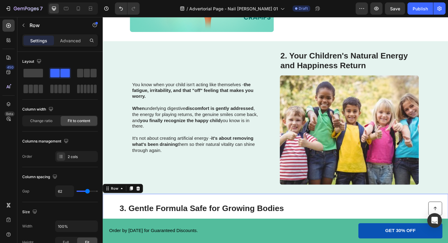
scroll to position [624, 0]
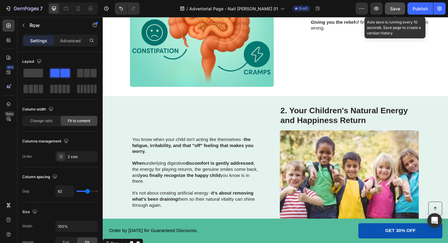
click at [394, 10] on span "Save" at bounding box center [395, 8] width 10 height 5
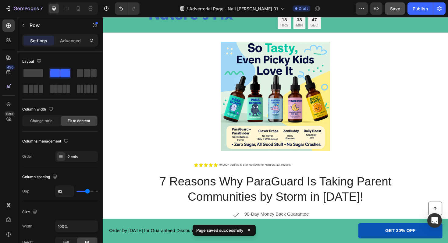
scroll to position [0, 0]
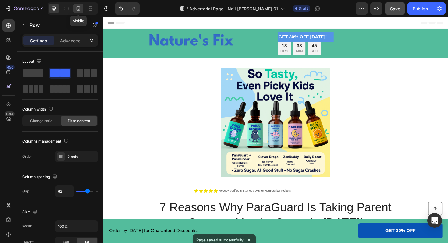
click at [76, 8] on icon at bounding box center [78, 8] width 6 height 6
type input "0"
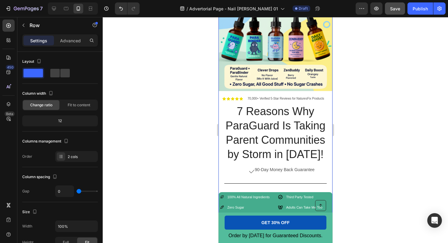
scroll to position [84, 0]
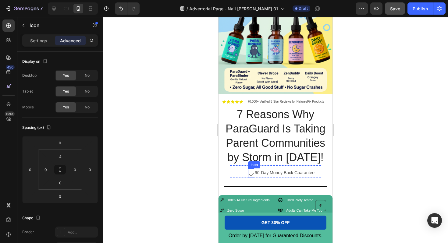
click at [251, 175] on icon at bounding box center [252, 174] width 8 height 8
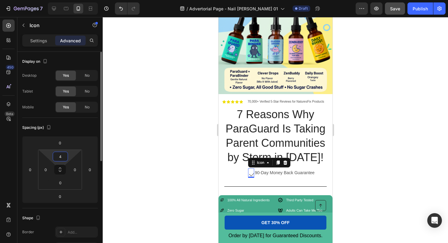
click at [63, 158] on input "4" at bounding box center [60, 156] width 12 height 9
type input "3"
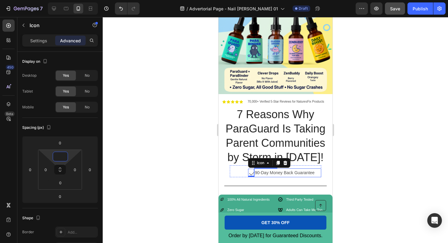
click at [294, 173] on p "90-Day Money Back Guarantee" at bounding box center [288, 173] width 66 height 8
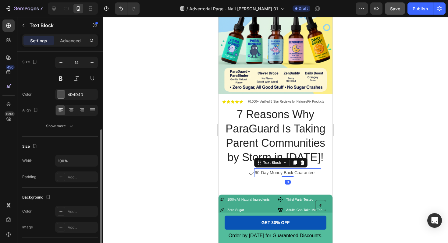
scroll to position [85, 0]
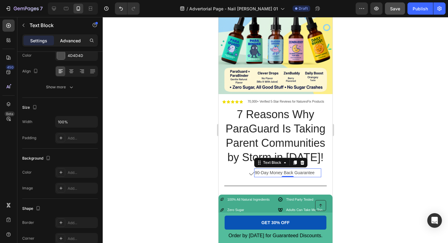
click at [74, 38] on p "Advanced" at bounding box center [70, 41] width 21 height 6
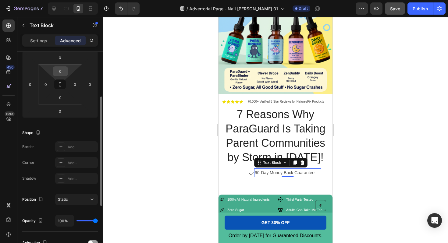
click at [60, 73] on input "0" at bounding box center [60, 71] width 12 height 9
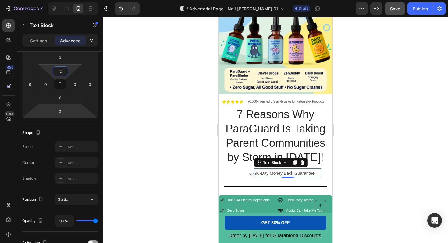
type input "2"
click at [136, 158] on div at bounding box center [276, 130] width 346 height 226
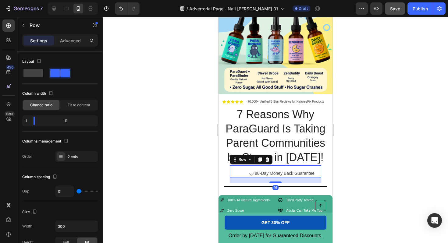
click at [241, 173] on div "Icon 90-Day Money Back Guarantee Text Block Row 16" at bounding box center [276, 172] width 92 height 13
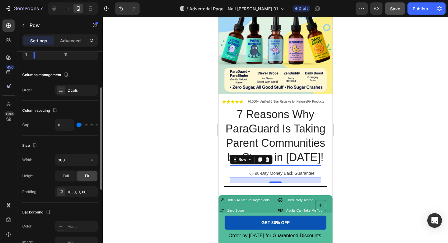
scroll to position [63, 0]
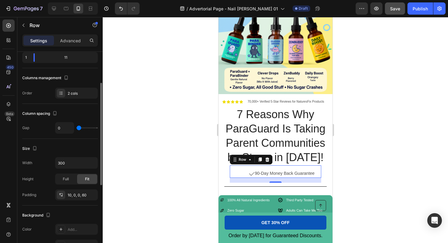
type input "8"
type input "9"
type input "11"
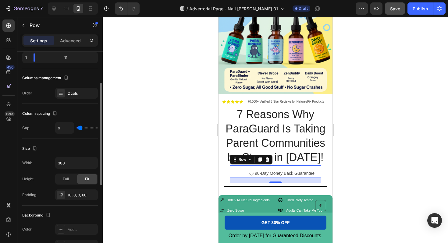
type input "11"
type input "12"
type input "14"
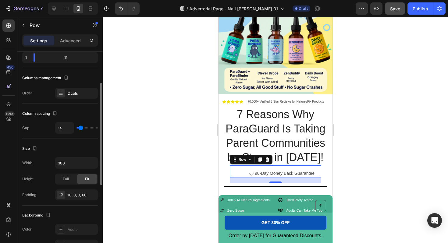
type input "15"
type input "16"
type input "17"
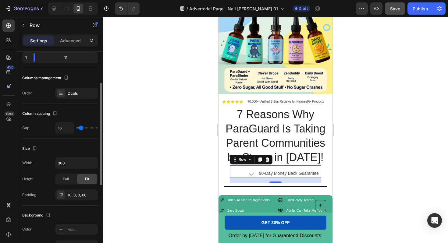
type input "17"
type input "16"
type input "15"
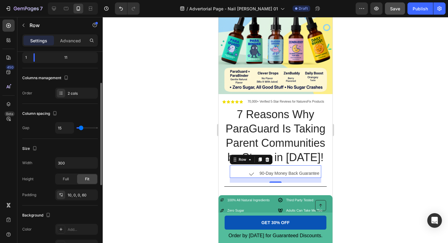
type input "13"
type input "12"
type input "11"
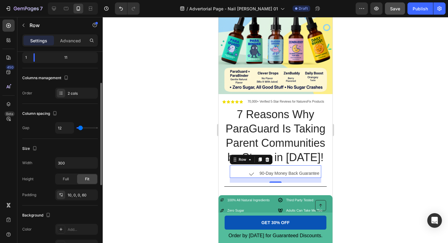
type input "11"
type input "9"
type input "8"
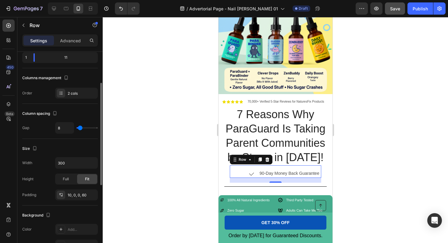
type input "6"
type input "5"
type input "4"
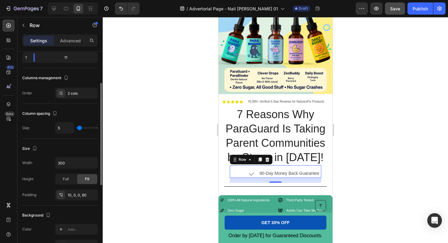
type input "4"
type input "3"
type input "2"
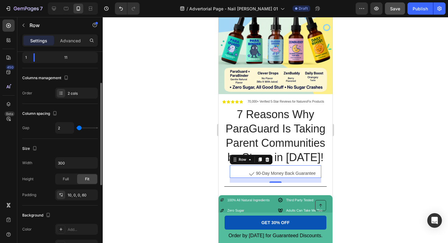
type input "1"
type input "0"
type input "1"
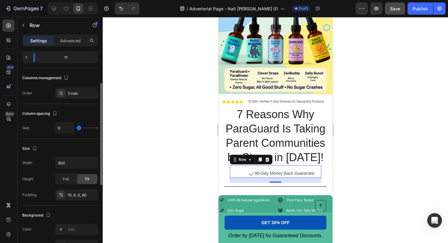
type input "1"
type input "2"
type input "3"
click at [80, 128] on input "range" at bounding box center [87, 128] width 21 height 1
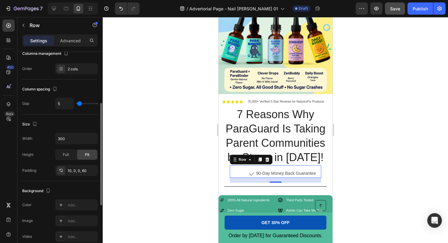
scroll to position [93, 0]
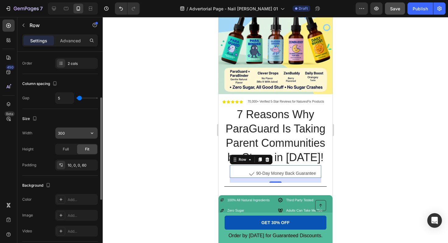
click at [67, 131] on input "300" at bounding box center [77, 133] width 42 height 11
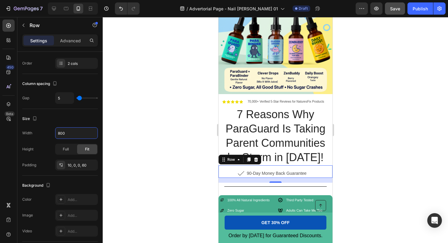
click at [148, 138] on div at bounding box center [276, 130] width 346 height 226
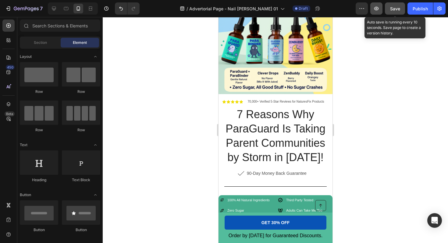
click at [383, 10] on button "button" at bounding box center [377, 8] width 12 height 12
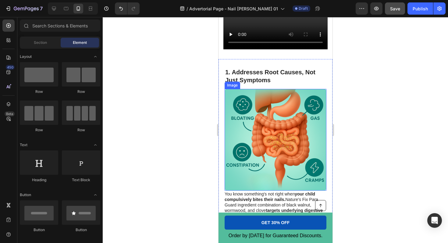
scroll to position [336, 0]
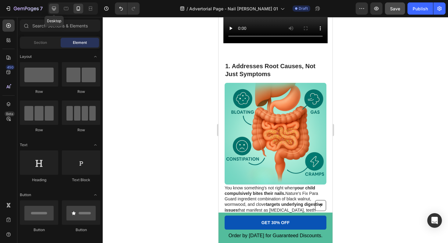
click at [50, 9] on div at bounding box center [54, 9] width 10 height 10
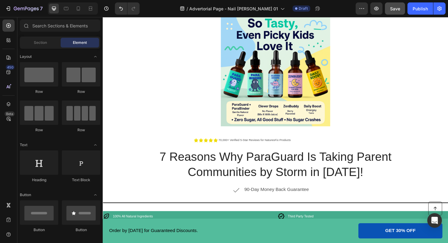
scroll to position [61, 0]
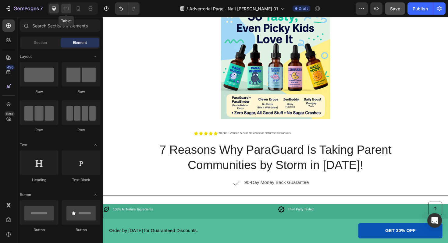
click at [68, 9] on icon at bounding box center [66, 8] width 6 height 6
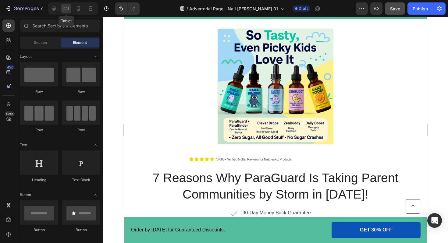
scroll to position [89, 0]
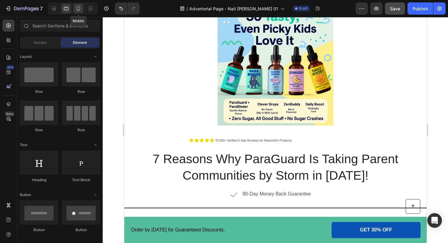
click at [76, 9] on icon at bounding box center [78, 8] width 6 height 6
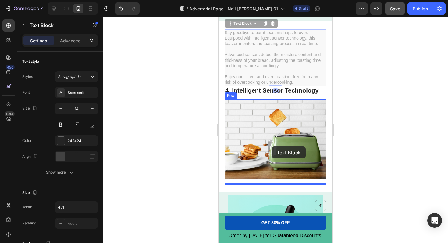
scroll to position [1056, 0]
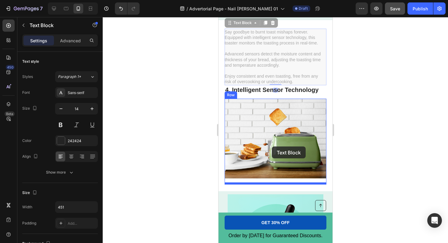
drag, startPoint x: 277, startPoint y: 95, endPoint x: 270, endPoint y: 147, distance: 52.1
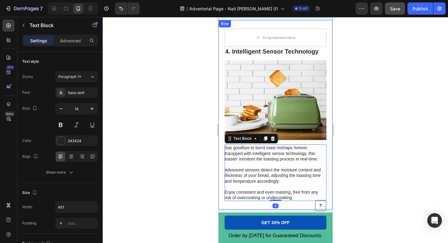
click at [342, 93] on div at bounding box center [276, 130] width 346 height 226
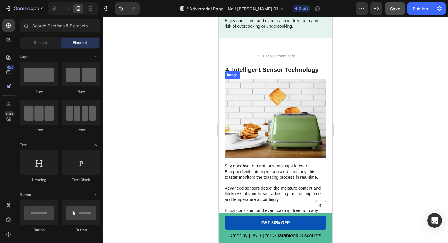
scroll to position [970, 0]
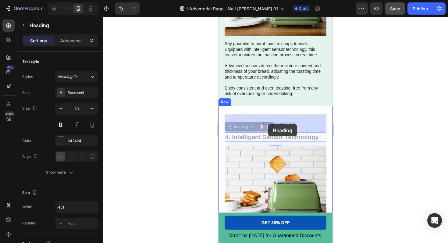
drag, startPoint x: 268, startPoint y: 139, endPoint x: 268, endPoint y: 125, distance: 14.6
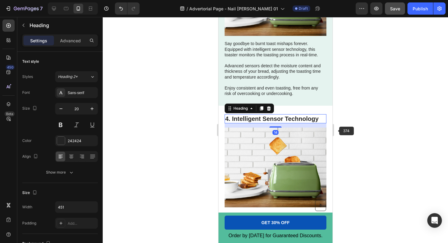
click at [343, 134] on div at bounding box center [276, 130] width 346 height 226
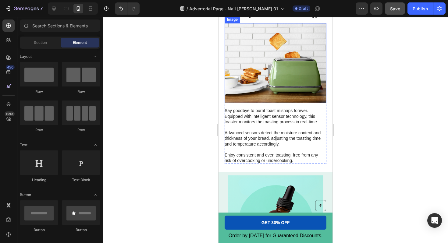
scroll to position [1069, 0]
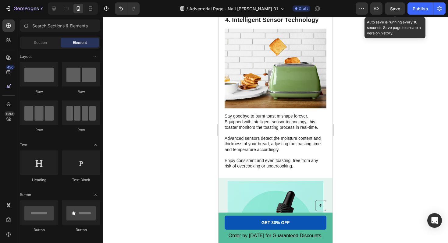
click at [395, 7] on span "Save" at bounding box center [395, 8] width 10 height 5
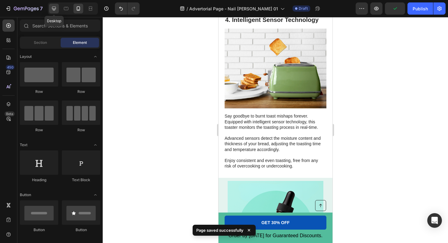
click at [56, 8] on icon at bounding box center [54, 8] width 6 height 6
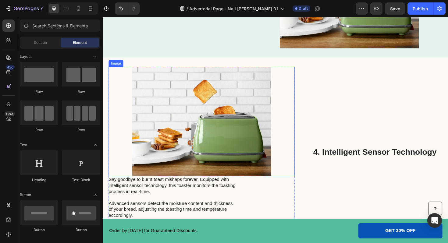
scroll to position [1151, 0]
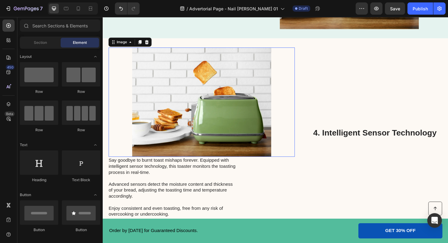
click at [236, 128] on img at bounding box center [207, 107] width 147 height 116
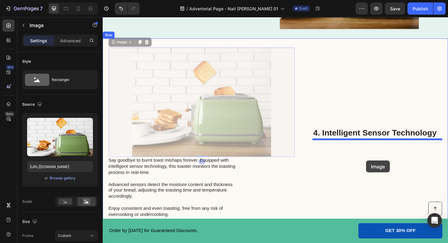
drag, startPoint x: 228, startPoint y: 123, endPoint x: 382, endPoint y: 169, distance: 160.8
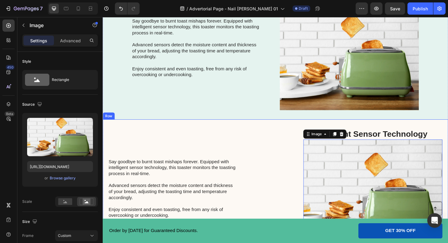
scroll to position [1097, 0]
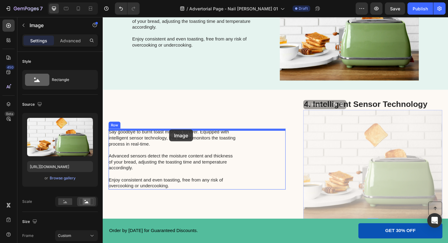
drag, startPoint x: 354, startPoint y: 145, endPoint x: 173, endPoint y: 136, distance: 181.1
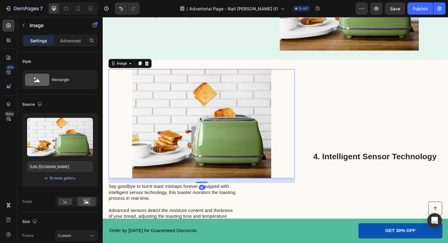
scroll to position [1170, 0]
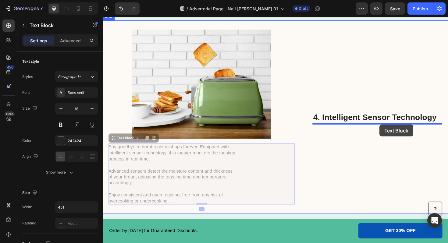
drag, startPoint x: 178, startPoint y: 171, endPoint x: 396, endPoint y: 131, distance: 221.2
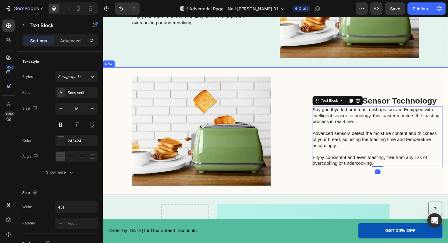
scroll to position [1097, 0]
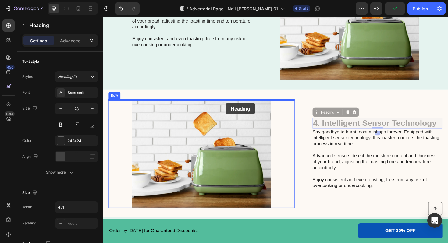
drag, startPoint x: 403, startPoint y: 131, endPoint x: 233, endPoint y: 107, distance: 171.1
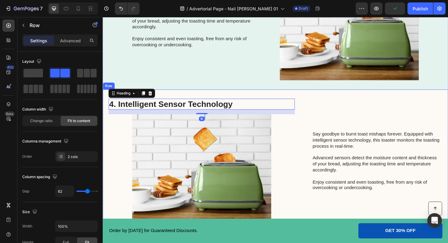
click at [327, 121] on div "Say goodbye to burnt toast mishaps forever. Equipped with intelligent sensor te…" at bounding box center [394, 170] width 138 height 132
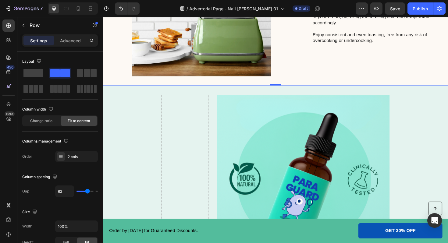
scroll to position [1254, 0]
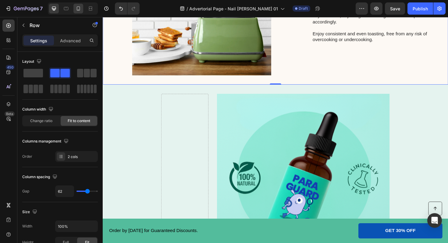
click at [79, 9] on icon at bounding box center [78, 8] width 6 height 6
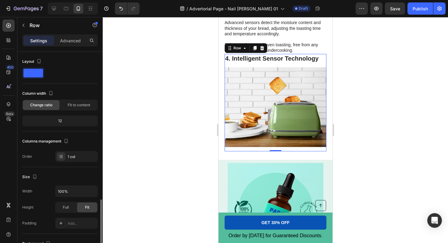
scroll to position [93, 0]
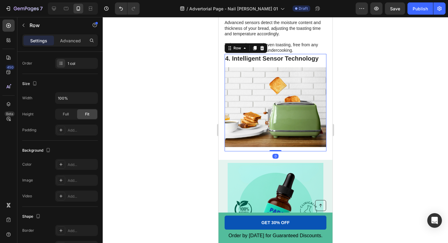
click at [264, 65] on div "4. Intelligent Sensor Technology Heading Image" at bounding box center [276, 103] width 102 height 98
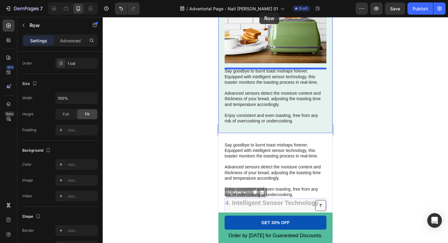
scroll to position [935, 0]
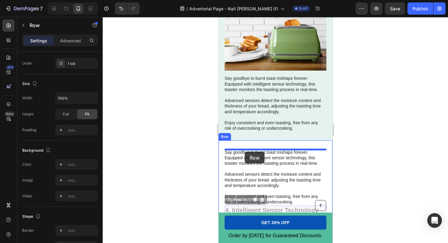
drag, startPoint x: 259, startPoint y: 67, endPoint x: 244, endPoint y: 152, distance: 86.2
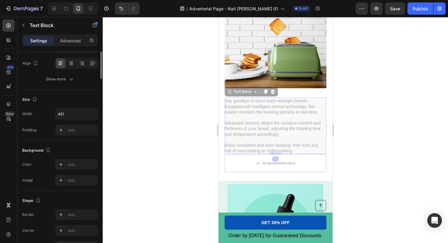
scroll to position [0, 0]
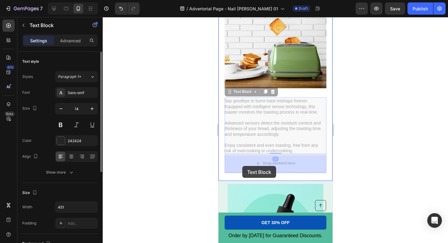
drag, startPoint x: 242, startPoint y: 139, endPoint x: 242, endPoint y: 165, distance: 25.9
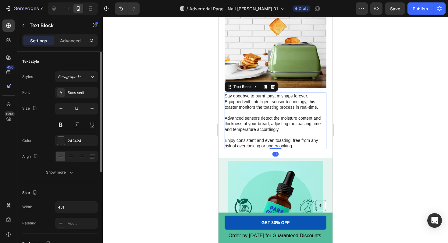
scroll to position [1027, 0]
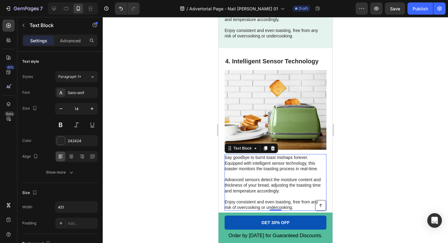
click at [170, 151] on div at bounding box center [276, 130] width 346 height 226
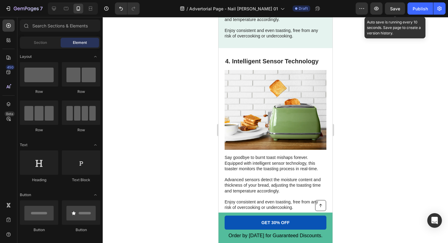
click at [395, 11] on span "Save" at bounding box center [395, 8] width 10 height 5
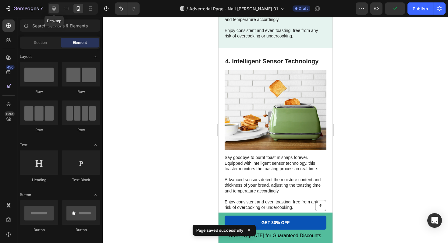
click at [57, 8] on div at bounding box center [54, 9] width 10 height 10
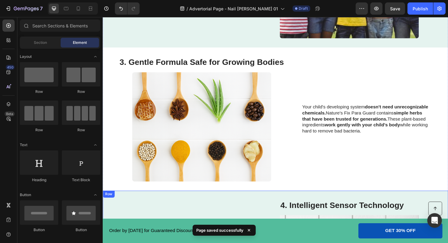
scroll to position [834, 0]
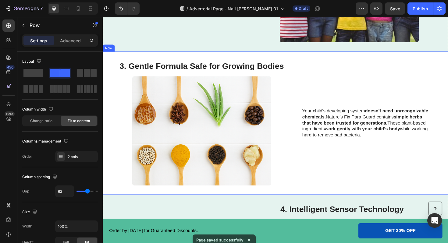
click at [320, 60] on div "3. Gentle Formula Safe for Growing Bodies Heading Image Your child's developing…" at bounding box center [286, 130] width 366 height 152
click at [132, 47] on icon at bounding box center [132, 48] width 3 height 4
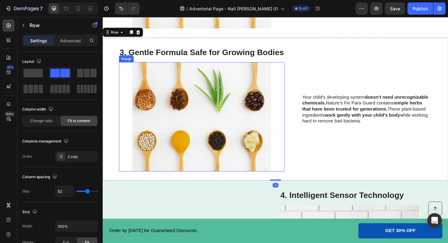
scroll to position [1002, 0]
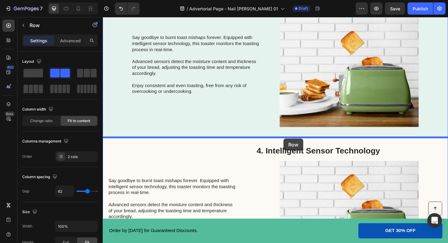
drag, startPoint x: 311, startPoint y: 50, endPoint x: 294, endPoint y: 146, distance: 97.5
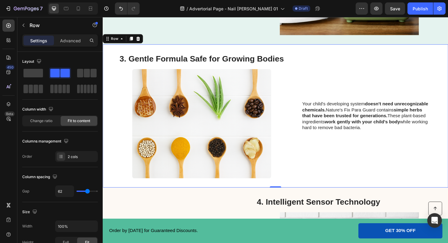
scroll to position [1236, 0]
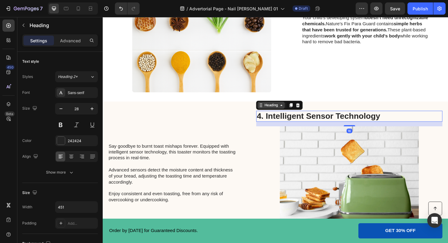
click at [270, 116] on div "Heading" at bounding box center [289, 111] width 49 height 10
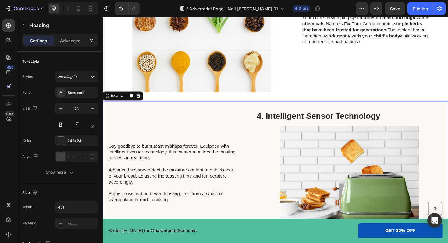
click at [329, 112] on div "Say goodbye to burnt toast mishaps forever. Equipped with intelligent sensor te…" at bounding box center [286, 183] width 366 height 152
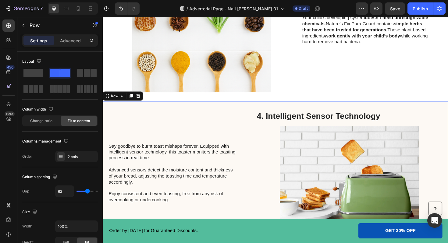
click at [311, 113] on div "Say goodbye to burnt toast mishaps forever. Equipped with intelligent sensor te…" at bounding box center [286, 183] width 366 height 152
click at [139, 102] on icon at bounding box center [140, 101] width 5 height 5
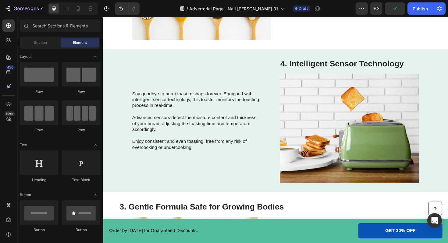
scroll to position [1050, 0]
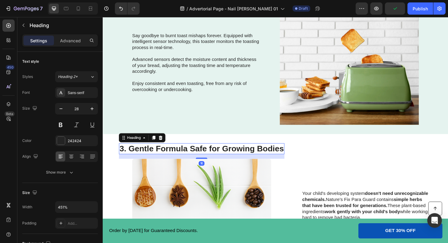
click at [124, 159] on h2 "3. Gentle Formula Safe for Growing Bodies" at bounding box center [207, 157] width 175 height 12
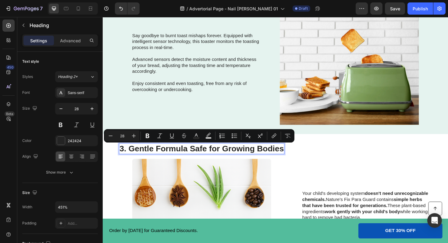
click at [123, 157] on p "3. Gentle Formula Safe for Growing Bodies" at bounding box center [208, 157] width 174 height 10
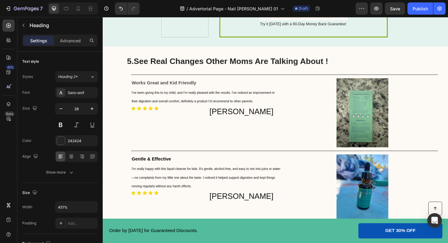
scroll to position [1681, 0]
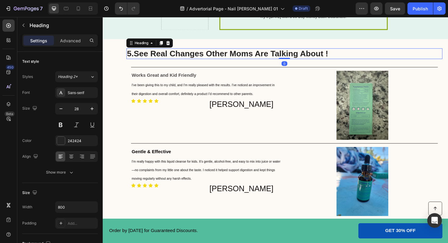
click at [133, 55] on h2 "5. See Real Changes Other Moms Are Talking About !" at bounding box center [250, 56] width 244 height 12
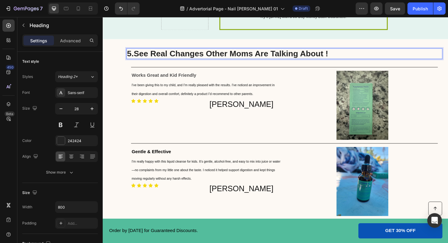
click at [133, 58] on h2 "5. See Real Changes Other Moms Are Talking About !" at bounding box center [250, 56] width 244 height 12
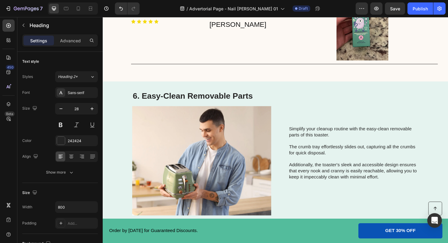
scroll to position [1965, 0]
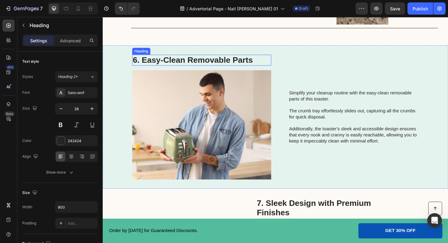
click at [136, 64] on h2 "6. Easy-Clean Removable Parts" at bounding box center [207, 63] width 147 height 12
click at [138, 64] on h2 "6. Easy-Clean Removable Parts" at bounding box center [207, 63] width 147 height 12
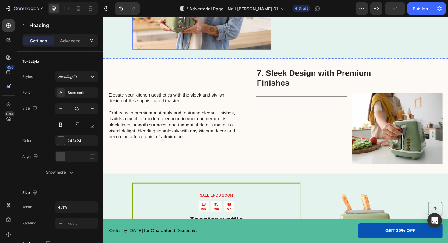
scroll to position [2089, 0]
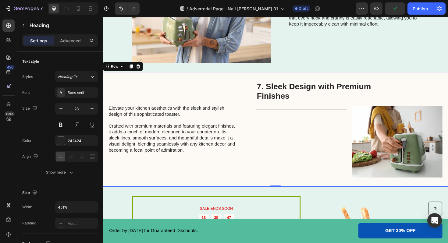
click at [181, 98] on div "Elevate your kitchen aesthetics with the sleek and stylish design of this sophi…" at bounding box center [178, 136] width 138 height 102
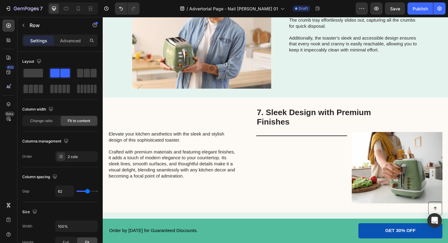
scroll to position [2070, 0]
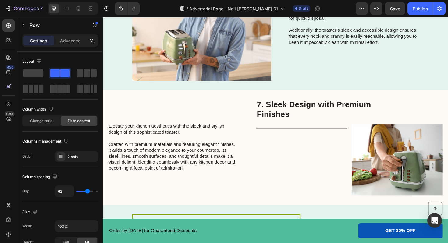
click at [211, 102] on div "Elevate your kitchen aesthetics with the sleek and stylish design of this sophi…" at bounding box center [286, 156] width 366 height 122
click at [239, 112] on div "Elevate your kitchen aesthetics with the sleek and stylish design of this sophi…" at bounding box center [178, 155] width 138 height 102
click at [204, 98] on div "Elevate your kitchen aesthetics with the sleek and stylish design of this sophi…" at bounding box center [286, 156] width 366 height 122
click at [257, 176] on div "Elevate your kitchen aesthetics with the sleek and stylish design of this sophi…" at bounding box center [286, 156] width 366 height 122
click at [250, 99] on div "Elevate your kitchen aesthetics with the sleek and stylish design of this sophi…" at bounding box center [286, 156] width 366 height 122
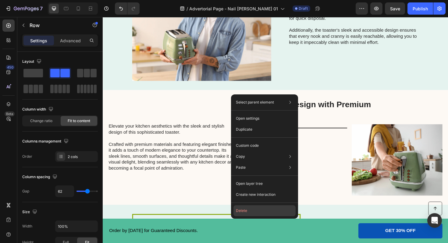
click at [246, 211] on button "Delete" at bounding box center [265, 211] width 62 height 11
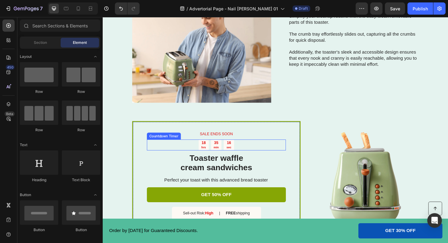
scroll to position [2045, 0]
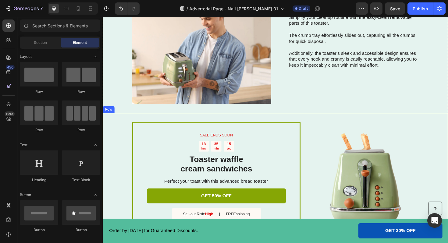
click at [327, 125] on div "SALE ENDS SOON Text Block 18 hrs 35 min 15 sec Countdown Timer Toaster waffle c…" at bounding box center [286, 190] width 366 height 142
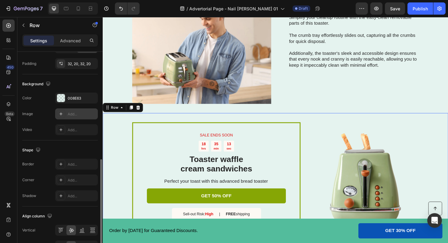
scroll to position [193, 0]
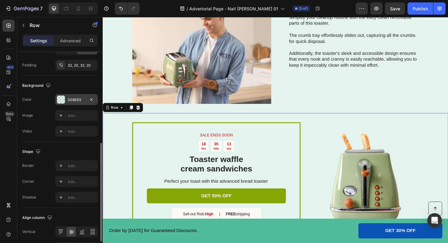
click at [67, 103] on div "008E63" at bounding box center [76, 99] width 43 height 11
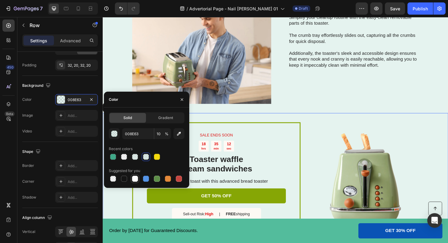
click at [135, 178] on div at bounding box center [135, 179] width 6 height 6
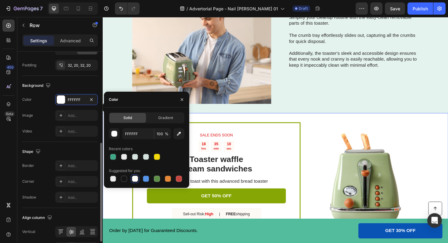
click at [92, 78] on div "Background The changes might be hidden by the video. Color FFFFFF Image Add... …" at bounding box center [60, 109] width 76 height 66
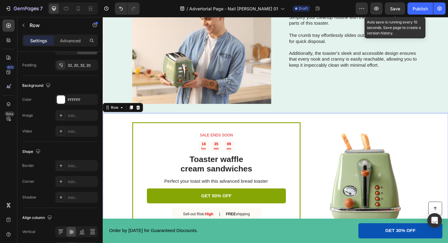
click at [397, 10] on span "Save" at bounding box center [395, 8] width 10 height 5
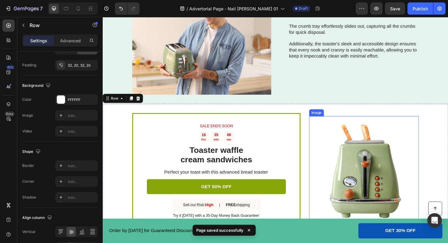
scroll to position [2053, 0]
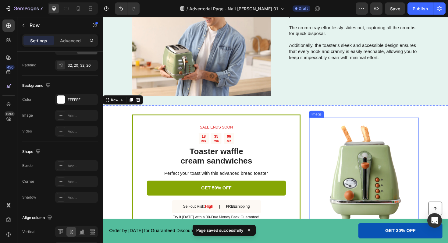
click at [376, 147] on img at bounding box center [380, 182] width 116 height 116
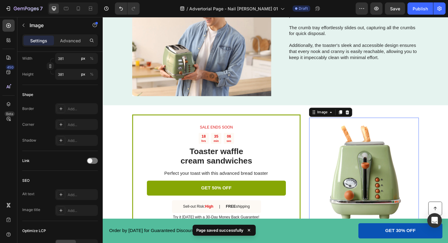
scroll to position [0, 0]
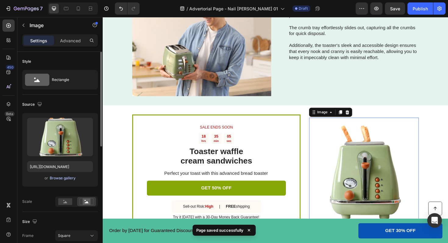
click at [60, 178] on div "Browse gallery" at bounding box center [63, 178] width 26 height 5
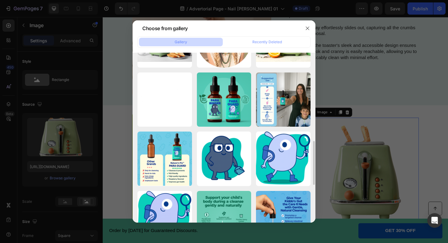
scroll to position [313, 0]
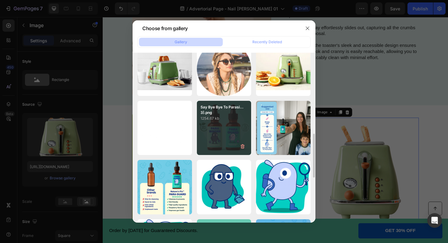
click at [224, 146] on div "Say Bye Bye To Parasi...3).png 1254.67 kb" at bounding box center [224, 128] width 55 height 55
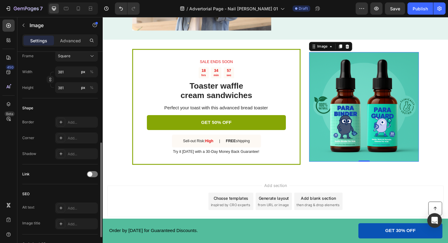
scroll to position [188, 0]
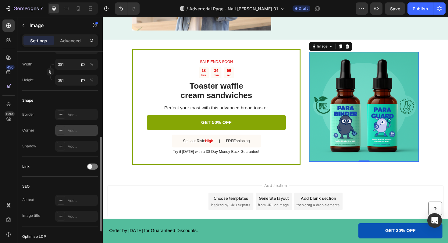
click at [66, 131] on div "Add..." at bounding box center [76, 130] width 43 height 11
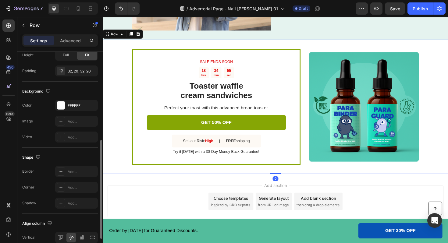
click at [137, 183] on div "SALE ENDS SOON Text Block 18 hrs 34 min 55 sec Countdown Timer Toaster waffle c…" at bounding box center [286, 112] width 366 height 142
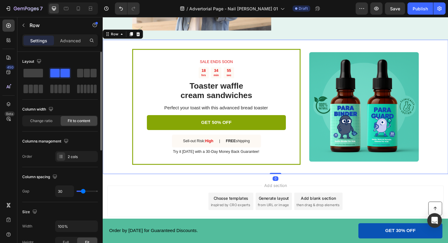
scroll to position [2105, 0]
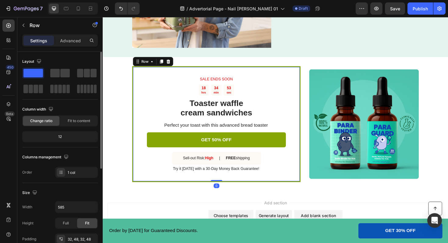
click at [155, 70] on div "SALE ENDS SOON Text Block 18 hrs 34 min 53 sec Countdown Timer Toaster waffle c…" at bounding box center [223, 130] width 178 height 123
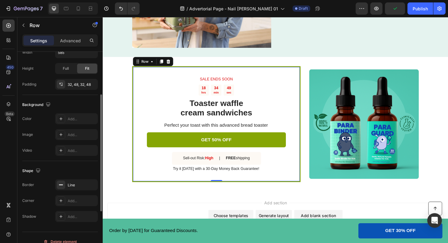
scroll to position [163, 0]
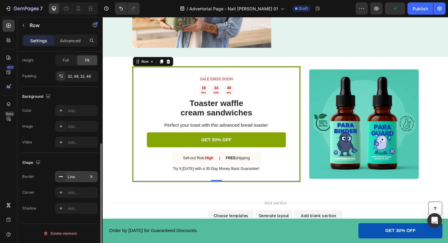
click at [66, 175] on div "Line" at bounding box center [76, 176] width 43 height 11
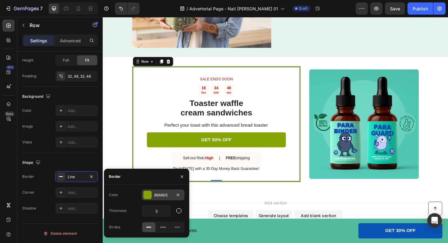
click at [166, 193] on div "86A605" at bounding box center [163, 195] width 18 height 5
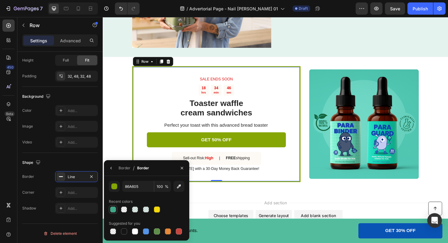
click at [113, 212] on div at bounding box center [113, 210] width 6 height 6
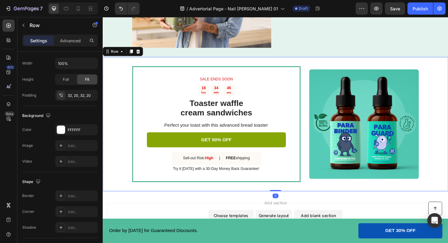
click at [121, 155] on div "SALE ENDS SOON Text Block 18 hrs 34 min 45 sec Countdown Timer Toaster waffle c…" at bounding box center [286, 130] width 366 height 142
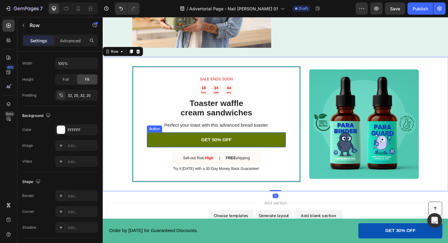
click at [278, 146] on link "GET 50% OFF" at bounding box center [222, 147] width 147 height 16
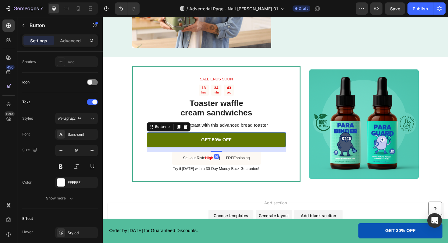
scroll to position [0, 0]
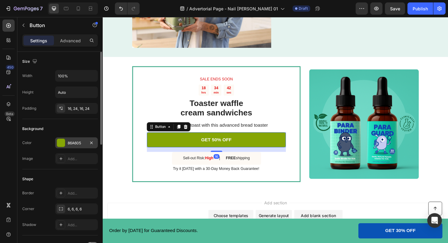
click at [69, 142] on div "86A605" at bounding box center [77, 143] width 18 height 5
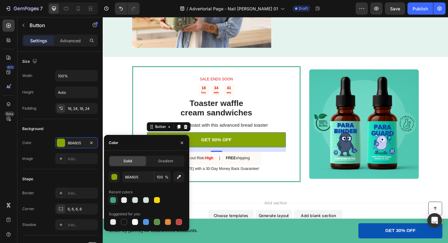
click at [113, 200] on div at bounding box center [113, 200] width 6 height 6
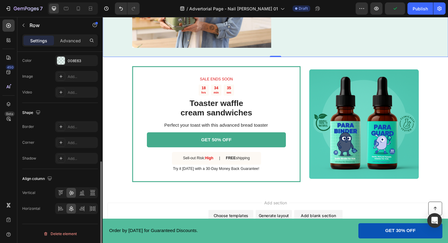
scroll to position [233, 0]
click at [72, 41] on p "Advanced" at bounding box center [70, 41] width 21 height 6
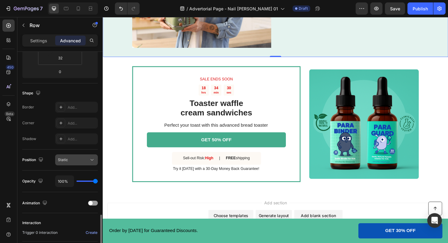
scroll to position [189, 0]
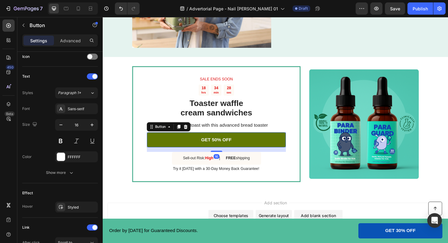
click at [169, 146] on link "GET 50% OFF" at bounding box center [222, 147] width 147 height 16
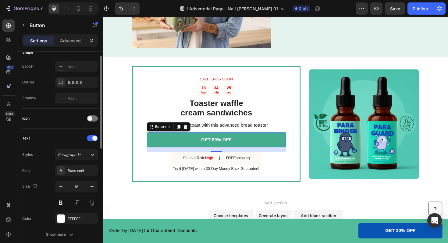
scroll to position [189, 0]
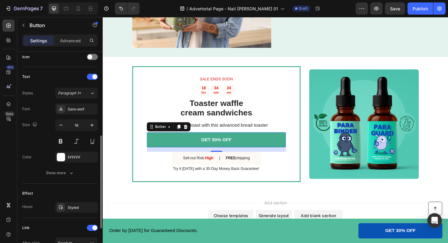
click at [69, 215] on div "Effect Hover Styled" at bounding box center [60, 201] width 76 height 34
click at [69, 209] on div "Styled" at bounding box center [77, 207] width 18 height 5
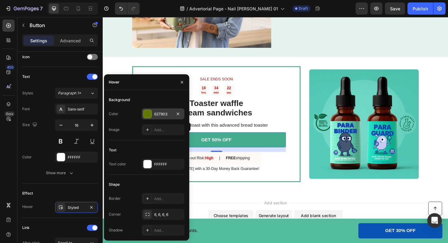
click at [155, 115] on div "627903" at bounding box center [163, 114] width 18 height 5
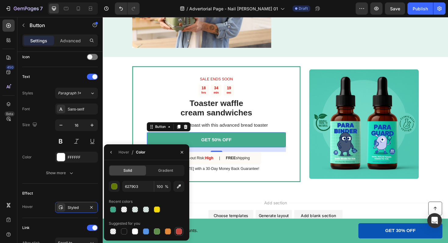
click at [182, 234] on div at bounding box center [179, 232] width 6 height 6
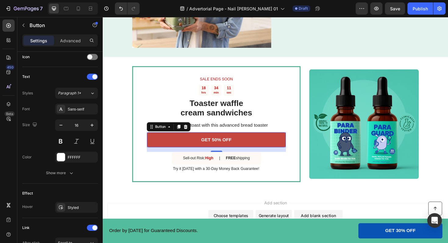
click at [244, 146] on link "GET 50% OFF" at bounding box center [222, 147] width 147 height 16
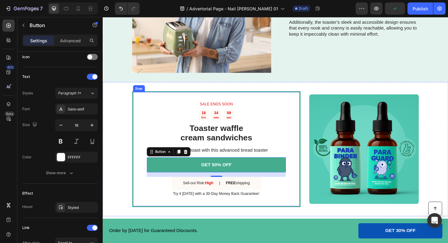
scroll to position [2123, 0]
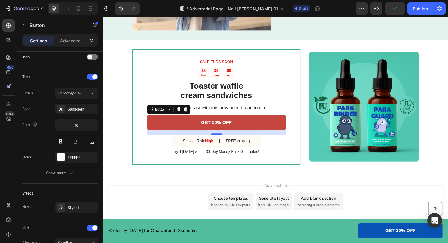
click at [244, 128] on link "GET 50% OFF" at bounding box center [222, 129] width 147 height 16
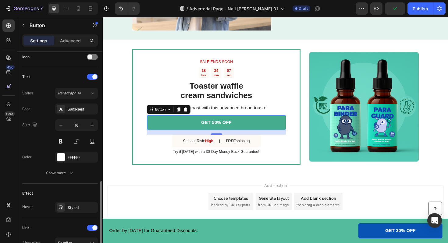
scroll to position [260, 0]
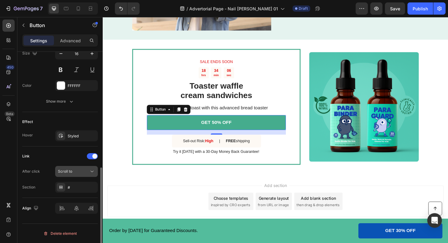
click at [71, 168] on button "Scroll to" at bounding box center [76, 171] width 43 height 11
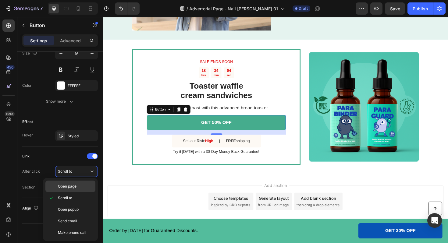
click at [73, 185] on span "Open page" at bounding box center [67, 186] width 19 height 5
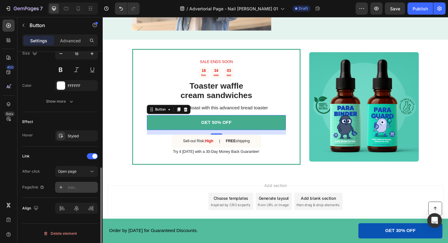
click at [70, 189] on div "Add..." at bounding box center [82, 187] width 29 height 5
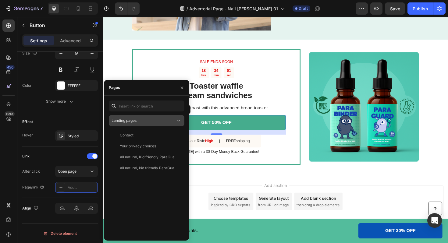
click at [137, 122] on div "Landing pages" at bounding box center [144, 120] width 64 height 5
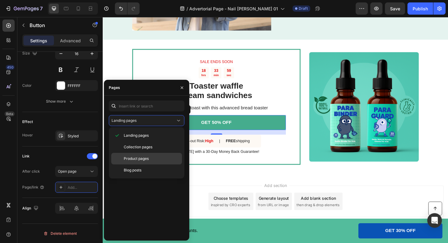
click at [140, 157] on span "Product pages" at bounding box center [136, 158] width 25 height 5
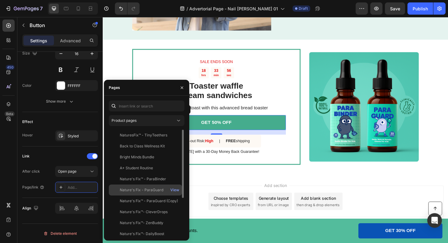
click at [158, 191] on div "Nature's Fix - ParaGuard" at bounding box center [142, 190] width 44 height 5
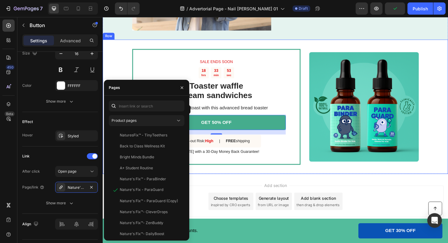
click at [305, 42] on div "SALE ENDS SOON Text Block 18 hrs 33 min 53 sec Countdown Timer Toaster waffle c…" at bounding box center [286, 112] width 366 height 142
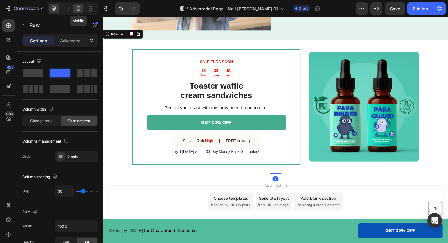
click at [78, 10] on icon at bounding box center [78, 8] width 6 height 6
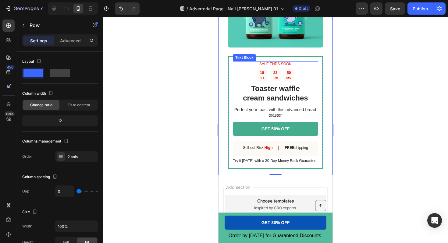
scroll to position [2140, 0]
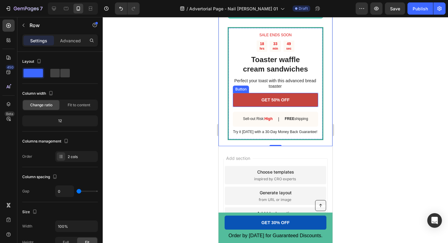
click at [250, 103] on link "GET 50% OFF" at bounding box center [275, 100] width 85 height 14
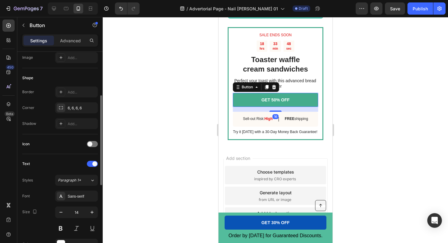
scroll to position [150, 0]
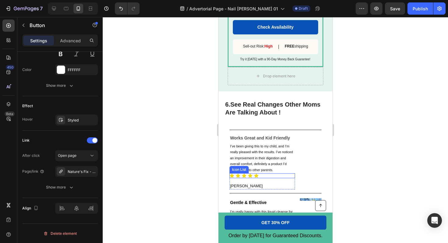
scroll to position [1485, 0]
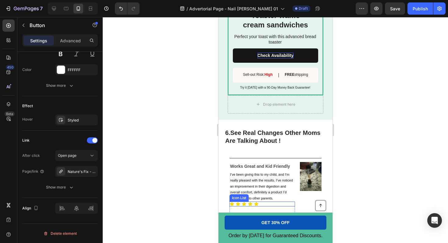
click at [275, 54] on p "Check Availability" at bounding box center [275, 55] width 36 height 5
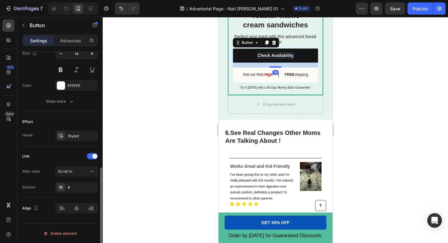
scroll to position [260, 0]
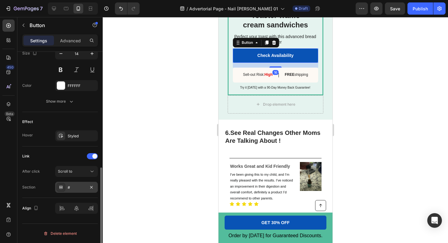
click at [80, 188] on div "#" at bounding box center [77, 187] width 18 height 5
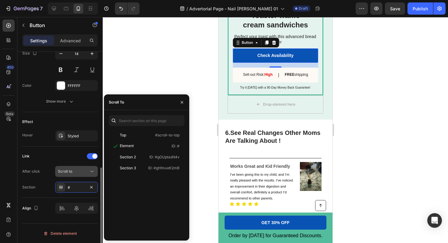
click at [66, 175] on div "Scroll to" at bounding box center [76, 172] width 37 height 6
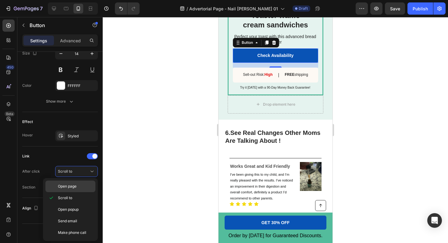
click at [72, 185] on span "Open page" at bounding box center [67, 186] width 19 height 5
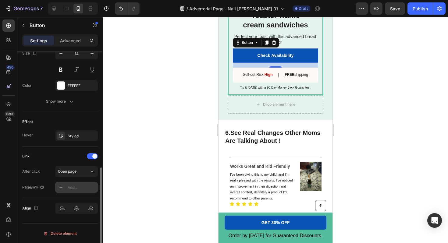
click at [78, 187] on div "Add..." at bounding box center [82, 187] width 29 height 5
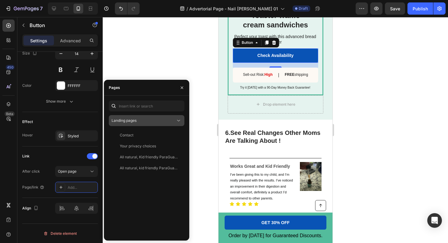
click at [134, 122] on span "Landing pages" at bounding box center [124, 120] width 25 height 5
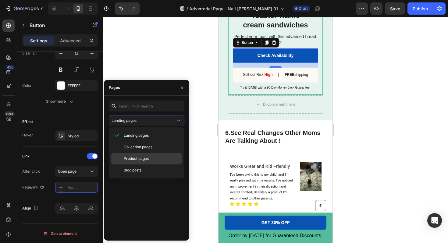
click at [142, 159] on span "Product pages" at bounding box center [136, 158] width 25 height 5
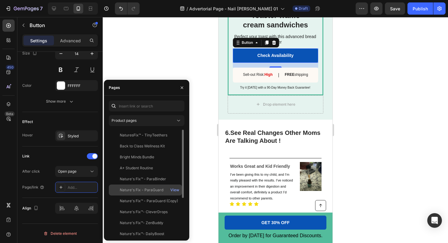
click at [137, 186] on div "Nature's Fix - ParaGuard View" at bounding box center [145, 190] width 73 height 11
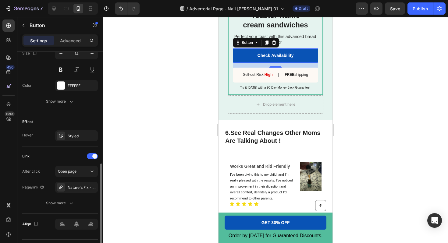
click at [76, 156] on div "Link" at bounding box center [60, 157] width 76 height 10
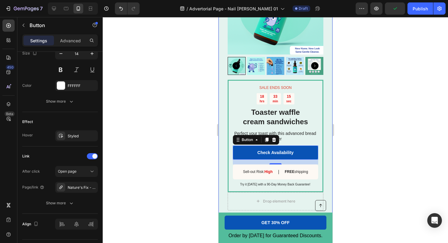
scroll to position [1230, 0]
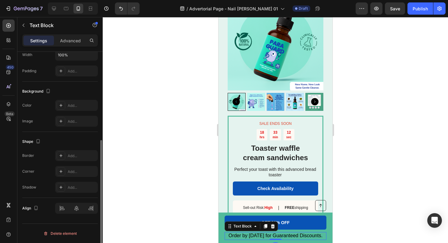
click at [263, 236] on span "Order by [DATE] for Guaranteed Discounts." at bounding box center [275, 235] width 94 height 5
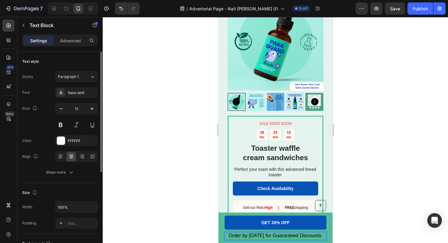
click at [260, 236] on span "Order by [DATE] for Guaranteed Discounts." at bounding box center [275, 235] width 94 height 5
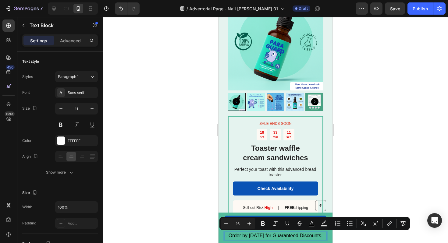
click at [251, 236] on span "Order by [DATE] for Guaranteed Discounts." at bounding box center [275, 235] width 94 height 5
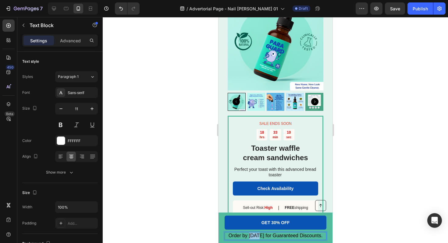
click at [251, 236] on span "Order by [DATE] for Guaranteed Discounts." at bounding box center [275, 235] width 94 height 5
click at [277, 233] on span "Order by [DATE] for Guaranteed Discounts." at bounding box center [275, 235] width 94 height 5
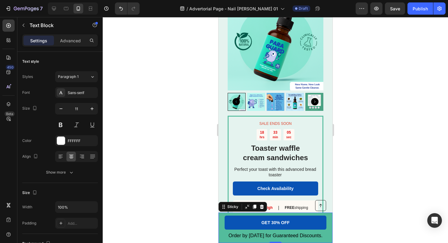
click at [293, 243] on div "Button Order by [DATE] for Guaranteed Discounts. Text Block GET 30% OFF Button …" at bounding box center [275, 228] width 114 height 31
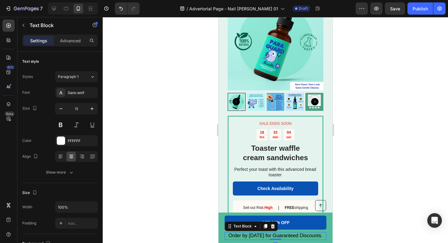
click at [295, 237] on p "Order by [DATE] for Guaranteed Discounts." at bounding box center [275, 236] width 101 height 7
click at [293, 237] on p "Order by [DATE] for Guaranteed Discounts." at bounding box center [275, 236] width 101 height 7
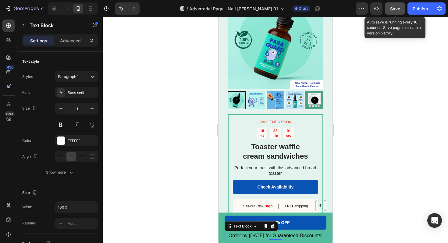
click at [396, 11] on div "Save" at bounding box center [395, 8] width 10 height 6
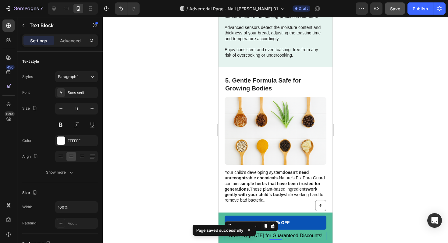
scroll to position [978, 0]
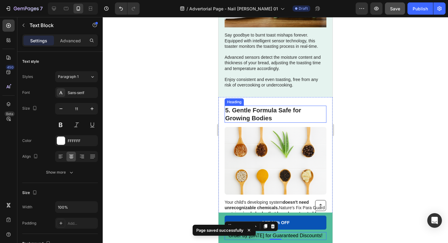
click at [270, 117] on h2 "5. Gentle Formula Safe for Growing Bodies" at bounding box center [276, 114] width 102 height 17
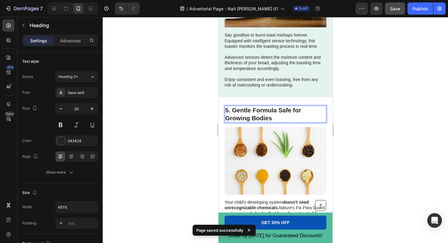
click at [270, 117] on h2 "5. Gentle Formula Safe for Growing Bodies" at bounding box center [276, 114] width 102 height 17
click at [270, 117] on p "5. Gentle Formula Safe for Growing Bodies" at bounding box center [275, 114] width 101 height 16
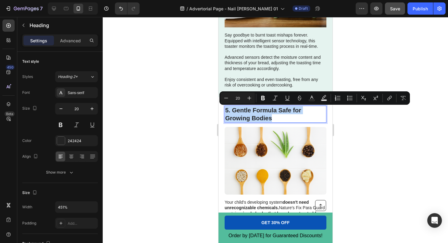
click at [270, 117] on p "5. Gentle Formula Safe for Growing Bodies" at bounding box center [275, 114] width 101 height 16
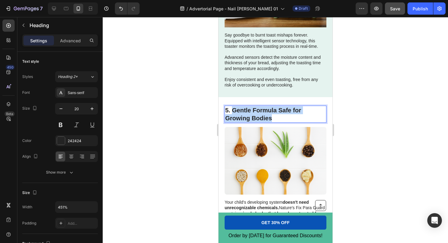
drag, startPoint x: 274, startPoint y: 119, endPoint x: 233, endPoint y: 109, distance: 41.8
click at [233, 109] on p "5. Gentle Formula Safe for Growing Bodies" at bounding box center [275, 114] width 101 height 16
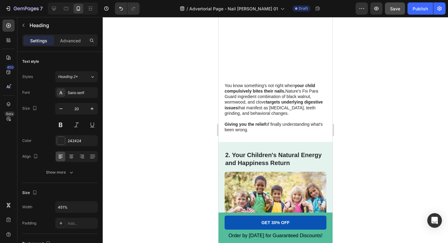
scroll to position [421, 0]
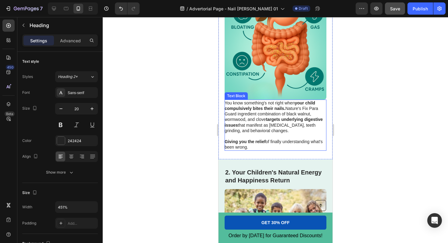
click at [282, 48] on img at bounding box center [276, 49] width 102 height 102
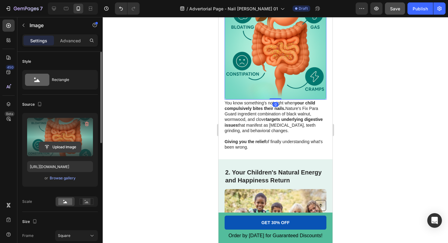
click at [54, 146] on input "file" at bounding box center [60, 147] width 42 height 10
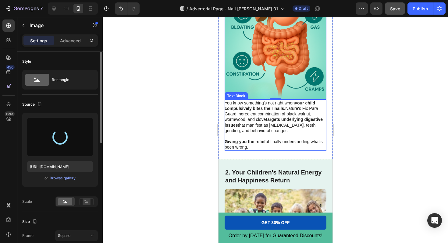
type input "[URL][DOMAIN_NAME]"
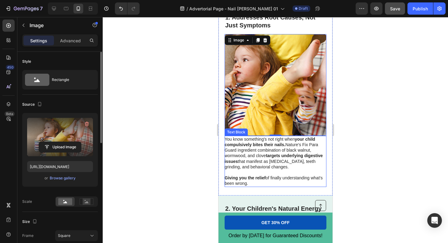
scroll to position [376, 0]
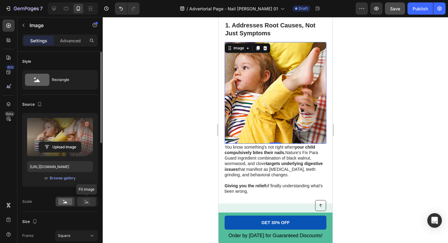
click at [88, 202] on rect at bounding box center [87, 202] width 8 height 6
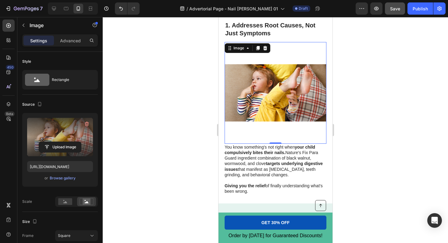
click at [151, 113] on div at bounding box center [276, 130] width 346 height 226
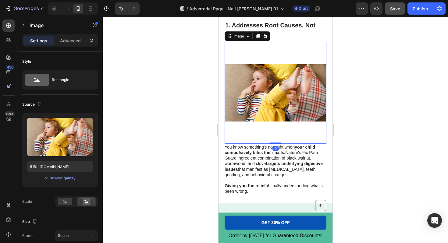
click at [266, 110] on img at bounding box center [276, 93] width 102 height 102
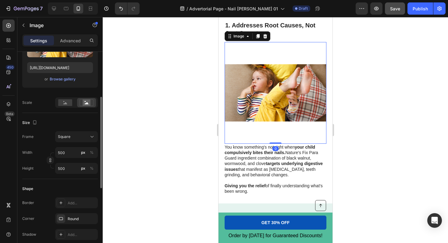
scroll to position [100, 0]
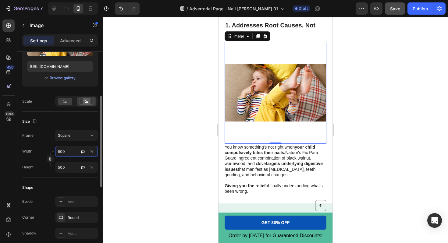
click at [68, 154] on input "500" at bounding box center [76, 151] width 43 height 11
type input "6"
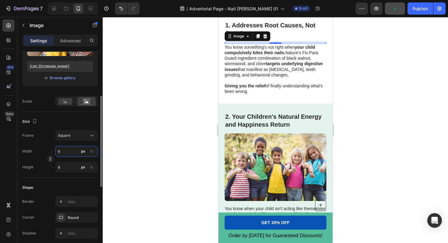
type input "60"
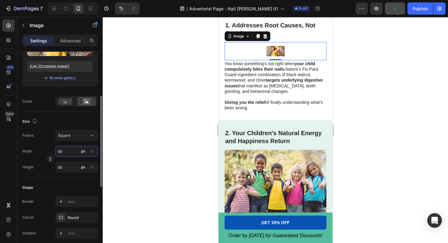
type input "600"
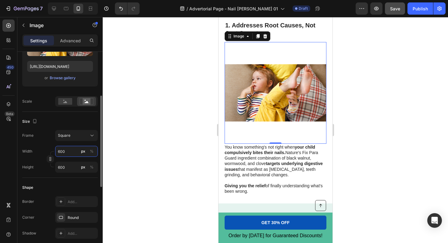
type input "60"
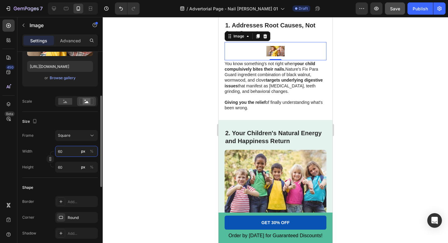
type input "6"
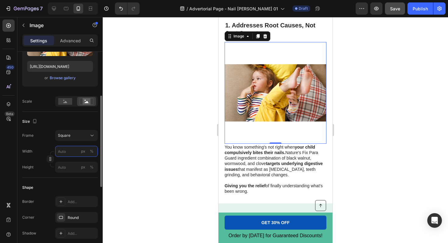
type input "8"
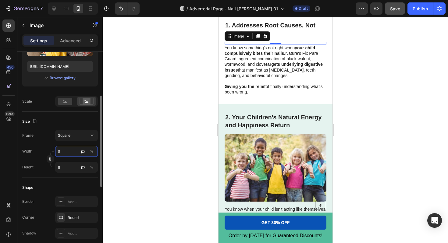
type input "80"
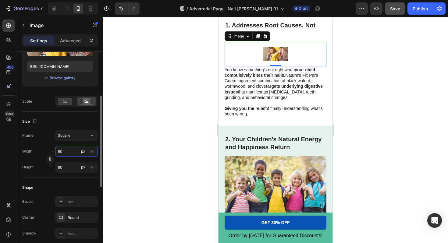
type input "800"
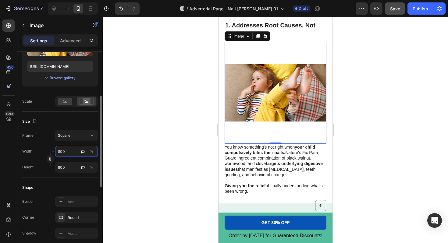
type input "80"
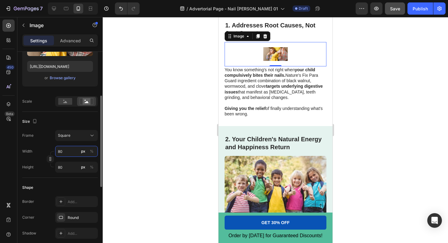
type input "8"
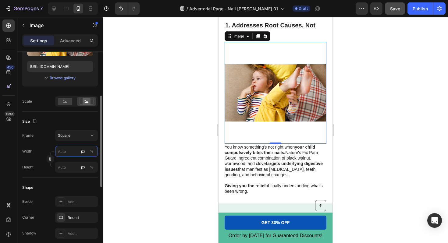
type input "8"
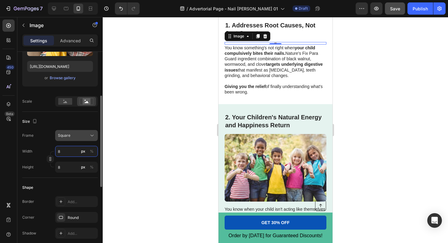
type input "8"
click at [81, 134] on div "Square" at bounding box center [73, 135] width 30 height 5
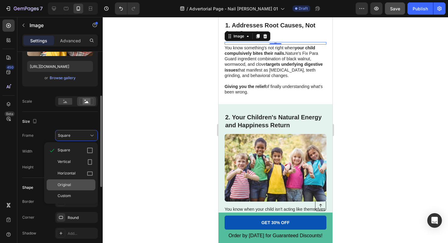
click at [78, 183] on div "Original" at bounding box center [75, 184] width 35 height 5
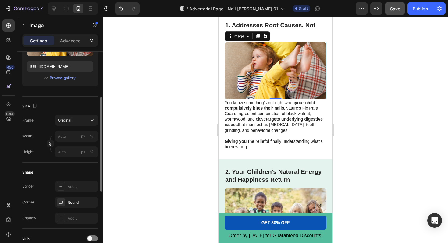
click at [77, 107] on div "Size" at bounding box center [60, 107] width 76 height 10
click at [141, 89] on div at bounding box center [276, 130] width 346 height 226
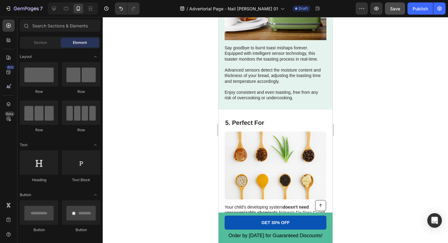
scroll to position [923, 0]
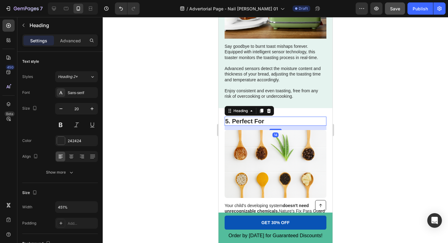
click at [258, 122] on p "5. Perfect For" at bounding box center [275, 121] width 101 height 8
click at [265, 122] on p "5. Perfect For" at bounding box center [275, 121] width 101 height 8
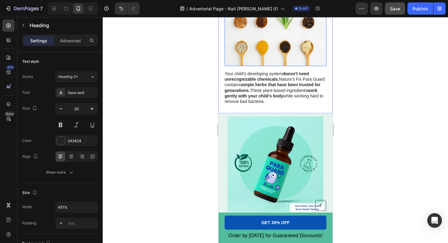
scroll to position [1055, 0]
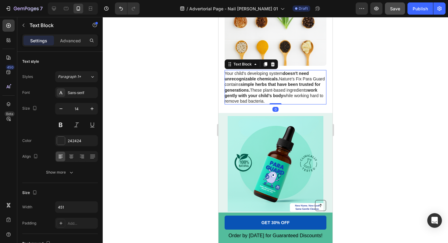
click at [295, 94] on strong "work gently with your child's body" at bounding box center [271, 93] width 93 height 10
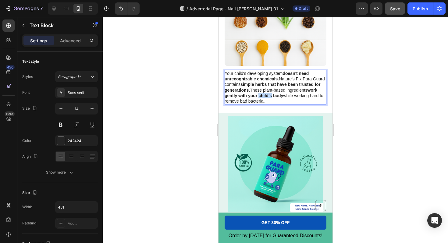
click at [295, 94] on strong "work gently with your child's body" at bounding box center [271, 93] width 93 height 10
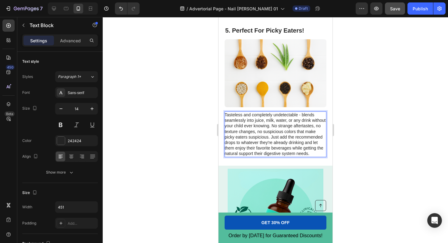
scroll to position [986, 0]
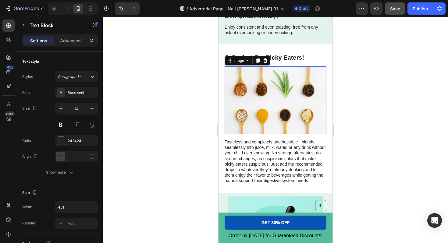
click at [271, 98] on img at bounding box center [276, 101] width 102 height 68
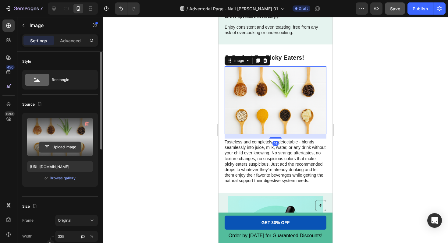
click at [61, 149] on input "file" at bounding box center [60, 147] width 42 height 10
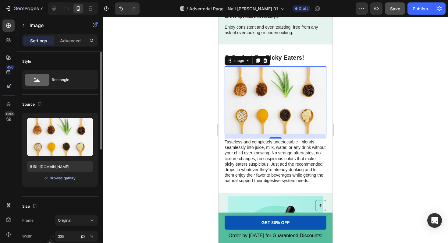
click at [69, 180] on div "Browse gallery" at bounding box center [63, 178] width 26 height 5
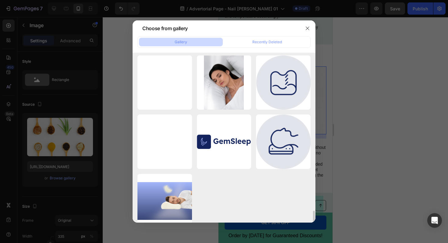
scroll to position [2388, 0]
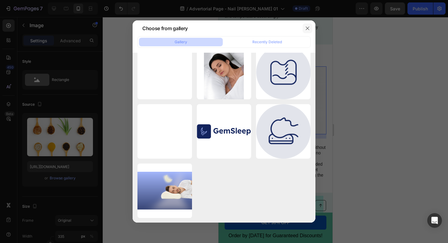
click at [308, 28] on icon "button" at bounding box center [307, 28] width 5 height 5
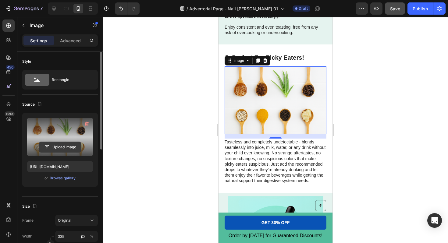
click at [64, 148] on input "file" at bounding box center [60, 147] width 42 height 10
click at [60, 148] on input "file" at bounding box center [60, 147] width 42 height 10
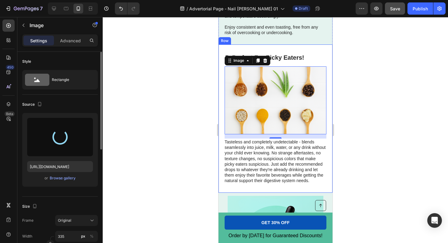
type input "[URL][DOMAIN_NAME]"
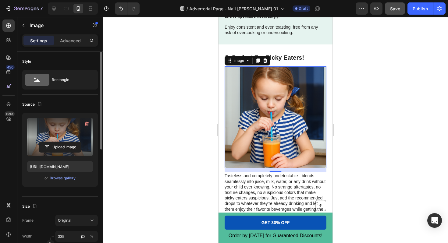
click at [358, 126] on div at bounding box center [276, 130] width 346 height 226
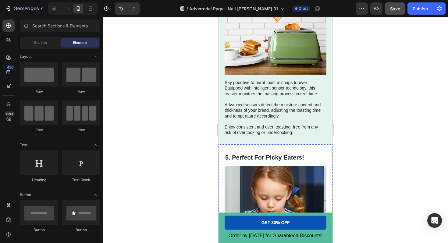
scroll to position [1060, 0]
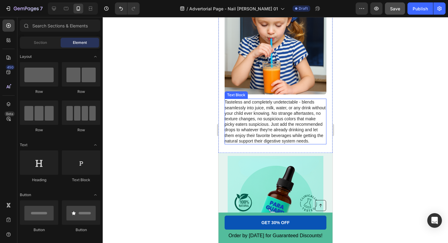
click at [280, 119] on p "Tasteless and completely undetectable - blends seamlessly into juice, milk, wat…" at bounding box center [275, 121] width 101 height 45
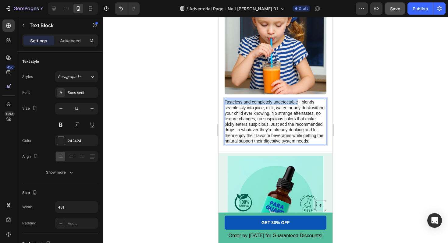
drag, startPoint x: 298, startPoint y: 103, endPoint x: 225, endPoint y: 104, distance: 72.9
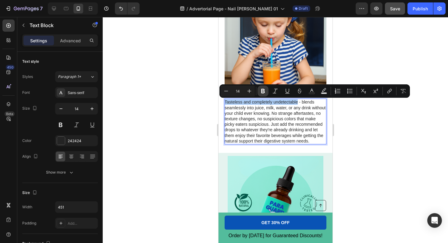
click at [268, 88] on button "Bold" at bounding box center [263, 91] width 11 height 11
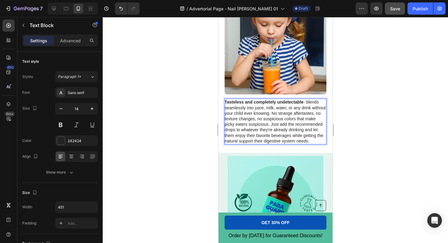
click at [284, 114] on p "Tasteless and completely undetectable - blends seamlessly into juice, milk, wat…" at bounding box center [275, 121] width 101 height 45
drag, startPoint x: 272, startPoint y: 114, endPoint x: 295, endPoint y: 121, distance: 24.9
click at [295, 121] on p "Tasteless and completely undetectable - blends seamlessly into juice, milk, wat…" at bounding box center [275, 121] width 101 height 45
click at [294, 120] on p "Tasteless and completely undetectable - blends seamlessly into juice, milk, wat…" at bounding box center [275, 121] width 101 height 45
drag, startPoint x: 272, startPoint y: 114, endPoint x: 295, endPoint y: 121, distance: 24.3
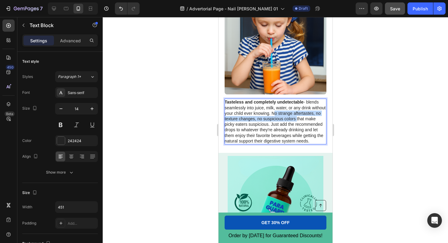
click at [295, 121] on p "Tasteless and completely undetectable - blends seamlessly into juice, milk, wat…" at bounding box center [275, 121] width 101 height 45
click at [281, 119] on p "Tasteless and completely undetectable - blends seamlessly into juice, milk, wat…" at bounding box center [275, 121] width 101 height 45
click at [275, 115] on p "Tasteless and completely undetectable - blends seamlessly into juice, milk, wat…" at bounding box center [275, 121] width 101 height 45
click at [382, 85] on div at bounding box center [276, 130] width 346 height 226
click at [296, 111] on p "Tasteless and completely undetectable - blends seamlessly into juice, milk, wat…" at bounding box center [275, 121] width 101 height 45
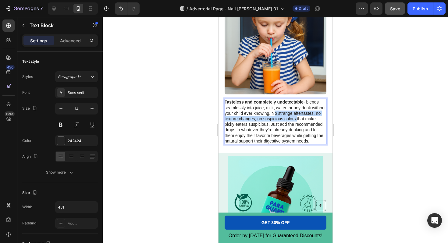
drag, startPoint x: 271, startPoint y: 113, endPoint x: 295, endPoint y: 121, distance: 25.1
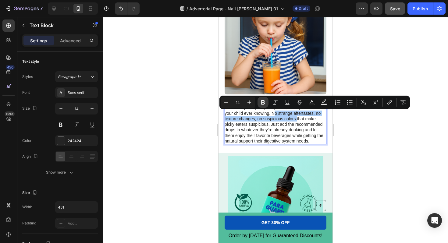
click at [262, 101] on icon "Editor contextual toolbar" at bounding box center [263, 102] width 4 height 5
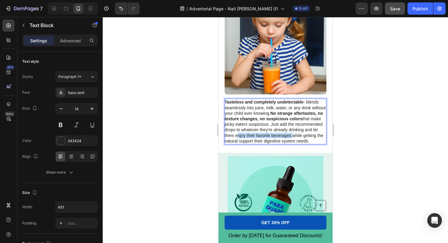
drag, startPoint x: 236, startPoint y: 137, endPoint x: 291, endPoint y: 138, distance: 55.8
click at [291, 138] on p "Tasteless and completely undetectable - blends seamlessly into juice, milk, wat…" at bounding box center [275, 121] width 101 height 45
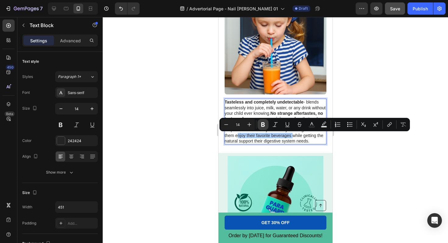
click at [263, 123] on icon "Editor contextual toolbar" at bounding box center [263, 125] width 6 height 6
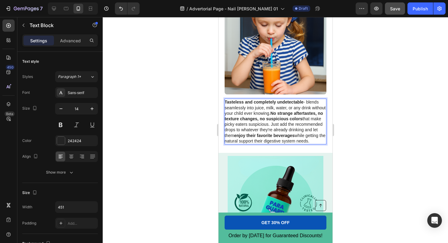
click at [284, 135] on strong "enjoy their favorite beverages" at bounding box center [264, 135] width 60 height 5
click at [227, 104] on strong "irTasteless and completely undetectable" at bounding box center [266, 102] width 82 height 5
click at [275, 136] on strong "enjoy their favorite d" at bounding box center [255, 135] width 42 height 5
click at [276, 137] on strong "enjoy their favorite d" at bounding box center [255, 135] width 42 height 5
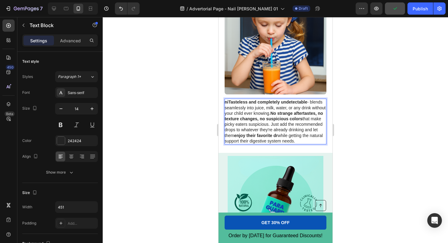
click at [228, 104] on strong "niTasteless and completely undetectable" at bounding box center [266, 102] width 83 height 5
click at [279, 139] on p "Tasteless and completely undetectable - blends seamlessly into juice, milk, wat…" at bounding box center [275, 121] width 101 height 45
click at [282, 137] on p "Tasteless and completely undetectable - blends seamlessly into juice, milk, wat…" at bounding box center [275, 121] width 101 height 45
click at [283, 137] on p "Tasteless and completely undetectable - blends seamlessly into juice, milk, wat…" at bounding box center [275, 121] width 101 height 45
click at [356, 137] on div at bounding box center [276, 130] width 346 height 226
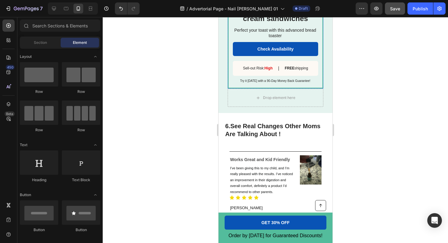
scroll to position [1291, 0]
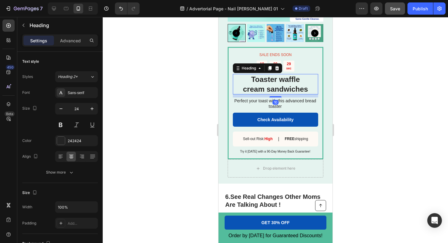
click at [284, 83] on h2 "Toaster waffle cream sandwiches" at bounding box center [275, 84] width 85 height 20
click at [285, 87] on h2 "Toaster waffle cream sandwiches" at bounding box center [275, 84] width 85 height 20
click at [285, 87] on p "Toaster waffle cream sandwiches" at bounding box center [275, 84] width 84 height 19
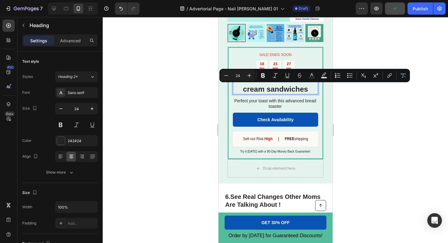
click at [279, 82] on p "Toaster waffle cream sandwiches" at bounding box center [275, 84] width 84 height 19
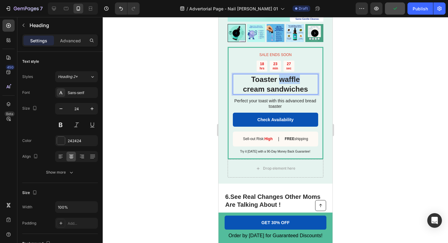
click at [279, 82] on p "Toaster waffle cream sandwiches" at bounding box center [275, 84] width 84 height 19
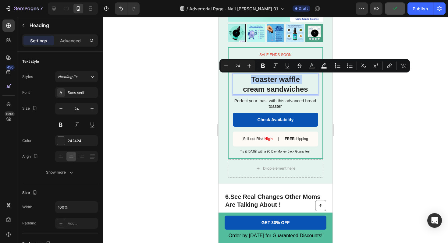
click at [249, 82] on p "Toaster waffle cream sandwiches" at bounding box center [275, 84] width 84 height 19
click at [252, 81] on p "Toaster waffle cream sandwiches" at bounding box center [275, 84] width 84 height 19
click at [256, 81] on p "Toaster waffle cream sandwiches" at bounding box center [275, 84] width 84 height 19
drag, startPoint x: 254, startPoint y: 80, endPoint x: 307, endPoint y: 93, distance: 55.3
click at [307, 93] on p "Toaster waffle cream sandwiches" at bounding box center [275, 84] width 84 height 19
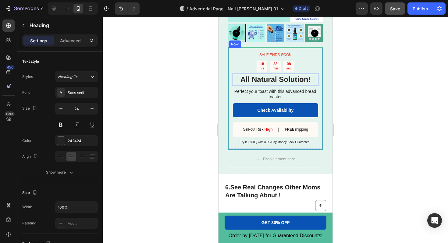
click at [376, 106] on div at bounding box center [276, 130] width 346 height 226
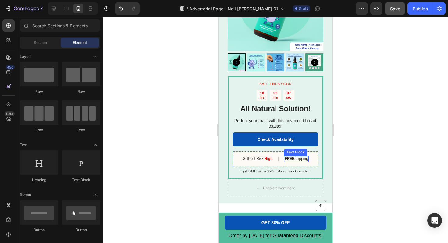
scroll to position [1254, 0]
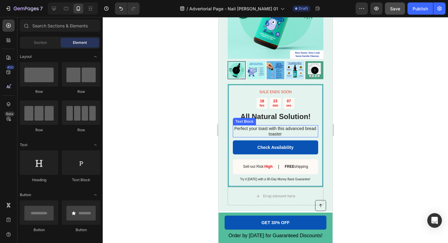
click at [284, 130] on p "Perfect your toast with this advanced bread toaster" at bounding box center [275, 131] width 85 height 11
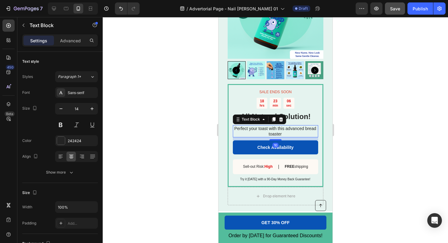
click at [284, 134] on p "Perfect your toast with this advanced bread toaster" at bounding box center [275, 131] width 85 height 11
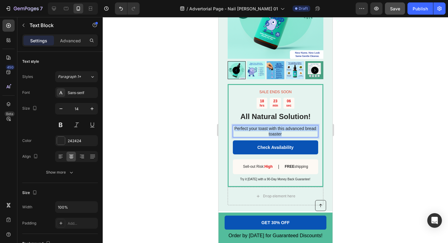
click at [284, 134] on p "Perfect your toast with this advanced bread toaster" at bounding box center [275, 131] width 85 height 11
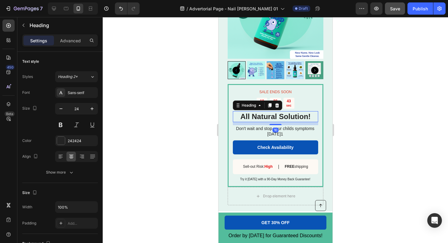
click at [311, 115] on p "All Natural Solution!" at bounding box center [275, 116] width 84 height 9
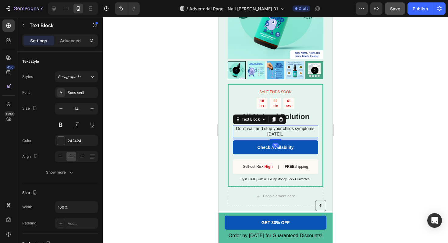
click at [292, 135] on p "Don't wait and stop your childs symptoms [DATE]1" at bounding box center [275, 131] width 85 height 11
click at [347, 143] on div at bounding box center [276, 130] width 346 height 226
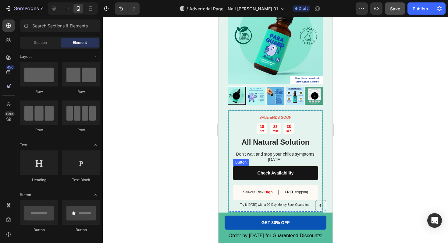
scroll to position [1228, 0]
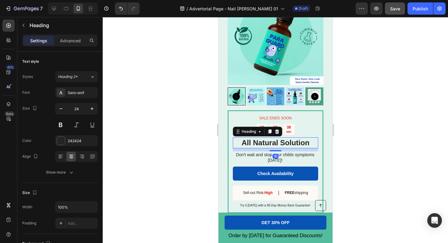
click at [308, 142] on p "All Natural Solution" at bounding box center [275, 142] width 84 height 9
click at [309, 141] on p "All Natural Solution" at bounding box center [275, 142] width 84 height 9
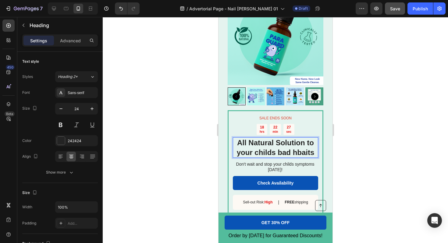
click at [301, 153] on p "All Natural Solution to your childs bad hbaits" at bounding box center [275, 147] width 84 height 19
click at [316, 153] on p "All Natural Solution to your childs bad habits" at bounding box center [275, 147] width 84 height 19
click at [352, 146] on div at bounding box center [276, 130] width 346 height 226
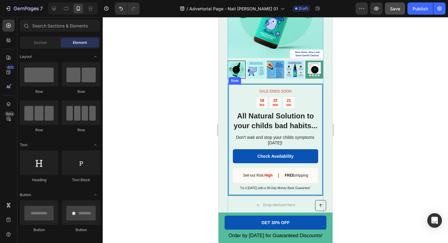
scroll to position [1274, 0]
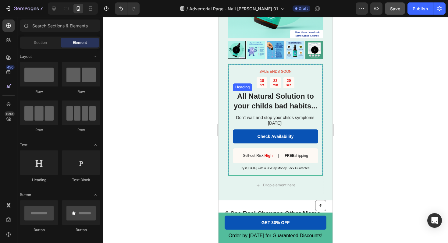
click at [251, 106] on p "All Natural Solution to your childs bad habits..." at bounding box center [275, 101] width 84 height 19
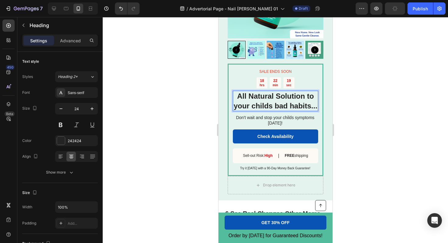
click at [254, 106] on p "All Natural Solution to your childs bad habits..." at bounding box center [275, 101] width 84 height 19
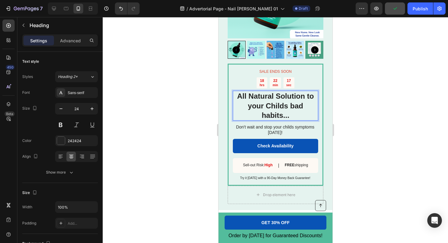
click at [293, 108] on p "All Natural Solution to your Childs bad habits..." at bounding box center [275, 106] width 84 height 29
click at [264, 116] on p "All Natural Solution to your Childs Bad habits..." at bounding box center [275, 106] width 84 height 29
click at [346, 111] on div at bounding box center [276, 130] width 346 height 226
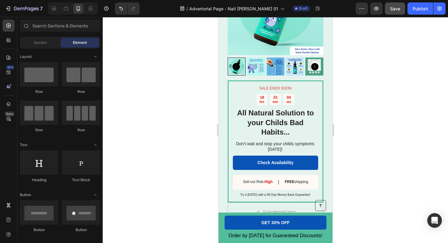
scroll to position [1251, 0]
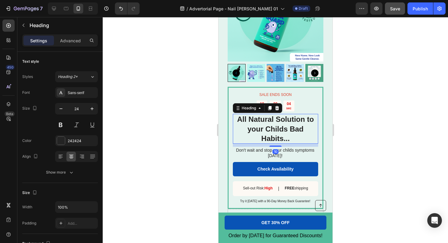
click at [293, 130] on h2 "All Natural Solution to your Childs Bad Habits..." at bounding box center [275, 129] width 85 height 30
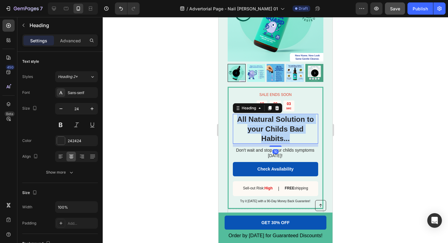
click at [293, 130] on p "All Natural Solution to your Childs Bad Habits..." at bounding box center [275, 129] width 84 height 29
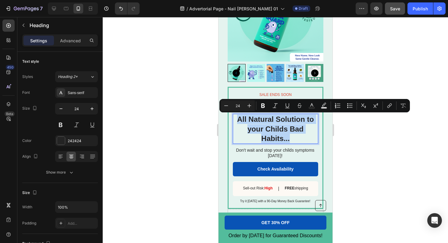
click at [293, 130] on p "All Natural Solution to your Childs Bad Habits..." at bounding box center [275, 129] width 84 height 29
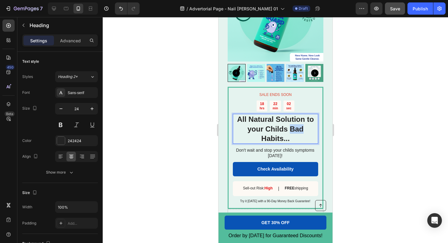
click at [293, 130] on p "All Natural Solution to your Childs Bad Habits..." at bounding box center [275, 129] width 84 height 29
click at [240, 140] on p "All Natural Solution to your Childs uncontrollable Habits..." at bounding box center [275, 129] width 84 height 29
click at [185, 146] on div at bounding box center [276, 130] width 346 height 226
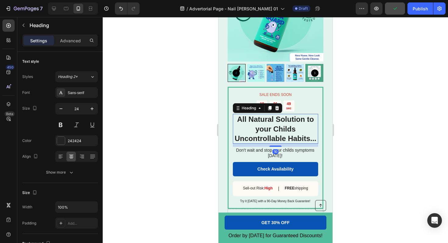
click at [258, 130] on p "All Natural Solution to your Childs Uncontrollable Habits..." at bounding box center [275, 129] width 84 height 29
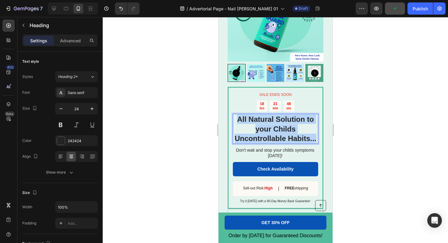
click at [258, 129] on p "All Natural Solution to your Childs Uncontrollable Habits..." at bounding box center [275, 129] width 84 height 29
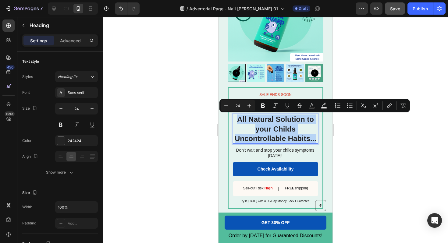
click at [258, 129] on p "All Natural Solution to your Childs Uncontrollable Habits..." at bounding box center [275, 129] width 84 height 29
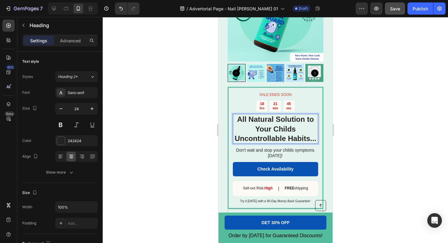
click at [342, 143] on div at bounding box center [276, 130] width 346 height 226
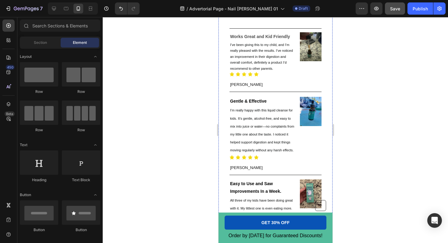
scroll to position [1496, 0]
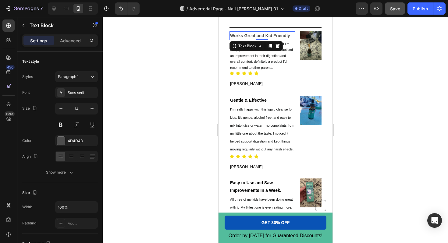
click at [250, 35] on strong "Works Great and Kid Friendly" at bounding box center [260, 35] width 60 height 5
click at [246, 35] on strong "Works Great and Kid Friendly" at bounding box center [260, 35] width 60 height 5
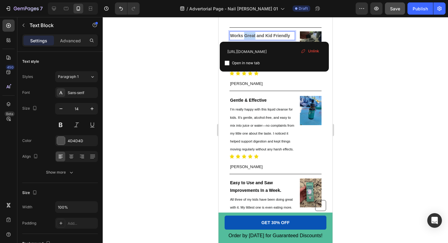
click at [246, 35] on strong "Works Great and Kid Friendly" at bounding box center [260, 35] width 60 height 5
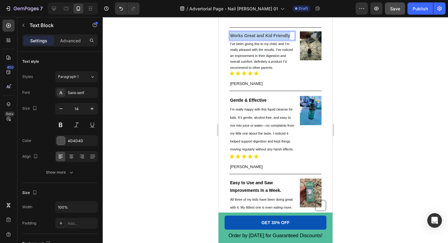
click at [246, 35] on strong "Works Great and Kid Friendly" at bounding box center [260, 35] width 60 height 5
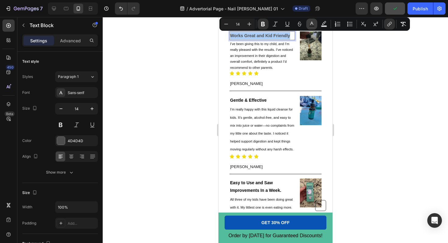
click at [312, 24] on icon "Editor contextual toolbar" at bounding box center [312, 24] width 6 height 6
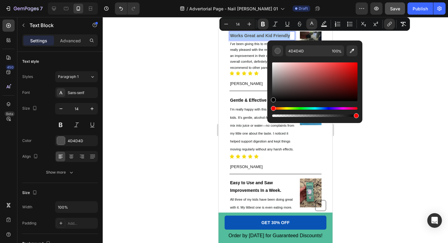
drag, startPoint x: 273, startPoint y: 92, endPoint x: 272, endPoint y: 110, distance: 18.9
click at [273, 111] on div "Editor contextual toolbar" at bounding box center [314, 89] width 85 height 57
type input "000000"
click at [206, 108] on div at bounding box center [276, 130] width 346 height 226
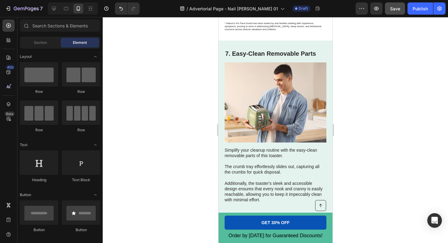
scroll to position [1746, 0]
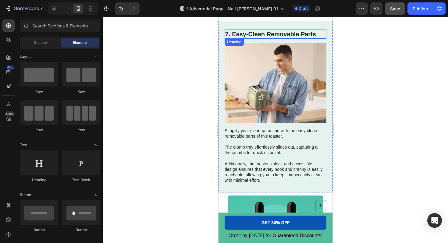
click at [278, 33] on h2 "7. Easy-Clean Removable Parts" at bounding box center [276, 34] width 102 height 9
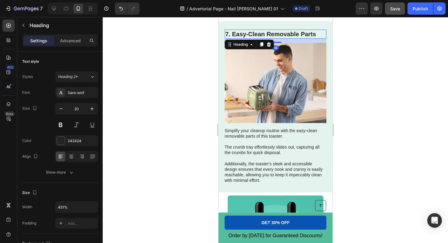
click at [278, 33] on h2 "7. Easy-Clean Removable Parts" at bounding box center [276, 34] width 102 height 9
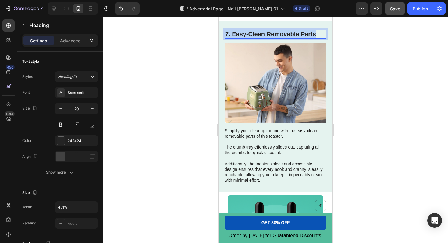
click at [278, 33] on p "7. Easy-Clean Removable Parts" at bounding box center [275, 34] width 101 height 8
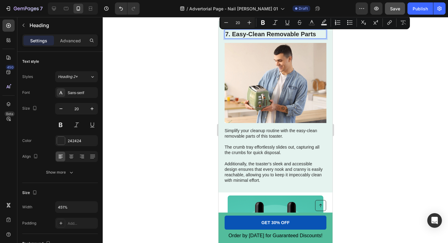
click at [231, 37] on p "7. Easy-Clean Removable Parts" at bounding box center [275, 34] width 101 height 8
click at [232, 36] on p "7. Easy-Clean Removable Parts" at bounding box center [275, 34] width 101 height 8
click at [286, 39] on h2 "7. Easy-Clean Removable Parts" at bounding box center [276, 34] width 102 height 9
click at [319, 38] on p "7. Easy-Clean Removable Parts" at bounding box center [275, 34] width 101 height 8
click at [348, 56] on div at bounding box center [276, 130] width 346 height 226
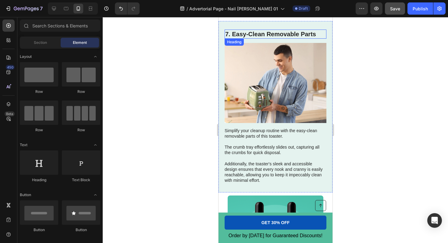
click at [254, 34] on p "7. Easy-Clean Removable Parts" at bounding box center [275, 34] width 101 height 8
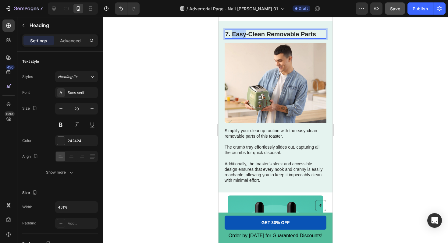
click at [233, 37] on p "7. Easy-Clean Removable Parts" at bounding box center [275, 34] width 101 height 8
click at [319, 34] on p "7. Easy-Clean Removable Parts" at bounding box center [275, 34] width 101 height 8
drag, startPoint x: 319, startPoint y: 34, endPoint x: 233, endPoint y: 34, distance: 85.7
click at [233, 34] on p "7. Easy-Clean Removable Parts" at bounding box center [275, 34] width 101 height 8
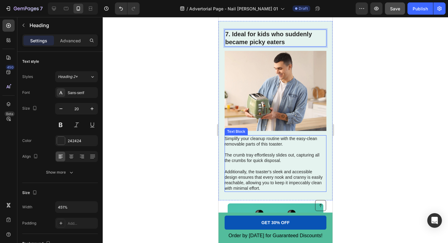
click at [246, 149] on p "Simplify your cleanup routine with the easy-clean removable parts of this toast…" at bounding box center [275, 164] width 101 height 56
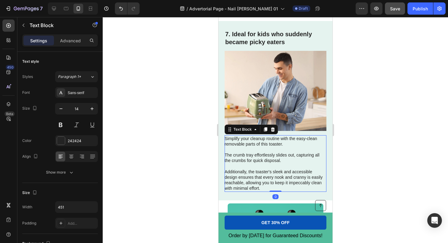
click at [246, 149] on p "Simplify your cleanup routine with the easy-clean removable parts of this toast…" at bounding box center [275, 164] width 101 height 56
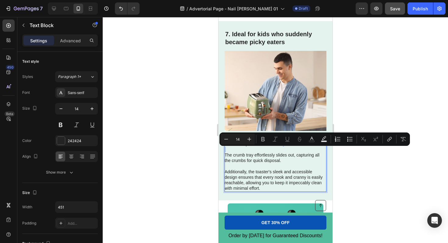
click at [246, 149] on p "Simplify your cleanup routine with the easy-clean removable parts of this toast…" at bounding box center [275, 164] width 101 height 56
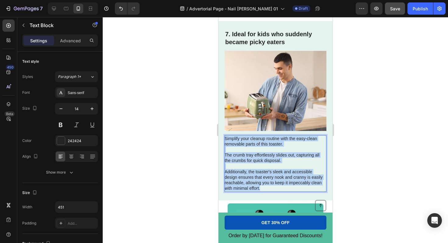
drag, startPoint x: 266, startPoint y: 189, endPoint x: 218, endPoint y: 140, distance: 68.2
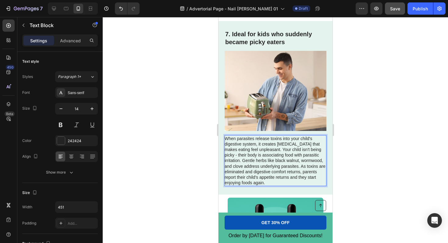
click at [243, 162] on p "When parasites release toxins into your child's digestive system, it creates [M…" at bounding box center [275, 161] width 101 height 50
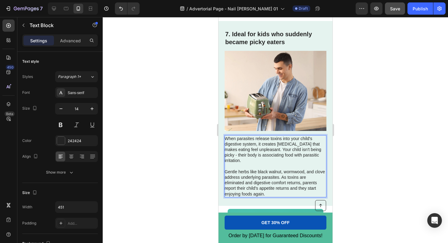
click at [351, 171] on div at bounding box center [276, 130] width 346 height 226
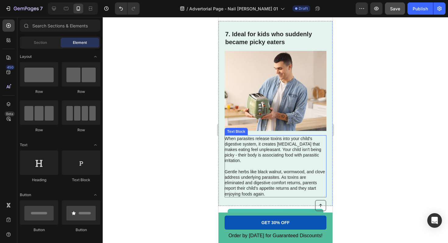
click at [282, 150] on p "When parasites release toxins into your child's digestive system, it creates [M…" at bounding box center [275, 150] width 101 height 28
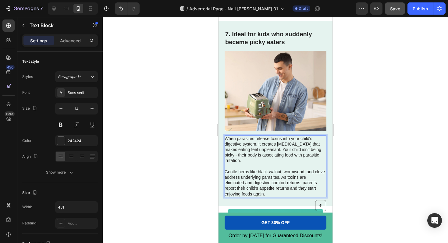
click at [284, 153] on p "When parasites release toxins into your child's digestive system, it creates [M…" at bounding box center [275, 150] width 101 height 28
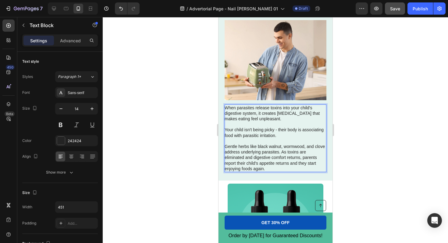
scroll to position [1785, 0]
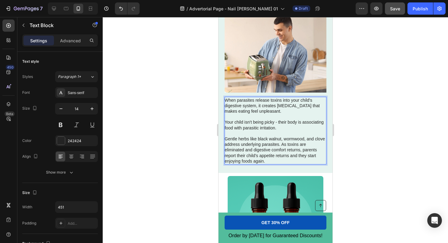
click at [353, 157] on div at bounding box center [276, 130] width 346 height 226
click at [272, 125] on p "Your child isn't being picky - their body is associating food with parasitic ir…" at bounding box center [275, 125] width 101 height 11
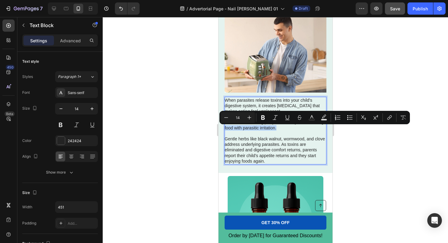
drag, startPoint x: 225, startPoint y: 129, endPoint x: 276, endPoint y: 131, distance: 51.9
click at [276, 131] on p "Your child isn't being picky - their body is associating food with parasitic ir…" at bounding box center [275, 125] width 101 height 11
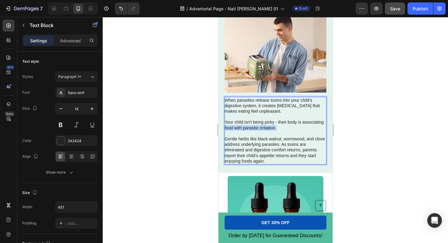
drag, startPoint x: 302, startPoint y: 123, endPoint x: 302, endPoint y: 130, distance: 6.4
click at [302, 130] on p "Your child isn't being picky - their body is associating food with parasitic ir…" at bounding box center [275, 125] width 101 height 11
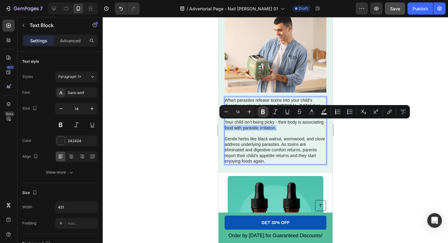
click at [266, 112] on icon "Editor contextual toolbar" at bounding box center [263, 112] width 6 height 6
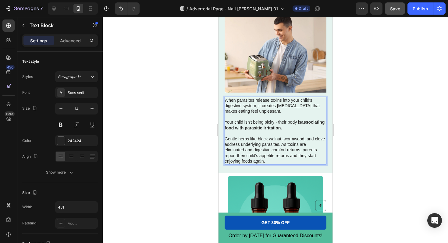
click at [288, 130] on strong "associating food with parasitic irritation." at bounding box center [275, 125] width 100 height 10
drag, startPoint x: 262, startPoint y: 107, endPoint x: 315, endPoint y: 108, distance: 52.8
click at [315, 108] on p "When parasites release toxins into your child's digestive system, it creates [M…" at bounding box center [275, 106] width 101 height 17
click at [286, 108] on p "When parasites release toxins into your child's digestive system, it creates [M…" at bounding box center [275, 106] width 101 height 17
click at [263, 108] on p "When parasites release toxins into your child's digestive system, it creates [M…" at bounding box center [275, 106] width 101 height 17
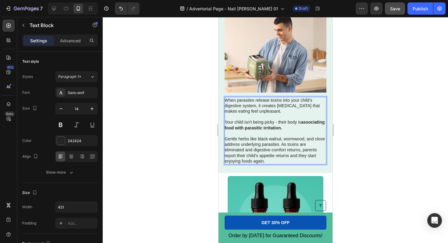
click at [259, 107] on p "When parasites release toxins into your child's digestive system, it creates [M…" at bounding box center [275, 106] width 101 height 17
drag, startPoint x: 262, startPoint y: 108, endPoint x: 314, endPoint y: 108, distance: 52.2
click at [314, 108] on p "When parasites release toxins into your child's digestive system, it creates [M…" at bounding box center [275, 106] width 101 height 17
click at [354, 111] on div at bounding box center [276, 130] width 346 height 226
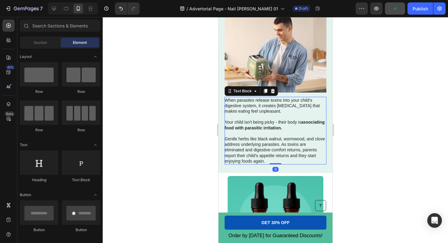
click at [264, 108] on p "When parasites release toxins into your child's digestive system, it creates [M…" at bounding box center [275, 106] width 101 height 17
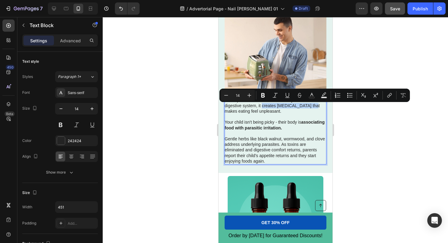
drag, startPoint x: 262, startPoint y: 107, endPoint x: 314, endPoint y: 110, distance: 51.9
click at [264, 97] on icon "Editor contextual toolbar" at bounding box center [263, 95] width 4 height 5
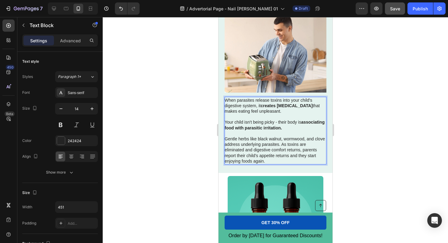
click at [295, 118] on p "Rich Text Editor. Editing area: main" at bounding box center [275, 116] width 101 height 5
click at [259, 113] on p "When parasites release toxins into your child's digestive system, it creates [M…" at bounding box center [275, 106] width 101 height 17
drag, startPoint x: 259, startPoint y: 113, endPoint x: 289, endPoint y: 114, distance: 29.6
click at [289, 114] on p "When parasites release toxins into your child's digestive system, it creates [M…" at bounding box center [275, 106] width 101 height 17
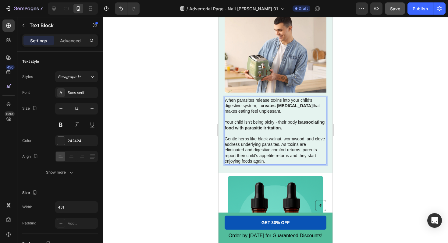
drag, startPoint x: 283, startPoint y: 114, endPoint x: 569, endPoint y: 126, distance: 286.1
click at [283, 114] on p "When parasites release toxins into your child's digestive system, it creates [M…" at bounding box center [275, 106] width 101 height 17
click at [361, 110] on div at bounding box center [276, 130] width 346 height 226
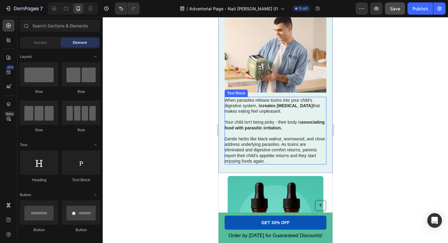
click at [282, 108] on strong "creates [MEDICAL_DATA]" at bounding box center [287, 105] width 52 height 5
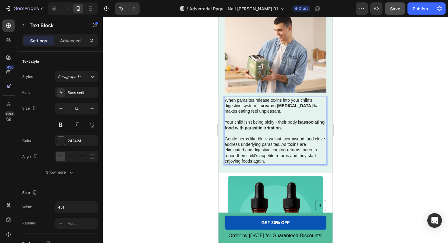
drag, startPoint x: 259, startPoint y: 113, endPoint x: 293, endPoint y: 114, distance: 33.6
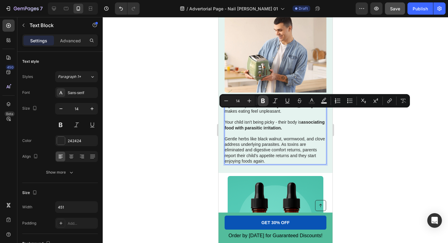
click at [263, 101] on icon "Editor contextual toolbar" at bounding box center [263, 101] width 4 height 5
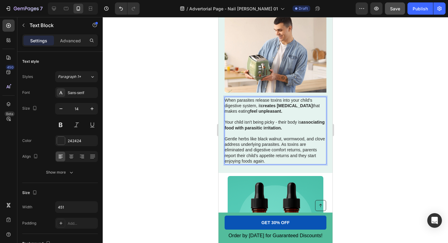
click at [290, 117] on p "Rich Text Editor. Editing area: main" at bounding box center [275, 116] width 101 height 5
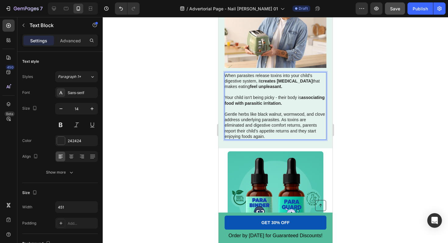
scroll to position [1811, 0]
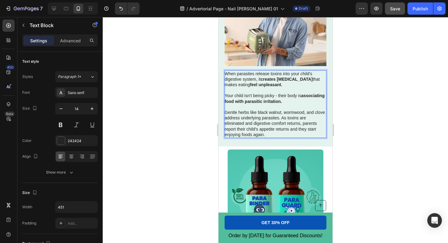
click at [274, 127] on p "Gentle herbs like black walnut, wormwood, and clove address underlying parasite…" at bounding box center [275, 124] width 101 height 28
click at [304, 127] on p "Gentle herbs like black walnut, wormwood, and clove address underlying parasite…" at bounding box center [275, 124] width 101 height 28
click at [297, 128] on p "Gentle herbs like black walnut, wormwood, and clove address underlying parasite…" at bounding box center [275, 124] width 101 height 28
drag, startPoint x: 246, startPoint y: 131, endPoint x: 281, endPoint y: 131, distance: 35.4
click at [281, 131] on p "Gentle herbs like black walnut, wormwood, and clove address underlying parasite…" at bounding box center [275, 124] width 101 height 28
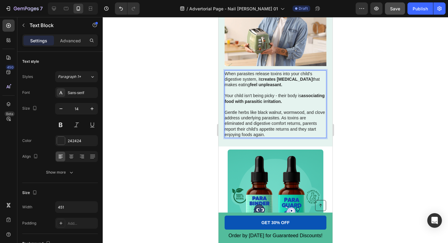
click at [244, 131] on p "Gentle herbs like black walnut, wormwood, and clove address underlying parasite…" at bounding box center [275, 124] width 101 height 28
click at [369, 121] on div at bounding box center [276, 130] width 346 height 226
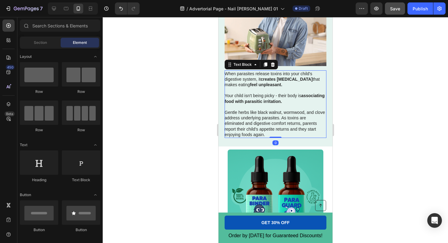
click at [299, 123] on p "Gentle herbs like black walnut, wormwood, and clove address underlying parasite…" at bounding box center [275, 124] width 101 height 28
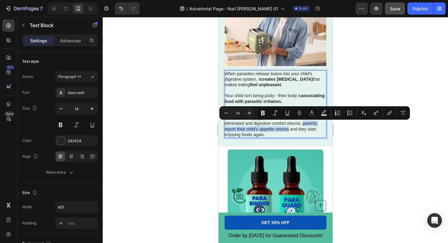
drag, startPoint x: 303, startPoint y: 124, endPoint x: 288, endPoint y: 130, distance: 15.6
click at [265, 112] on icon "Editor contextual toolbar" at bounding box center [263, 113] width 6 height 6
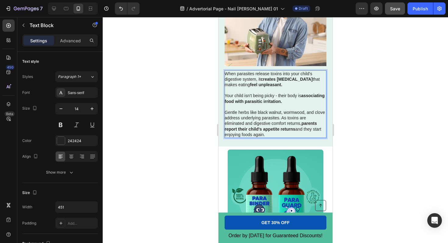
click at [350, 139] on div at bounding box center [276, 130] width 346 height 226
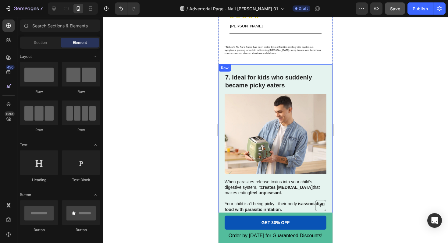
scroll to position [1725, 0]
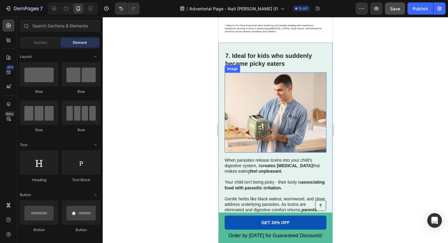
click at [260, 103] on img at bounding box center [276, 113] width 102 height 80
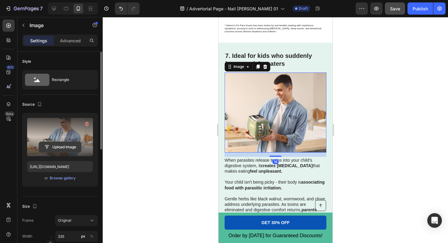
click at [57, 148] on input "file" at bounding box center [60, 147] width 42 height 10
click at [66, 146] on input "file" at bounding box center [60, 147] width 42 height 10
click at [67, 143] on input "file" at bounding box center [60, 147] width 42 height 10
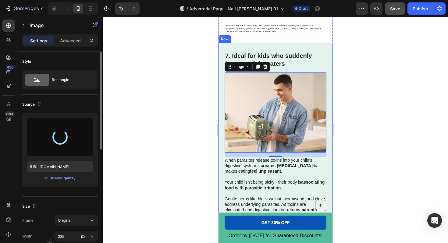
type input "[URL][DOMAIN_NAME]"
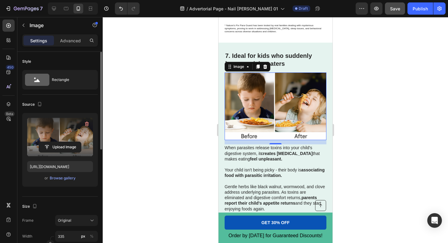
click at [416, 76] on div at bounding box center [276, 130] width 346 height 226
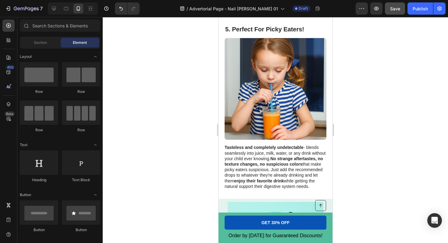
scroll to position [1005, 0]
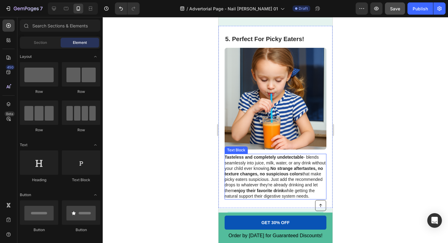
click at [307, 169] on strong "No strange aftertastes, no texture changes, no suspicious colors" at bounding box center [274, 171] width 99 height 10
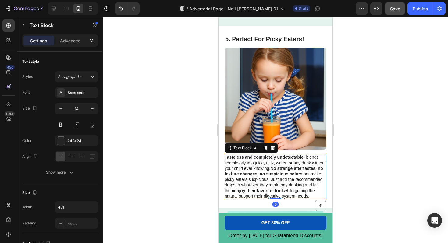
click at [273, 170] on strong "No strange aftertastes, no texture changes, no suspicious colors" at bounding box center [274, 171] width 99 height 10
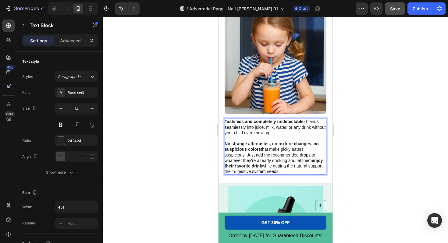
scroll to position [1044, 0]
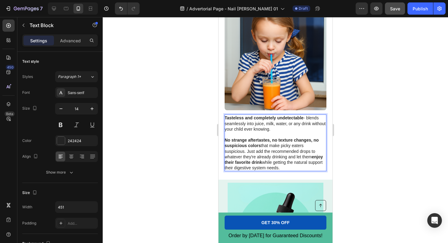
click at [372, 189] on div at bounding box center [276, 130] width 346 height 226
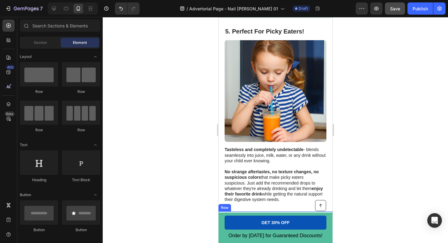
scroll to position [1007, 0]
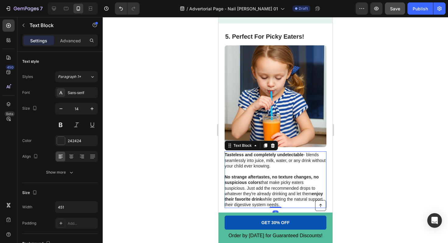
click at [296, 162] on p "Tasteless and completely undetectable - blends seamlessly into juice, milk, wat…" at bounding box center [275, 160] width 101 height 17
click at [369, 162] on div at bounding box center [276, 130] width 346 height 226
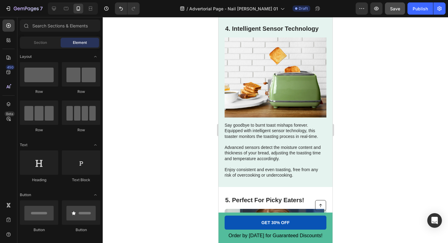
scroll to position [776, 0]
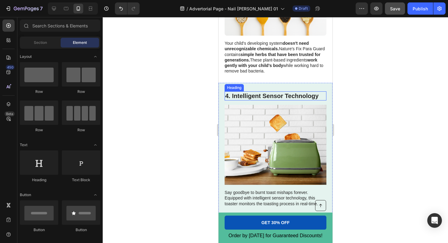
click at [301, 93] on h2 "4. Intelligent Sensor Technology" at bounding box center [276, 96] width 102 height 9
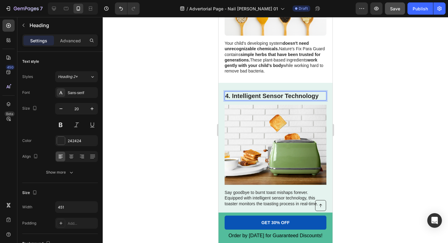
click at [302, 97] on h2 "4. Intelligent Sensor Technology" at bounding box center [276, 96] width 102 height 9
click at [302, 97] on p "4. Intelligent Sensor Technology" at bounding box center [275, 96] width 101 height 8
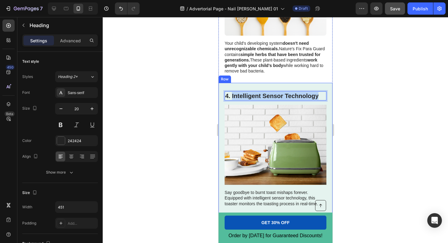
drag, startPoint x: 232, startPoint y: 97, endPoint x: 330, endPoint y: 96, distance: 98.2
click at [330, 96] on div "Say goodbye to burnt toast mishaps forever. Equipped with intelligent sensor te…" at bounding box center [275, 169] width 114 height 172
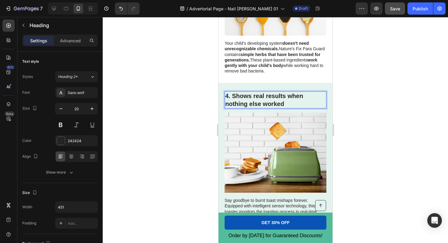
click at [305, 99] on p "4. Shows real results when nothing else worked" at bounding box center [275, 100] width 101 height 16
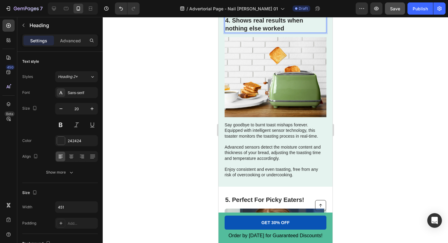
scroll to position [928, 0]
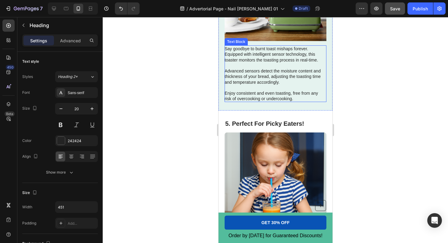
click at [256, 78] on p "Say goodbye to burnt toast mishaps forever. Equipped with intelligent sensor te…" at bounding box center [275, 74] width 101 height 56
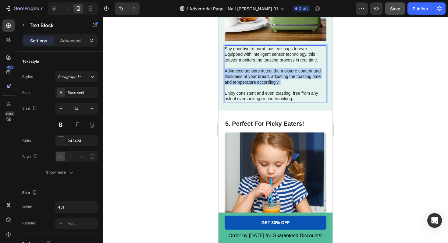
click at [256, 78] on p "Say goodbye to burnt toast mishaps forever. Equipped with intelligent sensor te…" at bounding box center [275, 74] width 101 height 56
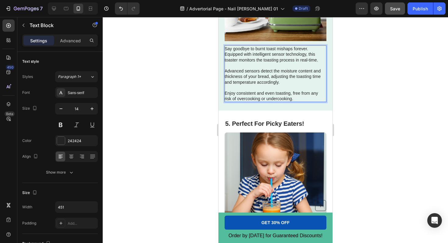
click at [299, 96] on p "Say goodbye to burnt toast mishaps forever. Equipped with intelligent sensor te…" at bounding box center [275, 74] width 101 height 56
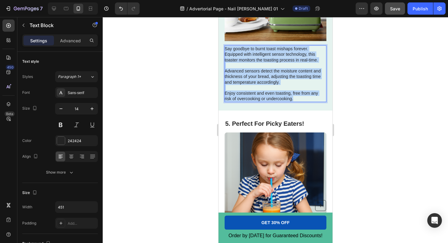
drag, startPoint x: 299, startPoint y: 99, endPoint x: 224, endPoint y: 50, distance: 89.9
click at [225, 50] on p "Say goodbye to burnt toast mishaps forever. Equipped with intelligent sensor te…" at bounding box center [275, 74] width 101 height 56
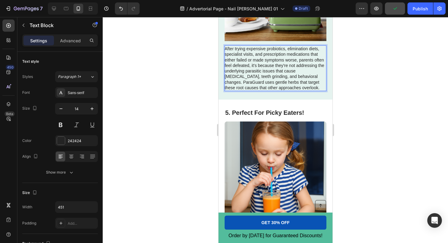
click at [300, 77] on p "After trying expensive probiotics, elimination diets, specialist visits, and pr…" at bounding box center [275, 68] width 101 height 45
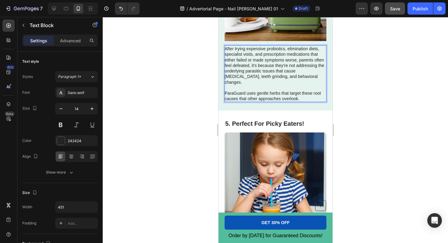
click at [305, 94] on p "ParaGuard uses gentle herbs that target these root causes that other approaches…" at bounding box center [275, 96] width 101 height 11
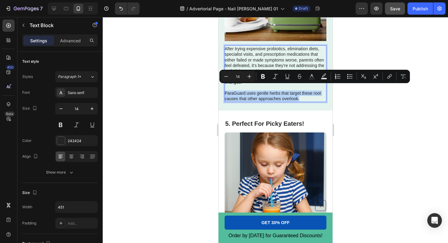
drag, startPoint x: 300, startPoint y: 95, endPoint x: 226, endPoint y: 87, distance: 74.6
click at [226, 91] on p "ParaGuard uses gentle herbs that target these root causes that other approaches…" at bounding box center [275, 96] width 101 height 11
click at [261, 76] on icon "Editor contextual toolbar" at bounding box center [263, 77] width 6 height 6
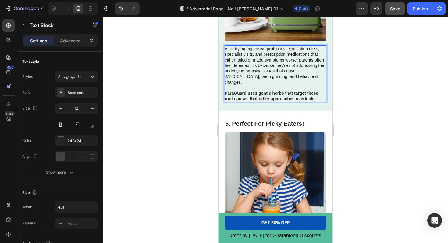
click at [263, 85] on p "Rich Text Editor. Editing area: main" at bounding box center [275, 87] width 101 height 5
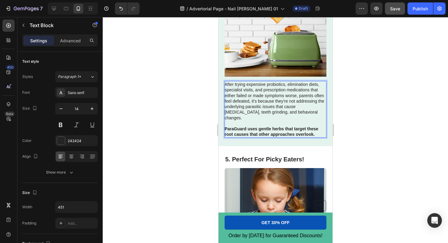
scroll to position [891, 0]
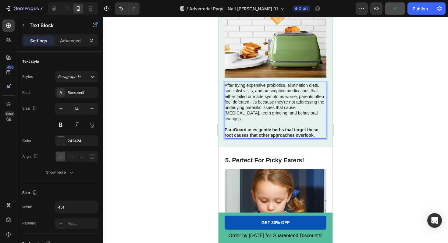
click at [251, 88] on p "After trying expensive probiotics, elimination diets, specialist visits, and pr…" at bounding box center [275, 102] width 101 height 39
drag, startPoint x: 247, startPoint y: 86, endPoint x: 308, endPoint y: 92, distance: 62.0
click at [308, 92] on p "After trying expensive probiotics, elimination diets, specialist visits, and pr…" at bounding box center [275, 102] width 101 height 39
click at [298, 90] on p "After trying expensive probiotics, elimination diets, specialist visits, and pr…" at bounding box center [275, 102] width 101 height 39
click at [347, 96] on div at bounding box center [276, 130] width 346 height 226
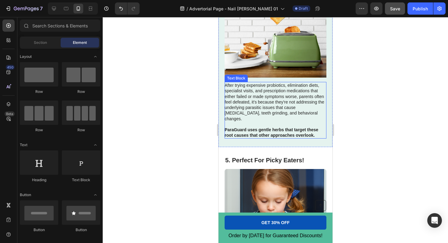
click at [242, 92] on p "After trying expensive probiotics, elimination diets, specialist visits, and pr…" at bounding box center [275, 102] width 101 height 39
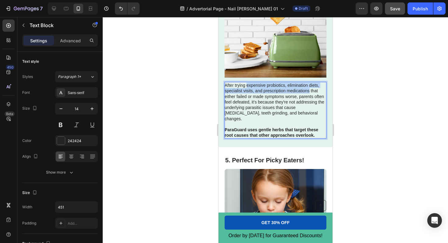
drag, startPoint x: 246, startPoint y: 86, endPoint x: 309, endPoint y: 94, distance: 63.6
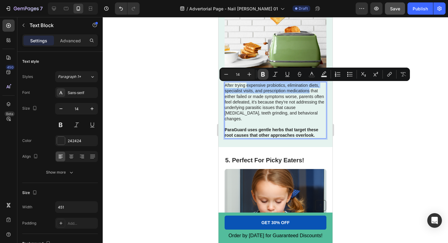
click at [264, 72] on icon "Editor contextual toolbar" at bounding box center [263, 74] width 4 height 5
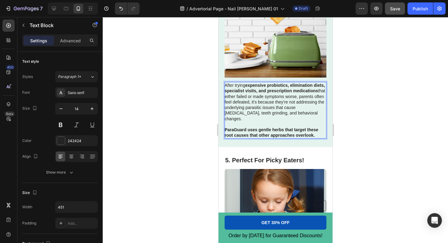
click at [279, 101] on p "After trying expensive probiotics, elimination diets, specialist visits, and pr…" at bounding box center [275, 102] width 101 height 39
drag, startPoint x: 238, startPoint y: 103, endPoint x: 290, endPoint y: 104, distance: 51.6
click at [290, 104] on p "After trying expensive probiotics, elimination diets, specialist visits, and pr…" at bounding box center [275, 102] width 101 height 39
drag, startPoint x: 284, startPoint y: 102, endPoint x: 569, endPoint y: 115, distance: 284.6
click at [284, 102] on p "After trying expensive probiotics, elimination diets, specialist visits, and pr…" at bounding box center [275, 102] width 101 height 39
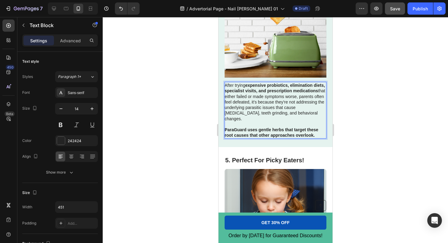
click at [360, 99] on div at bounding box center [276, 130] width 346 height 226
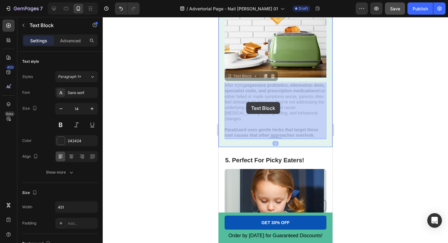
drag, startPoint x: 238, startPoint y: 102, endPoint x: 245, endPoint y: 102, distance: 6.7
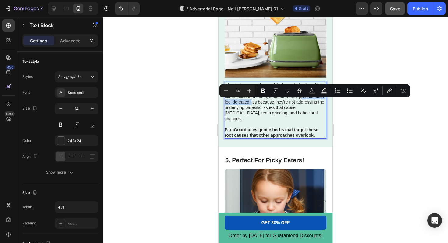
drag, startPoint x: 239, startPoint y: 103, endPoint x: 290, endPoint y: 104, distance: 50.9
click at [290, 104] on p "After trying expensive probiotics, elimination diets, specialist visits, and pr…" at bounding box center [275, 102] width 101 height 39
click at [264, 92] on icon "Editor contextual toolbar" at bounding box center [263, 91] width 4 height 5
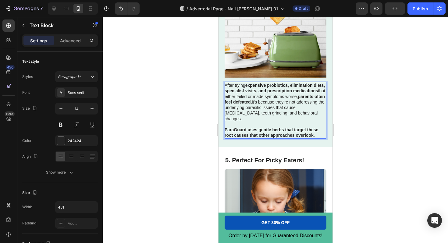
click at [348, 108] on div at bounding box center [276, 130] width 346 height 226
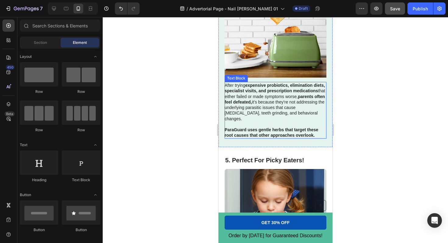
click at [317, 111] on p "After trying expensive probiotics, elimination diets, specialist visits, and pr…" at bounding box center [275, 102] width 101 height 39
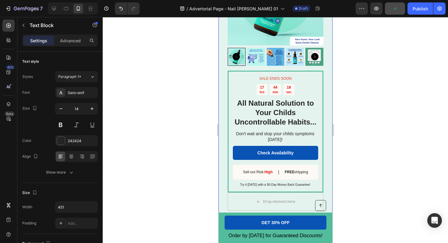
scroll to position [1270, 0]
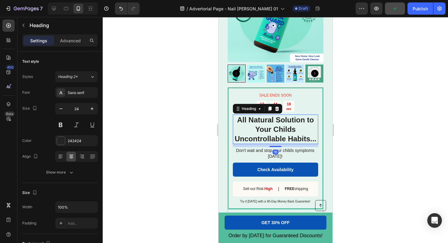
click at [271, 132] on h2 "All Natural Solution to Your Childs Uncontrollable Habits..." at bounding box center [275, 130] width 85 height 30
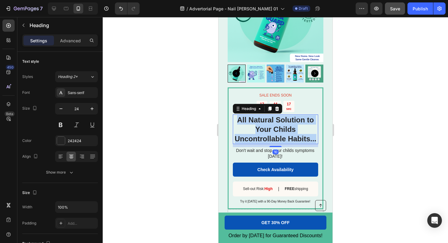
click at [271, 132] on p "All Natural Solution to Your Childs Uncontrollable Habits..." at bounding box center [275, 129] width 84 height 29
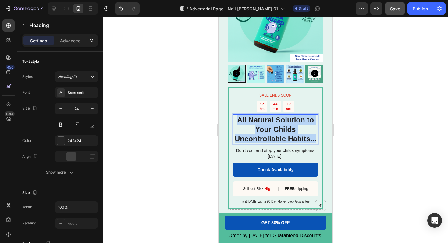
click at [271, 132] on p "All Natural Solution to Your Childs Uncontrollable Habits..." at bounding box center [275, 129] width 84 height 29
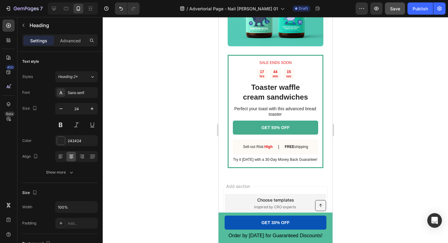
scroll to position [2064, 0]
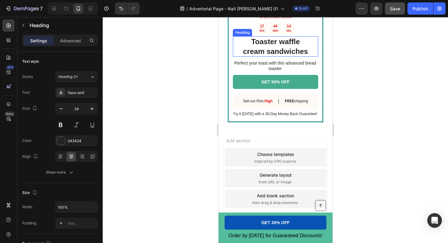
click at [272, 47] on h2 "Toaster waffle cream sandwiches" at bounding box center [275, 46] width 85 height 20
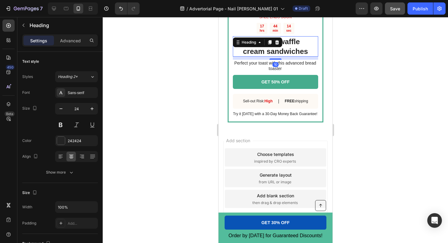
scroll to position [100, 0]
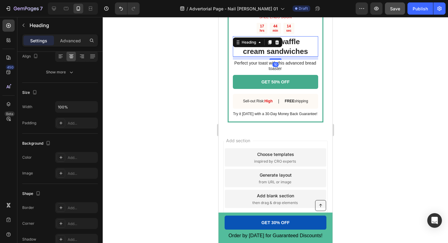
click at [272, 47] on div "Heading" at bounding box center [257, 43] width 49 height 10
click at [295, 50] on h2 "Toaster waffle cream sandwiches" at bounding box center [275, 46] width 85 height 20
click at [295, 50] on p "Toaster waffle cream sandwiches" at bounding box center [275, 46] width 84 height 19
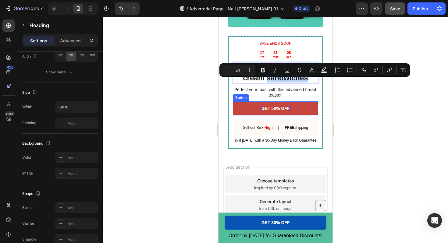
scroll to position [2032, 0]
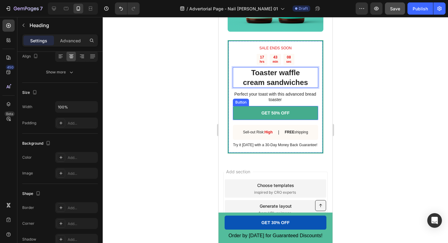
click at [270, 79] on p "Toaster waffle cream sandwiches" at bounding box center [275, 77] width 84 height 19
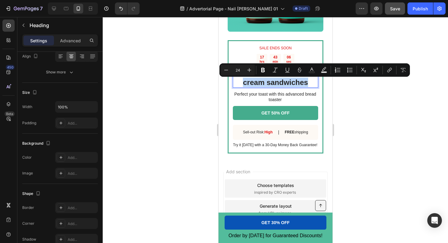
click at [252, 79] on p "Toaster waffle cream sandwiches" at bounding box center [275, 77] width 84 height 19
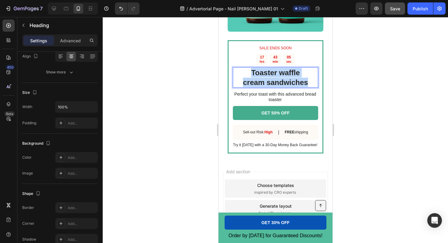
drag, startPoint x: 251, startPoint y: 73, endPoint x: 307, endPoint y: 84, distance: 57.0
click at [307, 84] on p "Toaster waffle cream sandwiches" at bounding box center [275, 77] width 84 height 19
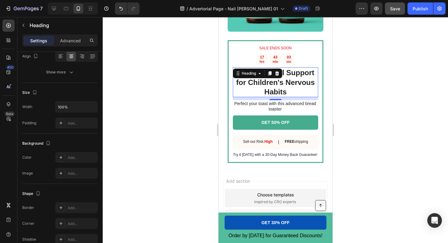
click at [338, 99] on div at bounding box center [276, 130] width 346 height 226
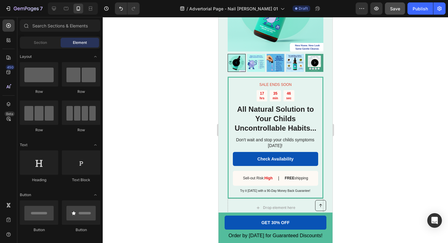
scroll to position [1314, 0]
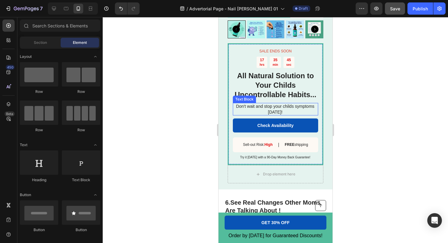
click at [249, 105] on p "Don't wait and stop your childs symptoms today!" at bounding box center [275, 109] width 85 height 11
click at [269, 107] on p "Don't wait and stop your childs symptoms today!" at bounding box center [275, 109] width 85 height 11
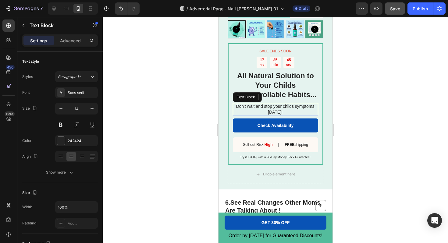
click at [285, 112] on p "Don't wait and stop your childs symptoms today!" at bounding box center [275, 109] width 85 height 11
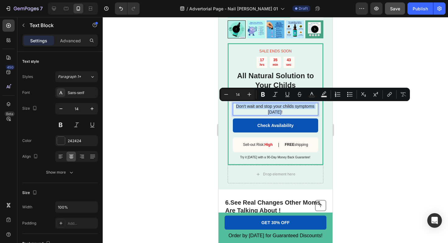
copy p "Don't wait and stop your childs symptoms today!"
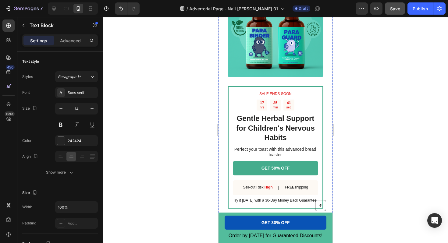
scroll to position [2000, 0]
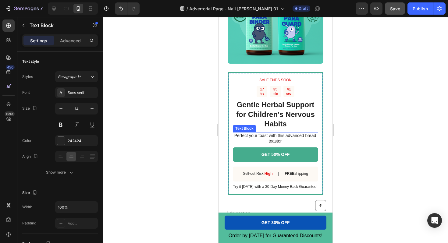
click at [277, 136] on p "Perfect your toast with this advanced bread toaster" at bounding box center [275, 138] width 85 height 11
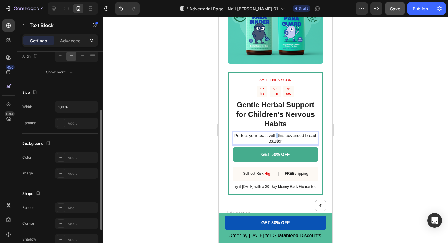
click at [277, 136] on p "Perfect your toast with this advanced bread toaster" at bounding box center [275, 138] width 85 height 11
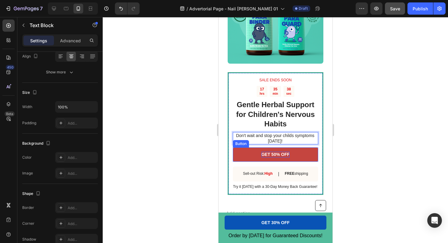
click at [274, 157] on p "GET 50% OFF" at bounding box center [275, 154] width 28 height 5
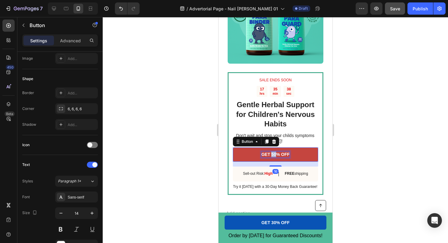
click at [274, 157] on p "GET 50% OFF" at bounding box center [275, 154] width 28 height 5
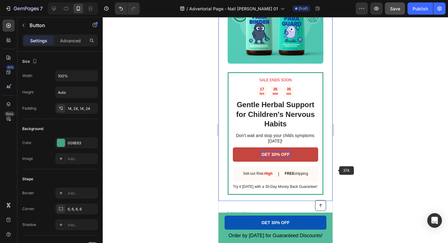
click at [337, 173] on div at bounding box center [276, 130] width 346 height 226
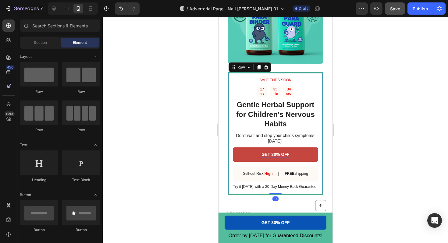
click at [266, 185] on div "SALE ENDS SOON Text Block 17 hrs 35 min 34 sec Countdown Timer Gentle Herbal Su…" at bounding box center [275, 133] width 85 height 113
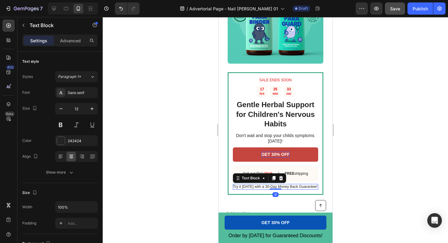
click at [266, 189] on p "Try it today with a 30-Day Money Back Guarantee!" at bounding box center [275, 187] width 85 height 5
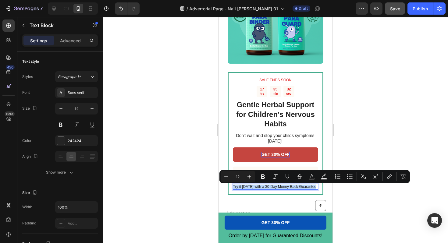
click at [266, 189] on p "Try it today with a 30-Day Money Back Guarantee!" at bounding box center [275, 187] width 85 height 5
click at [266, 188] on p "Try it today with a 30-Day Money Back Guarantee!" at bounding box center [275, 187] width 85 height 5
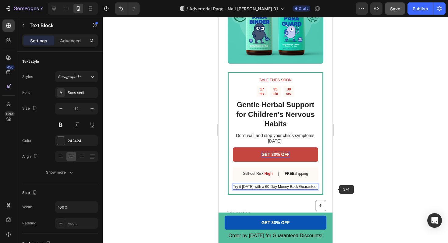
click at [342, 189] on div at bounding box center [276, 130] width 346 height 226
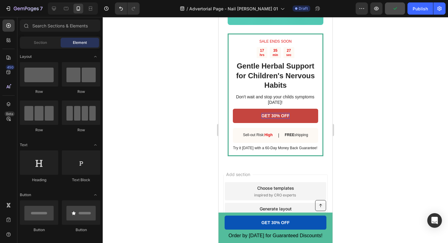
scroll to position [2074, 0]
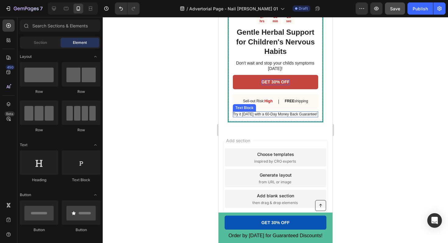
click at [268, 114] on p "Try it today with a 60-Day Money Back Guarantee!" at bounding box center [275, 114] width 85 height 5
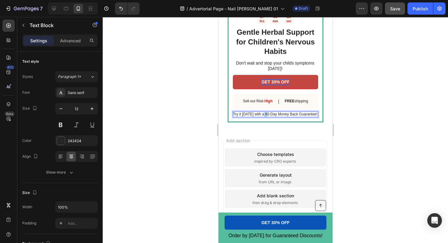
click at [266, 115] on p "Try it today with a 60-Day Money Back Guarantee!" at bounding box center [275, 114] width 85 height 5
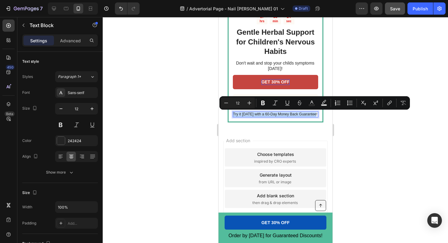
click at [266, 115] on p "Try it today with a 60-Day Money Back Guarantee!" at bounding box center [275, 114] width 85 height 5
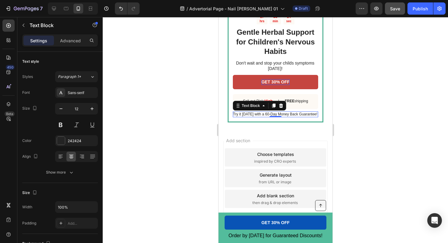
click at [339, 109] on div at bounding box center [276, 130] width 346 height 226
click at [266, 115] on p "Try it today with a 60-Day Money Back Guarantee!" at bounding box center [275, 114] width 85 height 5
click at [353, 120] on div at bounding box center [276, 130] width 346 height 226
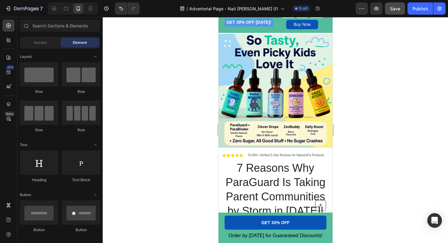
scroll to position [0, 0]
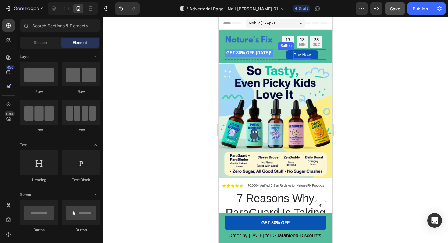
click at [304, 53] on p "Buy Now" at bounding box center [301, 55] width 17 height 8
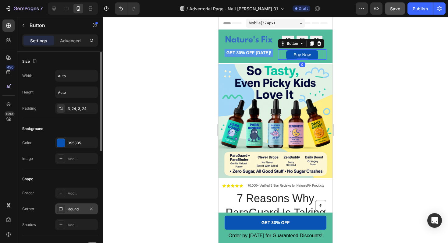
scroll to position [228, 0]
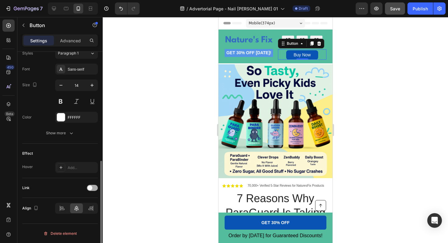
click at [93, 188] on div at bounding box center [92, 188] width 11 height 6
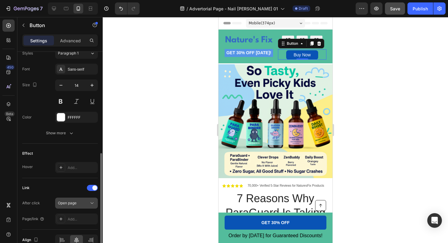
click at [77, 206] on div "Open page" at bounding box center [76, 203] width 37 height 6
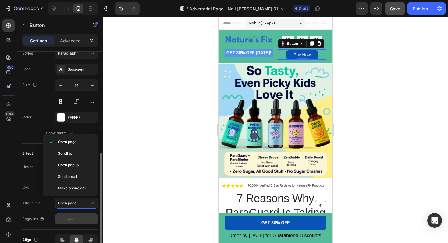
click at [68, 222] on div "Add..." at bounding box center [82, 219] width 29 height 5
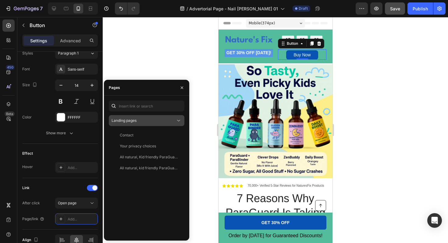
click at [129, 122] on span "Landing pages" at bounding box center [124, 120] width 25 height 5
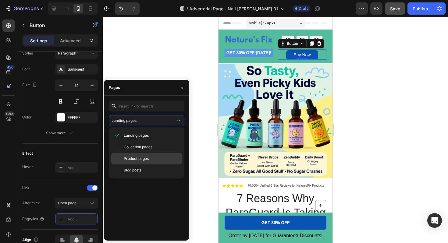
click at [133, 159] on span "Product pages" at bounding box center [136, 158] width 25 height 5
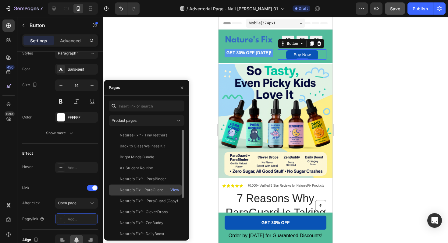
click at [133, 191] on div "Nature's Fix - ParaGuard" at bounding box center [142, 190] width 44 height 5
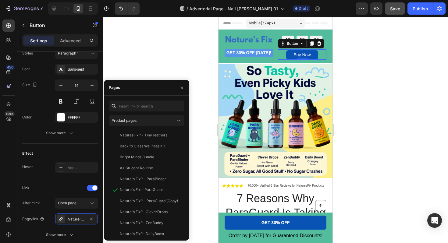
click at [163, 71] on div at bounding box center [276, 130] width 346 height 226
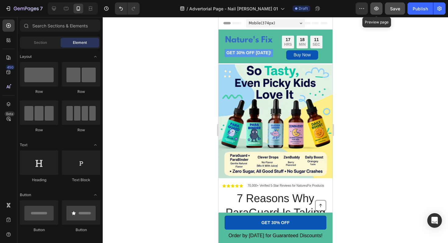
click at [376, 9] on icon "button" at bounding box center [377, 9] width 2 height 2
click at [264, 88] on img at bounding box center [275, 121] width 114 height 114
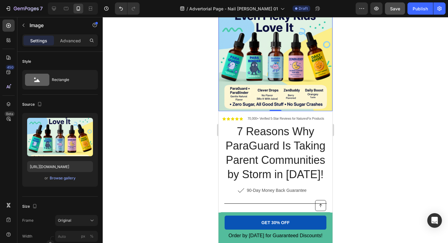
scroll to position [0, 0]
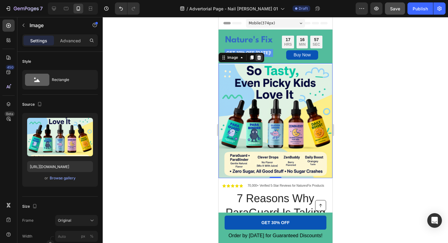
click at [262, 57] on div at bounding box center [258, 57] width 7 height 7
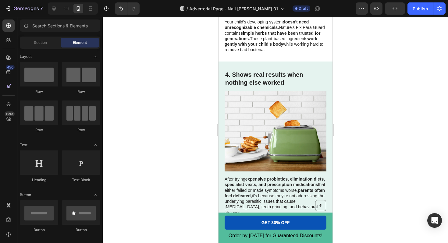
scroll to position [698, 0]
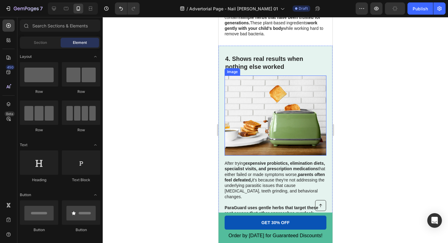
click at [285, 121] on img at bounding box center [276, 116] width 102 height 80
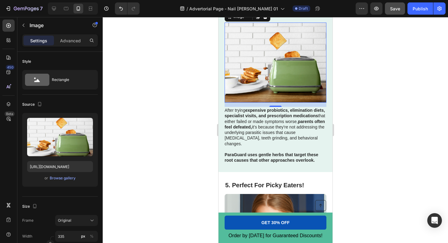
scroll to position [732, 0]
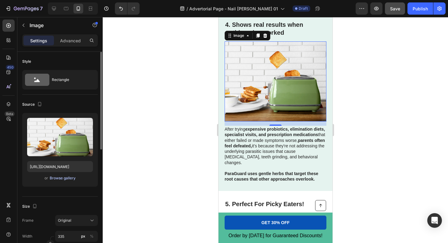
click at [54, 178] on div "Browse gallery" at bounding box center [63, 178] width 26 height 5
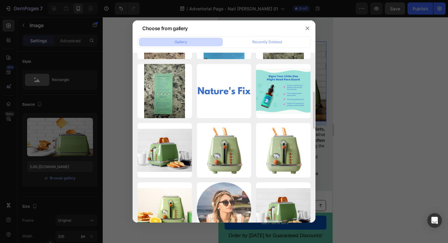
scroll to position [170, 0]
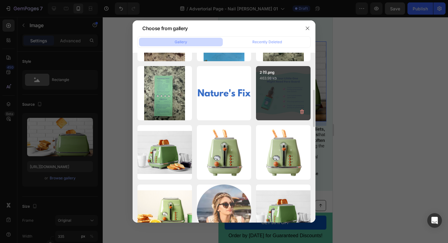
click at [287, 99] on div "2 (1).png 463.98 kb" at bounding box center [283, 93] width 55 height 55
type input "https://cdn.shopify.com/s/files/1/0648/6353/5206/files/gempages_577445842814764…"
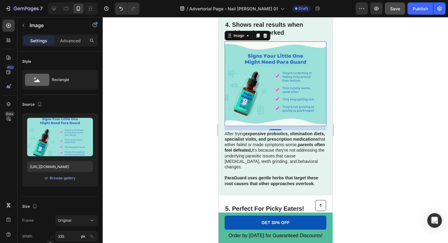
scroll to position [737, 0]
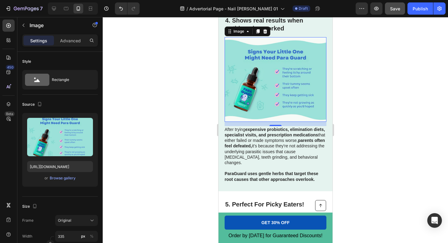
click at [359, 87] on div at bounding box center [276, 130] width 346 height 226
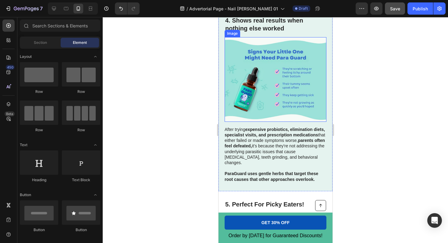
click at [283, 41] on img at bounding box center [276, 79] width 102 height 85
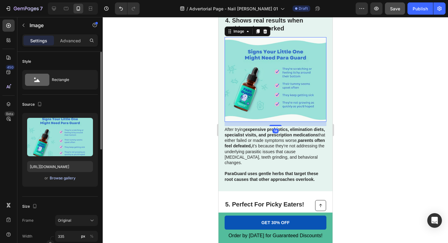
click at [56, 177] on div "Browse gallery" at bounding box center [63, 178] width 26 height 5
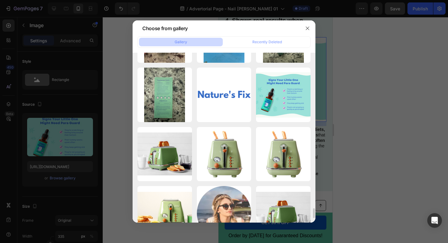
scroll to position [2744, 0]
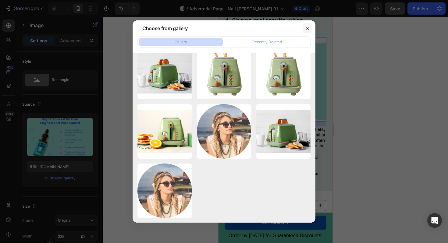
click at [308, 26] on icon "button" at bounding box center [307, 28] width 5 height 5
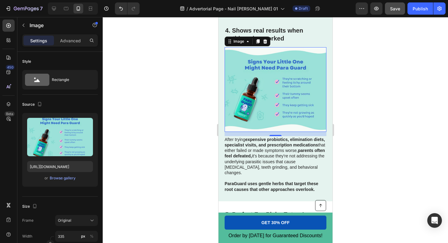
scroll to position [728, 0]
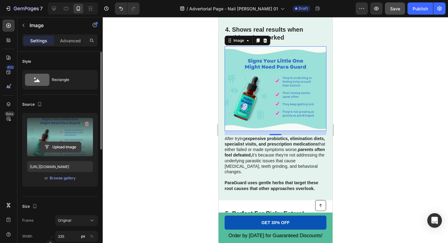
click at [63, 147] on input "file" at bounding box center [60, 147] width 42 height 10
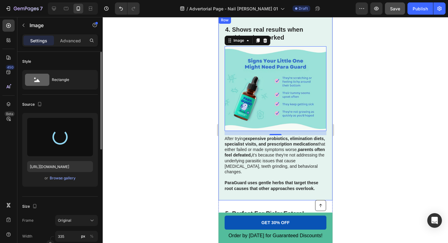
type input "https://cdn.shopify.com/s/files/1/0648/6353/5206/files/gempages_577445842814764…"
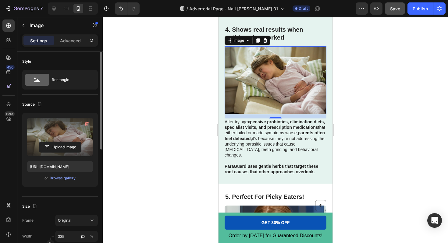
click at [384, 137] on div at bounding box center [276, 130] width 346 height 226
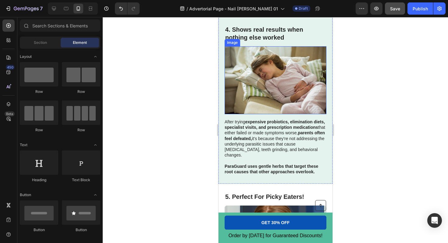
click at [296, 106] on img at bounding box center [276, 80] width 102 height 68
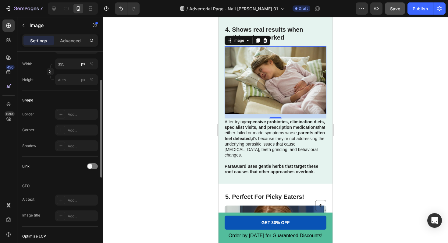
scroll to position [108, 0]
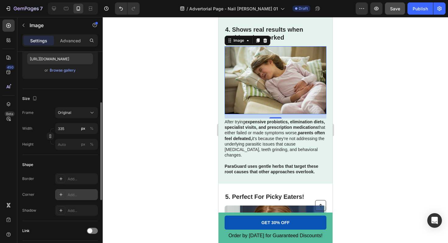
click at [62, 191] on div at bounding box center [61, 195] width 9 height 9
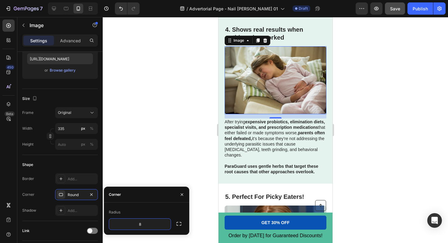
click at [154, 164] on div at bounding box center [276, 130] width 346 height 226
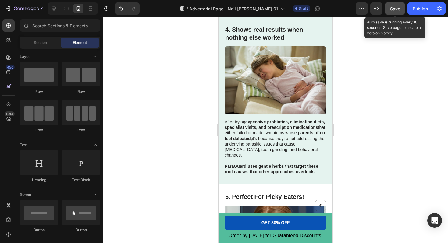
click at [391, 9] on span "Save" at bounding box center [395, 8] width 10 height 5
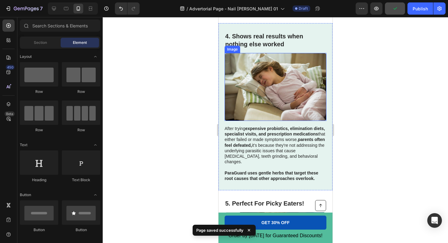
scroll to position [717, 0]
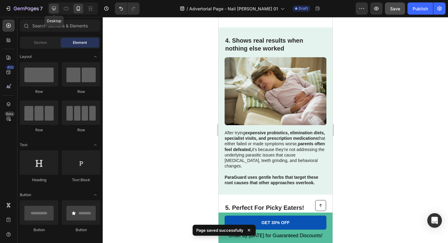
click at [56, 8] on icon at bounding box center [54, 8] width 6 height 6
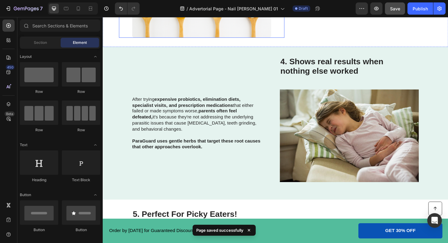
scroll to position [893, 0]
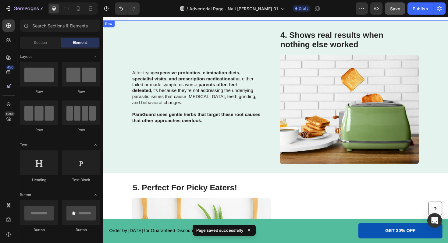
click at [316, 106] on img at bounding box center [363, 115] width 147 height 116
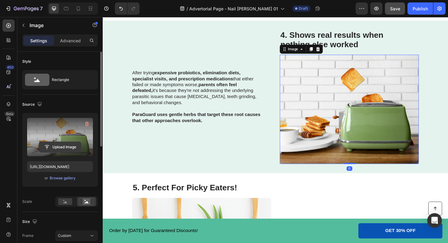
click at [51, 148] on input "file" at bounding box center [60, 147] width 42 height 10
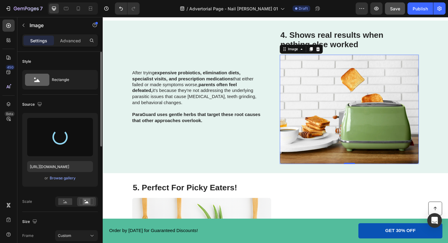
type input "https://cdn.shopify.com/s/files/1/0648/6353/5206/files/gempages_577445842814764…"
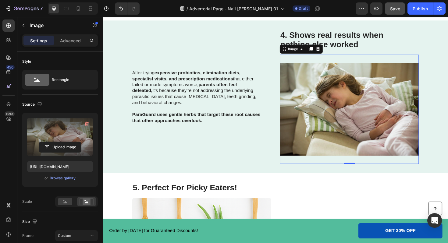
click at [51, 188] on div "Upload Image https://cdn.shopify.com/s/files/1/0648/6353/5206/files/gempages_57…" at bounding box center [60, 152] width 76 height 79
click at [85, 192] on div "Upload Image https://cdn.shopify.com/s/files/1/0648/6353/5206/files/gempages_57…" at bounding box center [60, 160] width 76 height 94
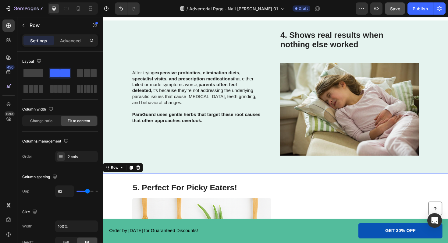
click at [368, 126] on img at bounding box center [363, 115] width 147 height 116
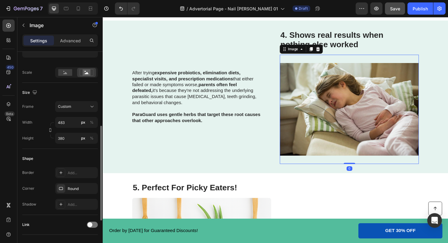
scroll to position [144, 0]
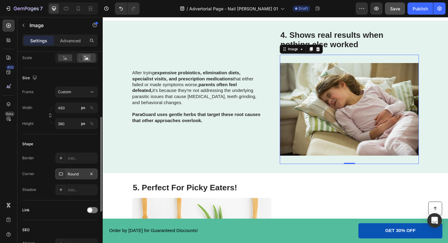
click at [61, 173] on icon at bounding box center [61, 174] width 5 height 5
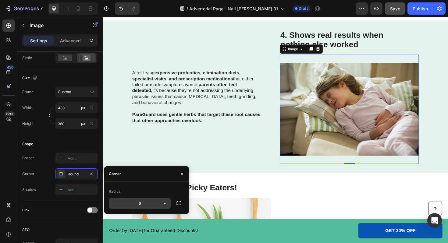
click at [143, 199] on input "8" at bounding box center [140, 203] width 62 height 11
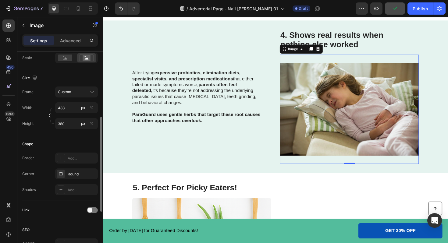
click at [72, 144] on div "Shape" at bounding box center [60, 144] width 76 height 10
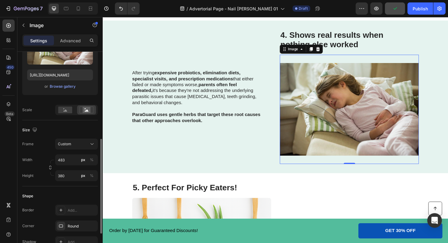
scroll to position [77, 0]
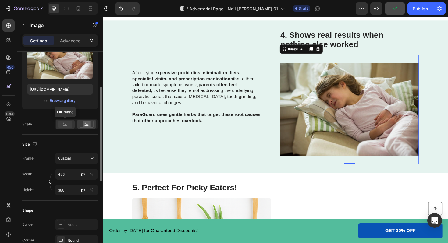
click at [65, 127] on rect at bounding box center [65, 124] width 14 height 7
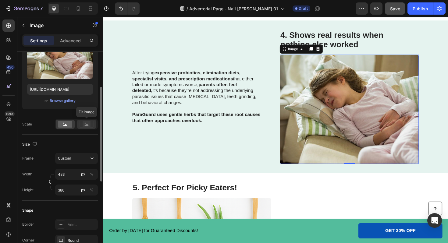
click at [91, 124] on icon at bounding box center [87, 124] width 14 height 7
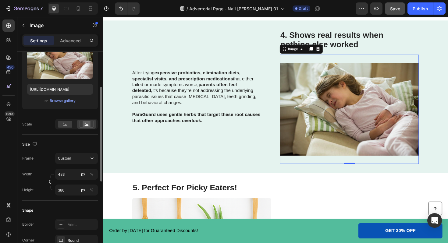
click at [87, 135] on div "Size Frame Custom Width 483 px % Height 380 px %" at bounding box center [60, 168] width 76 height 66
click at [92, 134] on div "Source Upload Image https://cdn.shopify.com/s/files/1/0648/6353/5206/files/gemp…" at bounding box center [60, 75] width 76 height 117
click at [94, 115] on div "Upload Image https://cdn.shopify.com/s/files/1/0648/6353/5206/files/gempages_57…" at bounding box center [60, 83] width 76 height 94
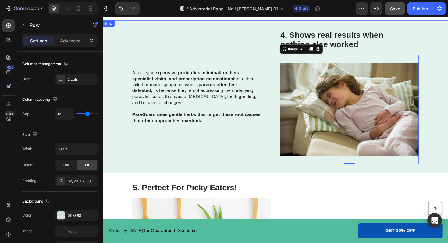
click at [218, 61] on div "After trying expensive probiotics, elimination diets, specialist visits, and pr…" at bounding box center [203, 102] width 138 height 142
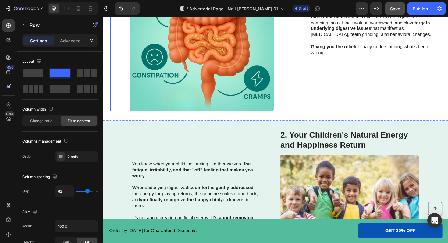
scroll to position [471, 0]
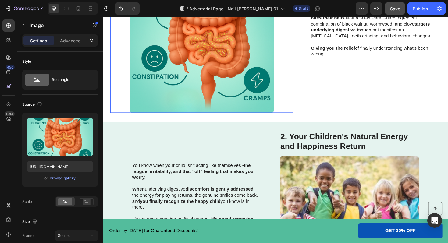
click at [245, 79] on img at bounding box center [207, 42] width 153 height 153
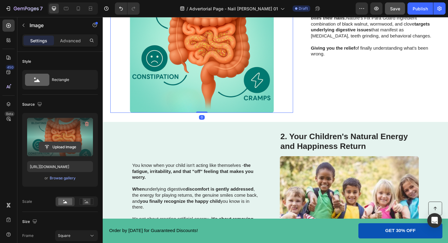
click at [59, 146] on input "file" at bounding box center [60, 147] width 42 height 10
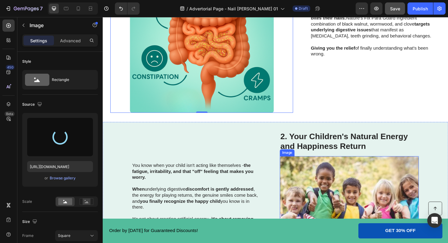
type input "https://cdn.shopify.com/s/files/1/0648/6353/5206/files/gempages_577445842814764…"
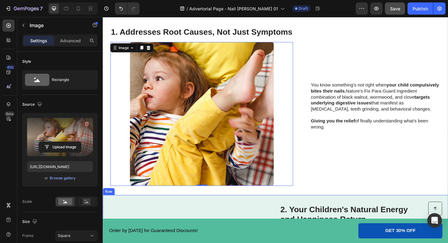
scroll to position [372, 0]
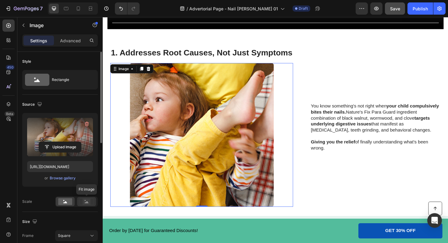
click at [84, 205] on rect at bounding box center [87, 202] width 8 height 6
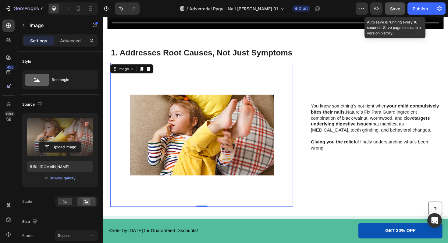
click at [393, 9] on span "Save" at bounding box center [395, 8] width 10 height 5
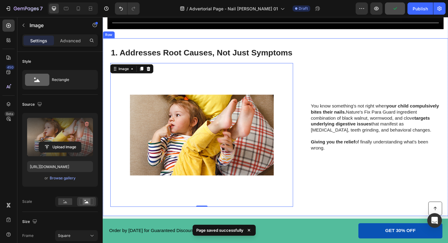
click at [376, 192] on div "You know something's not right when your child compulsively bites their nails. …" at bounding box center [392, 133] width 138 height 169
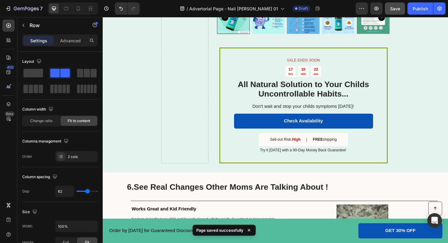
scroll to position [1351, 0]
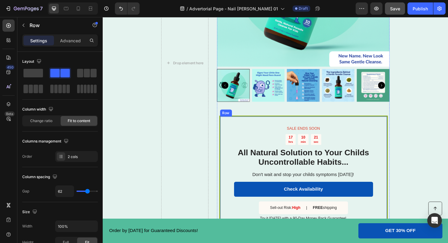
click at [404, 137] on div "SALE ENDS SOON Text Block 17 hrs 10 min 21 sec Countdown Timer All Natural Solu…" at bounding box center [315, 183] width 178 height 123
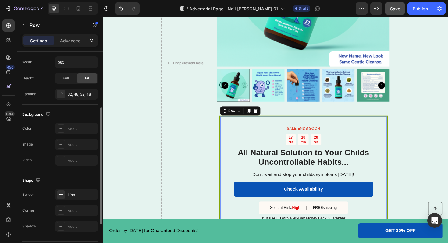
scroll to position [163, 0]
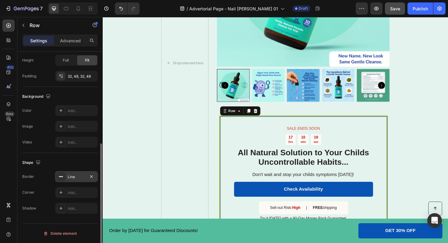
click at [66, 175] on div "Line" at bounding box center [76, 176] width 43 height 11
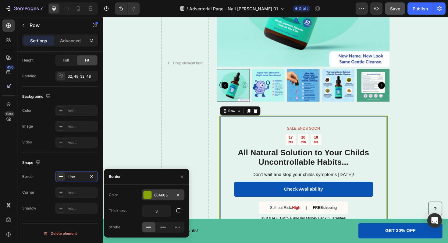
click at [153, 197] on div "86A605" at bounding box center [163, 195] width 43 height 11
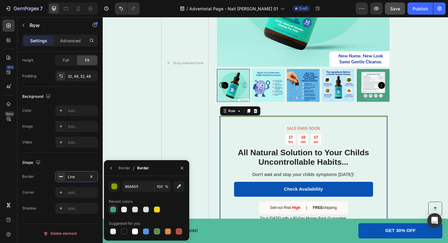
click at [112, 211] on div at bounding box center [113, 210] width 6 height 6
type input "008E63"
type input "73"
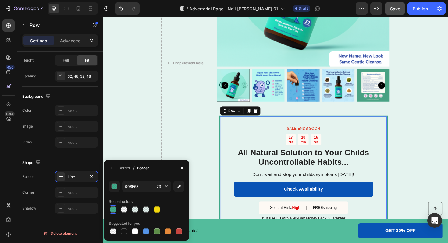
click at [108, 137] on div "Drop element here Product Images SALE ENDS SOON Text Block 17 hrs 10 min 16 sec…" at bounding box center [286, 65] width 366 height 377
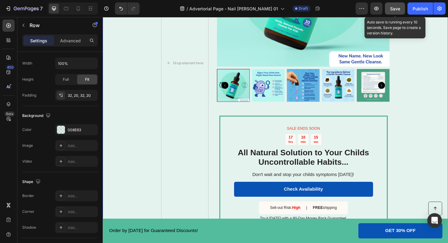
click at [395, 7] on span "Save" at bounding box center [395, 8] width 10 height 5
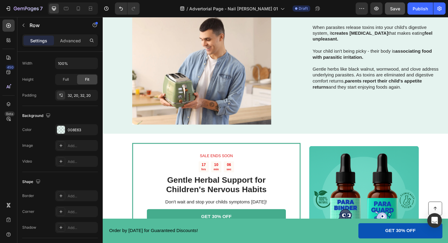
scroll to position [1814, 0]
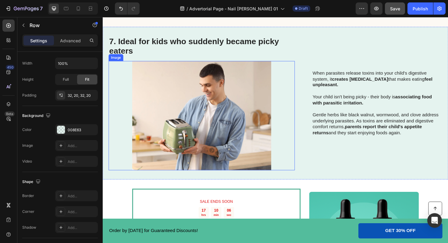
click at [168, 180] on img at bounding box center [207, 122] width 147 height 116
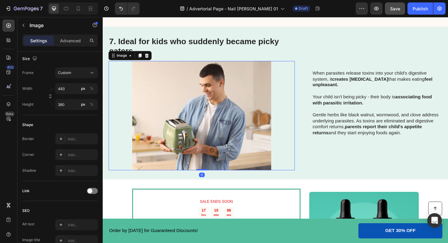
scroll to position [0, 0]
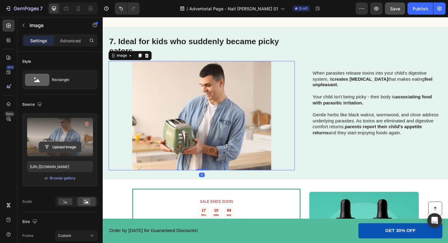
click at [56, 146] on input "file" at bounding box center [60, 147] width 42 height 10
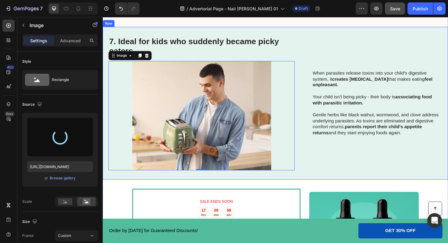
type input "https://cdn.shopify.com/s/files/1/0648/6353/5206/files/gempages_577445842814764…"
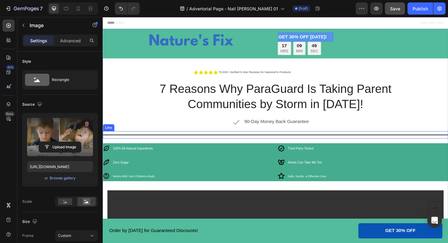
click at [249, 142] on div "Title Line" at bounding box center [286, 142] width 366 height 8
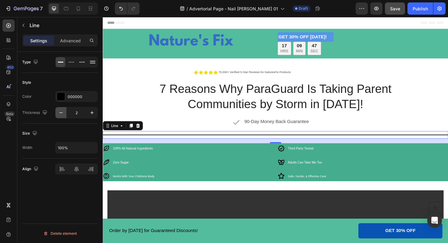
click at [62, 112] on icon "button" at bounding box center [61, 113] width 6 height 6
type input "1"
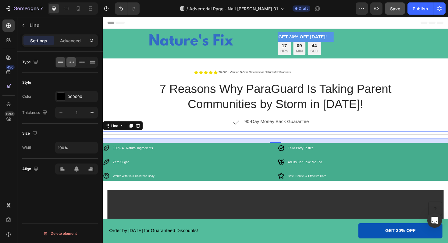
click at [69, 63] on icon at bounding box center [71, 62] width 6 height 6
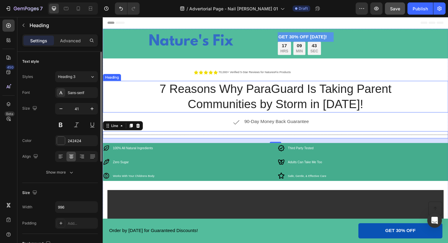
click at [152, 101] on h1 "7 Reasons Why ParaGuard Is Taking Parent Communities by Storm in [DATE]!" at bounding box center [286, 102] width 304 height 34
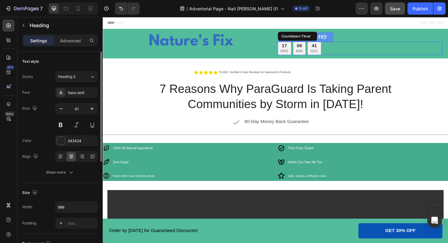
click at [373, 46] on div "17 HRS 09 MIN 41 SEC" at bounding box center [375, 50] width 175 height 14
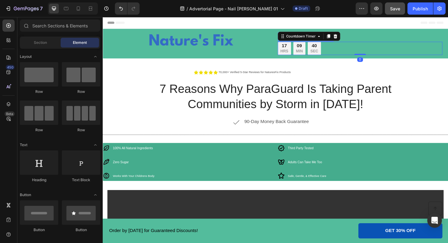
click at [376, 20] on div "Header" at bounding box center [286, 23] width 356 height 12
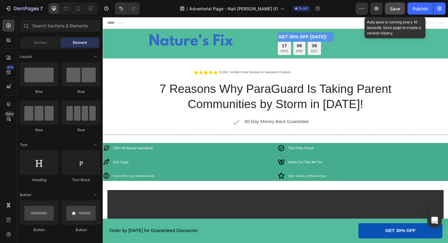
click at [397, 8] on span "Save" at bounding box center [395, 8] width 10 height 5
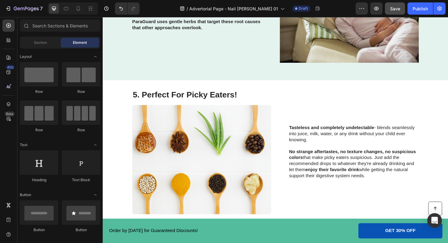
scroll to position [1003, 0]
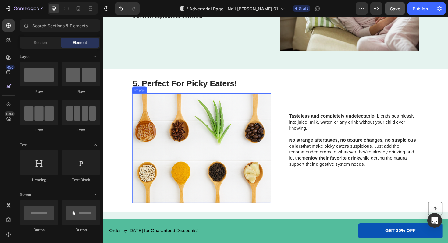
click at [203, 161] on img at bounding box center [207, 156] width 147 height 116
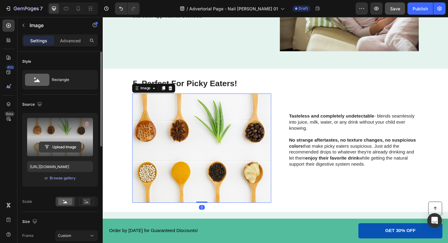
click at [54, 149] on input "file" at bounding box center [60, 147] width 42 height 10
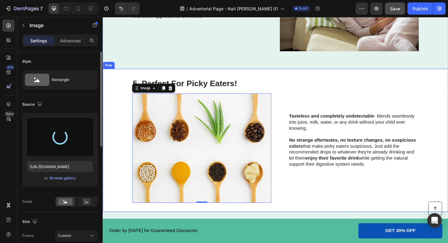
type input "https://cdn.shopify.com/s/files/1/0648/6353/5206/files/gempages_577445842814764…"
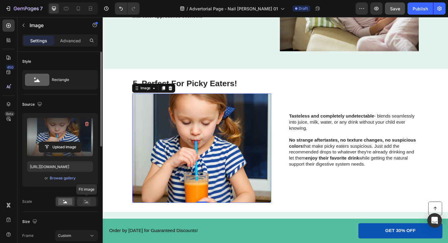
click at [80, 203] on icon at bounding box center [87, 202] width 14 height 7
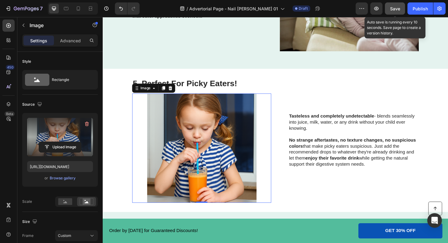
click at [390, 9] on span "Save" at bounding box center [395, 8] width 10 height 5
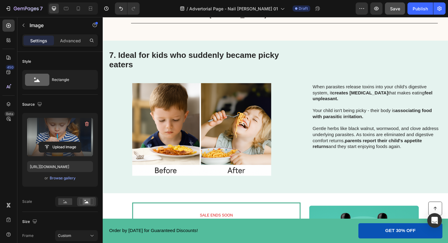
scroll to position [2017, 0]
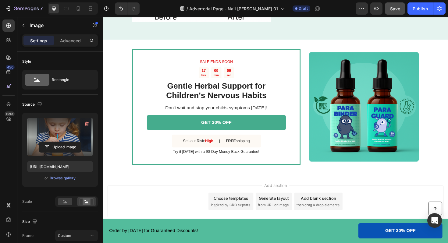
click at [384, 9] on div "Preview Save Publish" at bounding box center [401, 8] width 90 height 12
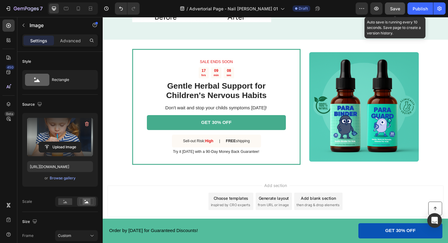
click at [393, 7] on span "Save" at bounding box center [395, 8] width 10 height 5
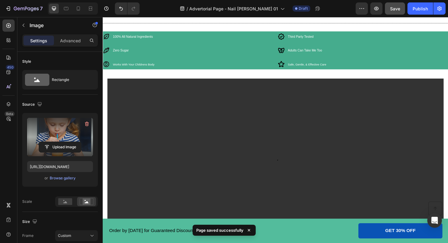
scroll to position [0, 0]
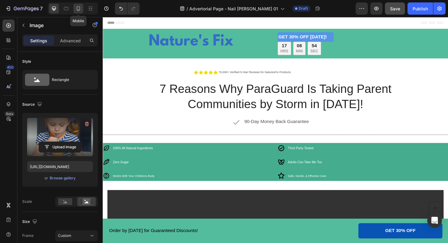
click at [77, 12] on div at bounding box center [79, 9] width 10 height 10
type input "335"
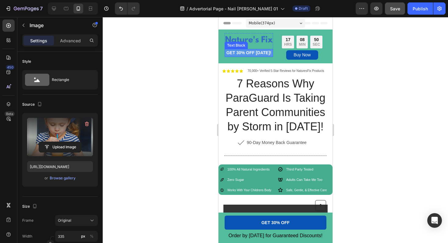
click at [253, 52] on strong "GET 30% OFF [DATE]!" at bounding box center [248, 52] width 45 height 5
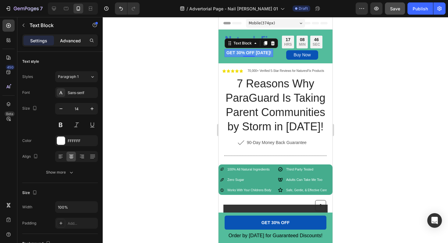
click at [73, 40] on p "Advanced" at bounding box center [70, 41] width 21 height 6
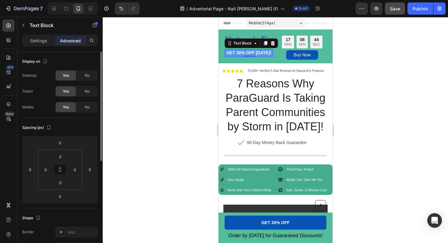
click at [67, 73] on span "Yes" at bounding box center [66, 75] width 6 height 5
click at [91, 72] on div "No" at bounding box center [87, 76] width 20 height 10
click at [67, 75] on span "Yes" at bounding box center [66, 75] width 6 height 5
click at [54, 8] on icon at bounding box center [54, 9] width 4 height 4
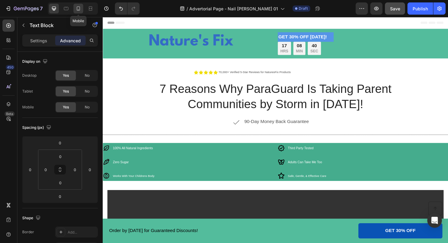
click at [76, 9] on icon at bounding box center [78, 8] width 6 height 6
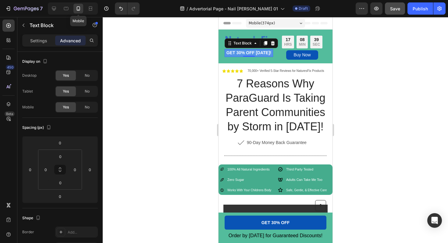
scroll to position [11, 0]
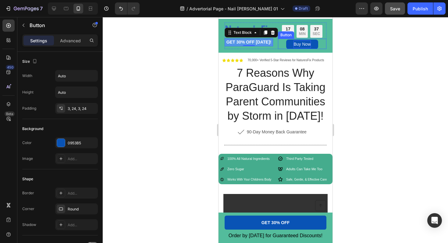
click at [306, 42] on p "Buy Now" at bounding box center [301, 45] width 17 height 8
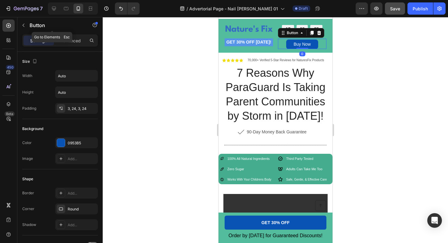
click at [72, 34] on div "Button" at bounding box center [52, 25] width 70 height 17
click at [72, 39] on p "Advanced" at bounding box center [70, 41] width 21 height 6
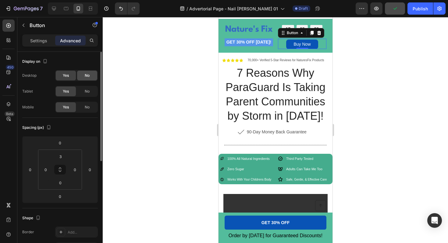
click at [89, 74] on span "No" at bounding box center [87, 75] width 5 height 5
click at [64, 75] on span "Yes" at bounding box center [66, 75] width 6 height 5
click at [53, 10] on icon at bounding box center [54, 9] width 4 height 4
type input "32"
type input "0"
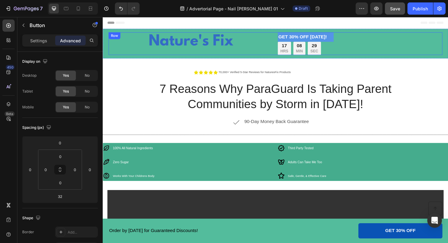
click at [223, 55] on div "Image" at bounding box center [196, 45] width 175 height 24
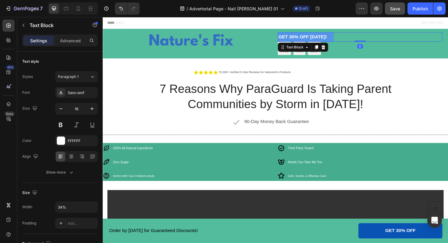
click at [339, 38] on strong "GET 30% OFF [DATE]!" at bounding box center [315, 37] width 52 height 5
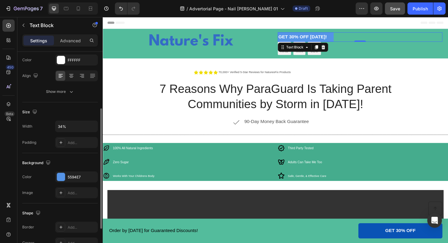
scroll to position [67, 0]
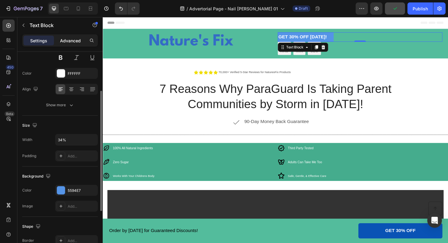
click at [66, 45] on div "Advanced" at bounding box center [70, 41] width 31 height 10
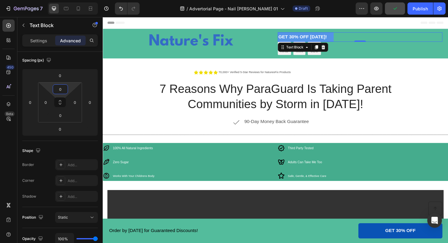
click at [60, 92] on input "0" at bounding box center [60, 89] width 12 height 9
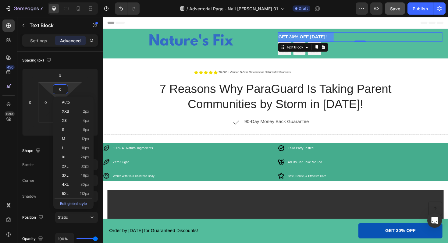
click at [42, 0] on html "7 Version history / Advertorial Page - Nail Bitting 01 Draft Preview Save Publi…" at bounding box center [224, 0] width 448 height 0
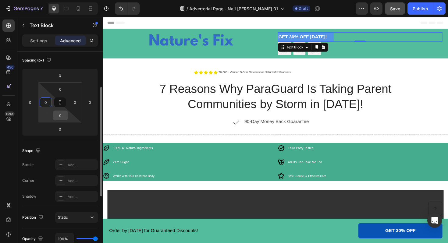
click at [58, 116] on input "0" at bounding box center [60, 115] width 12 height 9
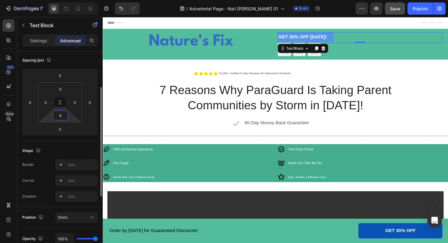
type input "4"
click at [74, 57] on div "Spacing (px)" at bounding box center [60, 61] width 76 height 10
click at [169, 40] on img at bounding box center [196, 41] width 92 height 17
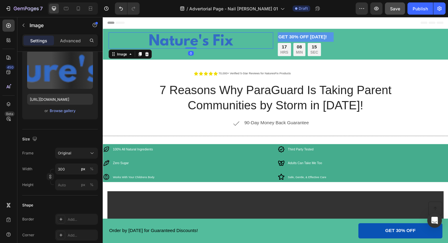
scroll to position [0, 0]
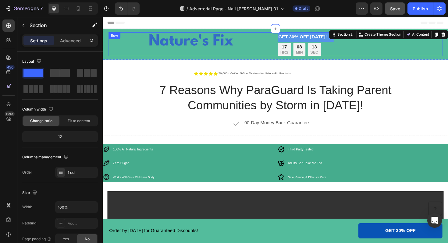
click at [169, 56] on div "Image" at bounding box center [196, 45] width 175 height 25
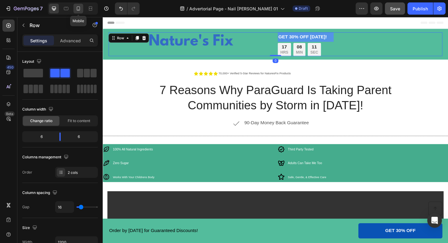
click at [80, 10] on icon at bounding box center [78, 8] width 6 height 6
type input "100%"
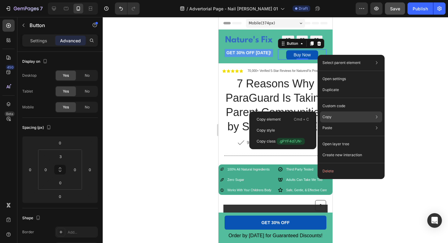
click at [328, 117] on p "Copy" at bounding box center [327, 116] width 9 height 5
click at [278, 130] on div "Copy style" at bounding box center [283, 130] width 62 height 11
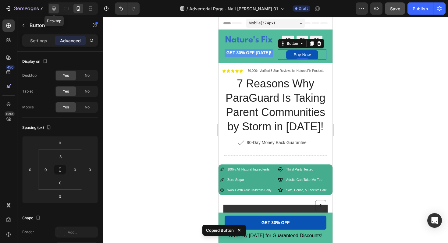
click at [55, 7] on icon at bounding box center [54, 8] width 6 height 6
type input "32"
type input "0"
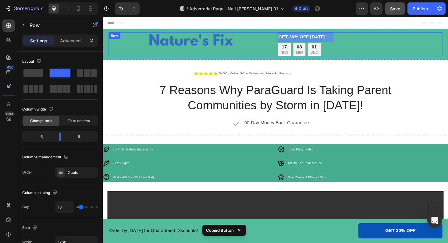
click at [233, 53] on div "Image" at bounding box center [196, 45] width 175 height 25
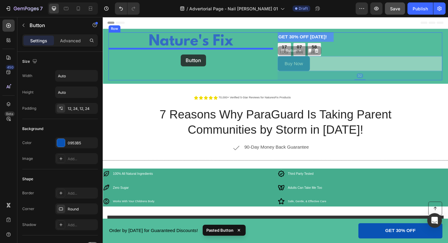
drag, startPoint x: 354, startPoint y: 63, endPoint x: 185, endPoint y: 57, distance: 168.8
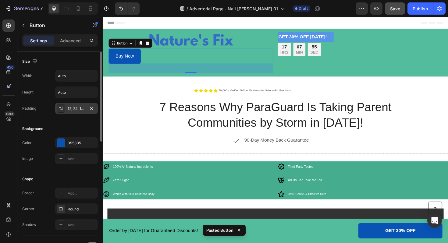
click at [77, 105] on div "12, 24, 12, 24" at bounding box center [76, 108] width 43 height 11
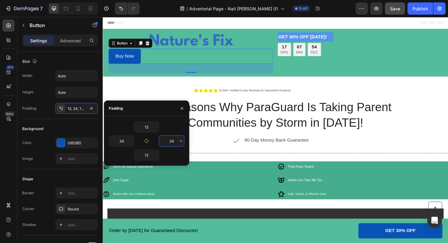
click at [174, 141] on input "24" at bounding box center [171, 141] width 25 height 11
type input "24"
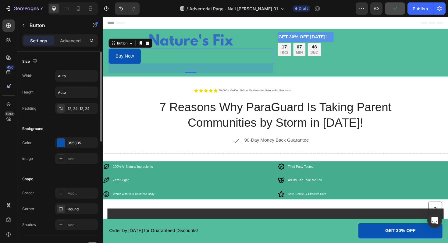
click at [70, 177] on div "Shape" at bounding box center [60, 180] width 76 height 10
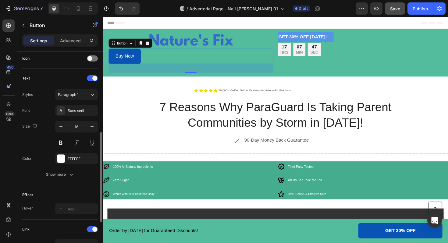
scroll to position [276, 0]
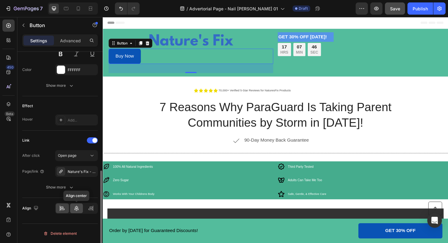
click at [76, 208] on icon at bounding box center [76, 208] width 4 height 5
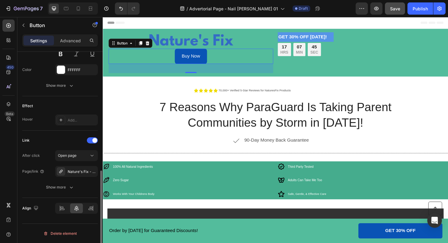
click at [96, 215] on div "Align" at bounding box center [60, 208] width 76 height 21
click at [95, 212] on div at bounding box center [90, 209] width 13 height 10
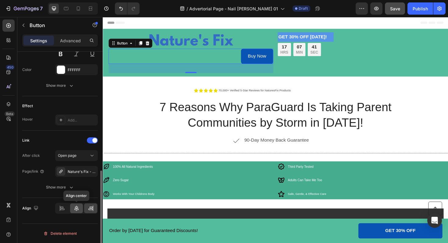
click at [76, 210] on icon at bounding box center [76, 208] width 4 height 5
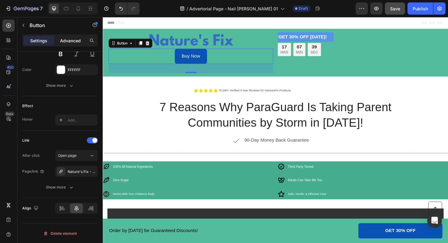
click at [71, 41] on p "Advanced" at bounding box center [70, 41] width 21 height 6
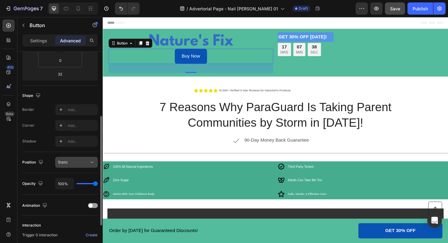
scroll to position [0, 0]
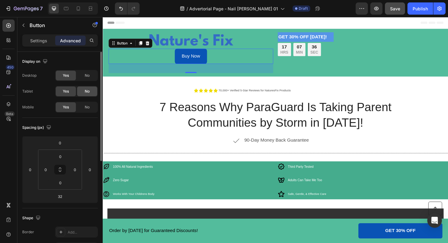
click at [88, 90] on span "No" at bounding box center [87, 91] width 5 height 5
click at [88, 107] on span "No" at bounding box center [87, 107] width 5 height 5
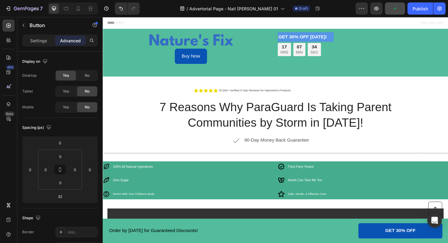
click at [347, 27] on div "Header" at bounding box center [286, 23] width 356 height 12
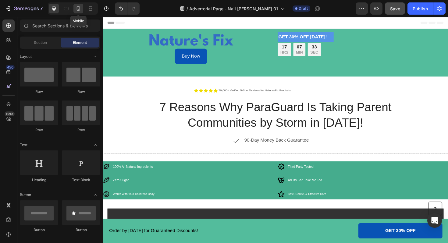
click at [79, 9] on icon at bounding box center [78, 8] width 6 height 6
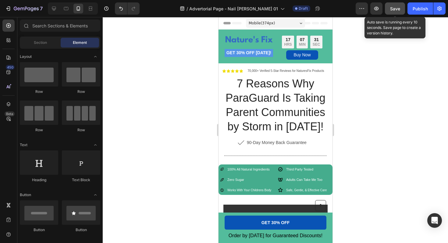
click at [400, 9] on span "Save" at bounding box center [395, 8] width 10 height 5
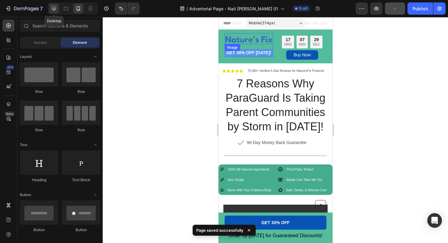
click at [54, 9] on icon at bounding box center [54, 8] width 6 height 6
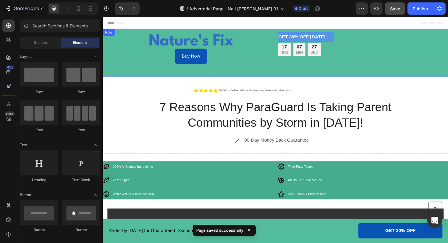
click at [230, 78] on div "Image Buy Now Button GET 30% OFF TODAY! Text Block 17 HRS 07 MIN 27 SEC Countdo…" at bounding box center [286, 55] width 366 height 51
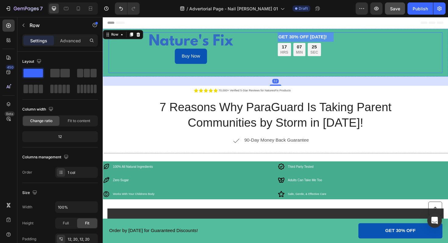
click at [246, 68] on div "Buy Now Button" at bounding box center [196, 64] width 175 height 26
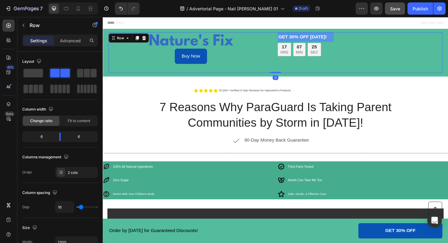
click at [246, 68] on div "Buy Now Button" at bounding box center [196, 64] width 175 height 26
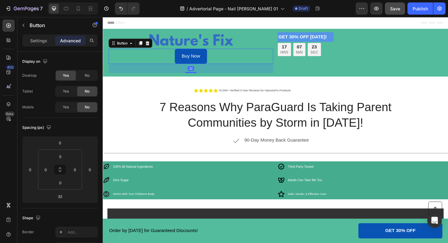
click at [196, 65] on link "Buy Now" at bounding box center [196, 59] width 34 height 16
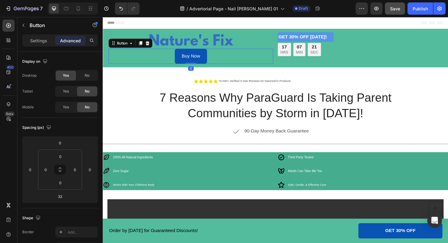
drag, startPoint x: 195, startPoint y: 75, endPoint x: 194, endPoint y: 63, distance: 11.9
click at [194, 63] on div "Buy Now Button 0" at bounding box center [196, 59] width 175 height 16
type input "0"
click at [89, 59] on div "Display on" at bounding box center [60, 62] width 76 height 10
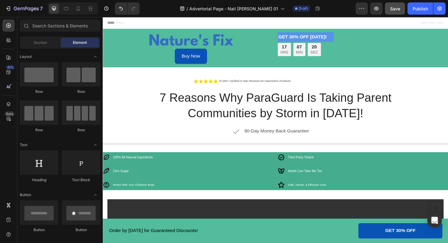
click at [211, 26] on div "Header" at bounding box center [286, 23] width 356 height 12
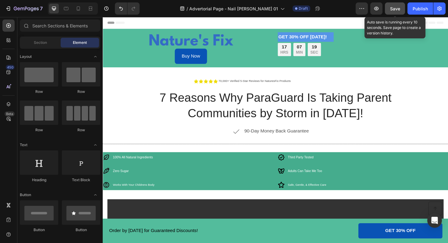
click at [388, 11] on button "Save" at bounding box center [395, 8] width 20 height 12
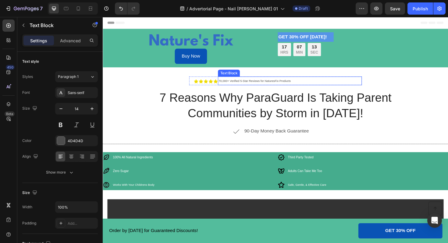
click at [307, 84] on p "70,000+ Verified 5-Star Reviews for NaturesFix Products" at bounding box center [300, 85] width 151 height 8
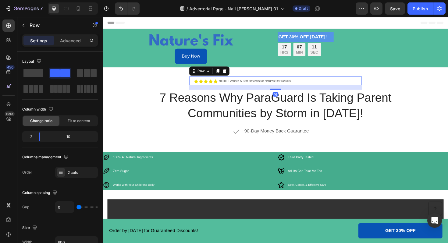
click at [224, 88] on div "Icon Icon Icon Icon Icon Icon List" at bounding box center [209, 84] width 31 height 9
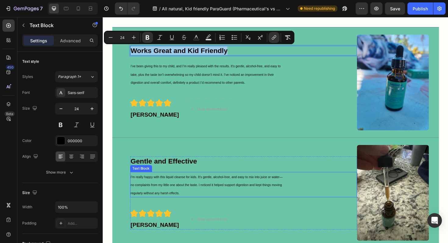
scroll to position [153, 0]
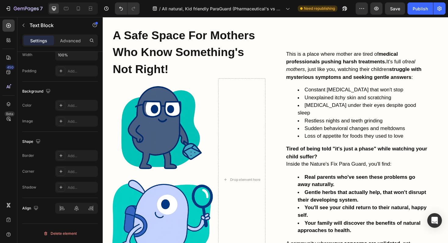
type input "16"
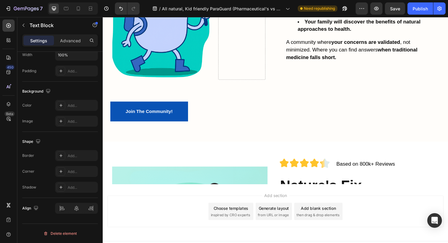
scroll to position [1802, 0]
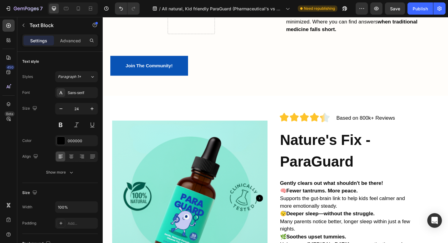
scroll to position [153, 0]
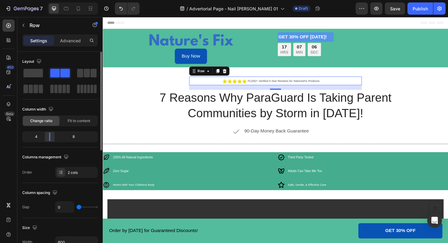
click at [51, 139] on div at bounding box center [49, 137] width 11 height 9
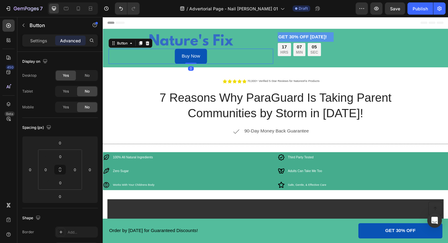
click at [254, 64] on div "Buy Now Button 0" at bounding box center [196, 59] width 175 height 16
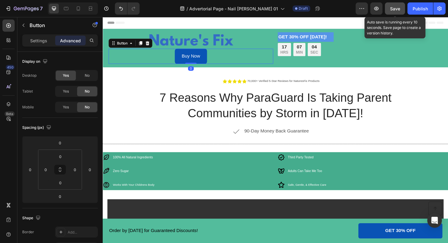
click at [397, 4] on button "Save" at bounding box center [395, 8] width 20 height 12
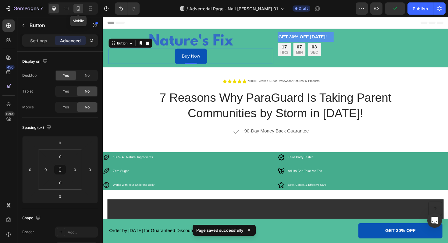
click at [79, 7] on icon at bounding box center [78, 8] width 3 height 4
type input "3"
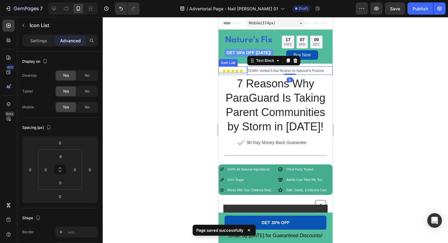
click at [245, 71] on div "Icon Icon Icon Icon Icon" at bounding box center [232, 71] width 29 height 4
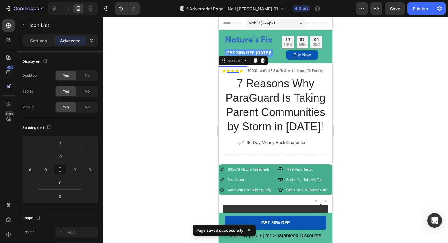
click at [134, 105] on div at bounding box center [276, 130] width 346 height 226
